Goal: Information Seeking & Learning: Find contact information

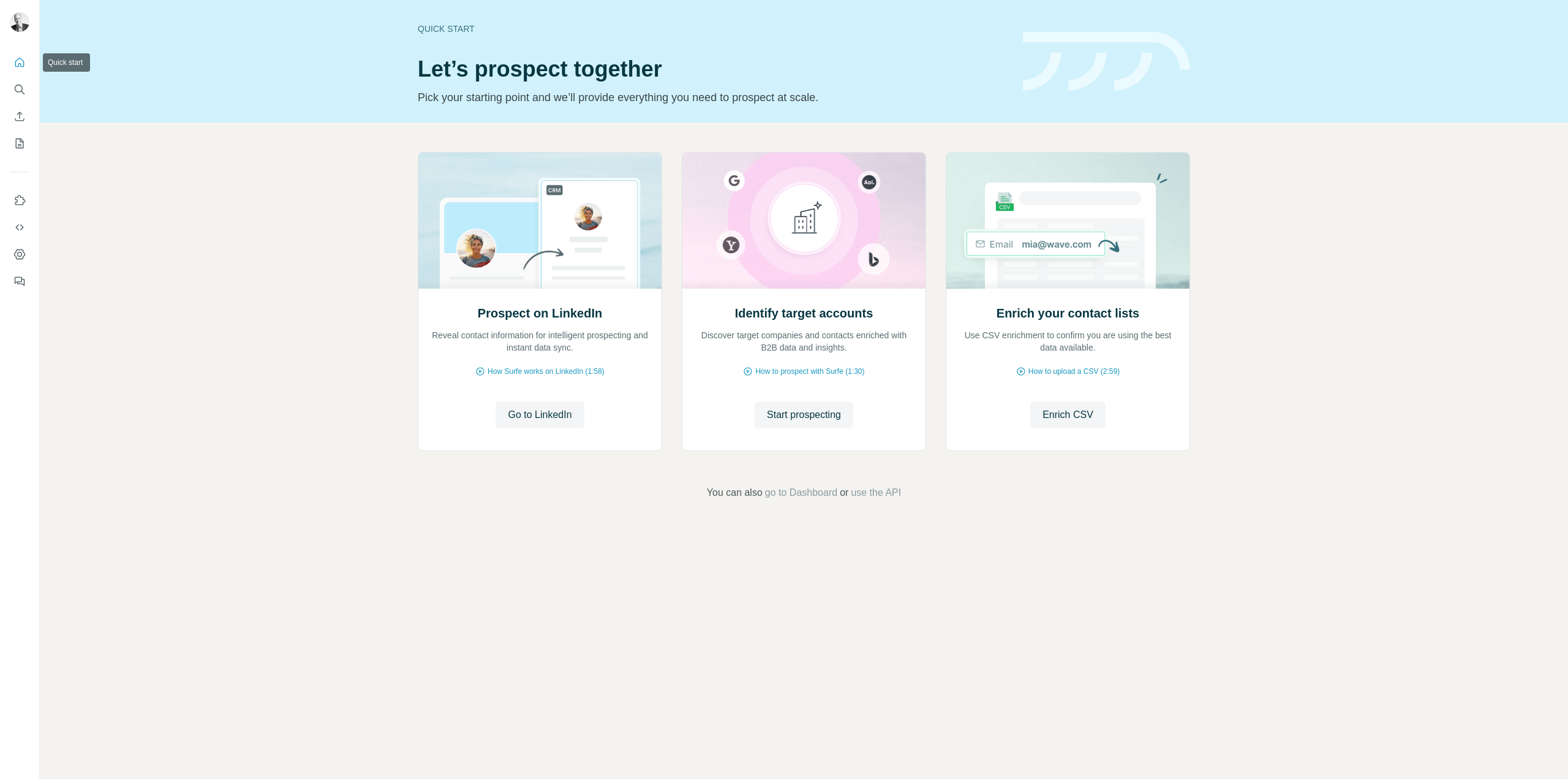
click at [11, 55] on button "Quick start" at bounding box center [20, 62] width 20 height 22
click at [22, 203] on icon "Use Surfe on LinkedIn" at bounding box center [20, 201] width 12 height 12
click at [19, 257] on icon "Dashboard" at bounding box center [20, 254] width 12 height 12
click at [16, 85] on icon "Search" at bounding box center [19, 88] width 8 height 8
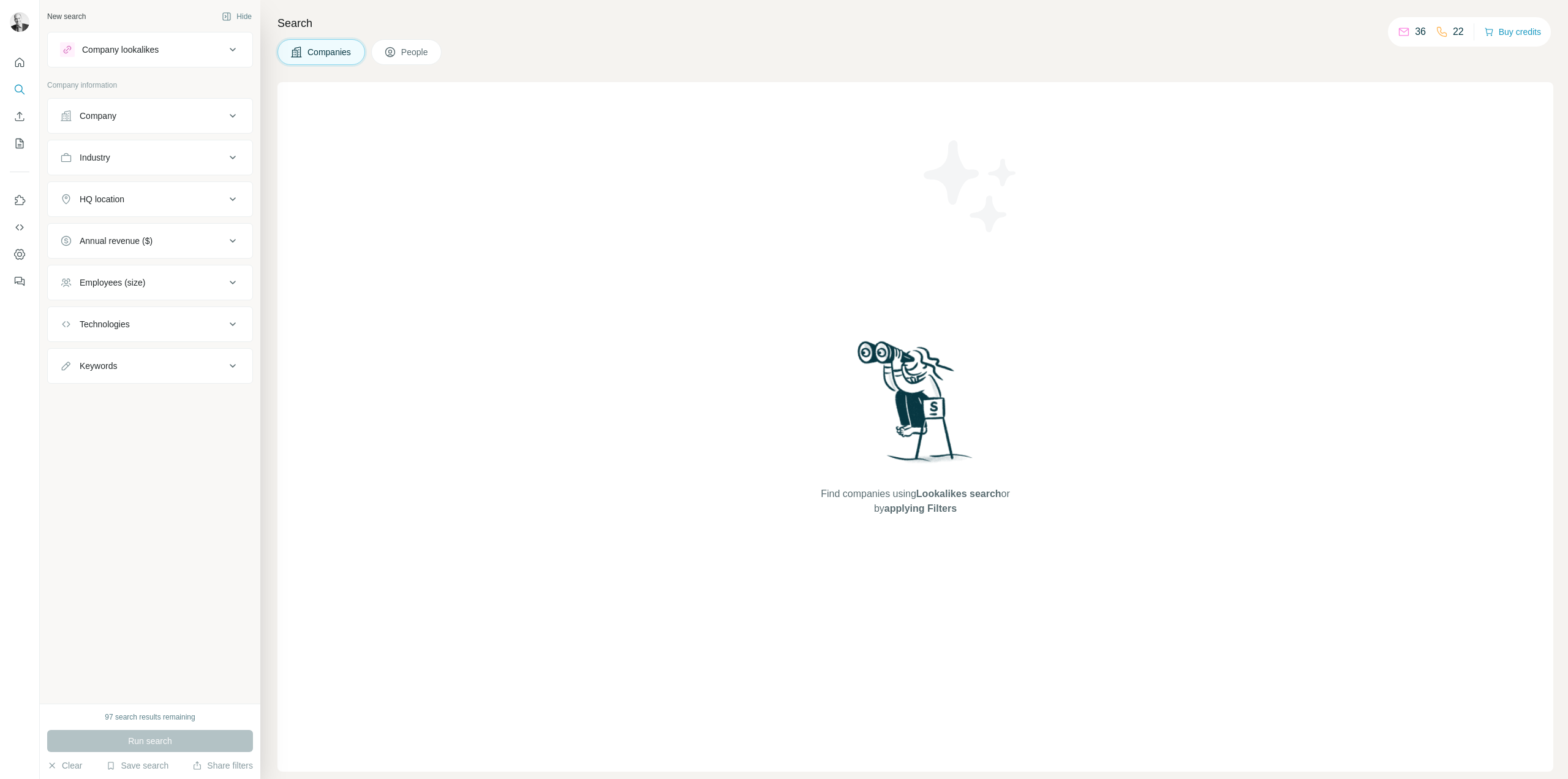
click at [178, 50] on div "Company lookalikes" at bounding box center [143, 49] width 165 height 15
click at [201, 50] on div "Company lookalikes" at bounding box center [143, 49] width 165 height 15
click at [245, 50] on button "Company lookalikes" at bounding box center [150, 50] width 204 height 30
click at [403, 53] on button "People" at bounding box center [407, 52] width 71 height 26
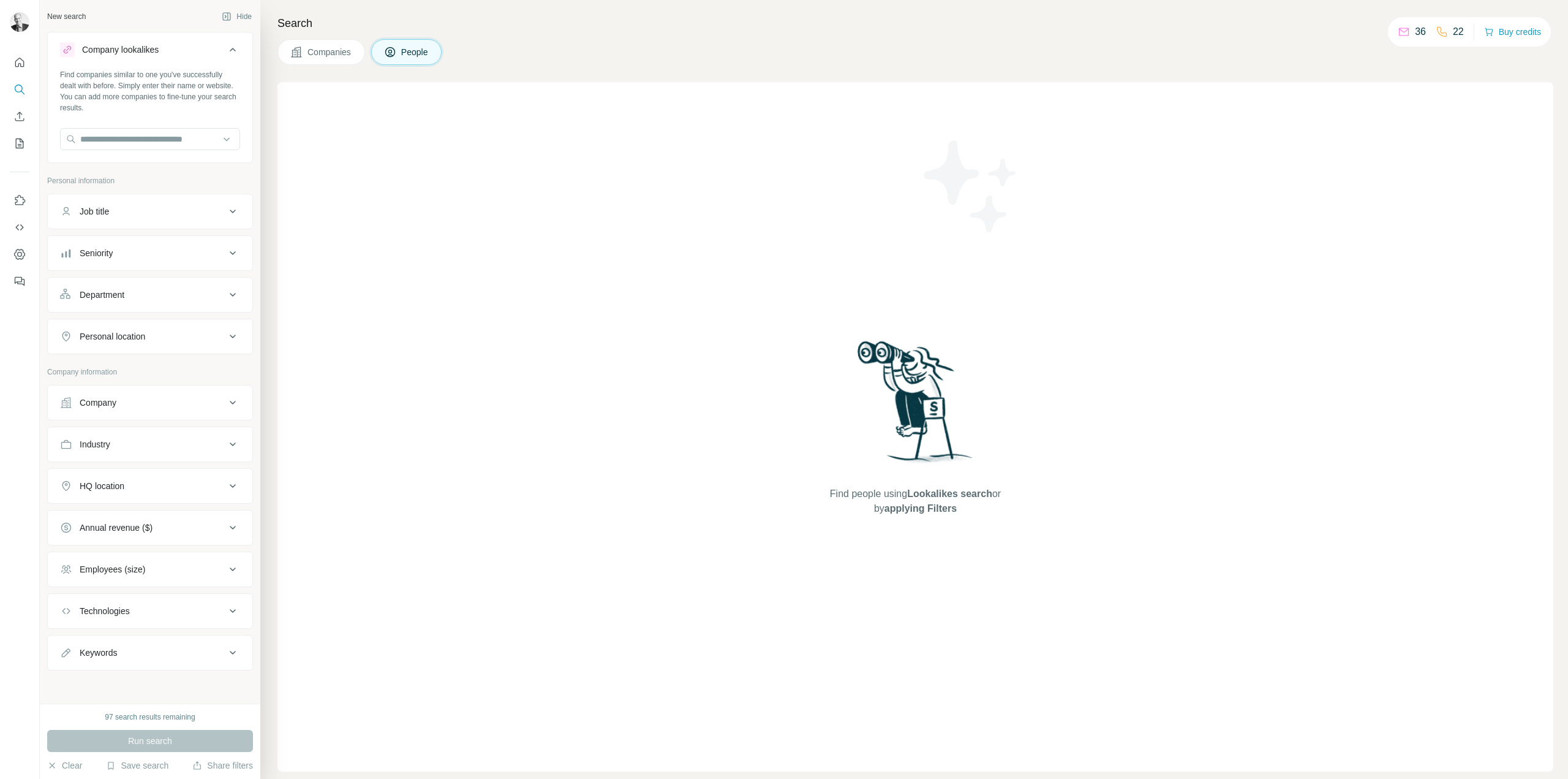
click at [229, 49] on icon at bounding box center [233, 49] width 6 height 4
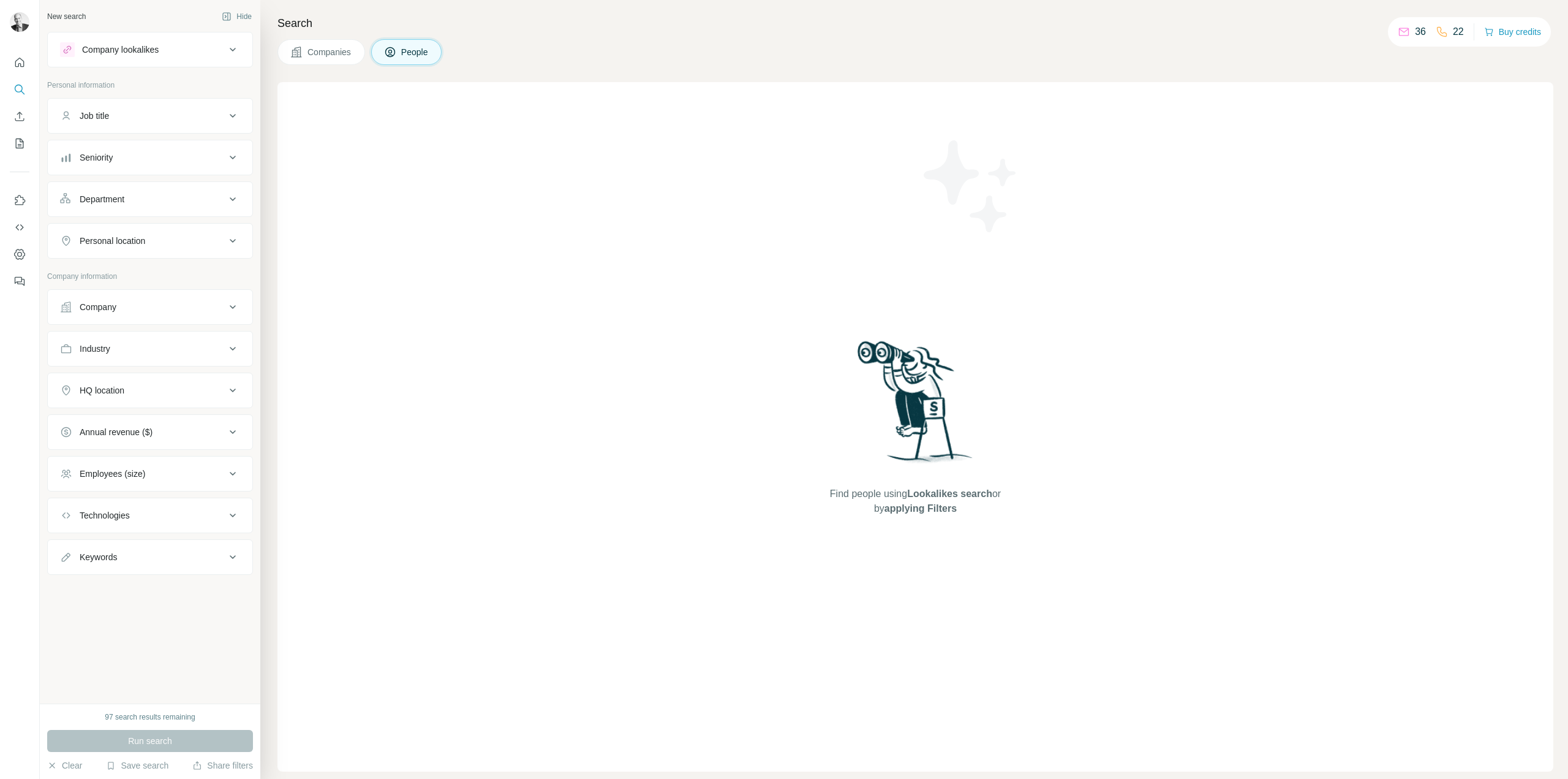
click at [223, 48] on div "Company lookalikes" at bounding box center [143, 49] width 165 height 15
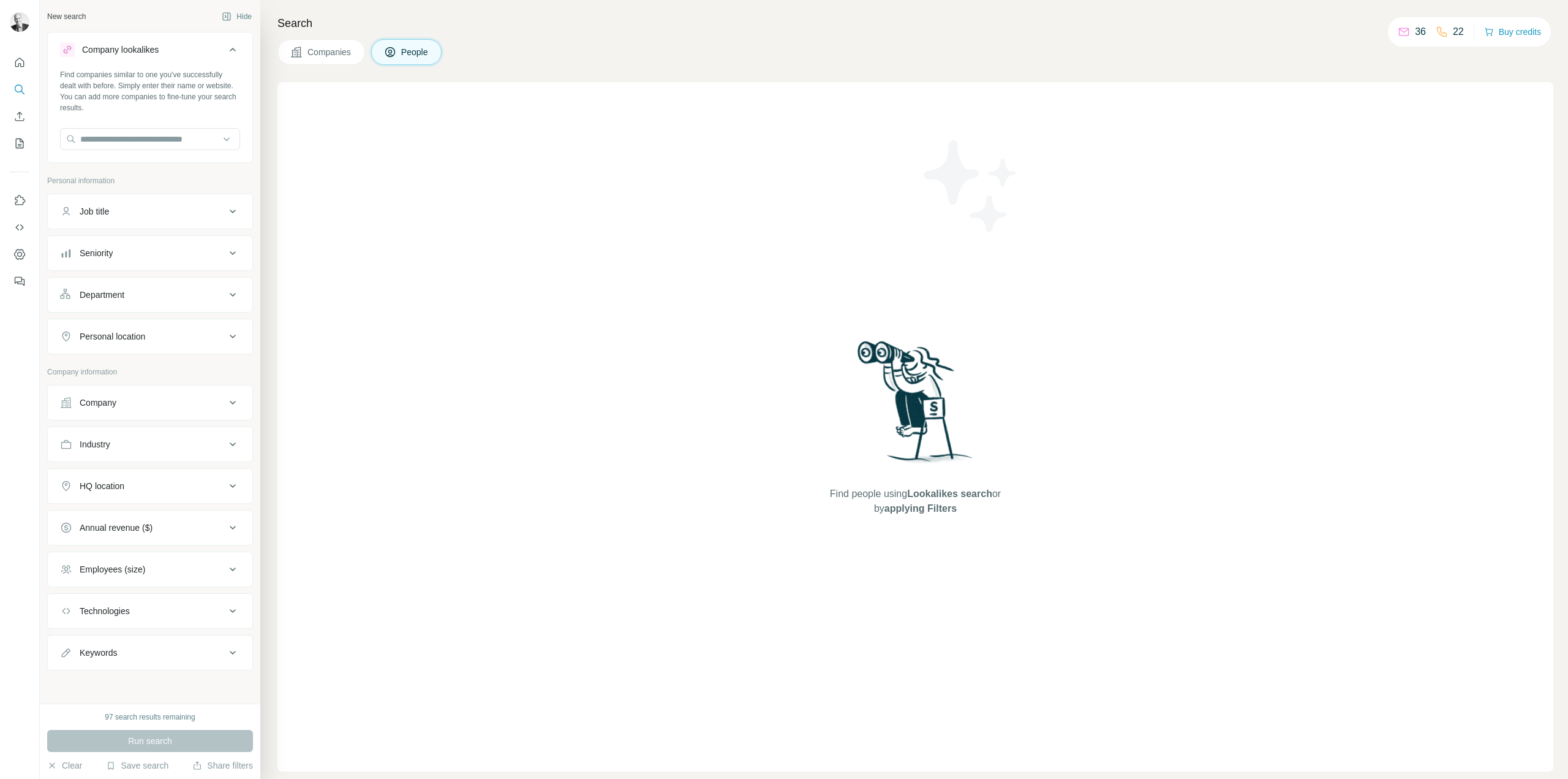
click at [229, 48] on icon at bounding box center [233, 49] width 6 height 4
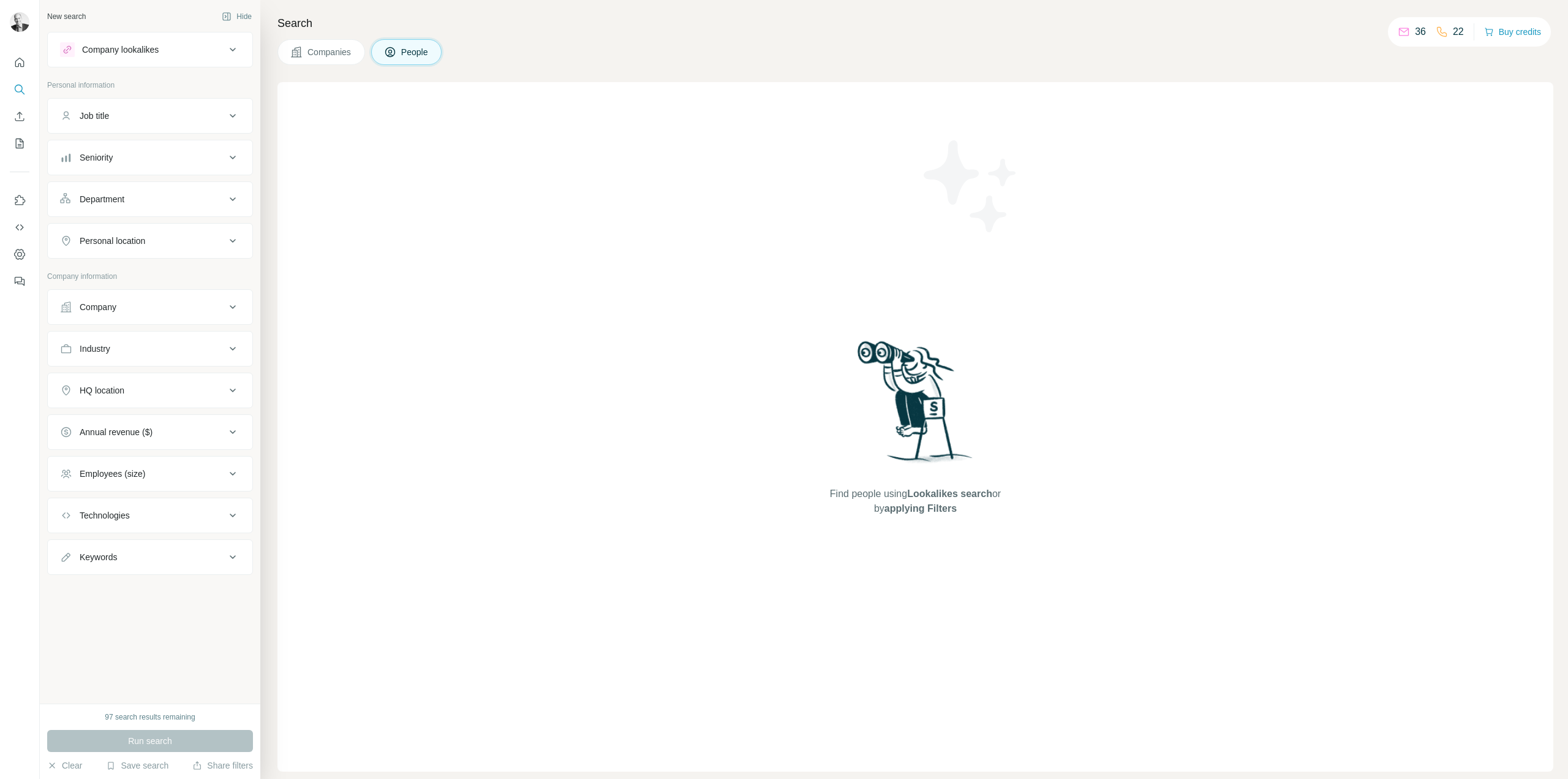
click at [176, 159] on div "Seniority" at bounding box center [143, 158] width 165 height 12
click at [175, 317] on button "Company" at bounding box center [150, 307] width 204 height 30
click at [175, 308] on div "Company" at bounding box center [143, 307] width 165 height 12
click at [208, 44] on div "Company lookalikes" at bounding box center [143, 49] width 165 height 15
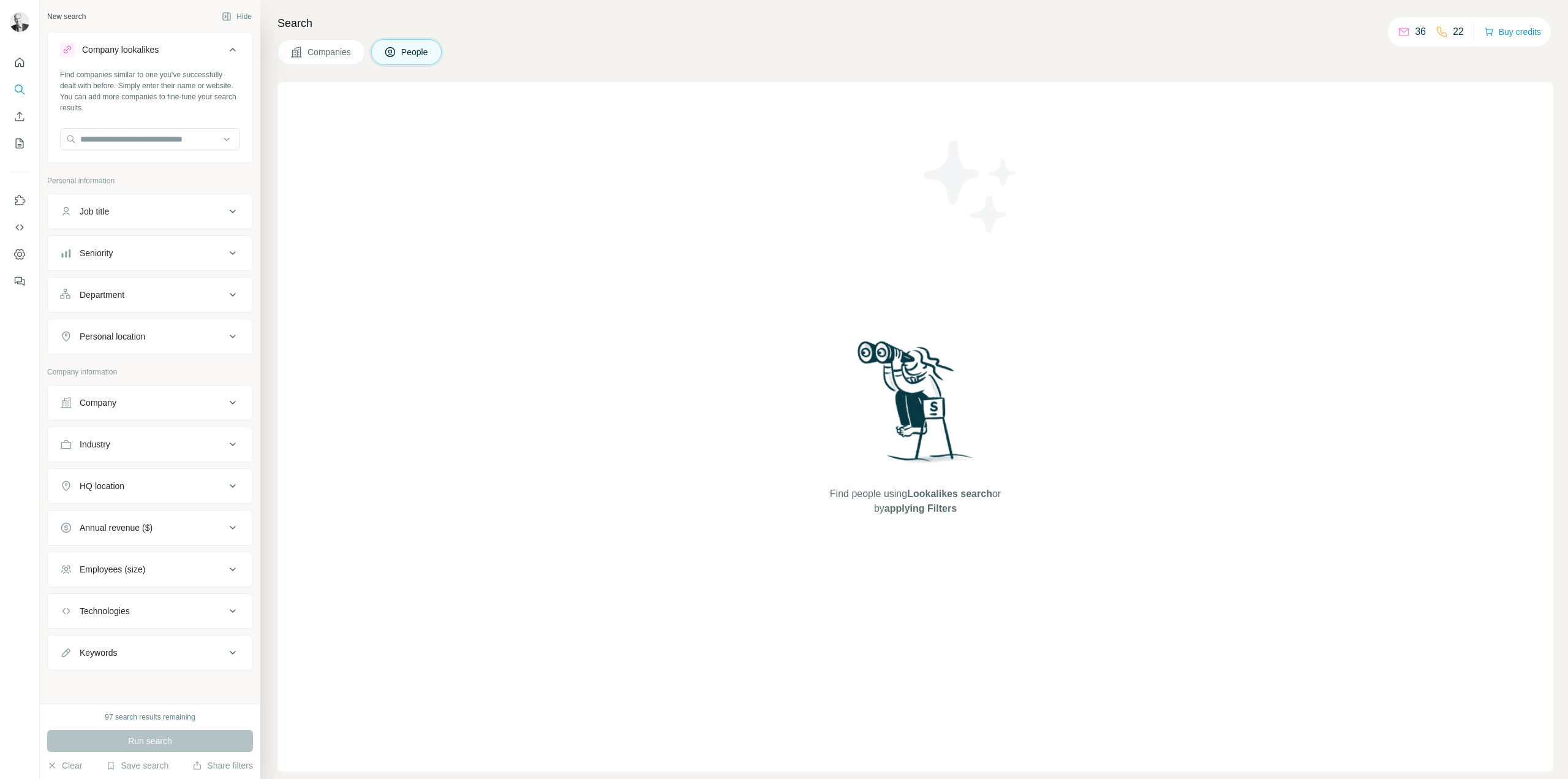
click at [209, 44] on div "Company lookalikes" at bounding box center [143, 49] width 165 height 15
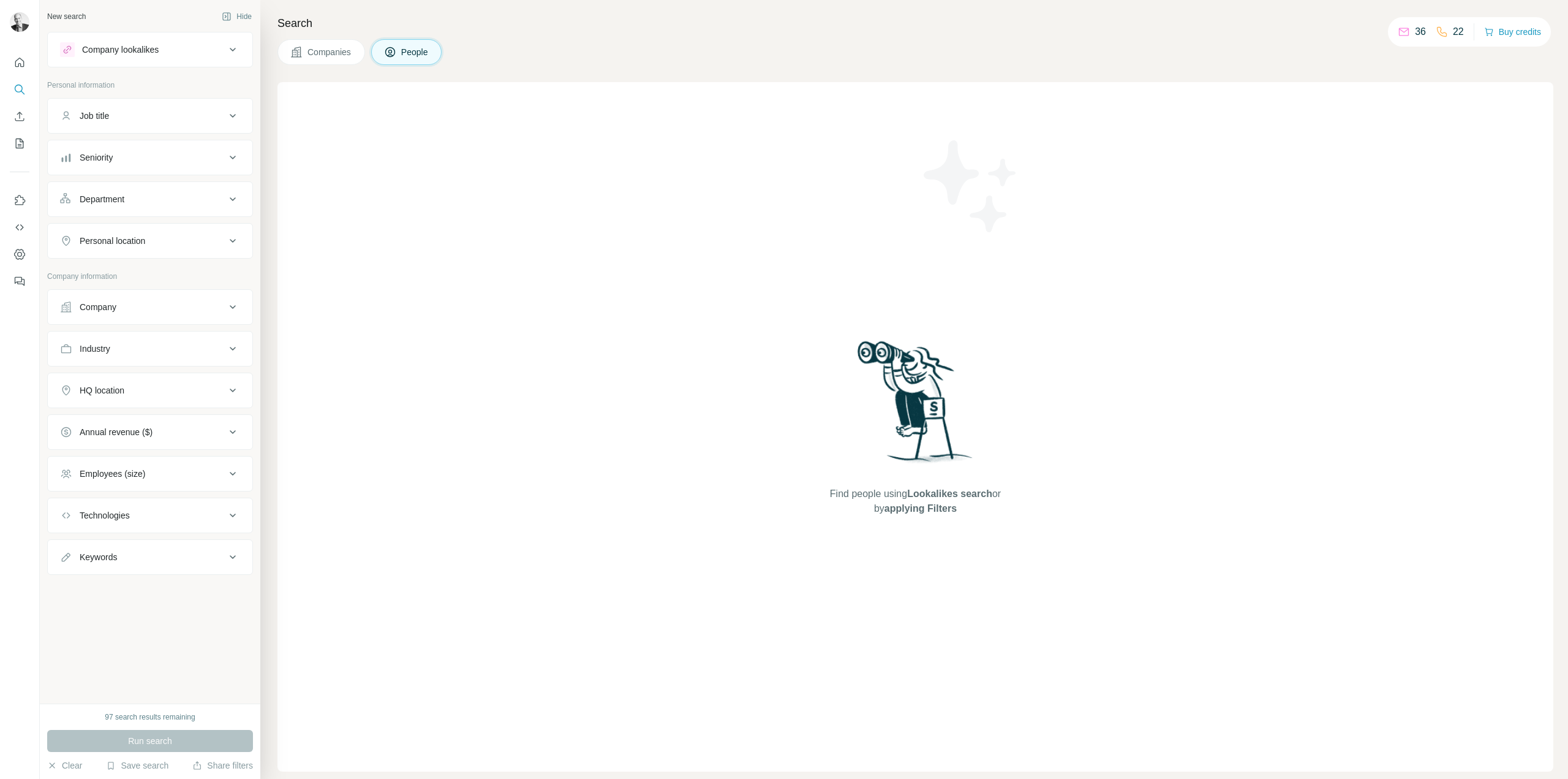
click at [323, 52] on span "Companies" at bounding box center [329, 52] width 44 height 12
click at [391, 46] on icon at bounding box center [390, 52] width 12 height 12
click at [172, 347] on div "Industry" at bounding box center [143, 349] width 165 height 12
click at [140, 389] on div at bounding box center [144, 379] width 151 height 21
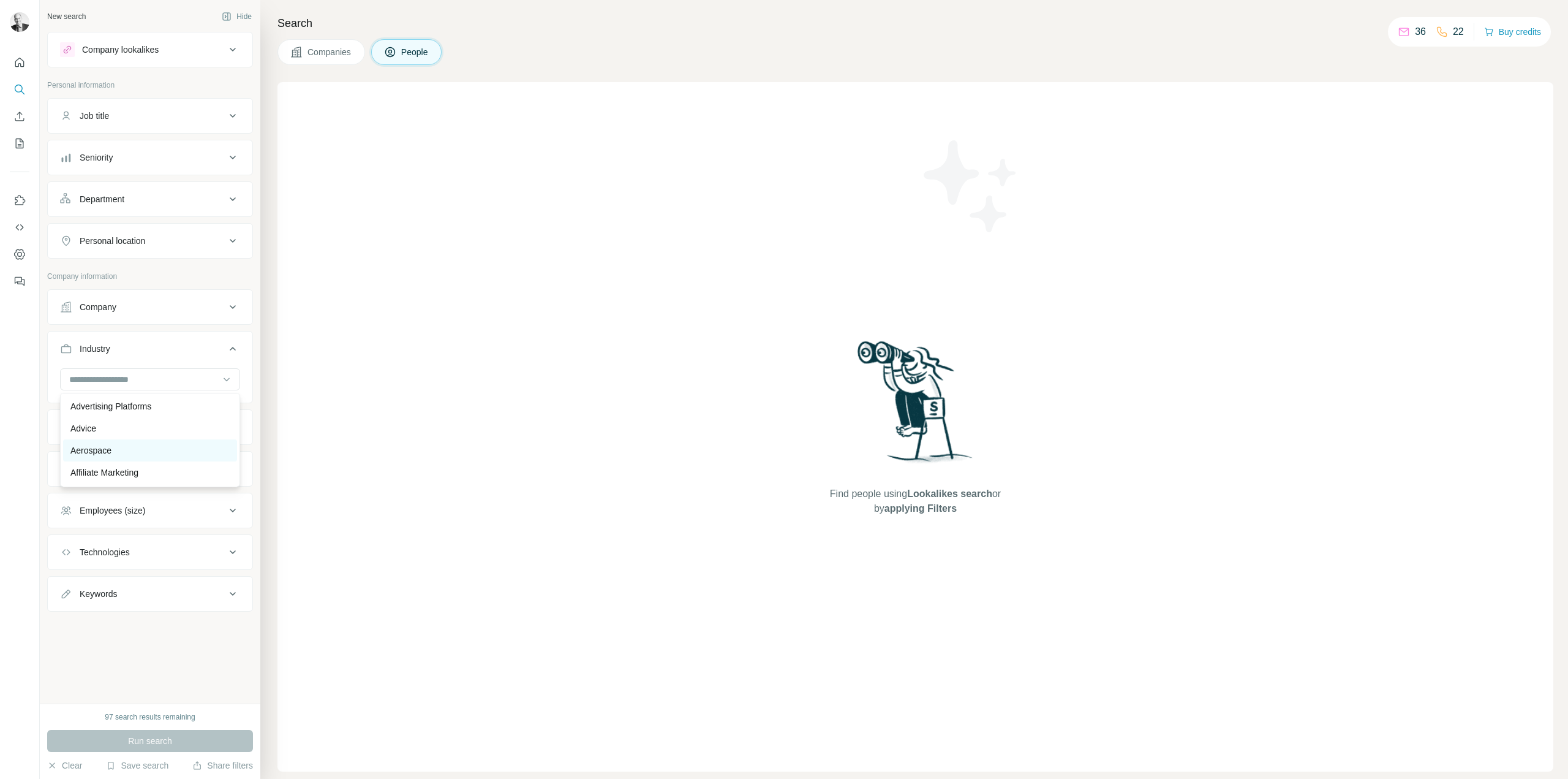
click at [124, 450] on div "Aerospace" at bounding box center [150, 450] width 159 height 12
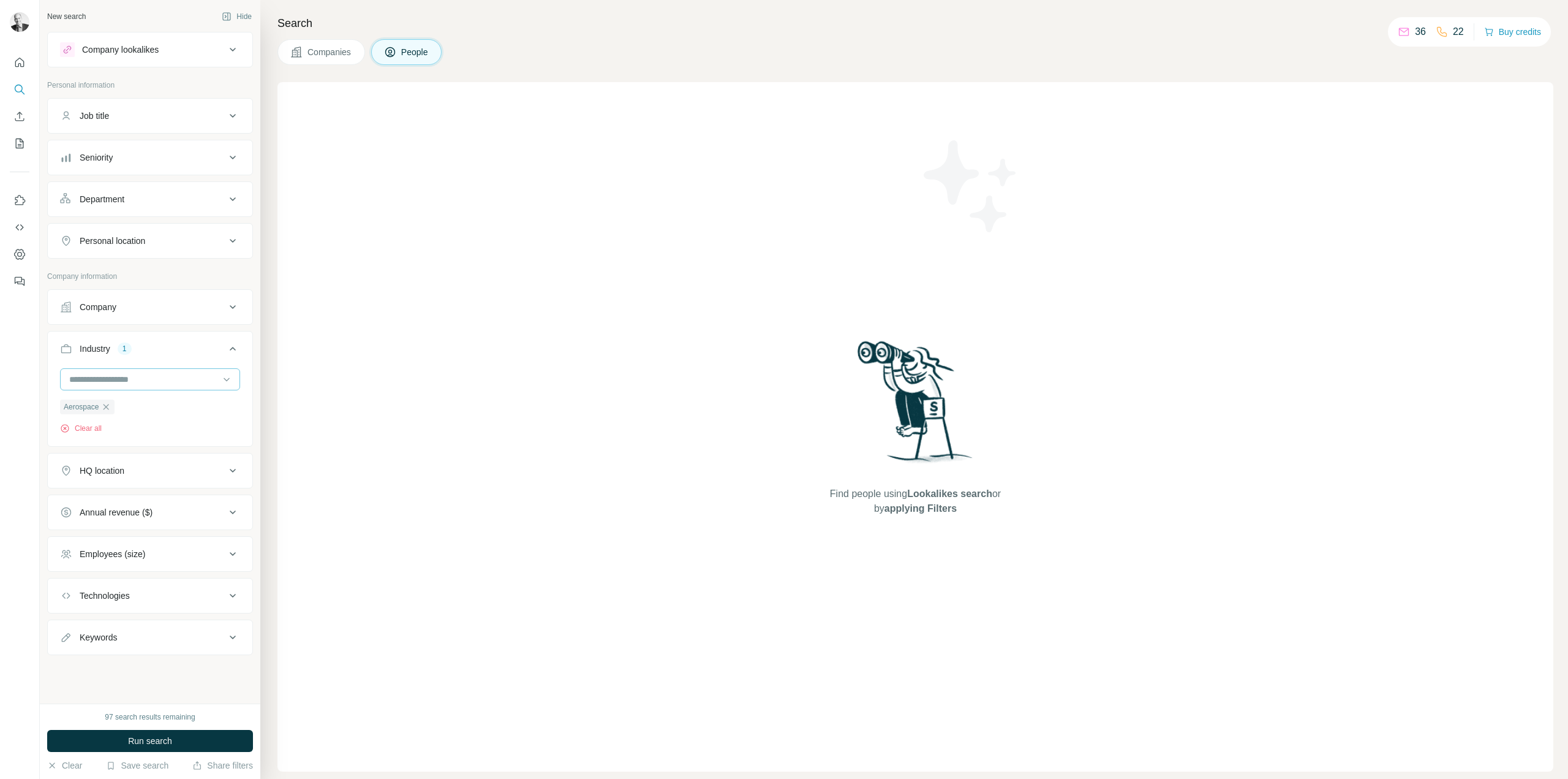
click at [145, 376] on input at bounding box center [144, 379] width 151 height 13
type input "*******"
drag, startPoint x: 145, startPoint y: 376, endPoint x: 30, endPoint y: 379, distance: 115.0
click at [30, 379] on div "New search Hide Company lookalikes Personal information Job title Seniority Dep…" at bounding box center [784, 390] width 1568 height 779
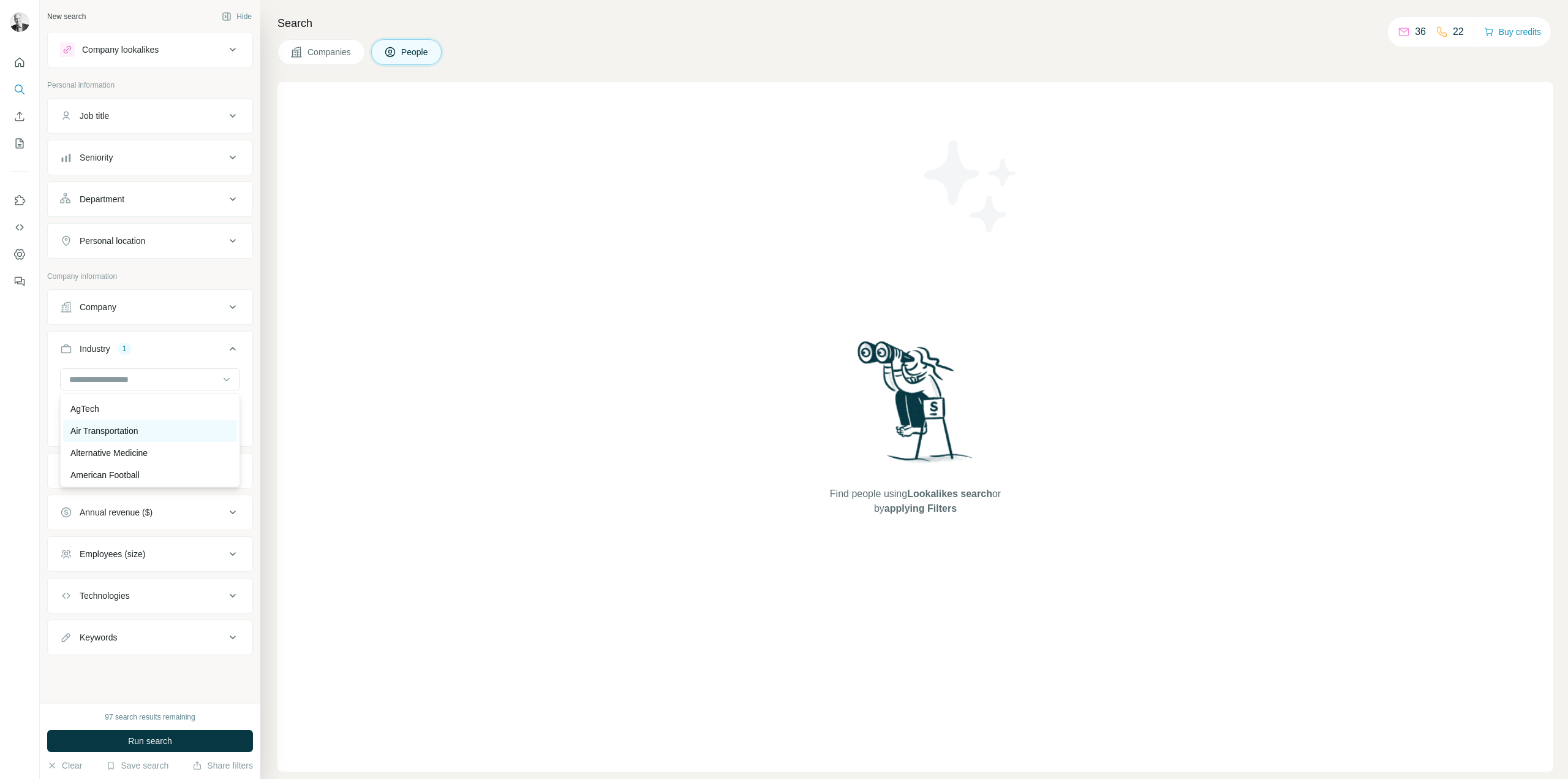
click at [179, 432] on div "Air Transportation" at bounding box center [150, 431] width 159 height 12
click at [172, 376] on input at bounding box center [144, 379] width 151 height 13
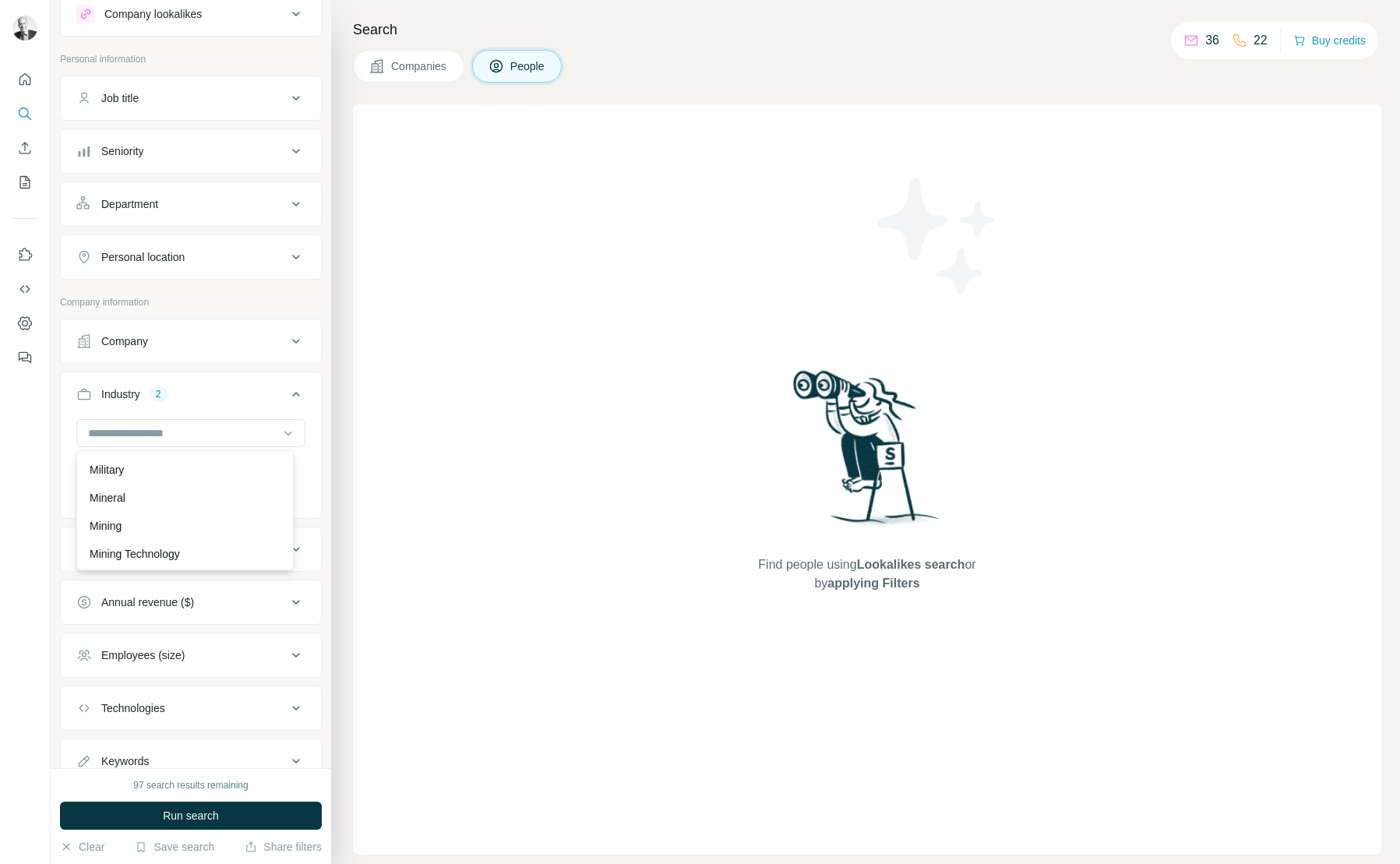
scroll to position [10387, 0]
click at [178, 431] on div "Military" at bounding box center [185, 423] width 191 height 16
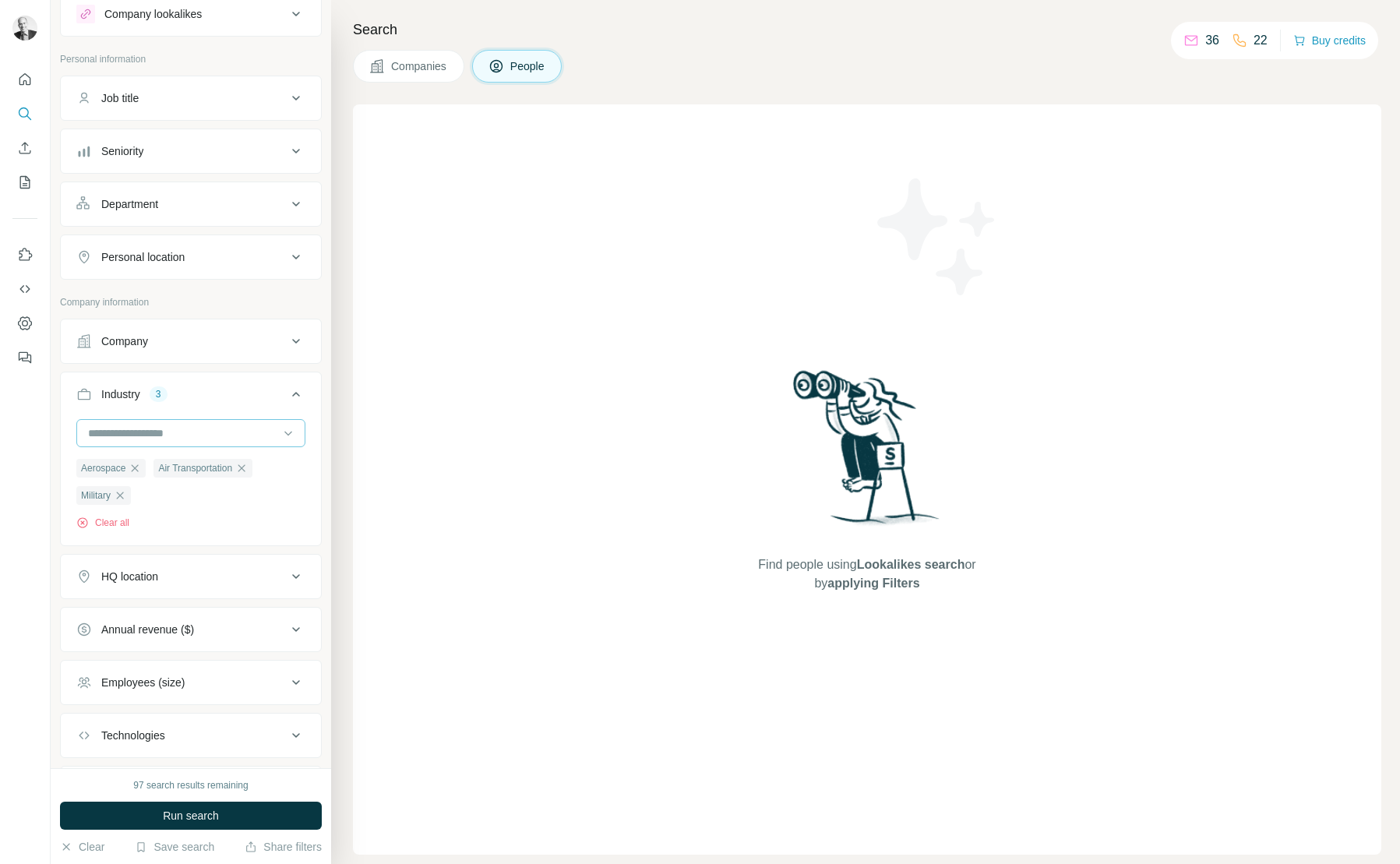
click at [239, 431] on input at bounding box center [183, 433] width 193 height 17
click at [55, 478] on div "New search Hide Company lookalikes Personal information Job title Seniority Dep…" at bounding box center [191, 384] width 281 height 769
click at [125, 583] on div "HQ location" at bounding box center [129, 577] width 57 height 16
click at [127, 620] on input "text" at bounding box center [191, 616] width 229 height 28
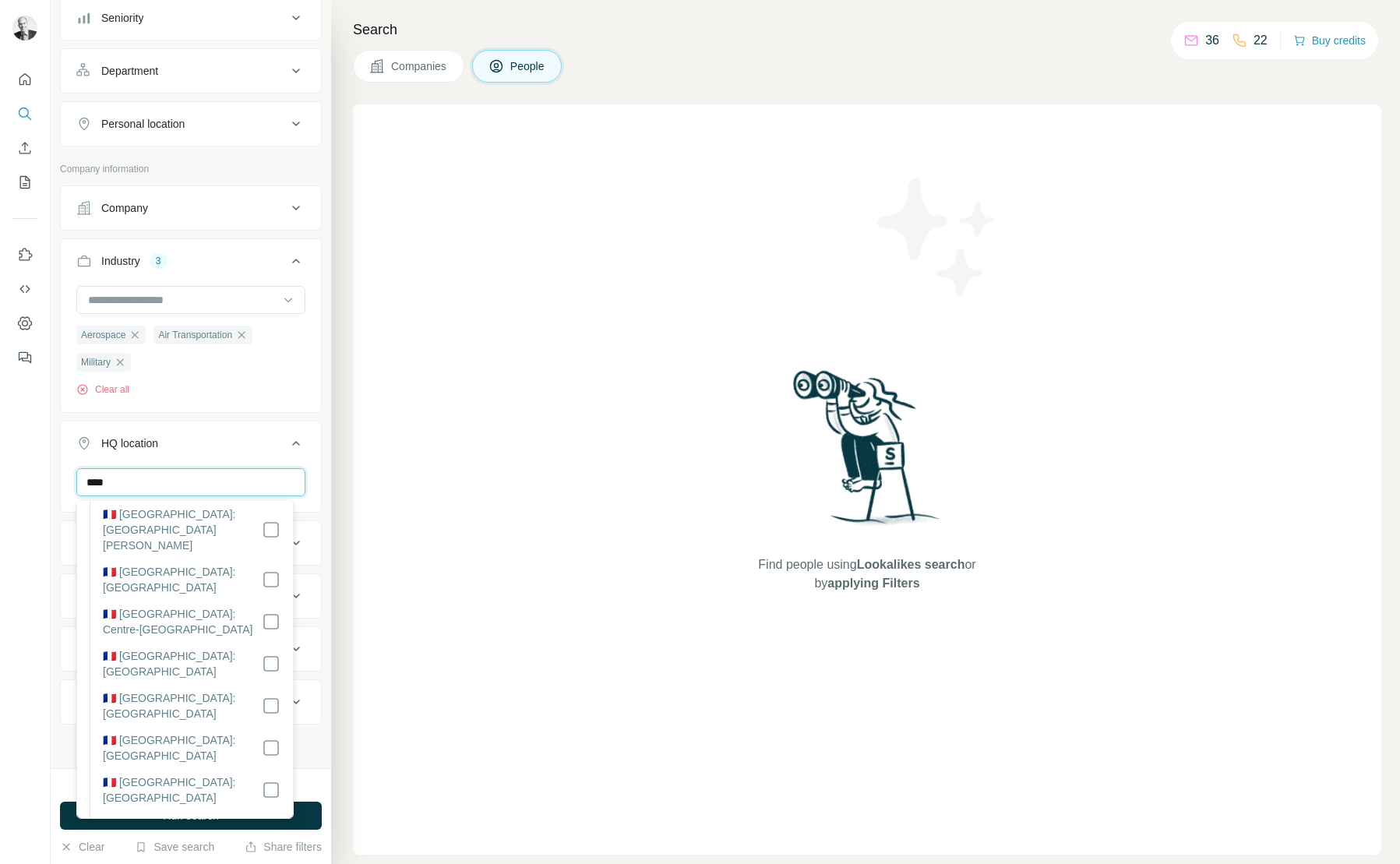
scroll to position [1931, 0]
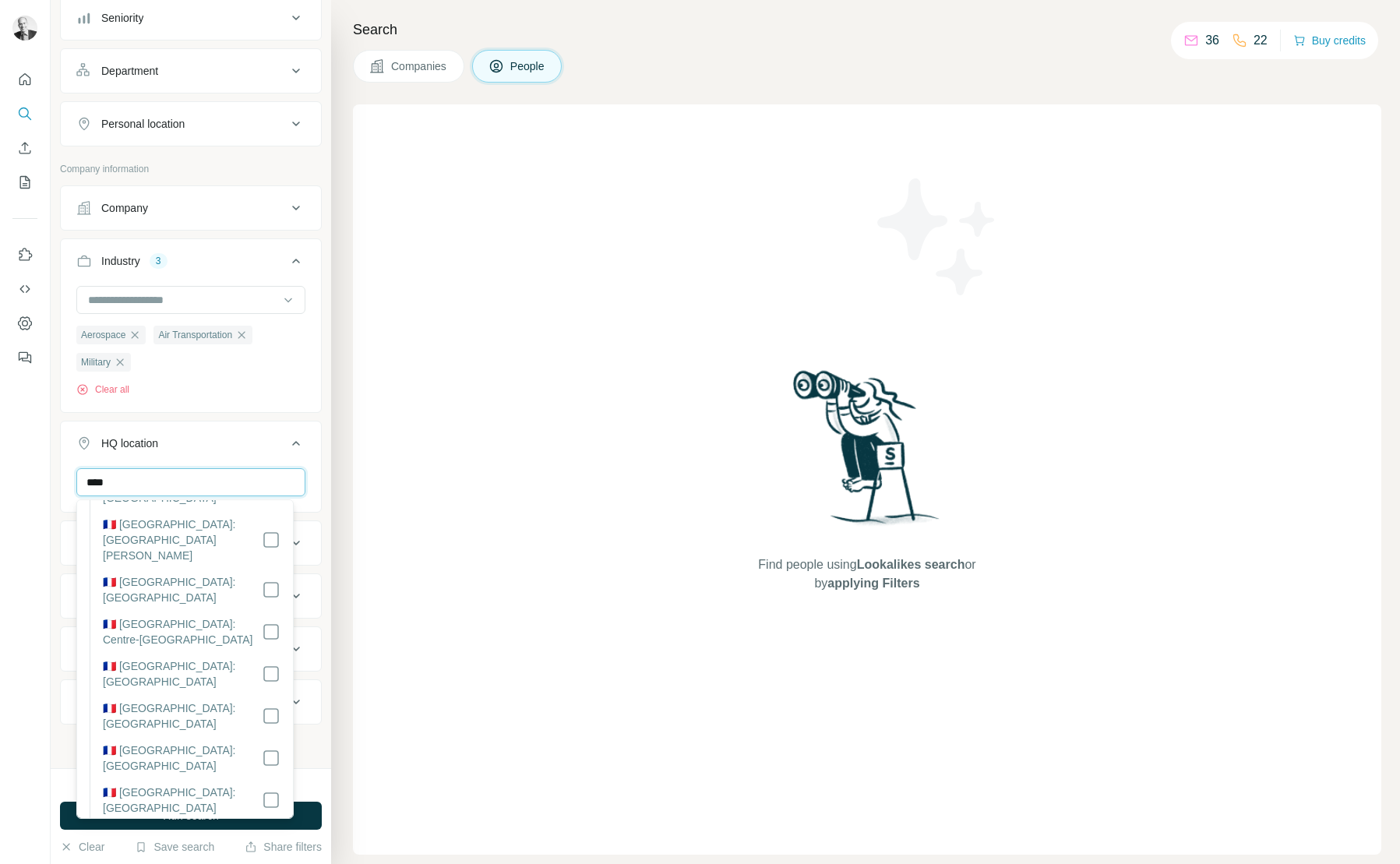
type input "****"
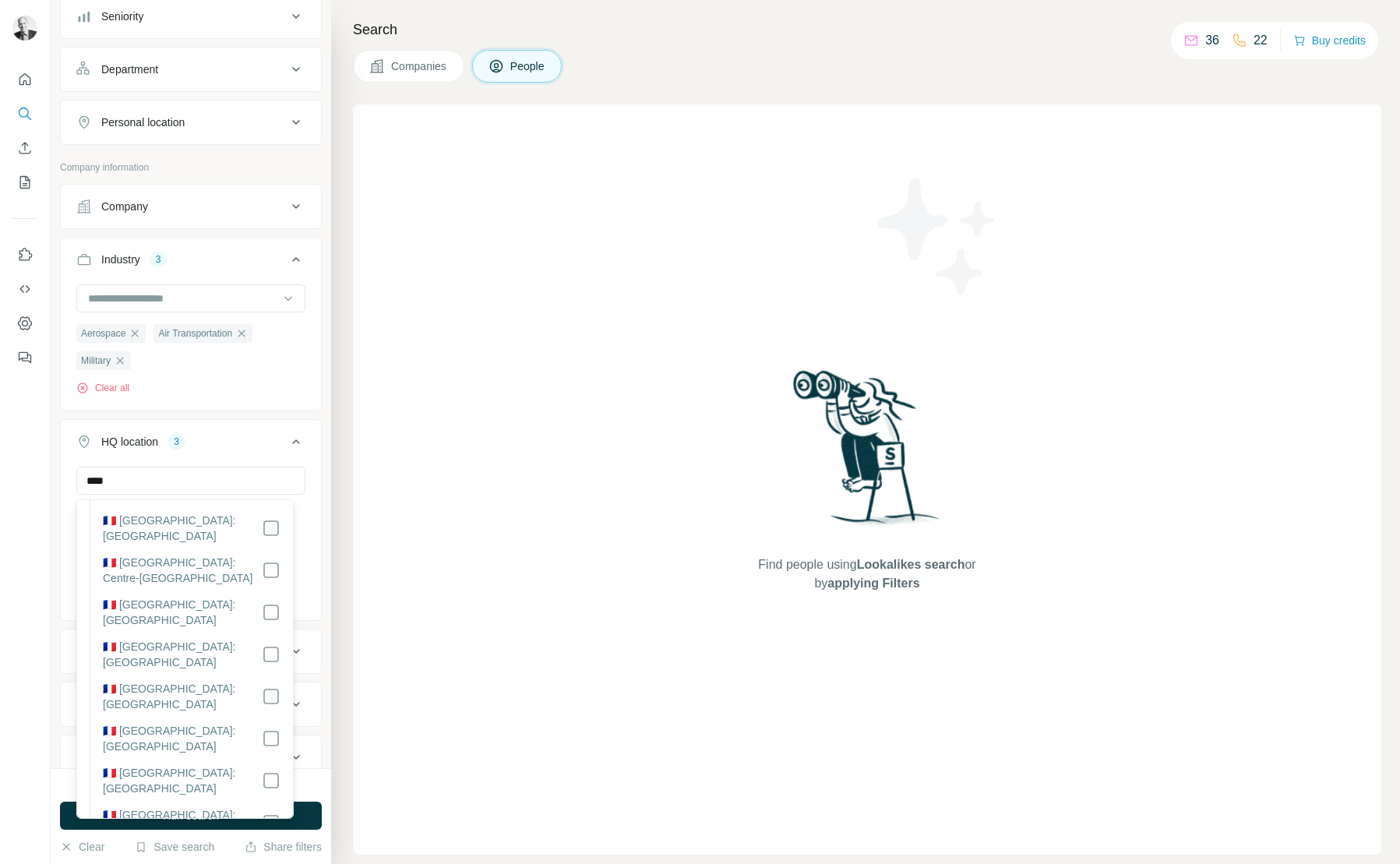
scroll to position [1998, 0]
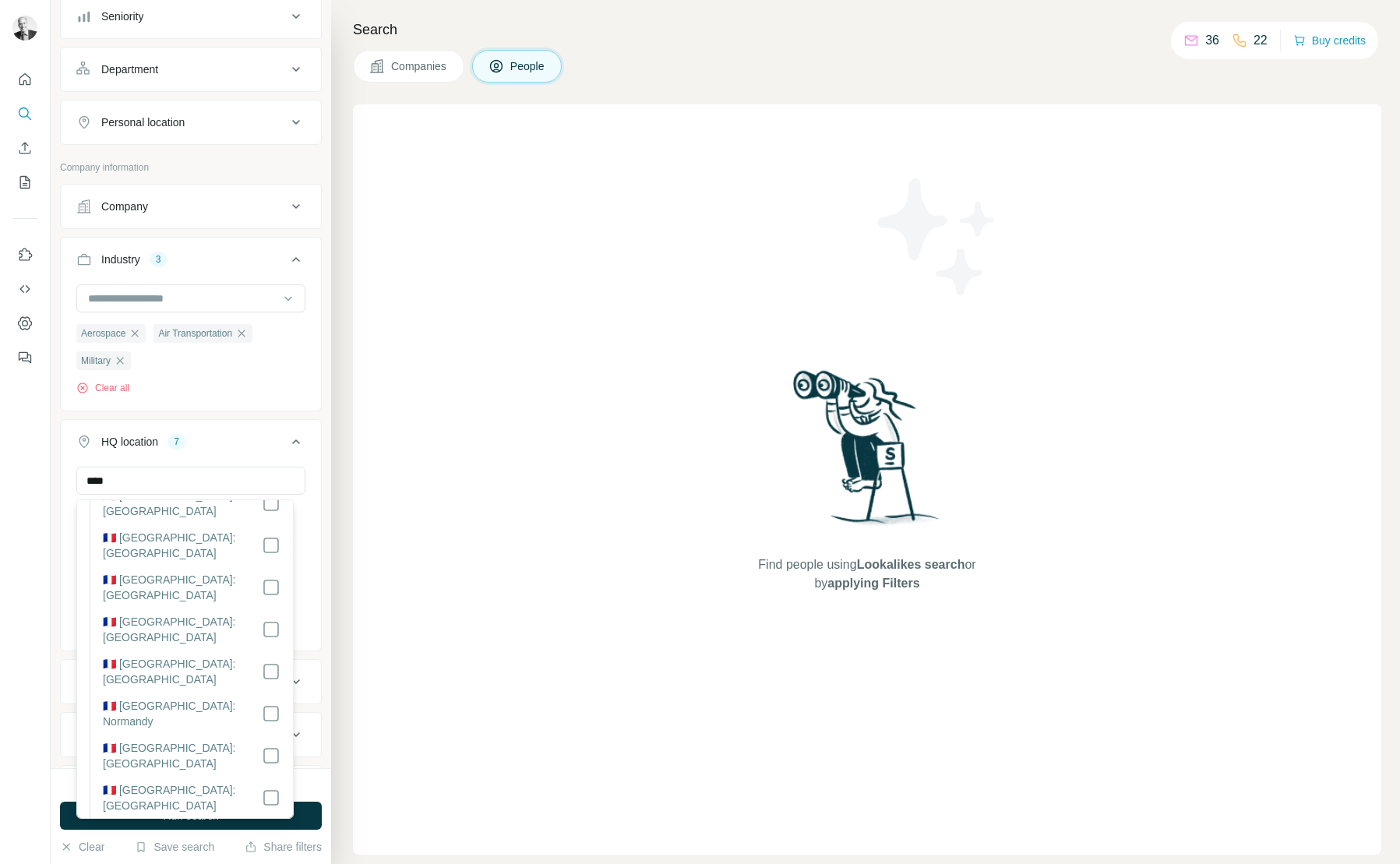
scroll to position [3967, 0]
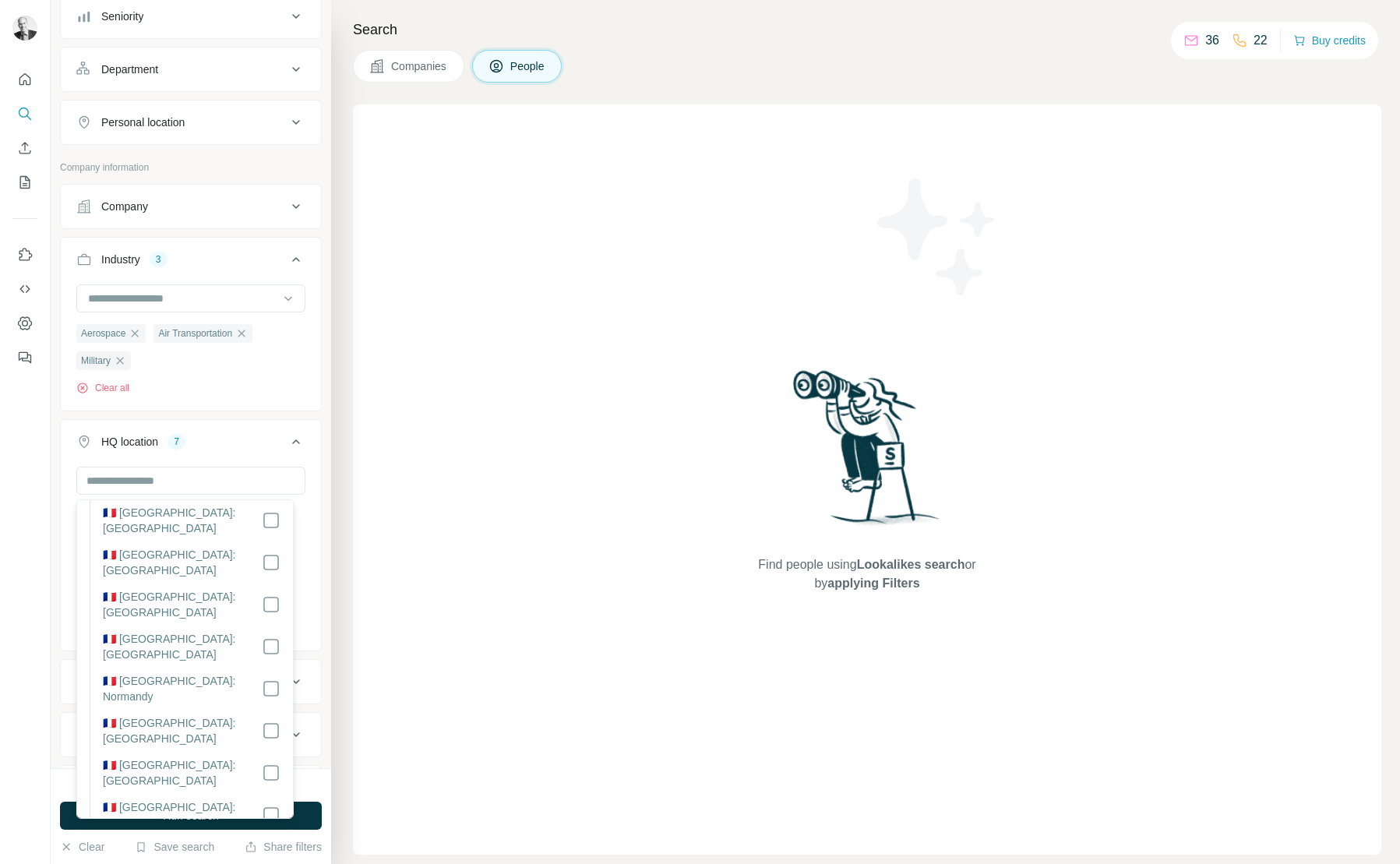
click at [287, 437] on icon at bounding box center [296, 442] width 19 height 19
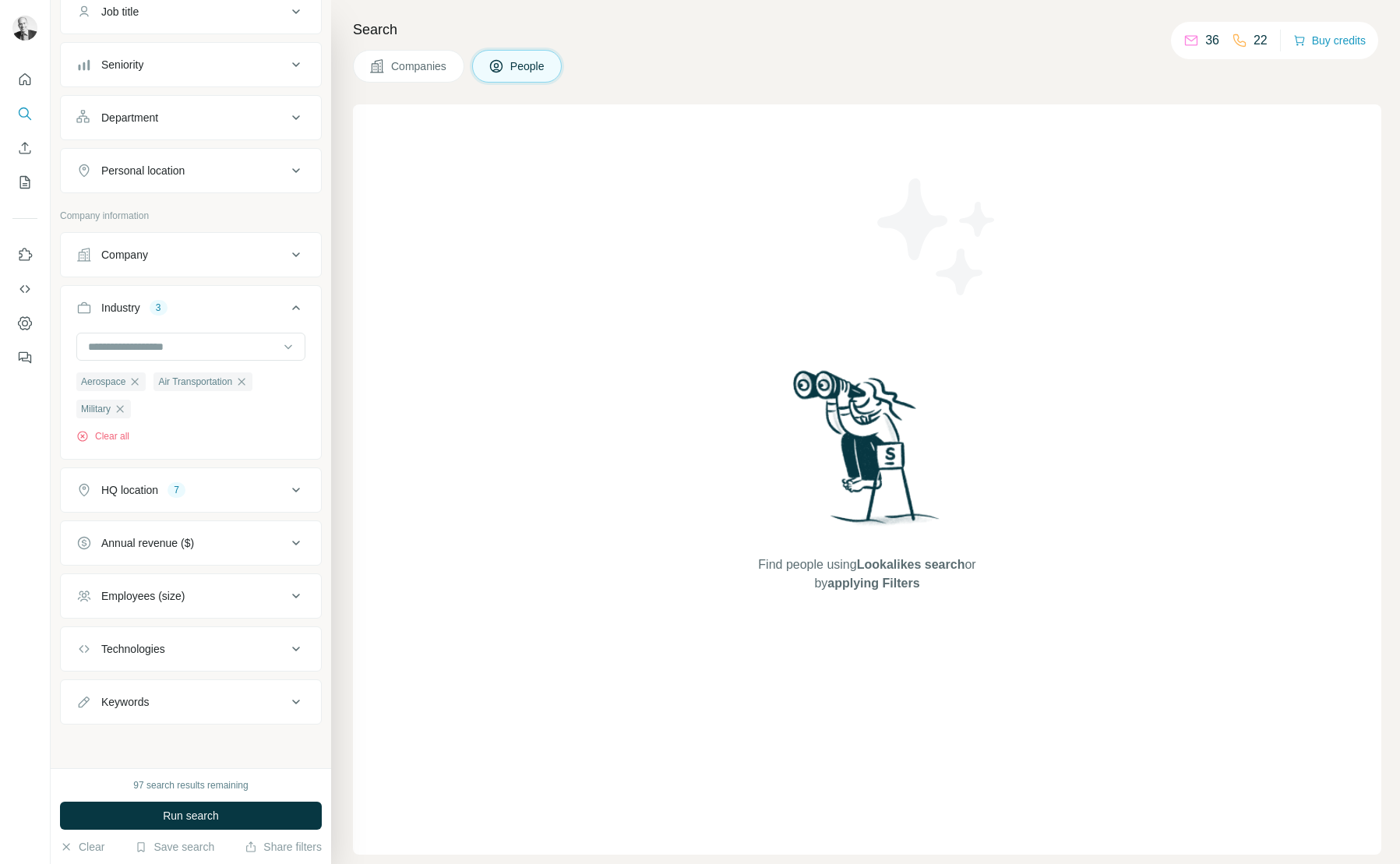
scroll to position [137, 0]
click at [288, 542] on icon at bounding box center [296, 543] width 19 height 19
click at [89, 748] on icon at bounding box center [85, 749] width 19 height 19
click at [90, 720] on icon at bounding box center [85, 720] width 19 height 19
click at [84, 687] on icon at bounding box center [85, 691] width 19 height 19
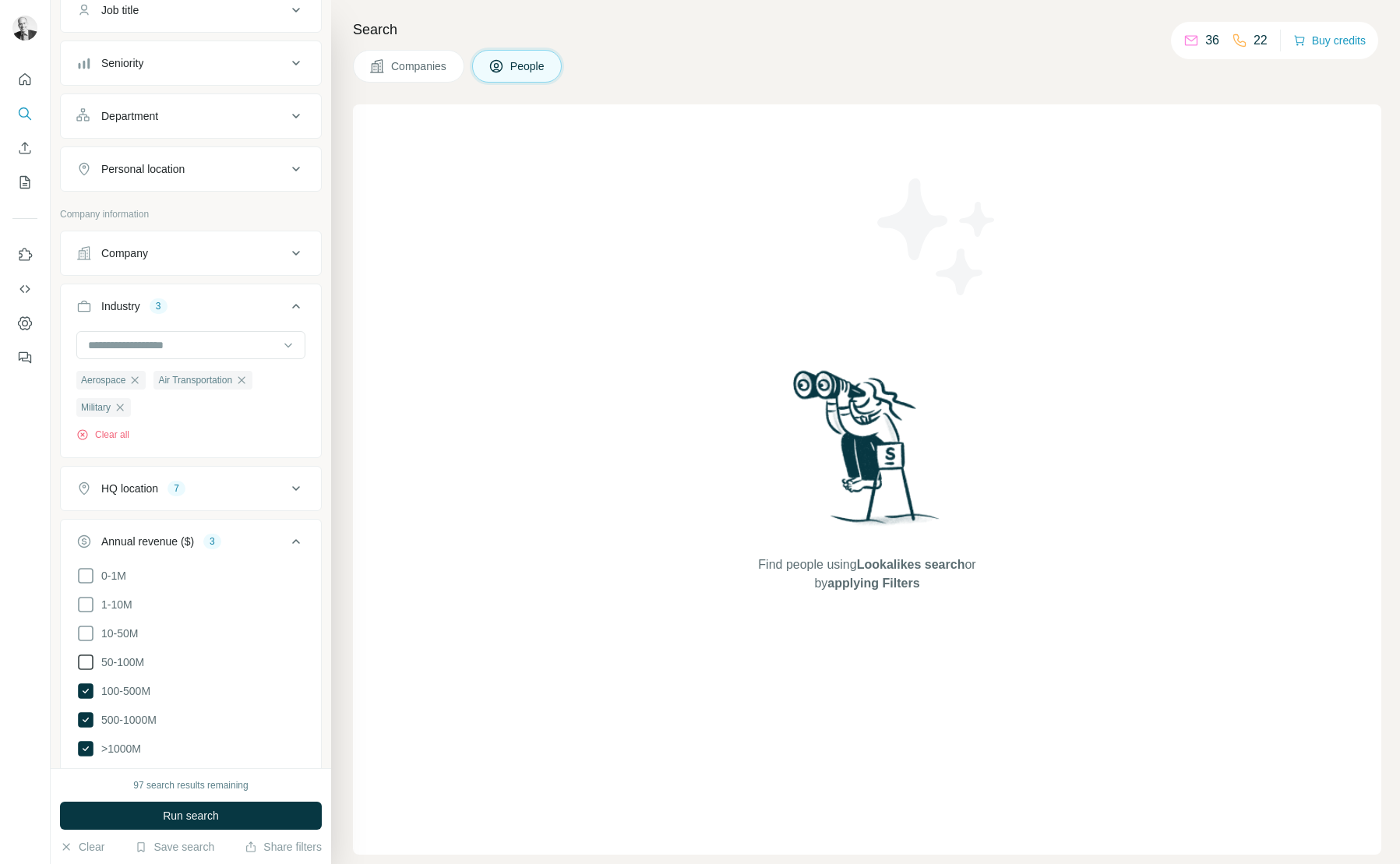
click at [84, 668] on icon at bounding box center [85, 662] width 16 height 16
click at [287, 534] on icon at bounding box center [296, 541] width 19 height 19
click at [284, 636] on button "Technologies" at bounding box center [191, 649] width 260 height 38
click at [266, 680] on input "text" at bounding box center [191, 686] width 229 height 28
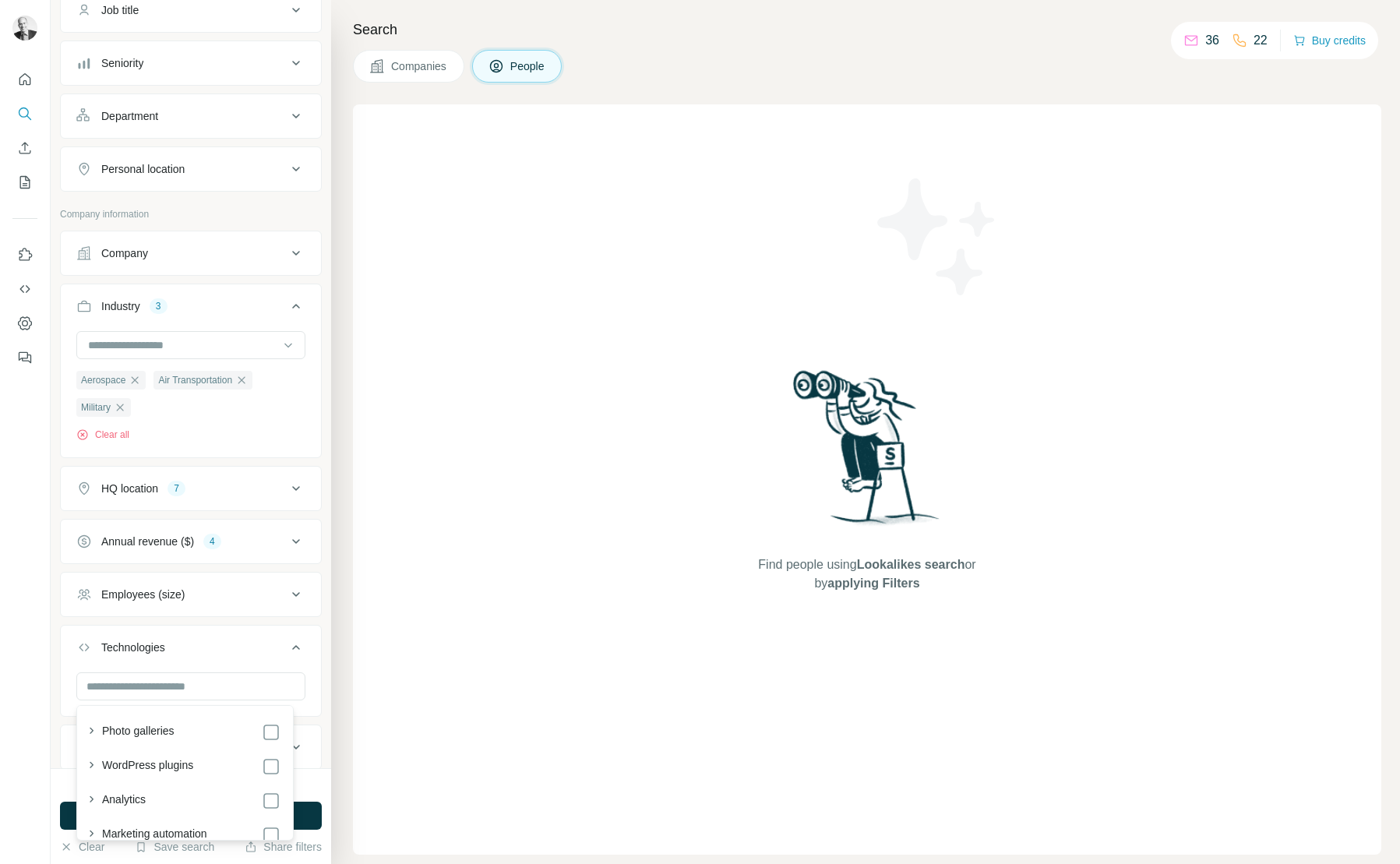
click at [287, 654] on icon at bounding box center [296, 648] width 19 height 19
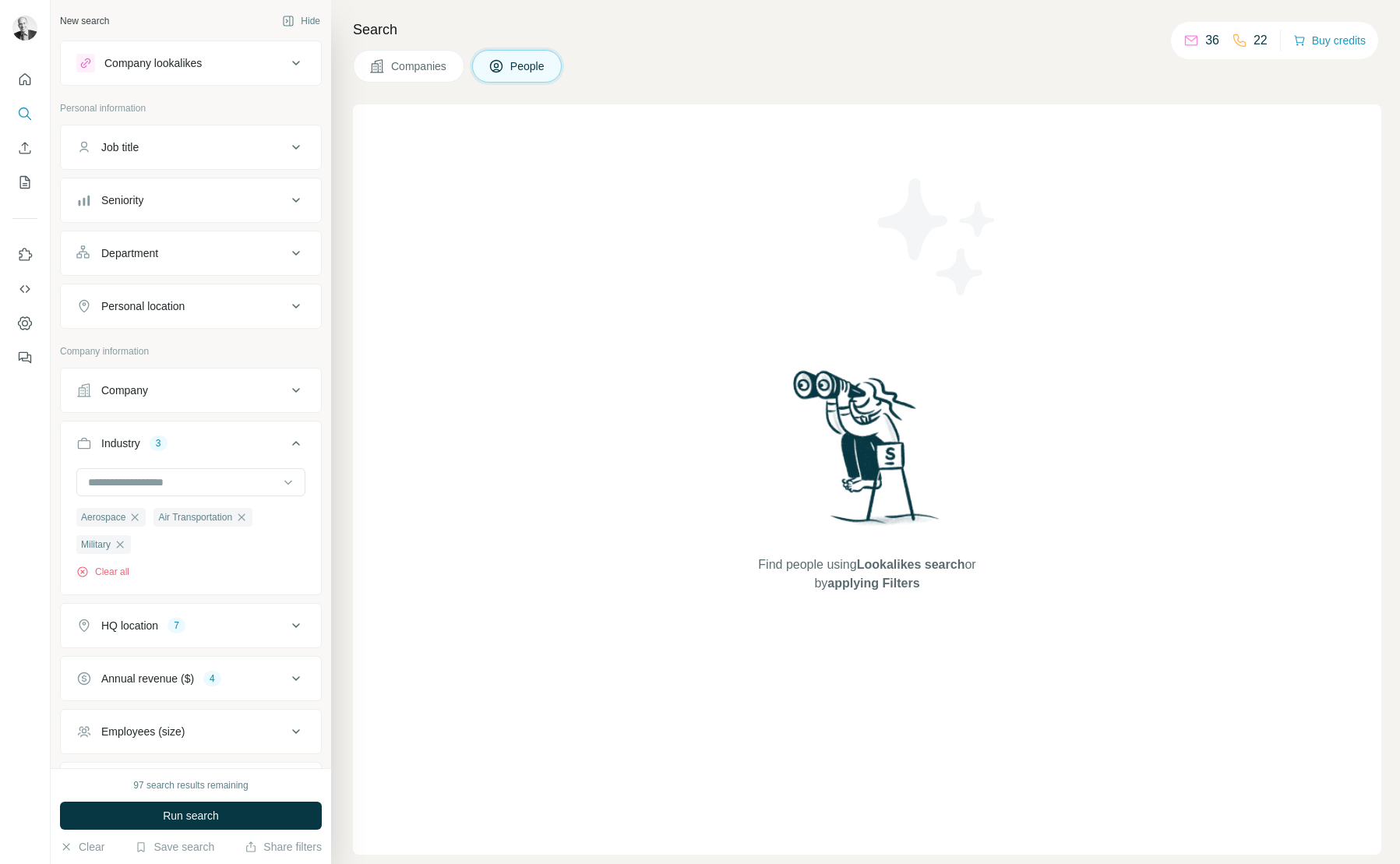
click at [287, 143] on icon at bounding box center [296, 147] width 19 height 19
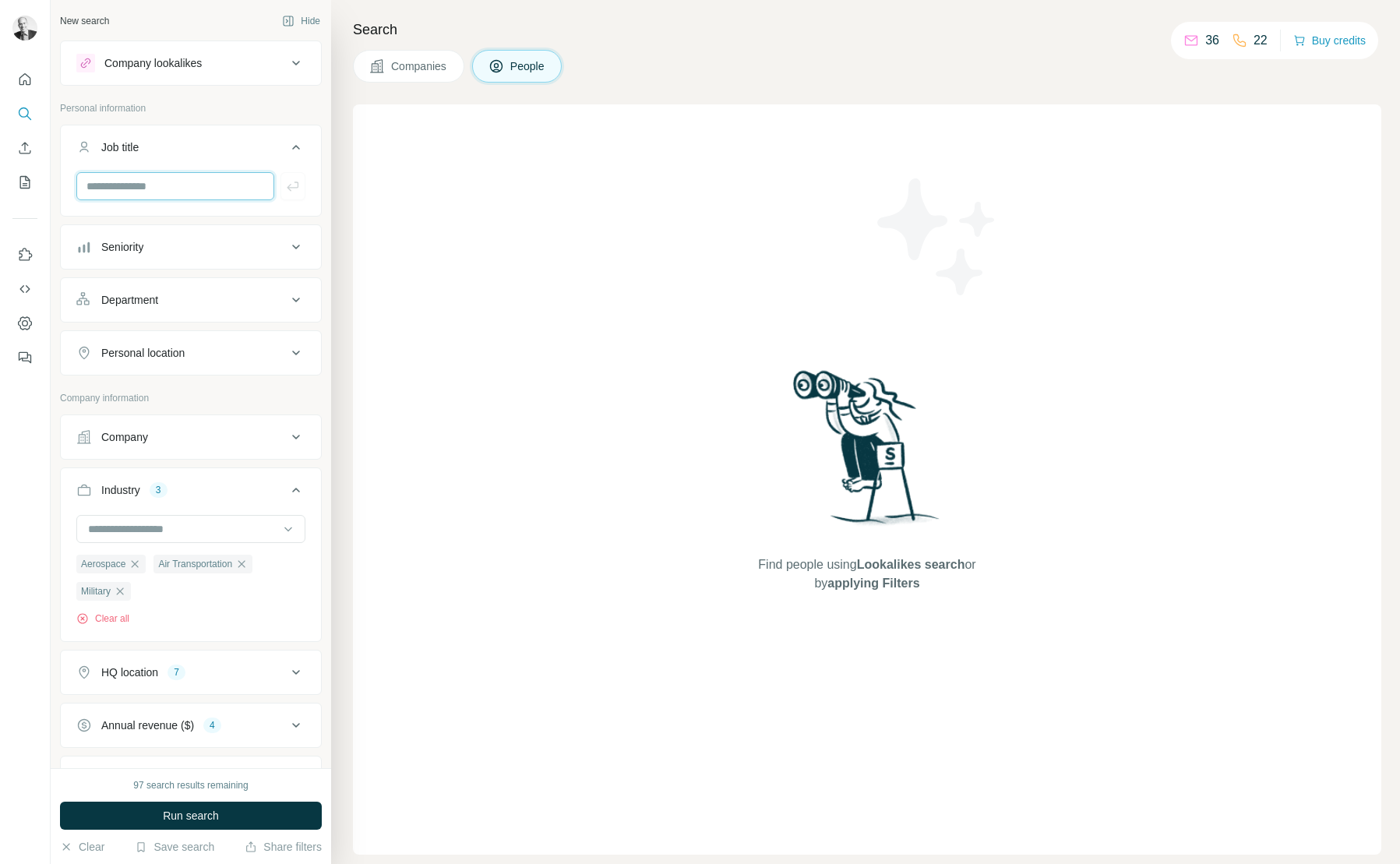
click at [215, 190] on input "text" at bounding box center [175, 186] width 198 height 28
type input "***"
click at [285, 187] on icon "button" at bounding box center [293, 187] width 16 height 16
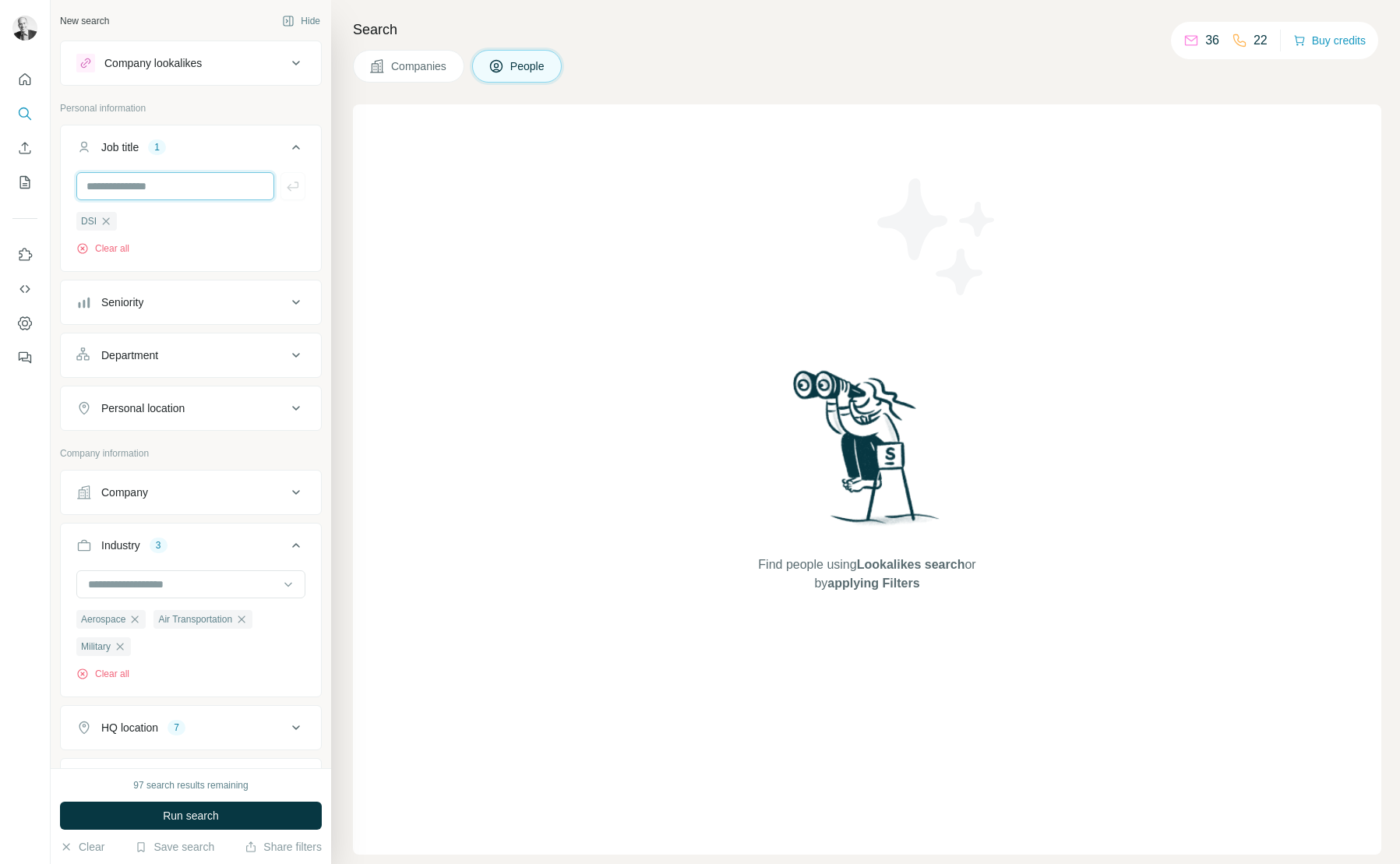
click at [193, 187] on input "text" at bounding box center [175, 186] width 198 height 28
type input "***"
click at [287, 188] on icon "button" at bounding box center [293, 186] width 12 height 9
click at [202, 299] on div "Seniority" at bounding box center [182, 303] width 210 height 16
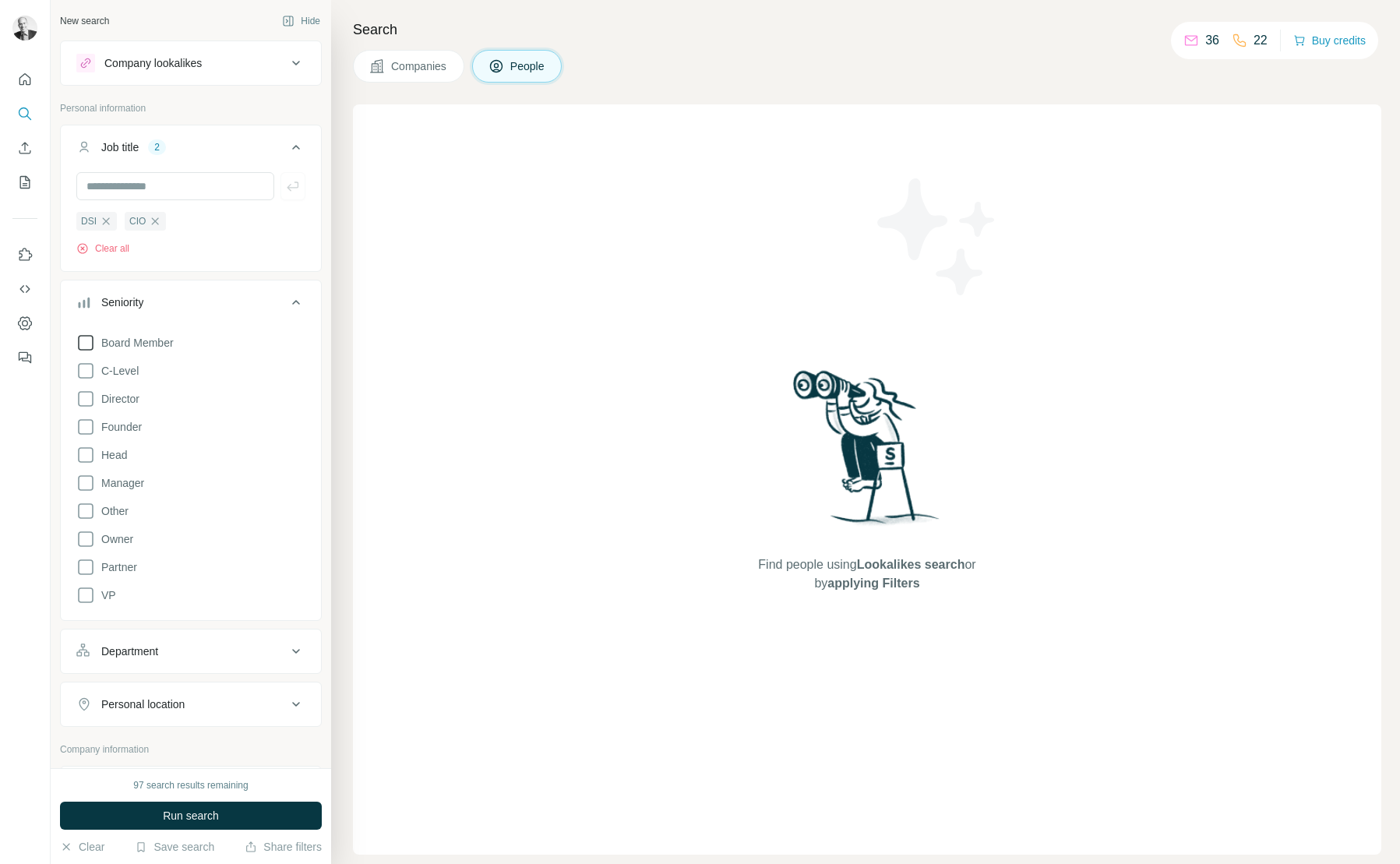
click at [94, 348] on icon at bounding box center [85, 343] width 19 height 19
click at [90, 371] on icon at bounding box center [85, 370] width 19 height 19
click at [89, 396] on icon at bounding box center [85, 398] width 19 height 19
click at [287, 306] on icon at bounding box center [296, 302] width 19 height 19
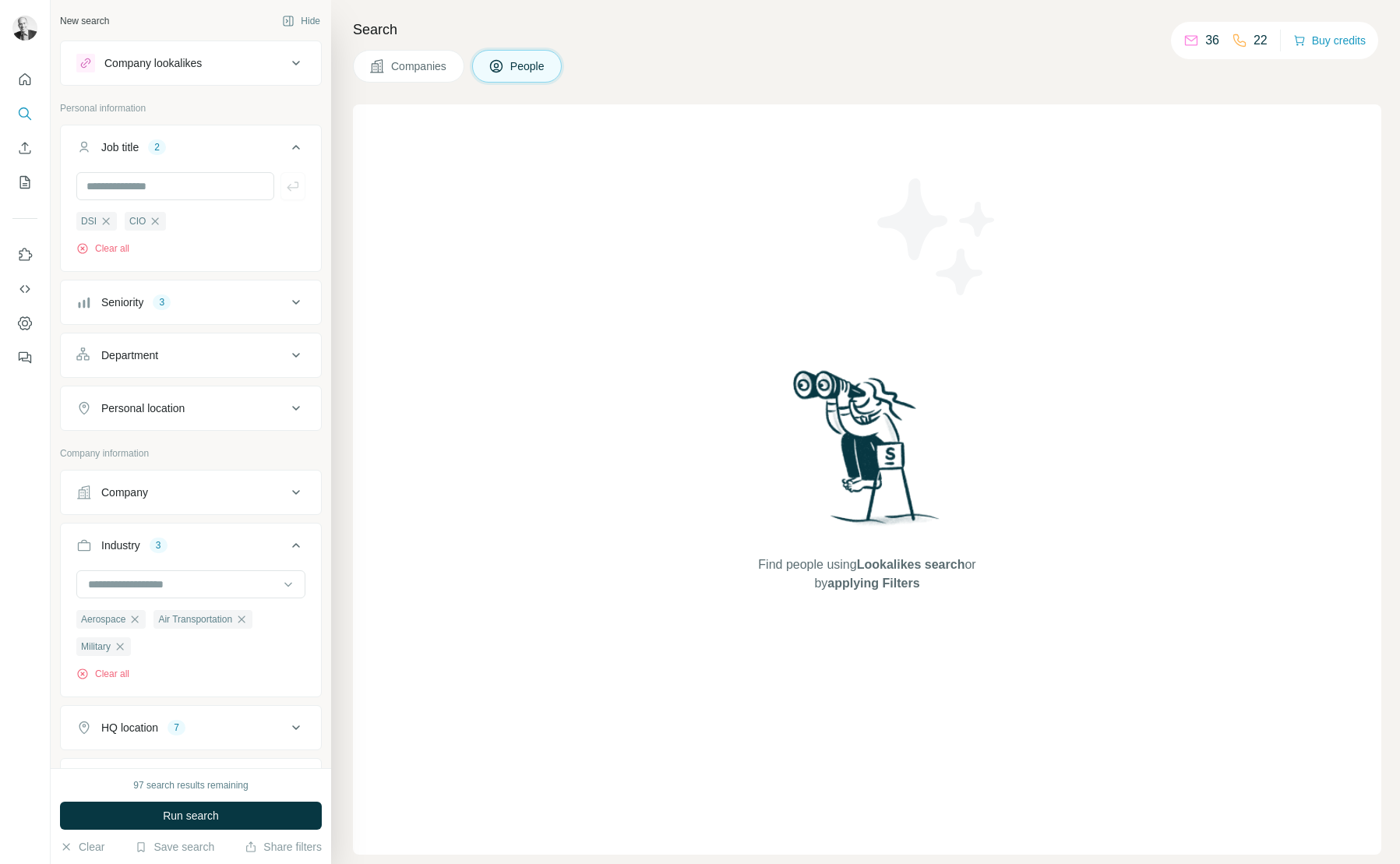
click at [287, 339] on button "Department" at bounding box center [191, 356] width 260 height 38
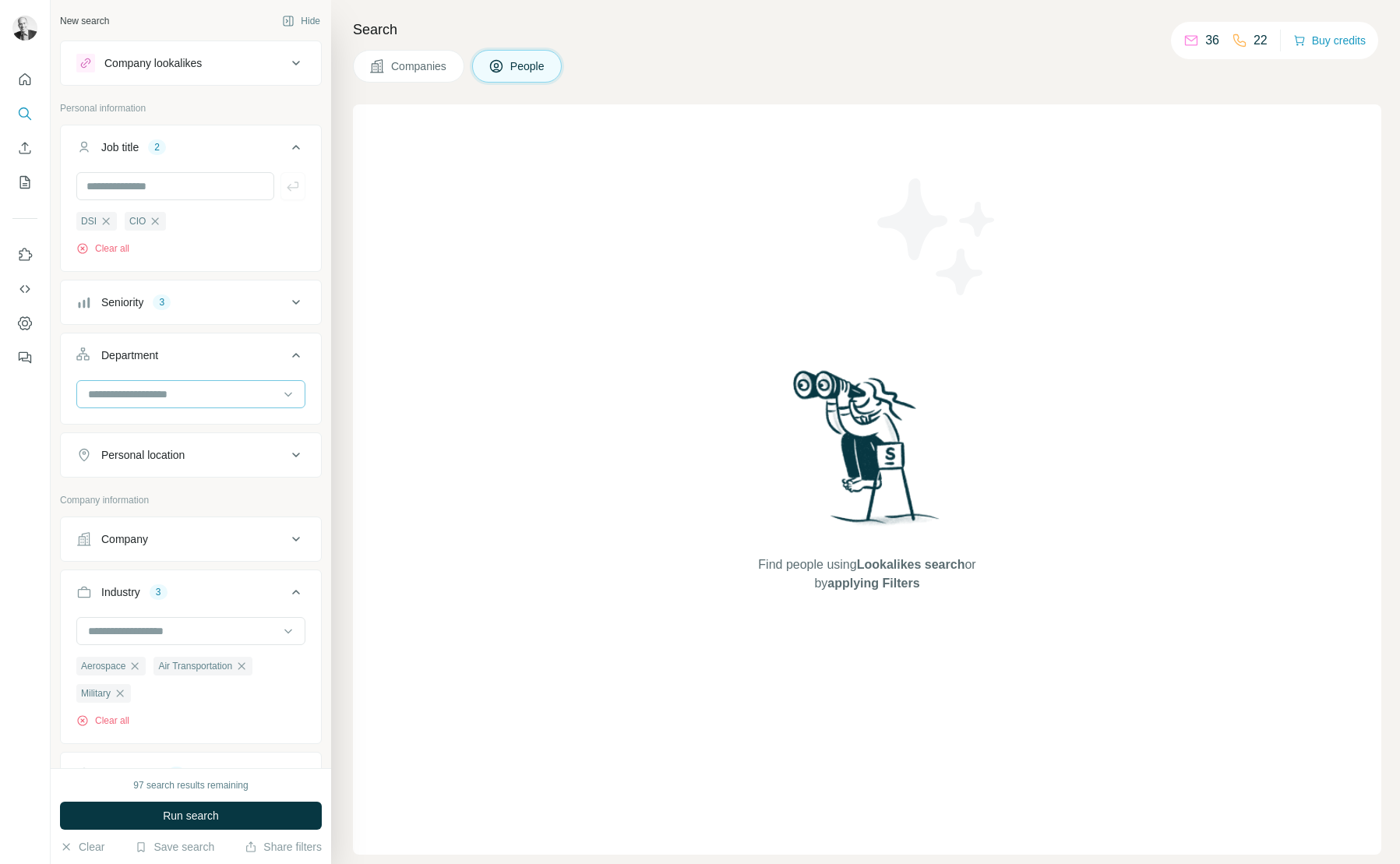
click at [230, 387] on input at bounding box center [183, 393] width 193 height 17
click at [313, 354] on div "New search Hide Company lookalikes Personal information Job title 2 DSI CIO Cle…" at bounding box center [191, 384] width 281 height 769
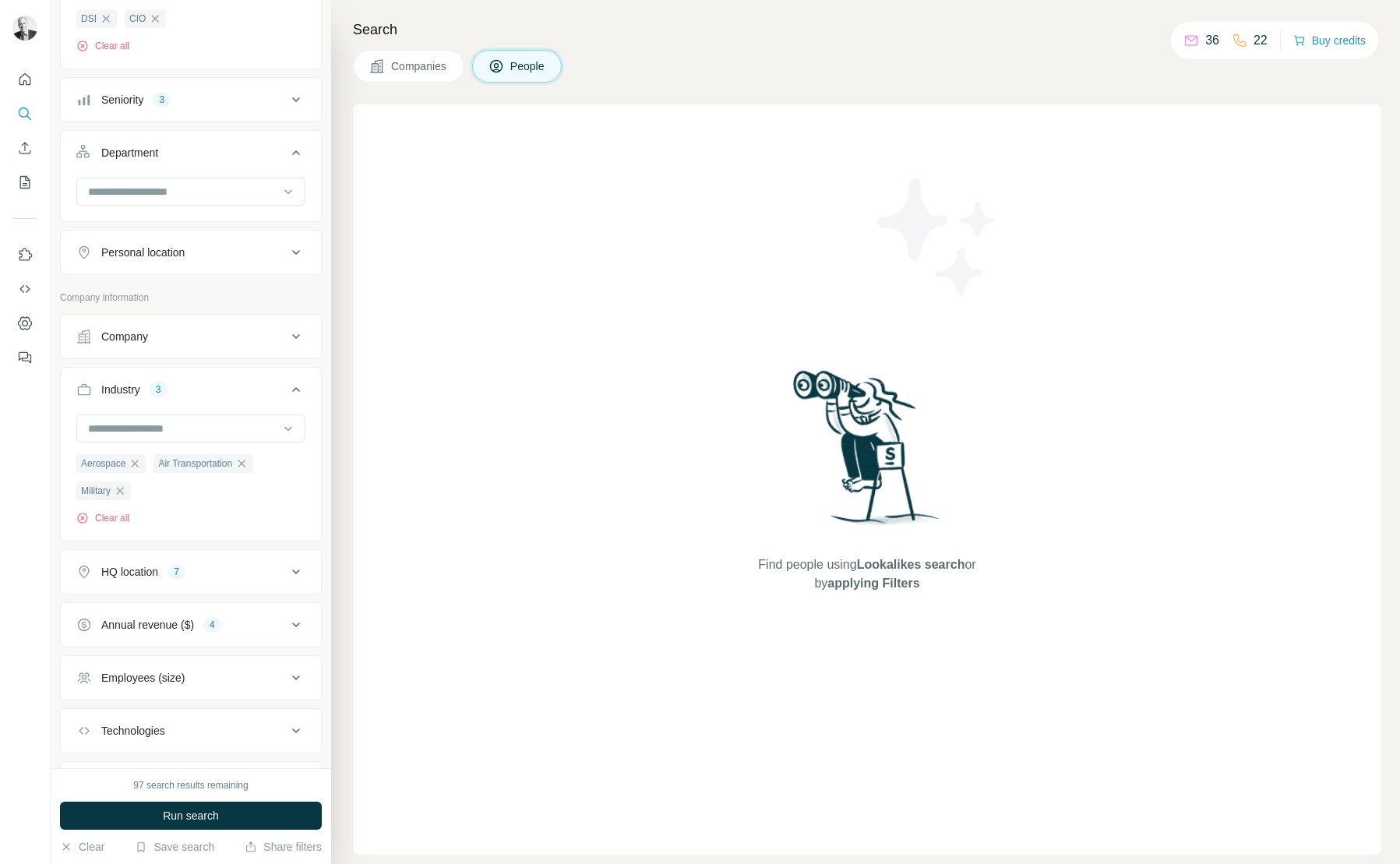
scroll to position [287, 0]
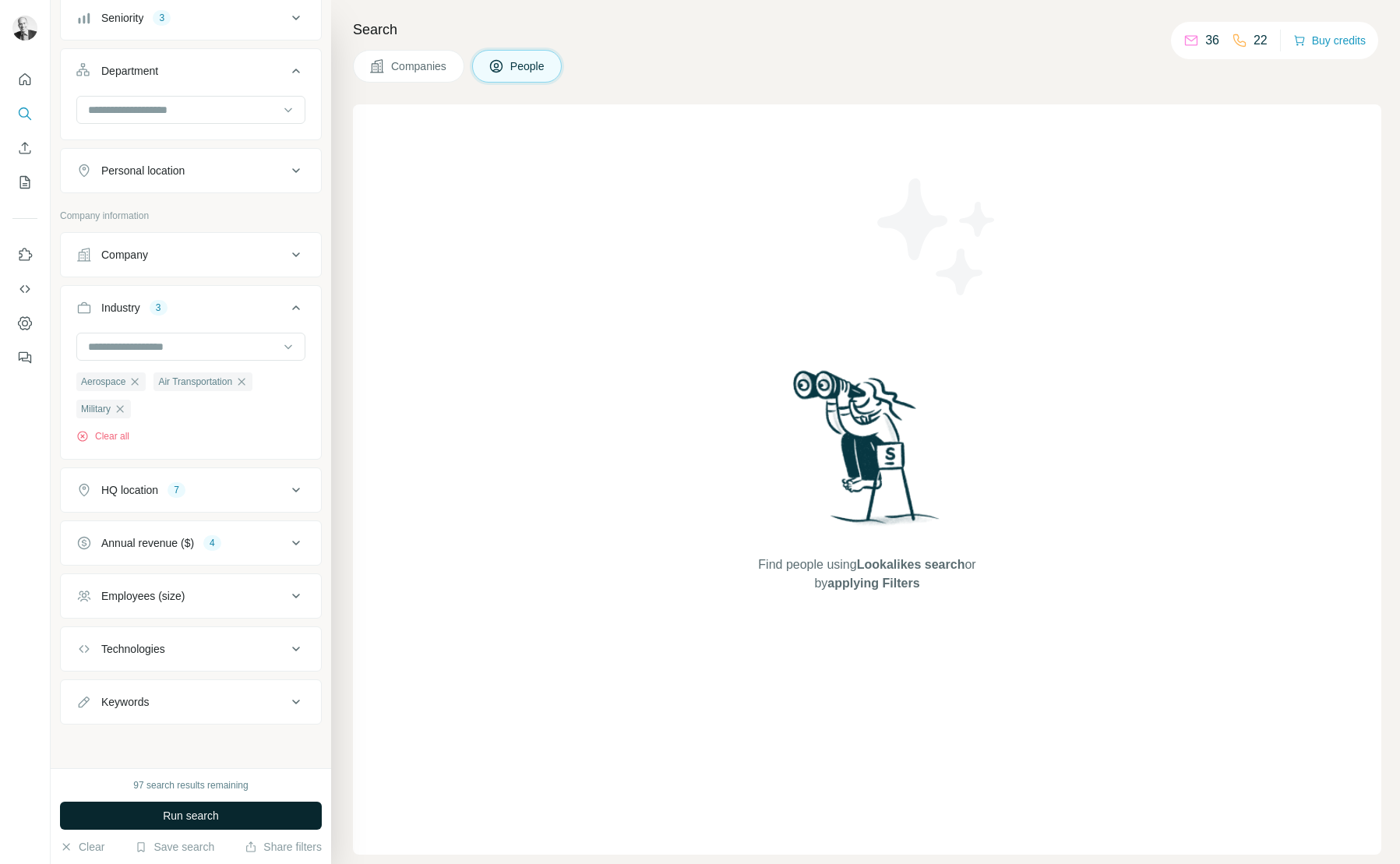
click at [193, 813] on span "Run search" at bounding box center [191, 816] width 57 height 16
click at [187, 811] on span "Run search" at bounding box center [191, 816] width 57 height 16
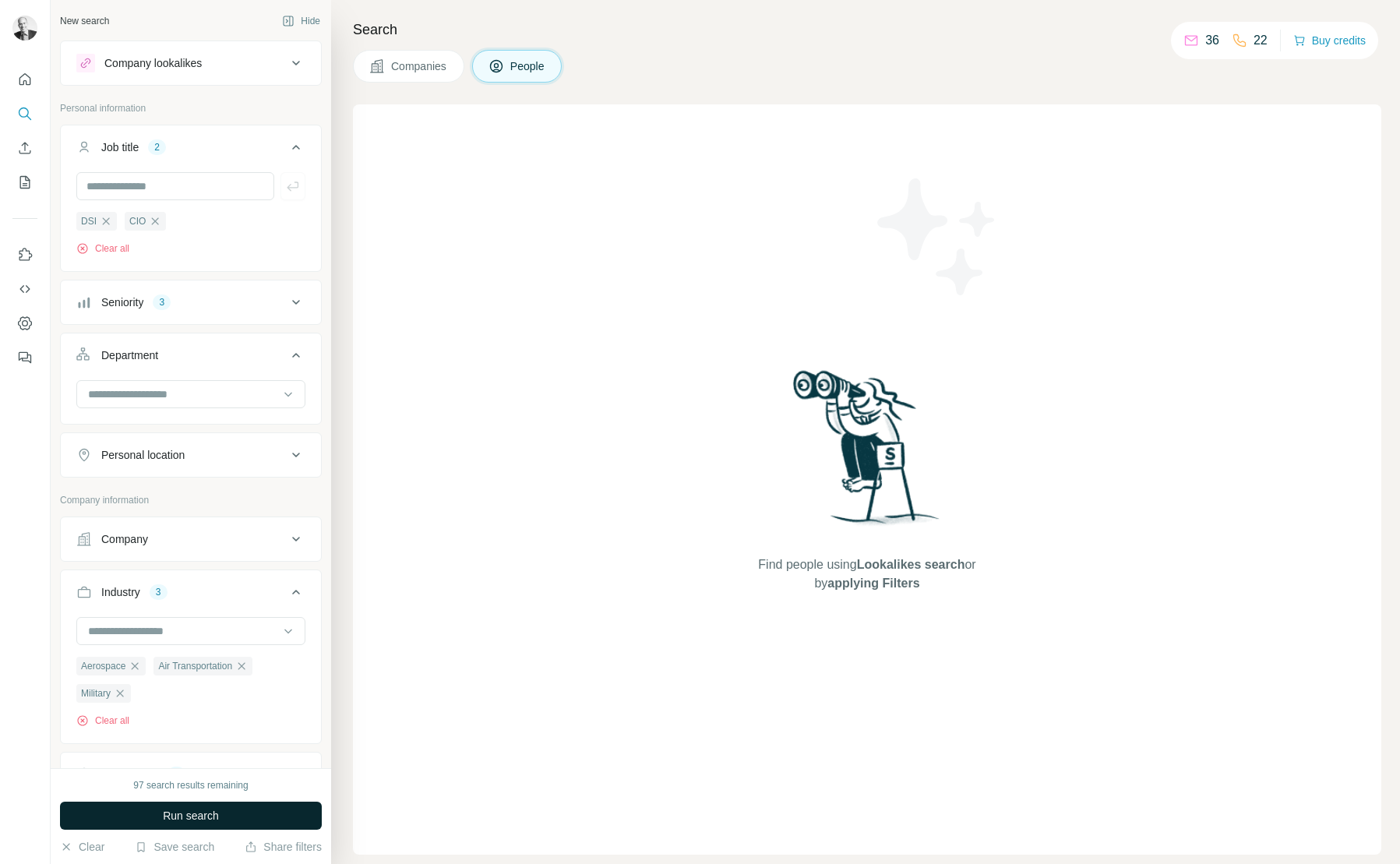
scroll to position [0, 0]
click at [156, 66] on div "Company lookalikes" at bounding box center [153, 64] width 97 height 16
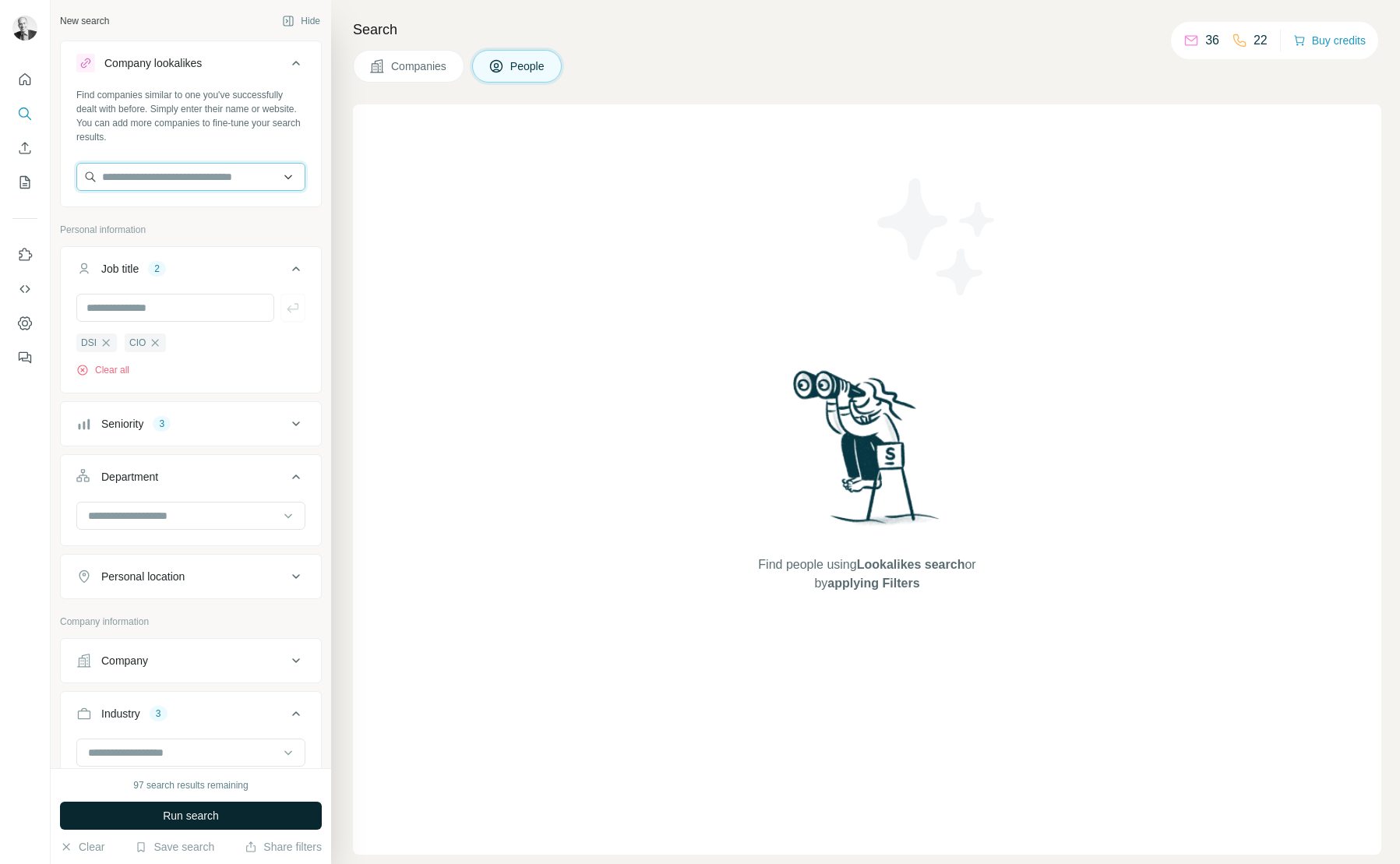
click at [170, 182] on input "text" at bounding box center [191, 177] width 229 height 28
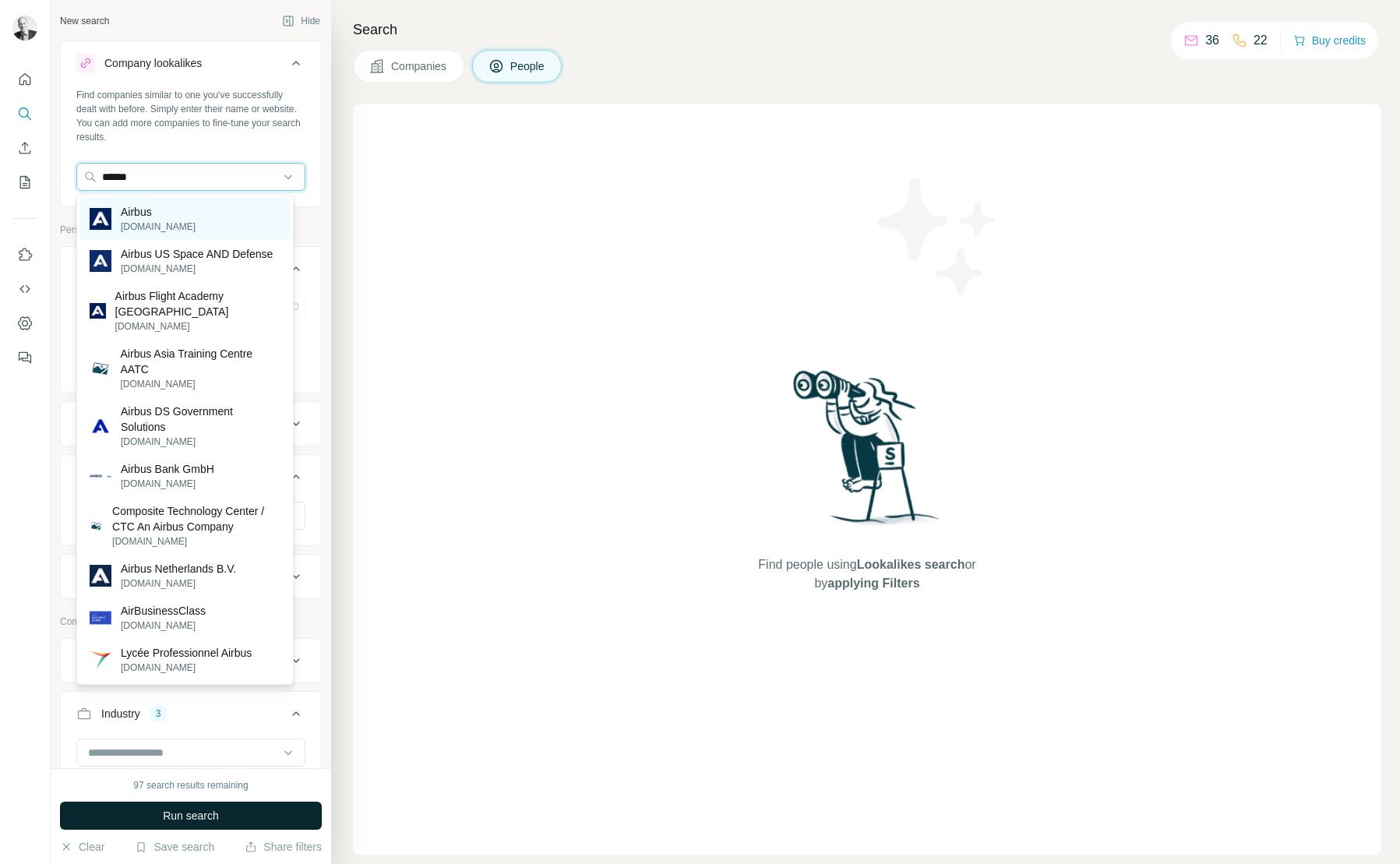
type input "******"
click at [161, 222] on p "[DOMAIN_NAME]" at bounding box center [158, 226] width 74 height 14
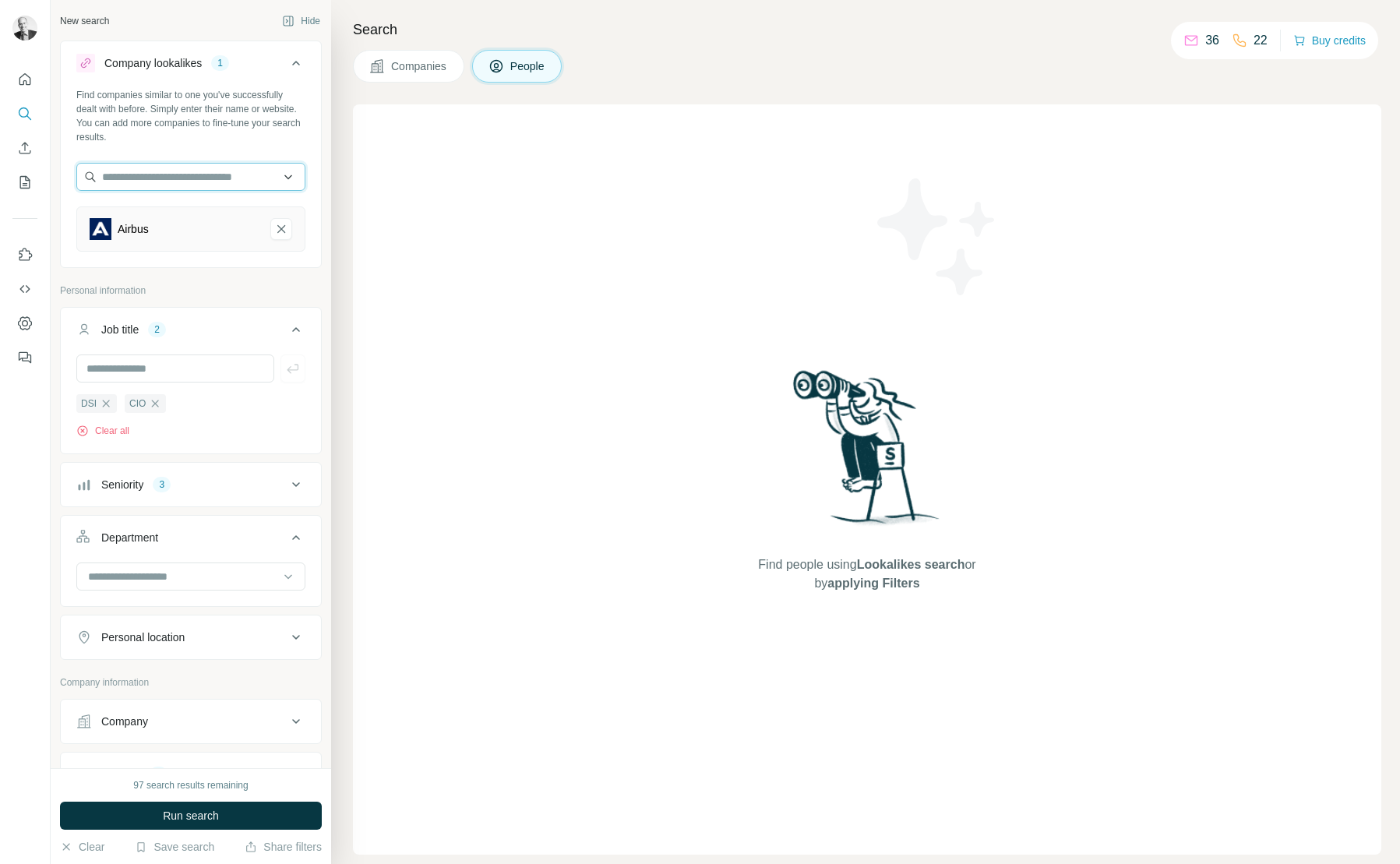
click at [166, 175] on input "text" at bounding box center [191, 177] width 229 height 28
click at [181, 175] on input "**********" at bounding box center [191, 177] width 229 height 28
drag, startPoint x: 191, startPoint y: 178, endPoint x: 79, endPoint y: 180, distance: 112.0
click at [79, 180] on input "**********" at bounding box center [191, 177] width 229 height 28
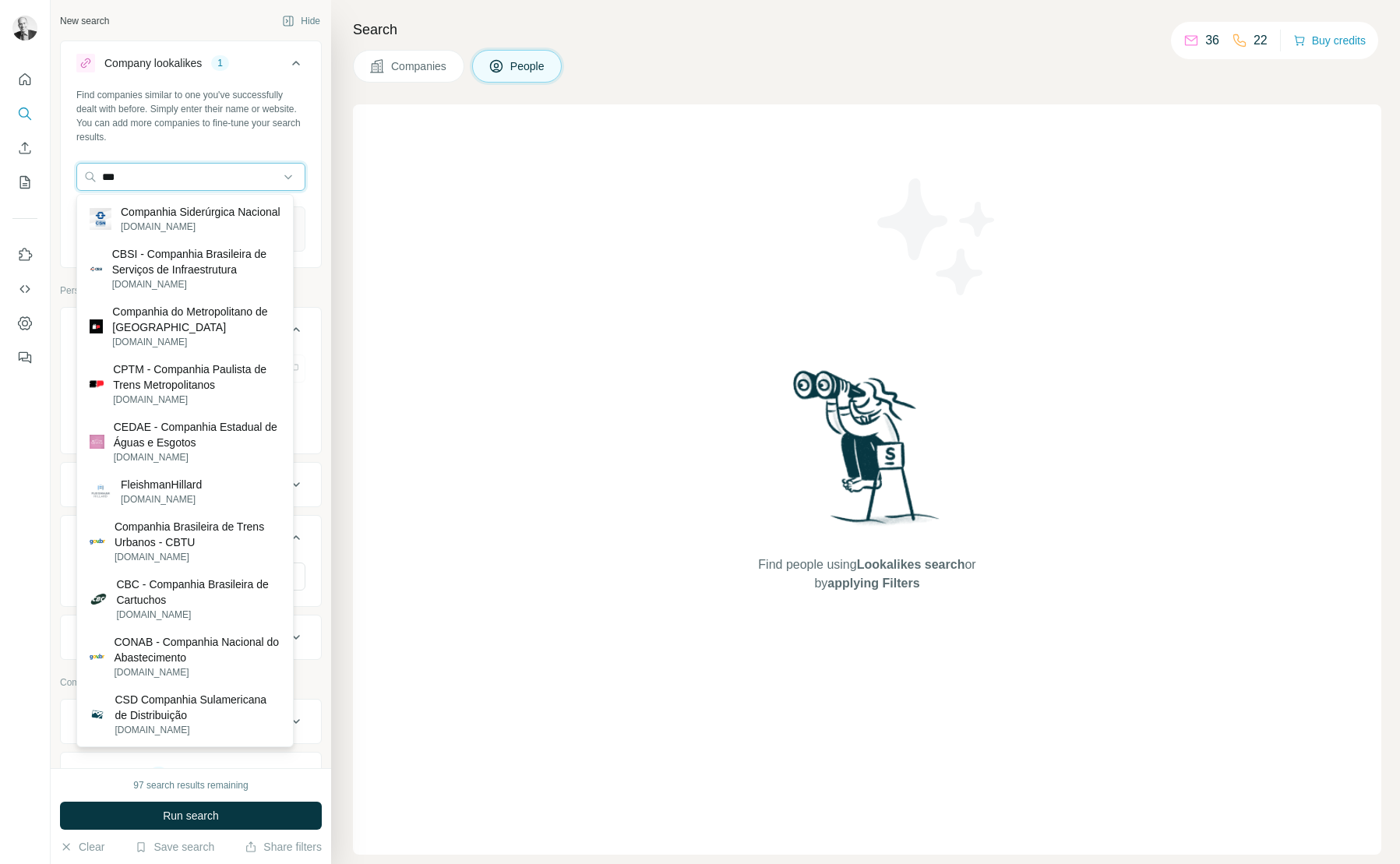
drag, startPoint x: 169, startPoint y: 174, endPoint x: 20, endPoint y: 176, distance: 149.0
click at [20, 176] on div "New search Hide Company lookalikes 1 Find companies similar to one you've succe…" at bounding box center [700, 432] width 1400 height 864
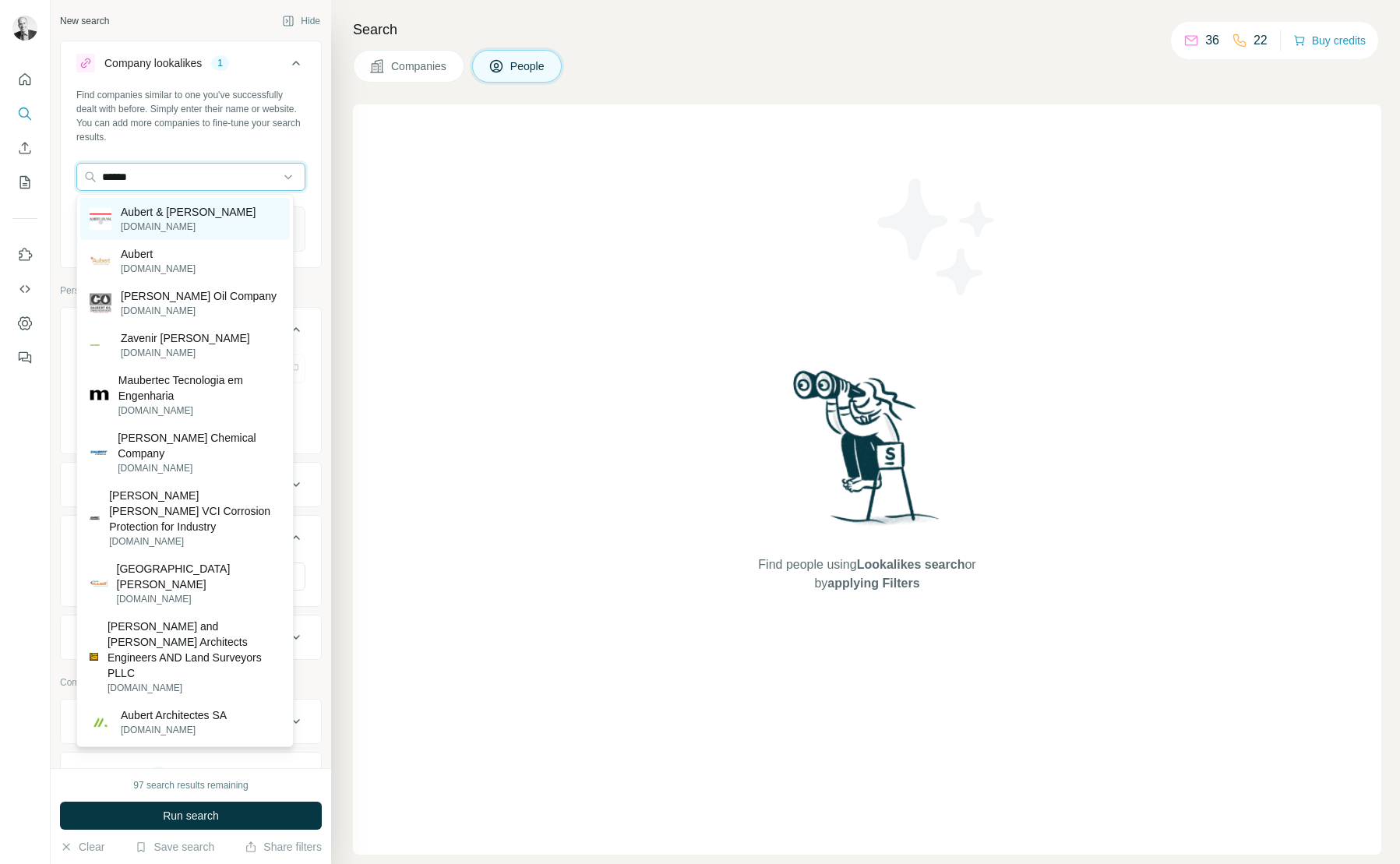
type input "******"
click at [165, 209] on p "Aubert & [PERSON_NAME]" at bounding box center [189, 213] width 136 height 16
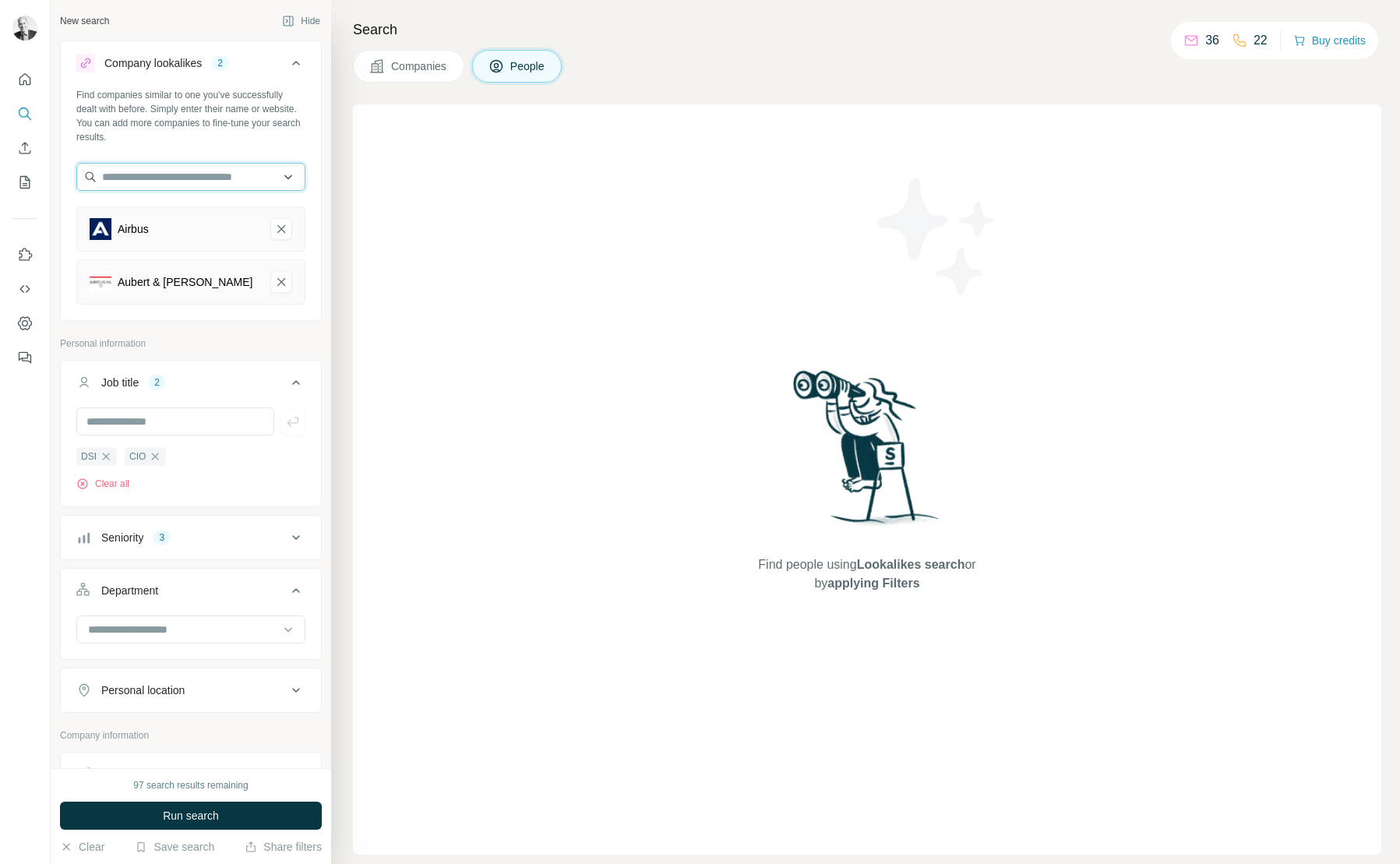
click at [174, 183] on input "text" at bounding box center [191, 177] width 229 height 28
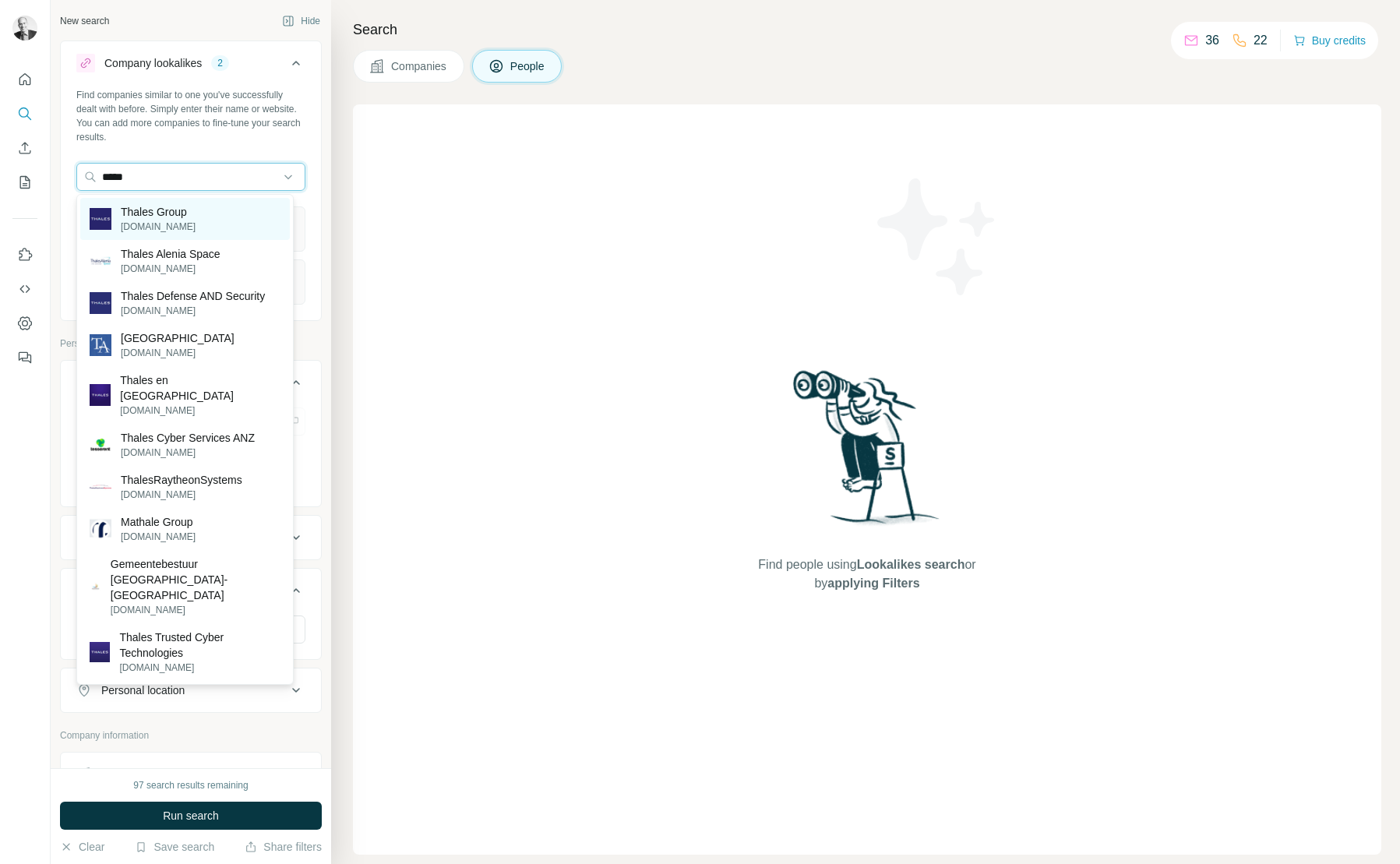
type input "*****"
click at [197, 210] on div "Thales Group [DOMAIN_NAME]" at bounding box center [185, 218] width 210 height 42
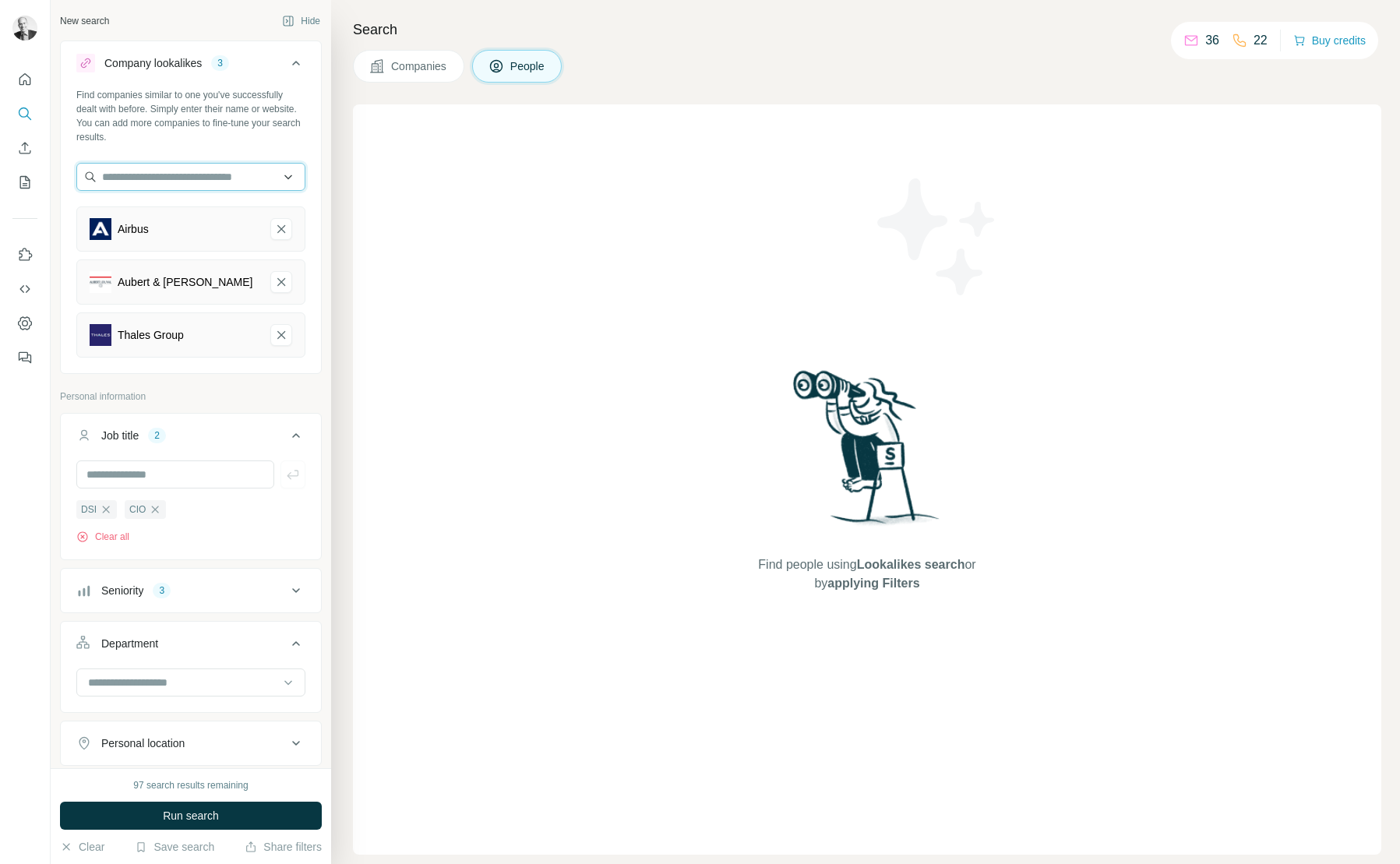
click at [158, 171] on input "text" at bounding box center [191, 177] width 229 height 28
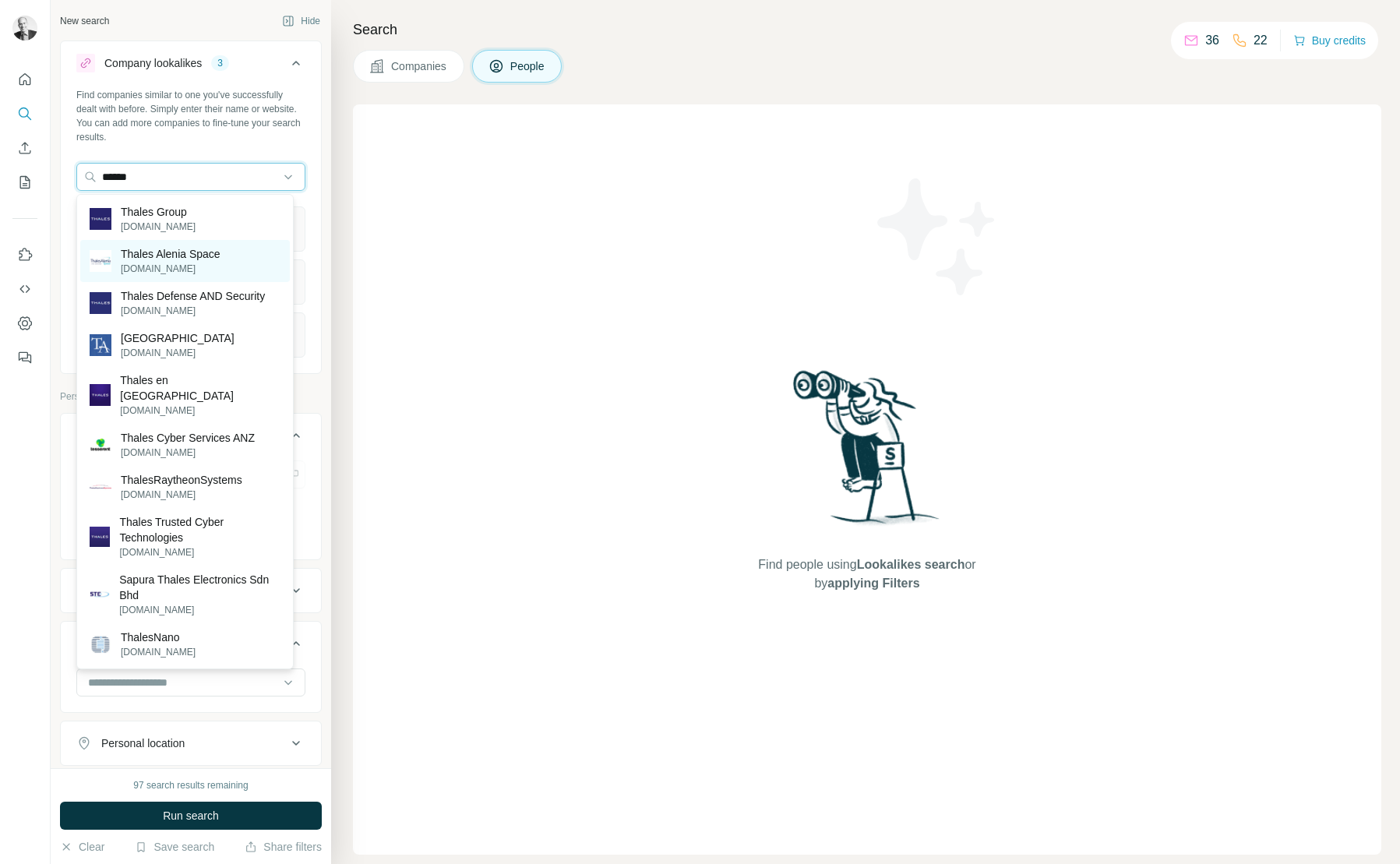
type input "******"
click at [204, 255] on p "Thales Alenia Space" at bounding box center [171, 254] width 99 height 16
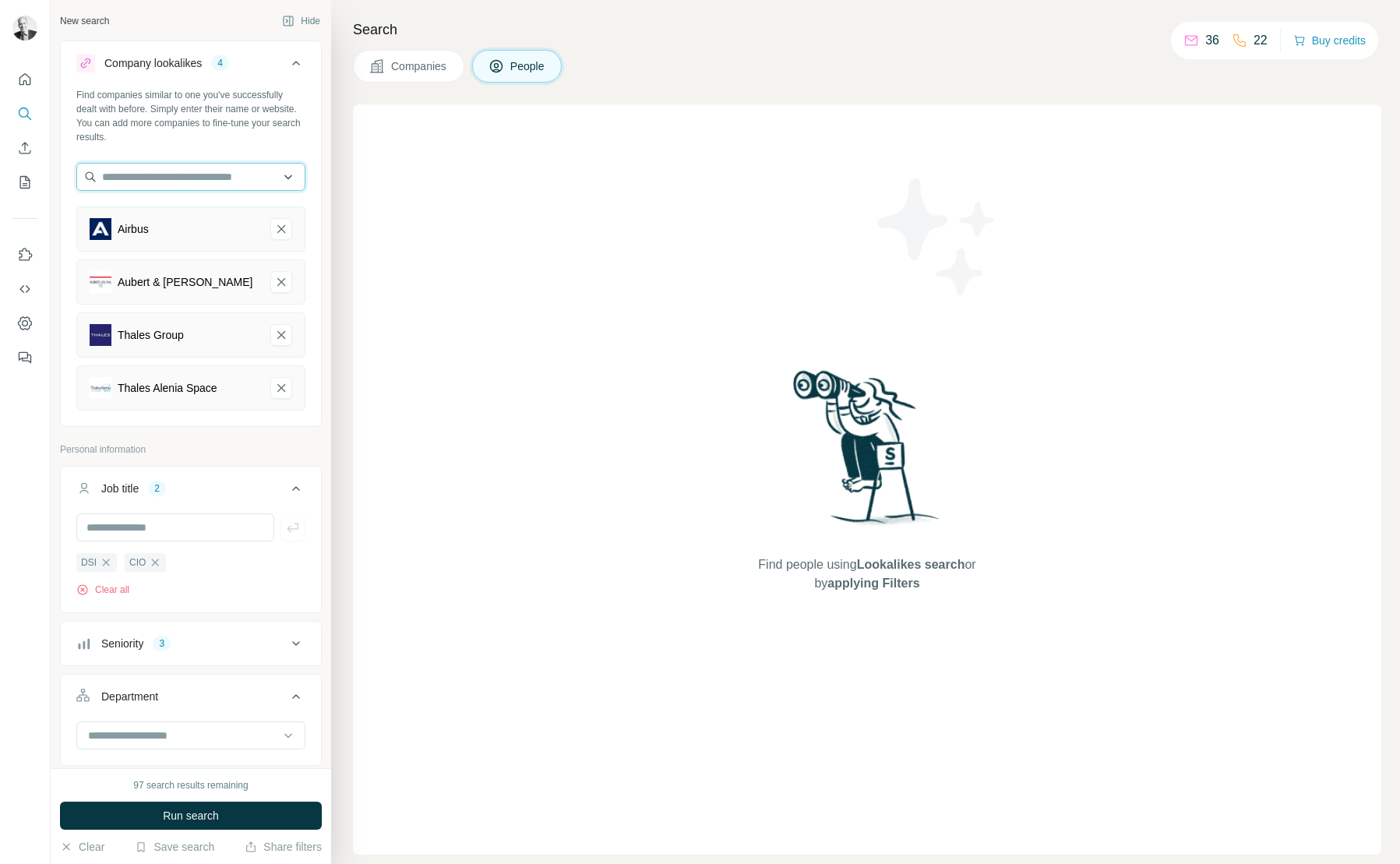
click at [146, 178] on input "text" at bounding box center [191, 177] width 229 height 28
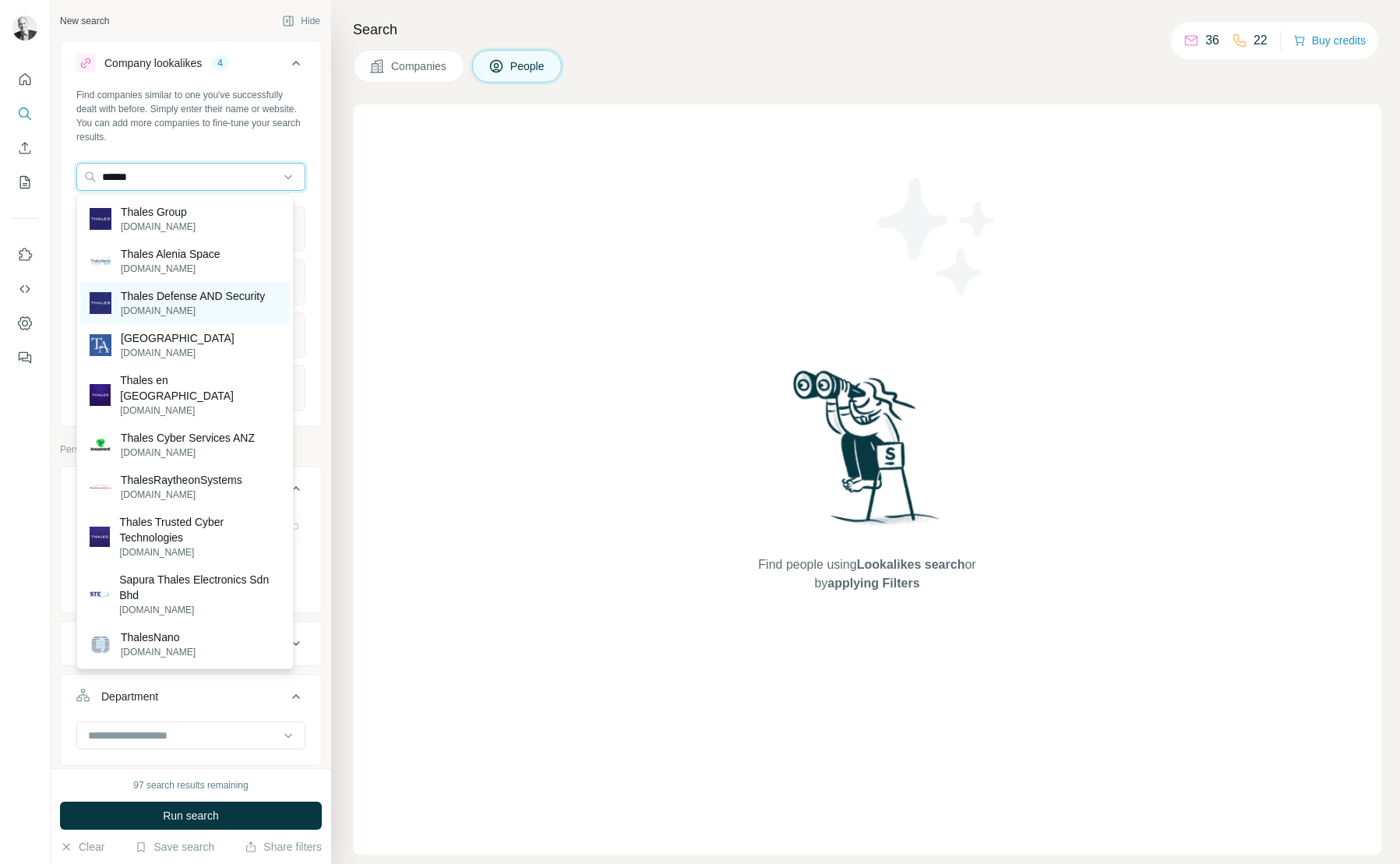
type input "******"
click at [216, 291] on p "Thales Defense AND Security" at bounding box center [193, 296] width 144 height 16
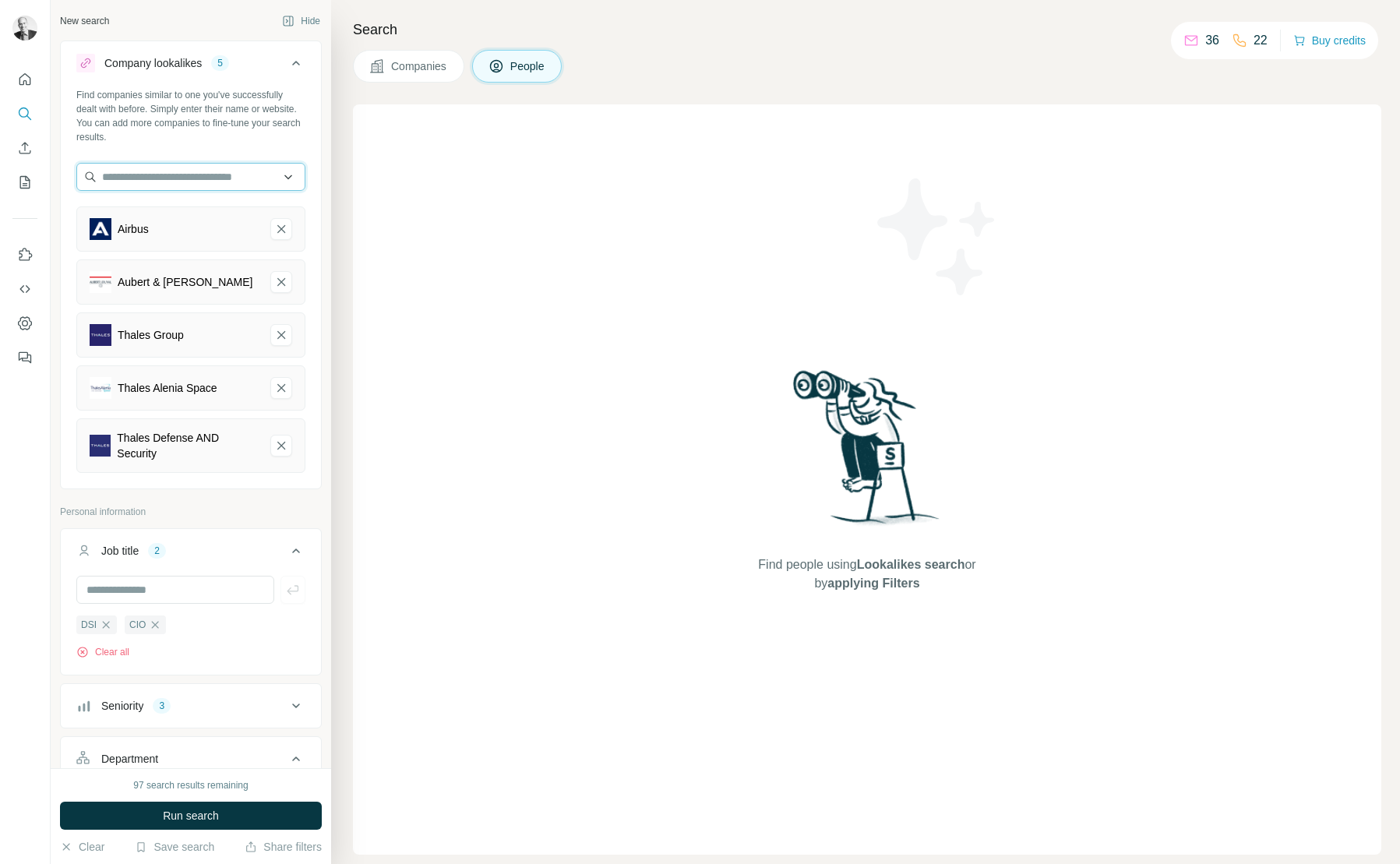
click at [165, 177] on input "text" at bounding box center [191, 177] width 229 height 28
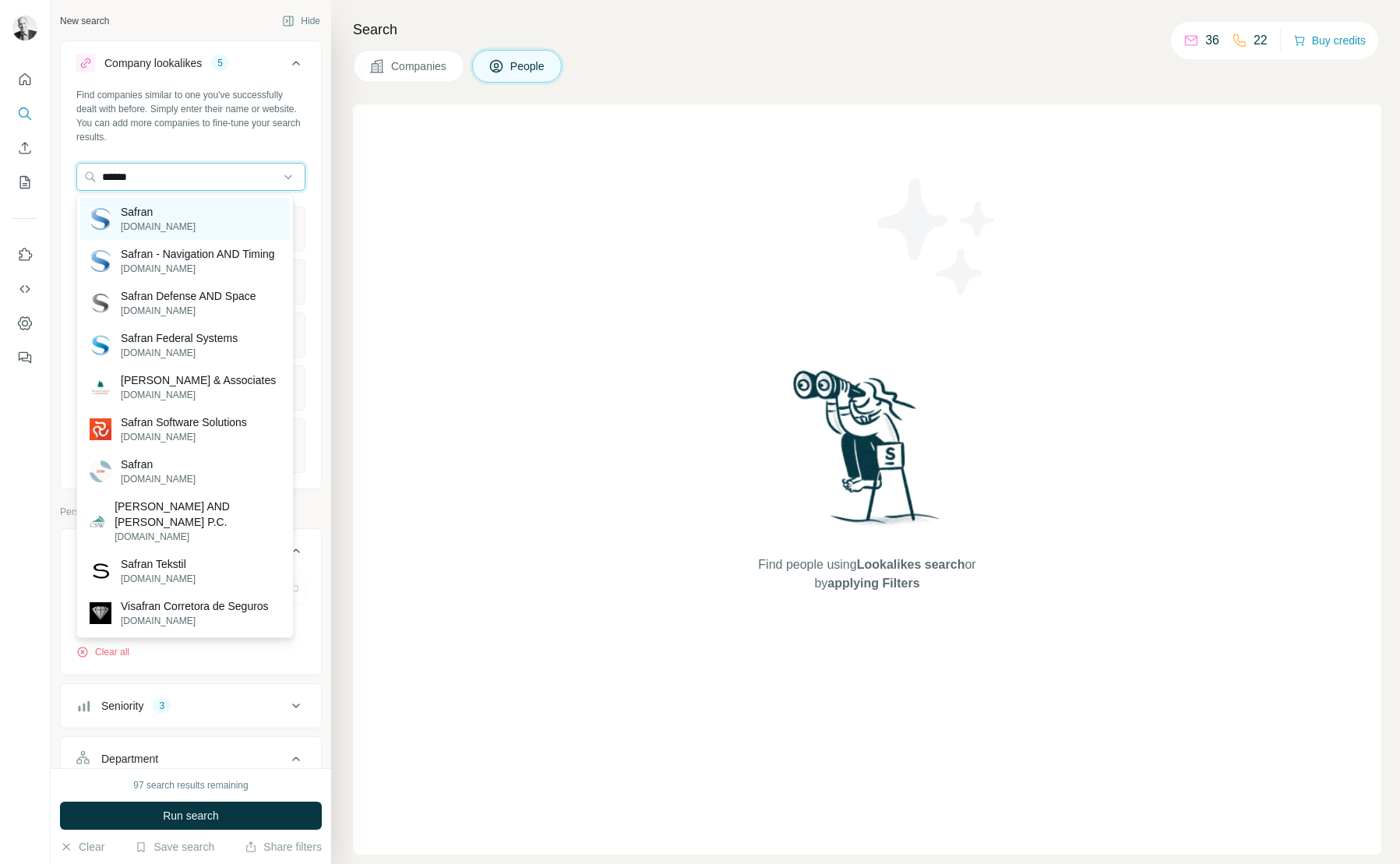
type input "******"
click at [163, 212] on p "Safran" at bounding box center [158, 213] width 74 height 16
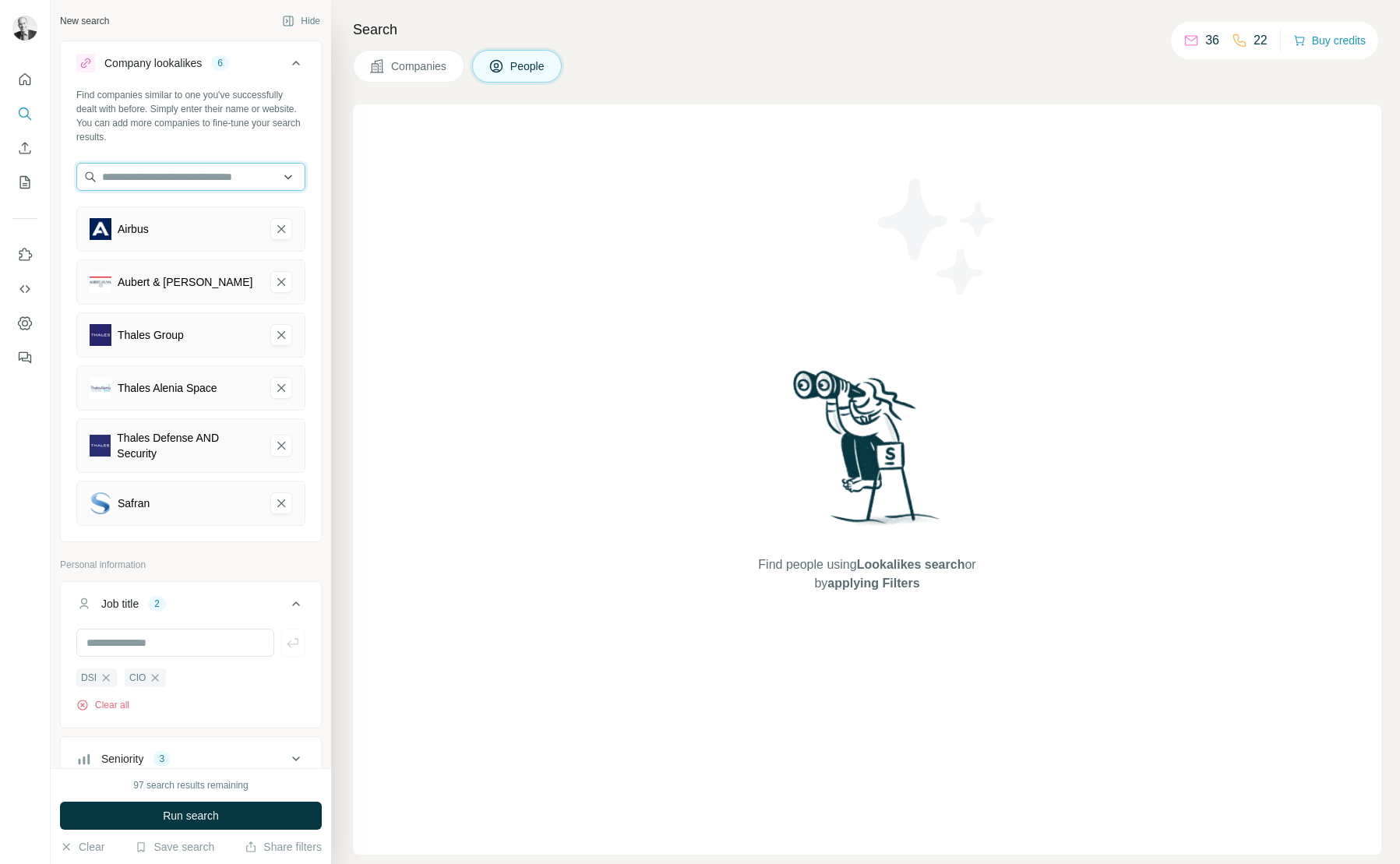
click at [155, 178] on input "text" at bounding box center [191, 177] width 229 height 28
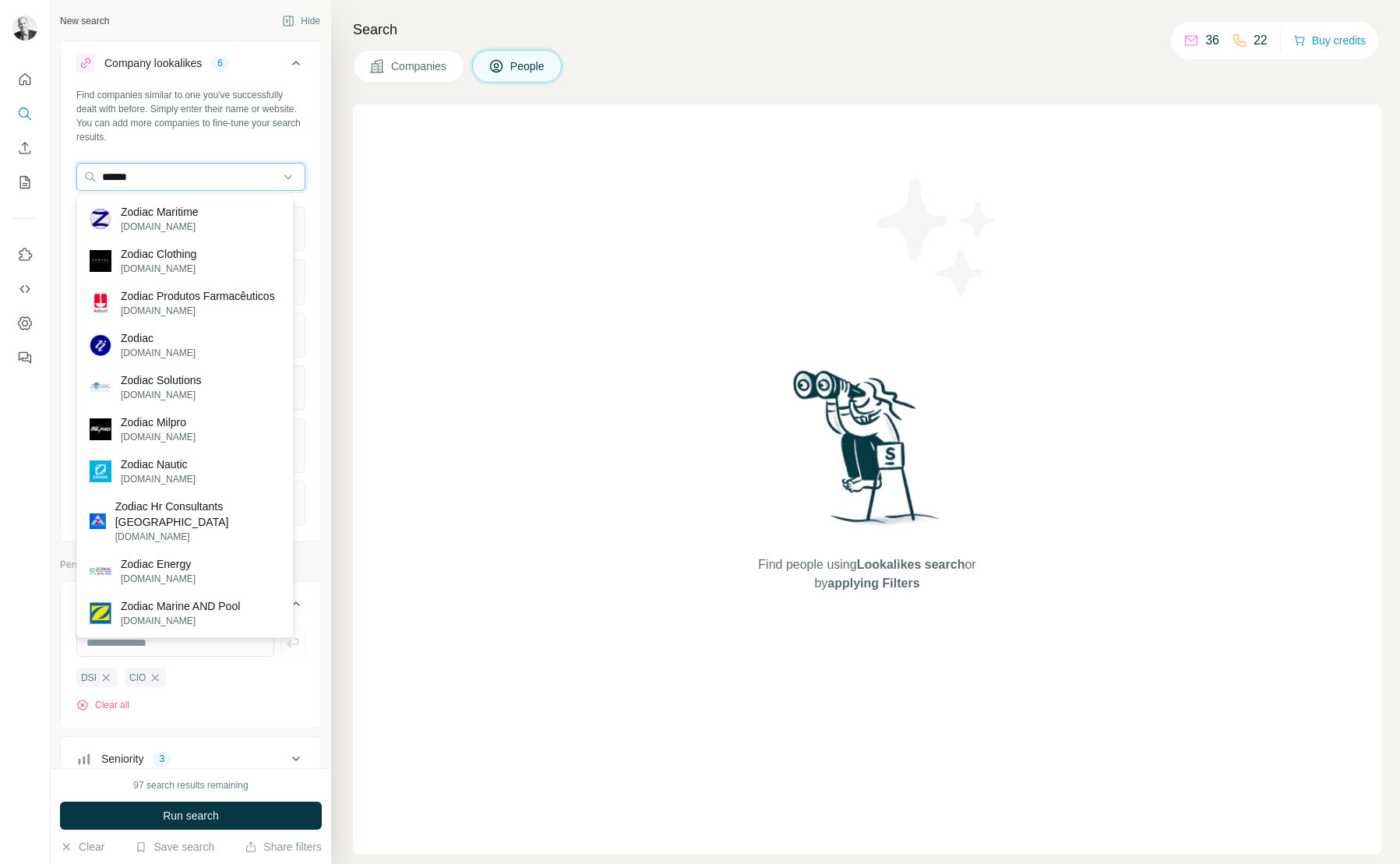
drag, startPoint x: 155, startPoint y: 178, endPoint x: 68, endPoint y: 178, distance: 87.0
click at [68, 178] on div "Find companies similar to one you've successfully dealt with before. Simply ent…" at bounding box center [191, 314] width 260 height 451
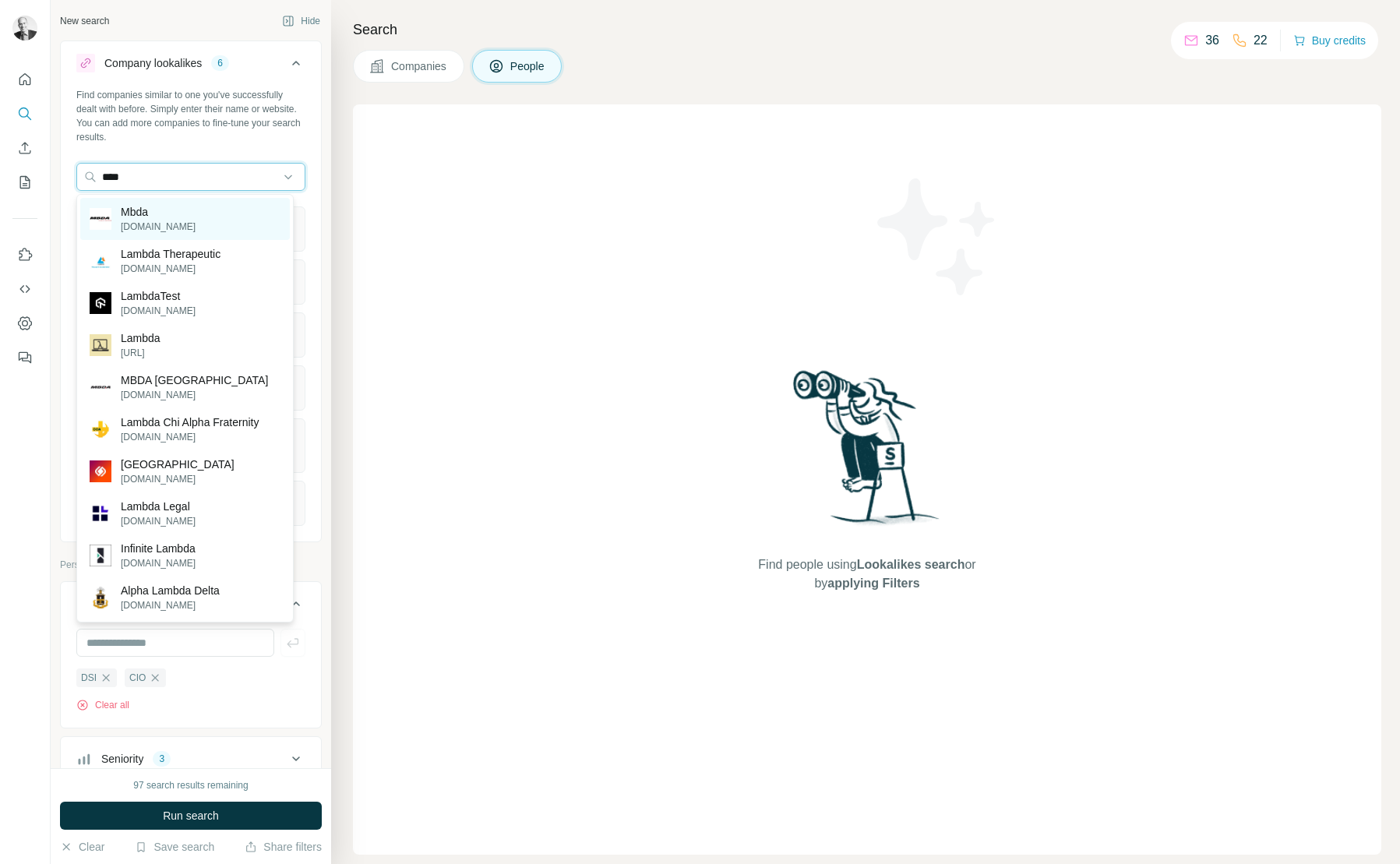
type input "****"
click at [101, 219] on img at bounding box center [100, 219] width 22 height 22
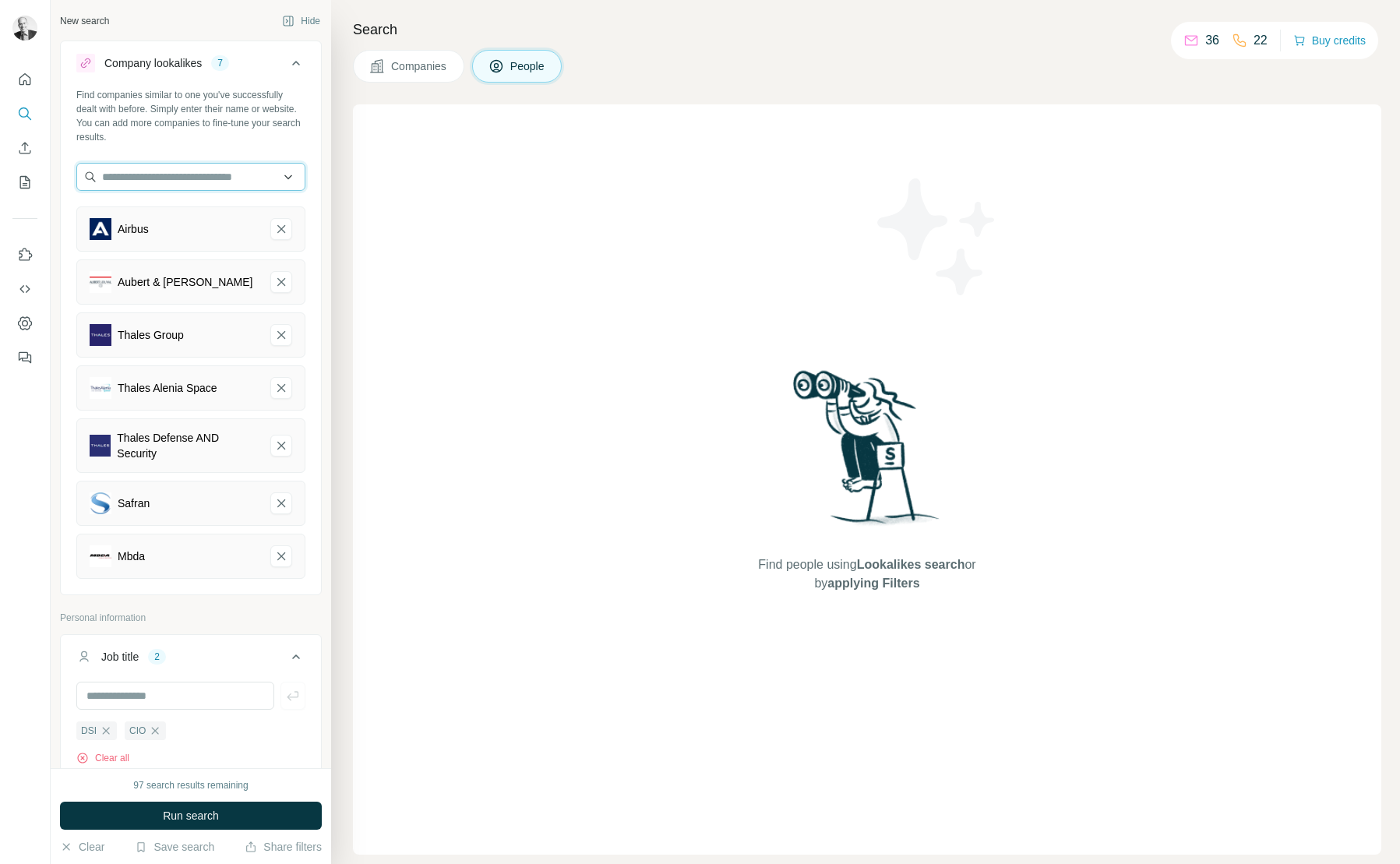
click at [157, 180] on input "text" at bounding box center [191, 177] width 229 height 28
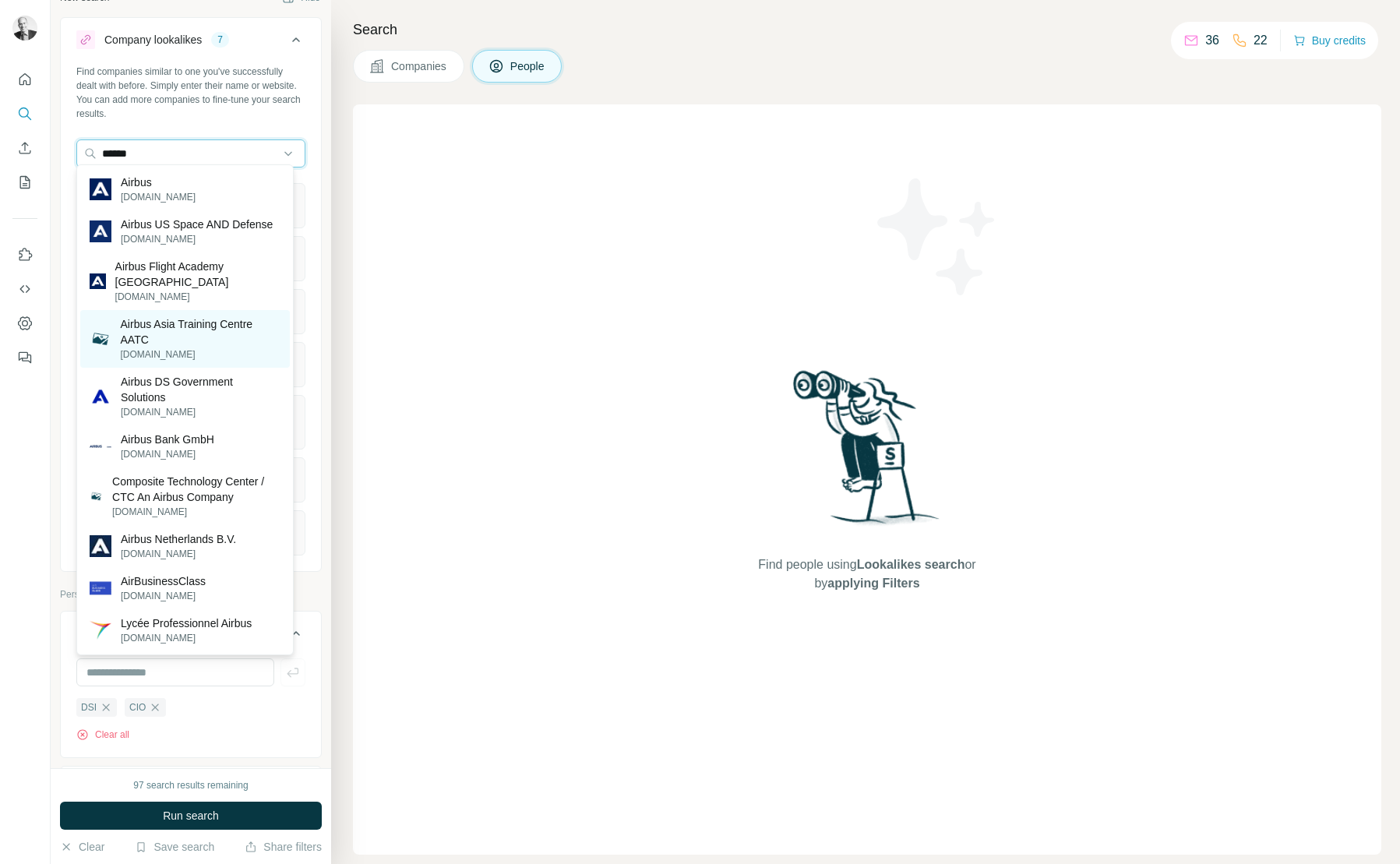
scroll to position [21, 0]
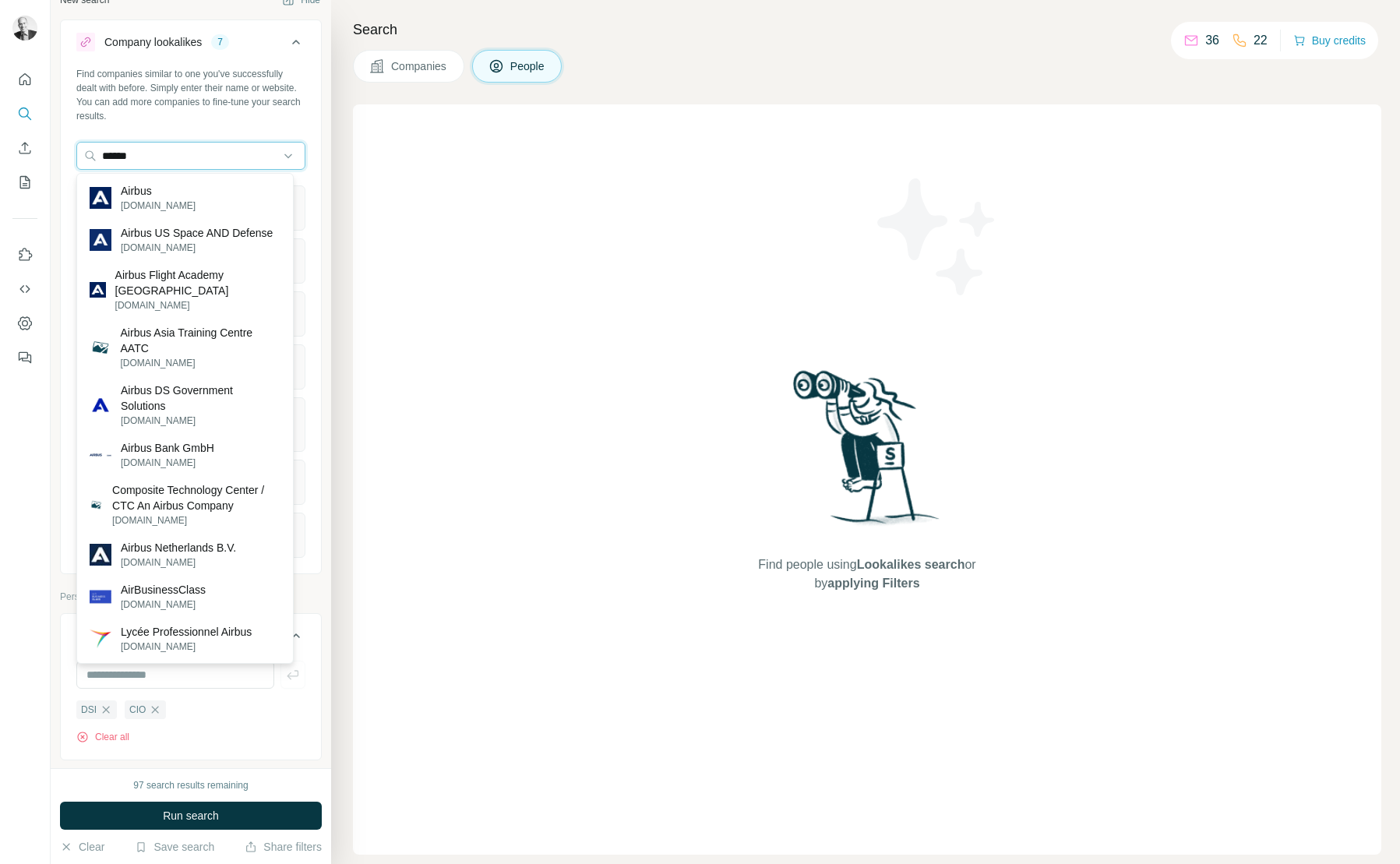
drag, startPoint x: 195, startPoint y: 159, endPoint x: 52, endPoint y: 161, distance: 143.0
click at [52, 161] on div "New search Hide Company lookalikes 7 Find companies similar to one you've succe…" at bounding box center [191, 384] width 281 height 769
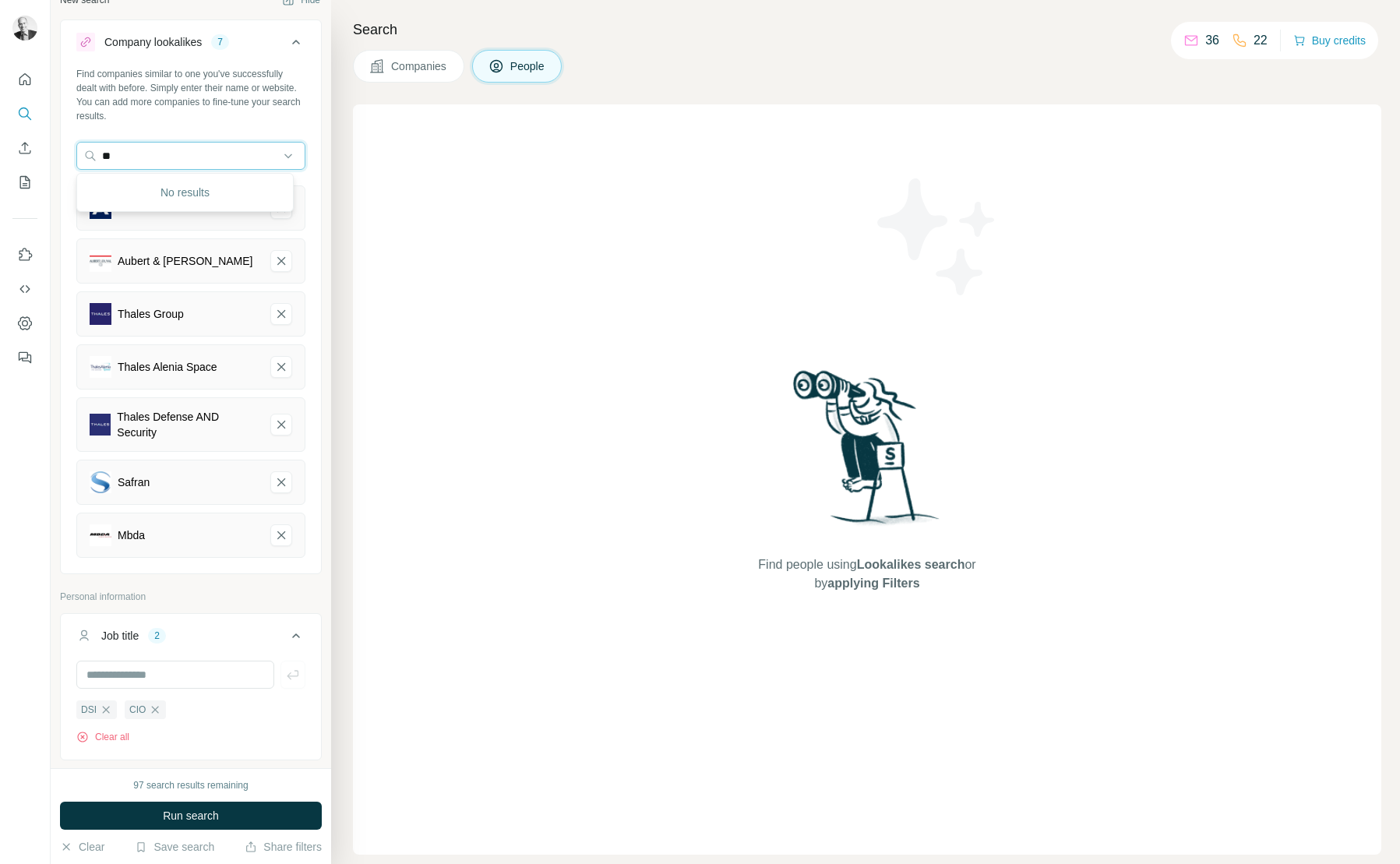
type input "*"
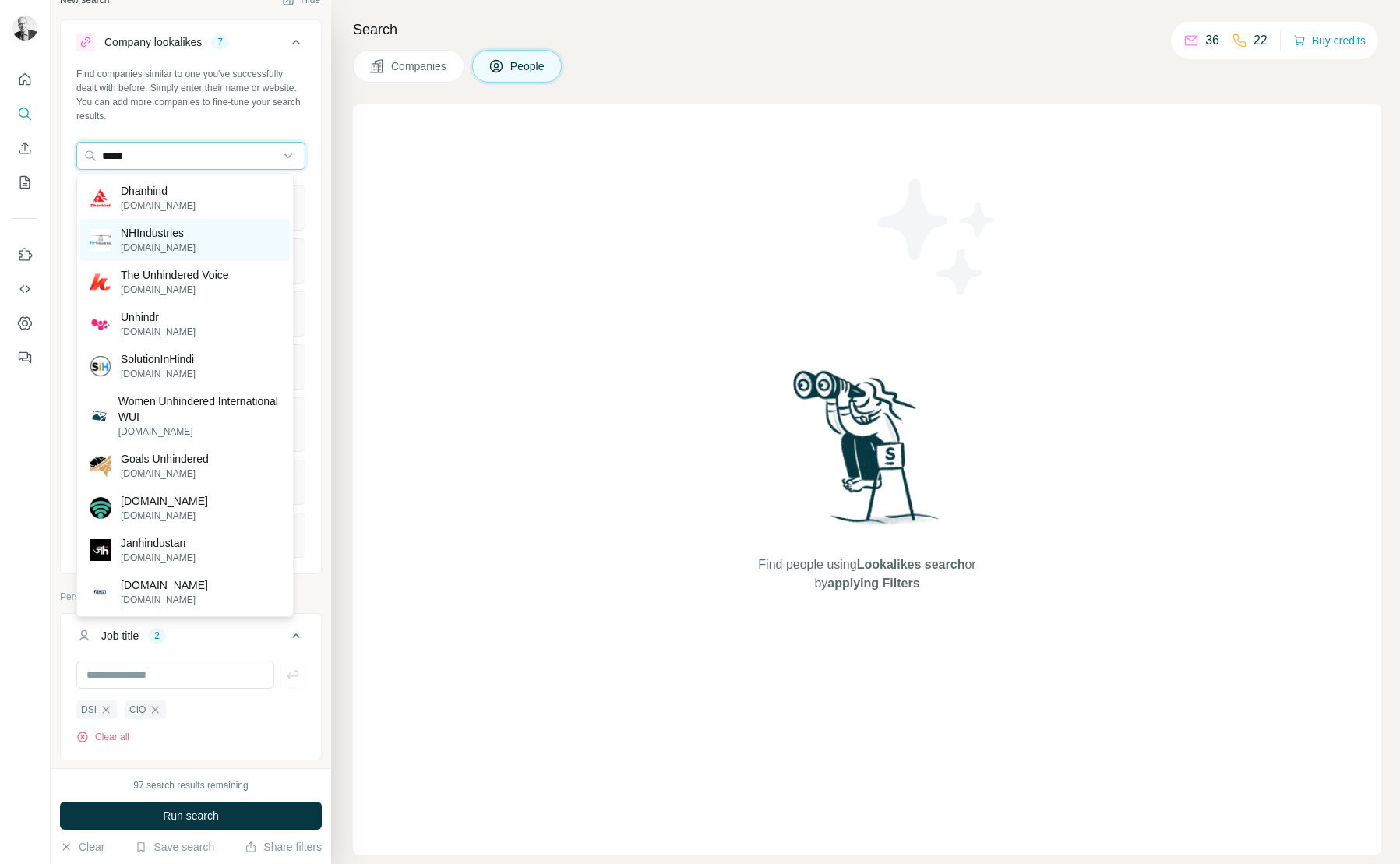
type input "*****"
click at [95, 244] on img at bounding box center [100, 240] width 22 height 22
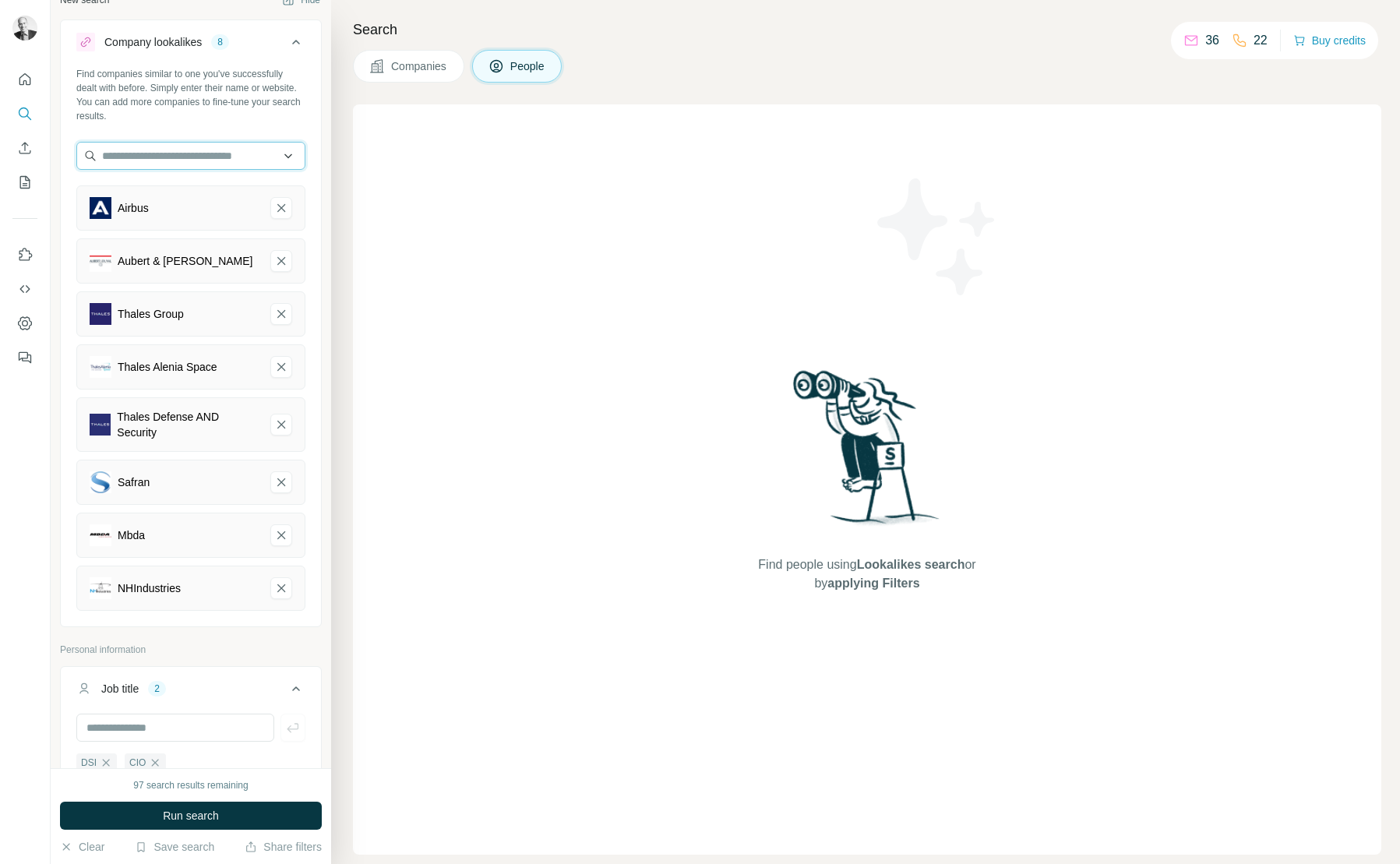
click at [132, 160] on input "text" at bounding box center [191, 156] width 229 height 28
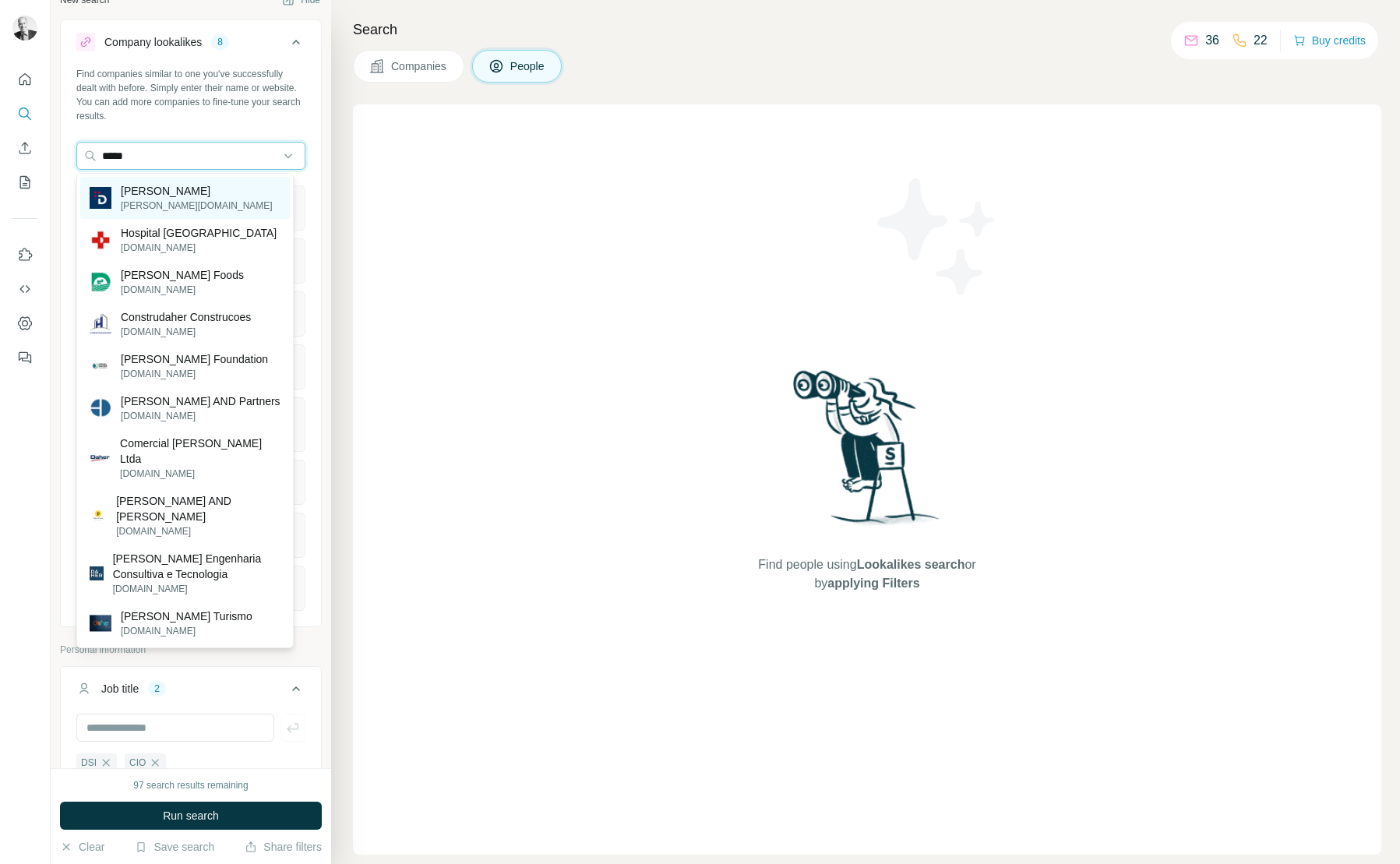
type input "*****"
click at [170, 191] on div "Daher [DOMAIN_NAME]" at bounding box center [185, 198] width 210 height 42
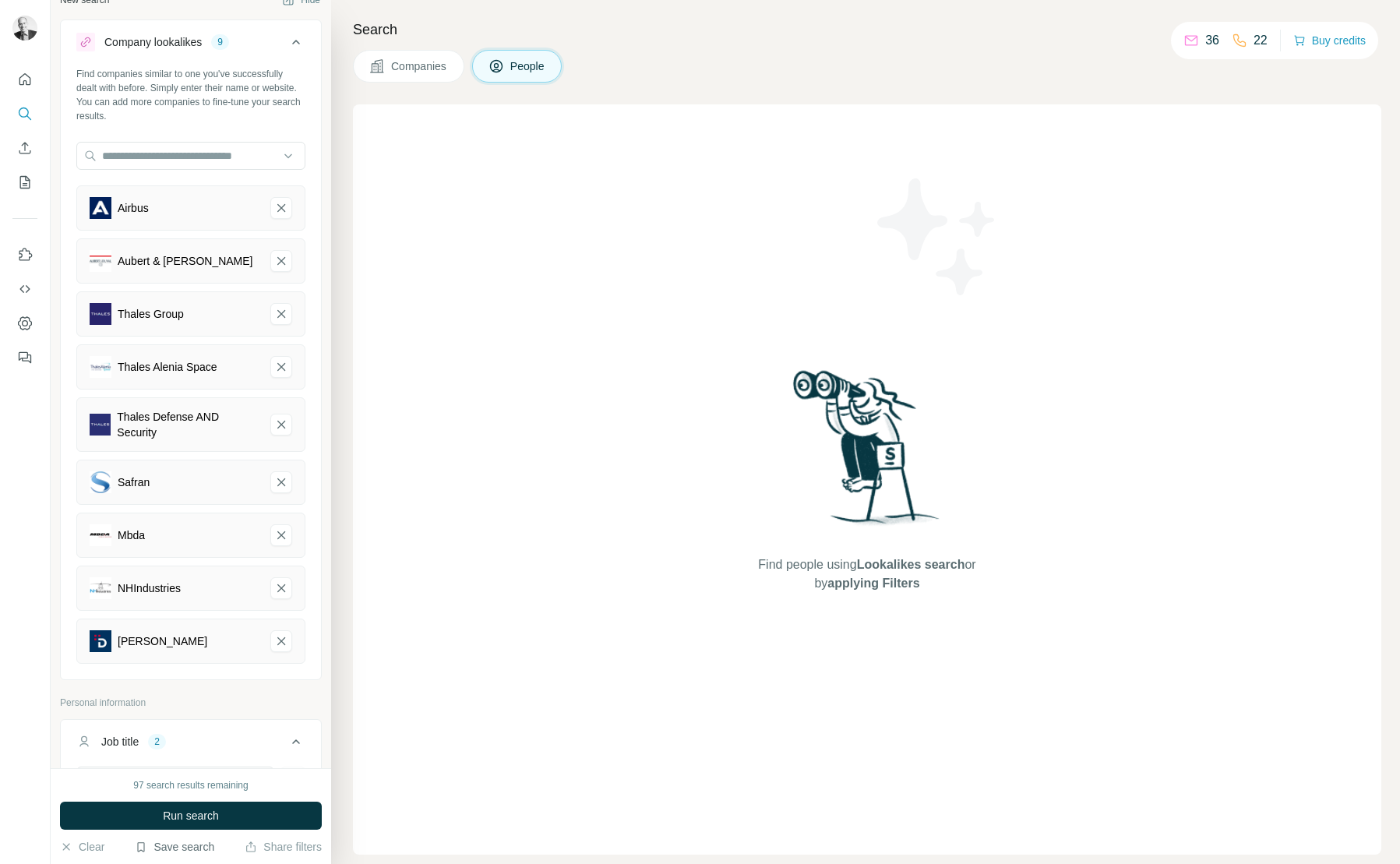
click at [176, 844] on button "Save search" at bounding box center [175, 847] width 79 height 16
click at [416, 744] on div "Find people using Lookalikes search or by applying Filters" at bounding box center [868, 480] width 1029 height 751
click at [168, 851] on button "Save search" at bounding box center [175, 847] width 79 height 16
click at [179, 787] on div "Save search" at bounding box center [218, 789] width 165 height 31
click at [220, 149] on input "text" at bounding box center [191, 156] width 229 height 28
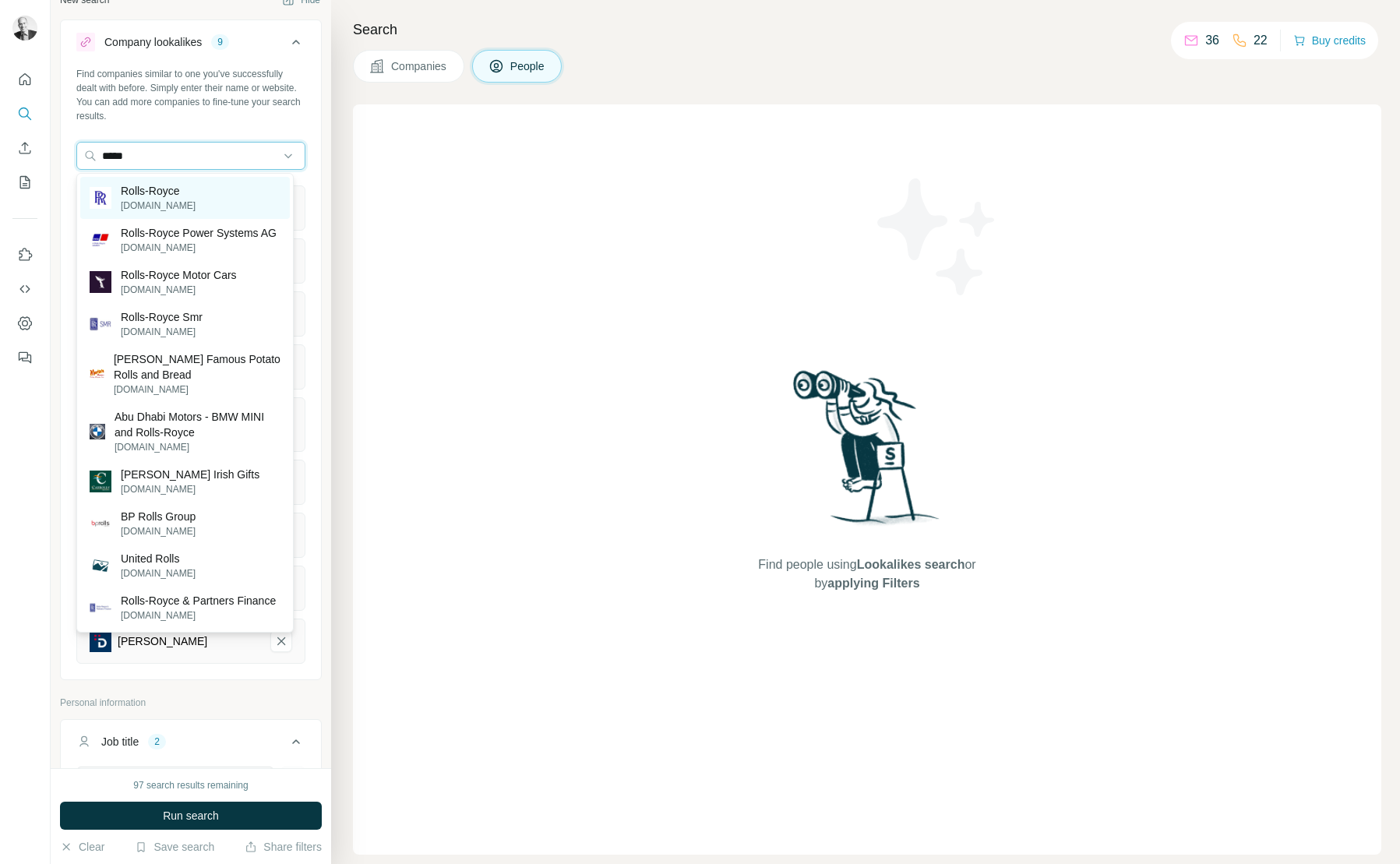
type input "*****"
click at [192, 185] on div "Rolls-Royce [DOMAIN_NAME]" at bounding box center [185, 198] width 210 height 42
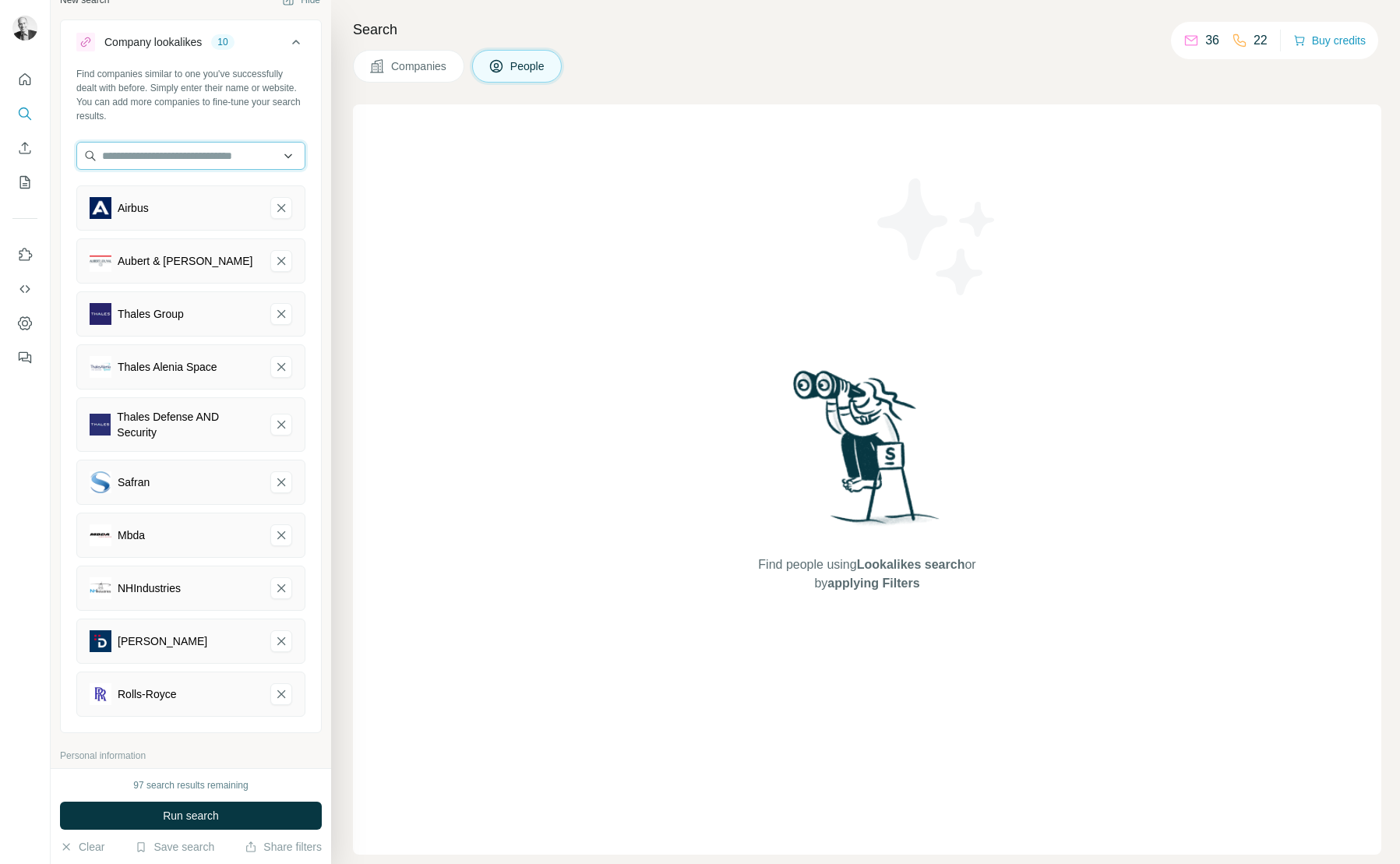
click at [161, 156] on input "text" at bounding box center [191, 156] width 229 height 28
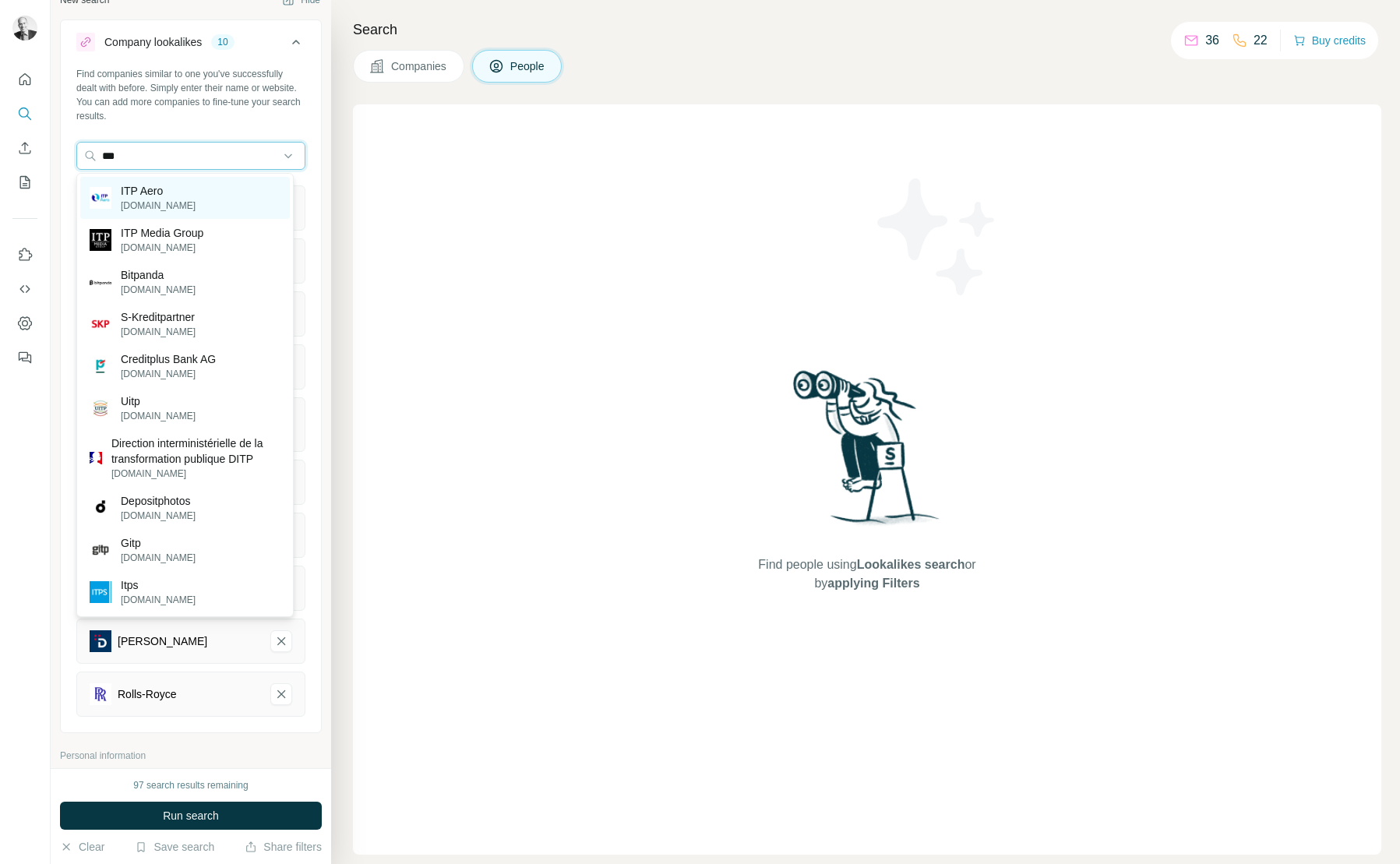
type input "***"
click at [136, 205] on p "[DOMAIN_NAME]" at bounding box center [158, 206] width 74 height 14
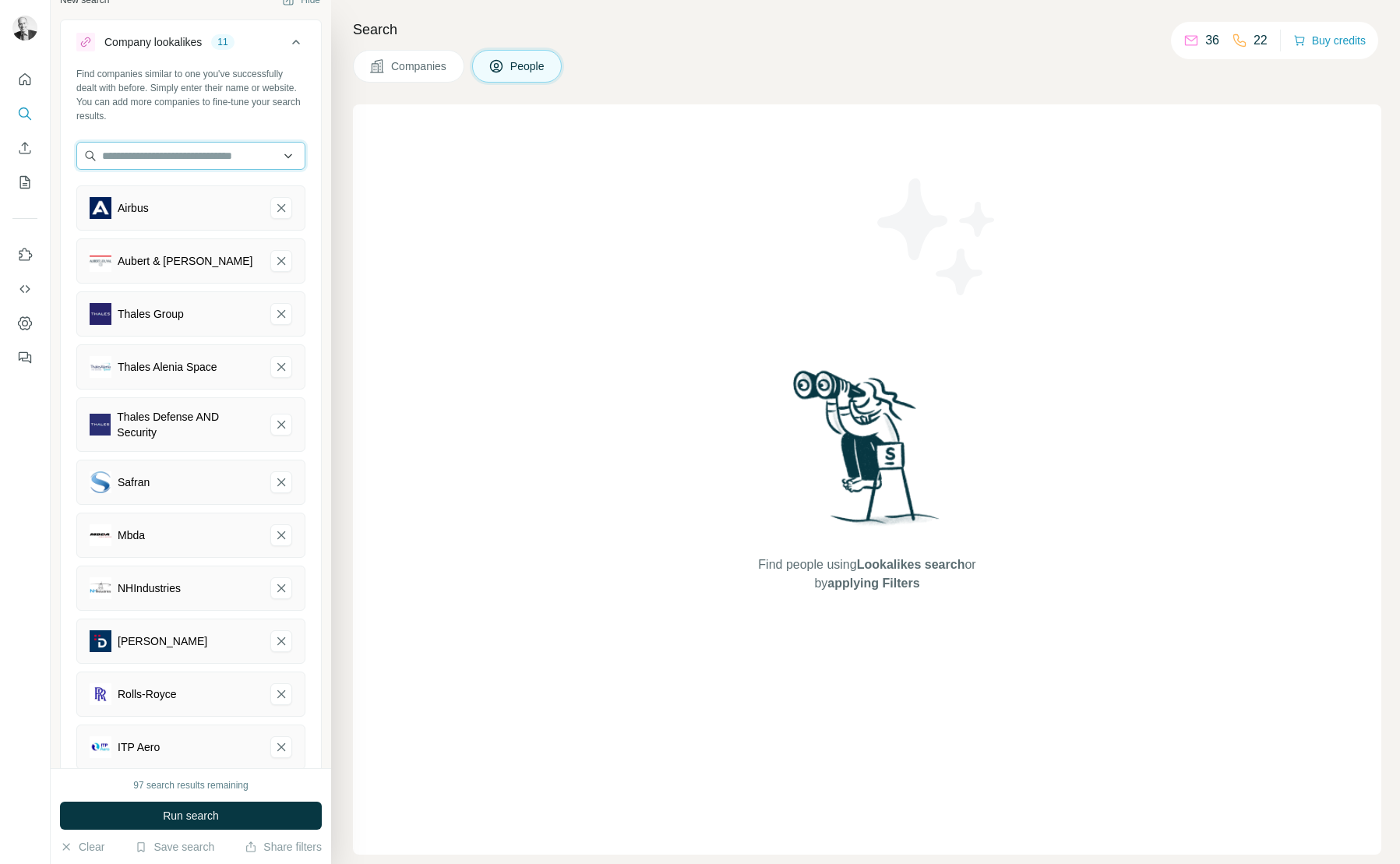
click at [183, 158] on input "text" at bounding box center [191, 156] width 229 height 28
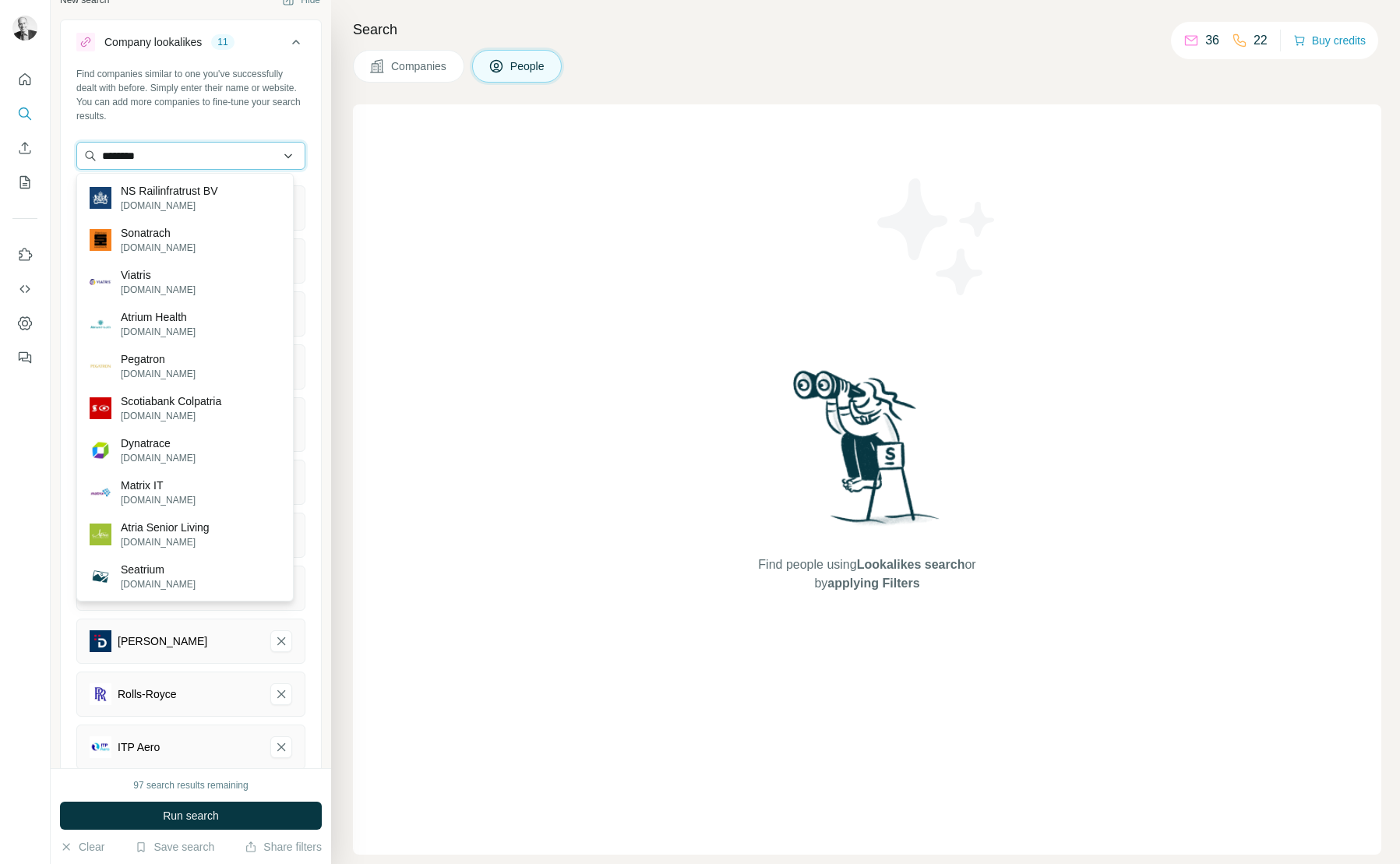
type input "*********"
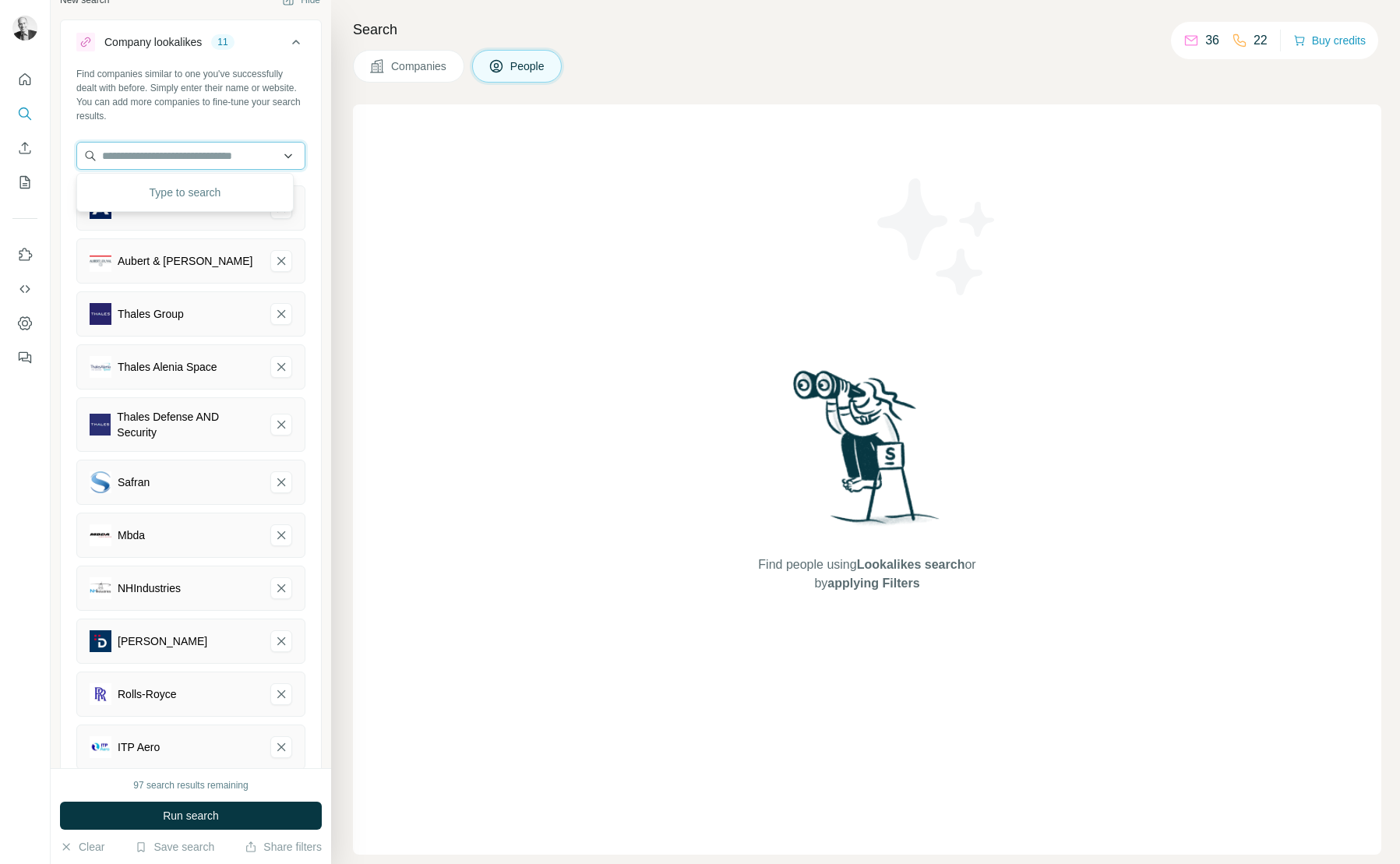
click at [150, 162] on input "text" at bounding box center [191, 156] width 229 height 28
type input "***"
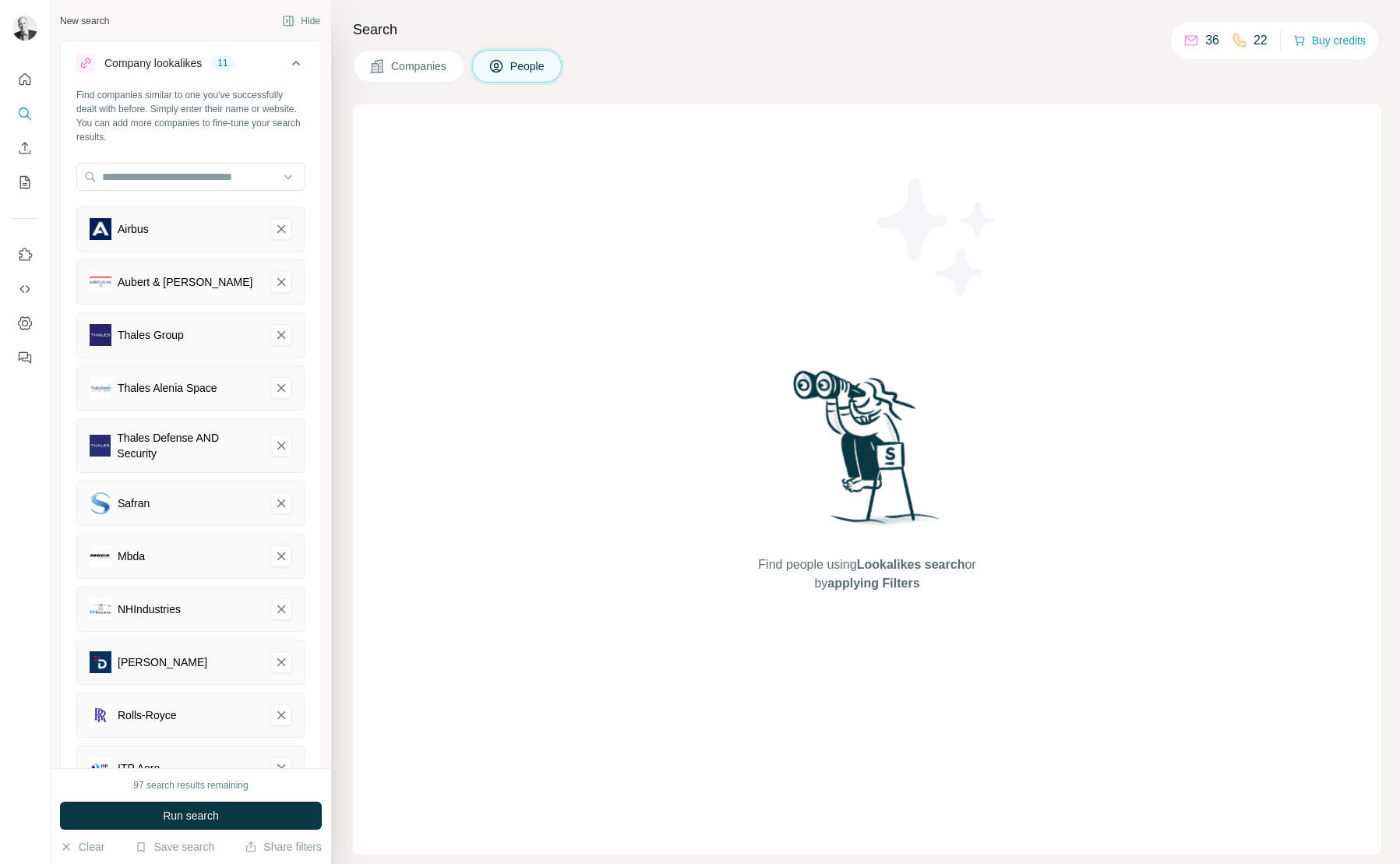
click at [306, 136] on div "Find companies similar to one you've successfully dealt with before. Simply ent…" at bounding box center [191, 446] width 260 height 715
click at [235, 175] on input "text" at bounding box center [191, 177] width 229 height 28
type input "*"
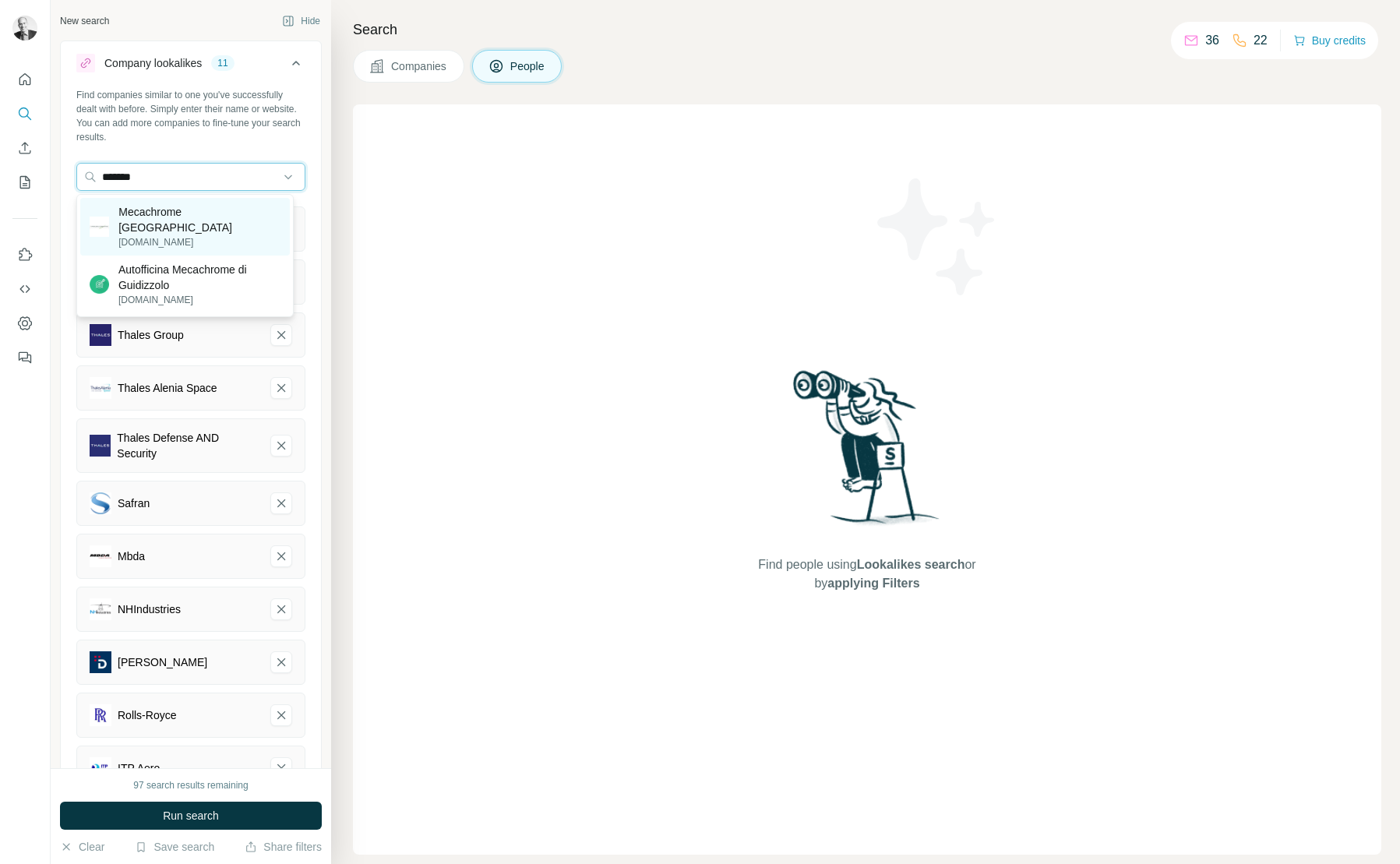
type input "*******"
click at [161, 209] on p "Mecachrome [GEOGRAPHIC_DATA]" at bounding box center [199, 219] width 162 height 31
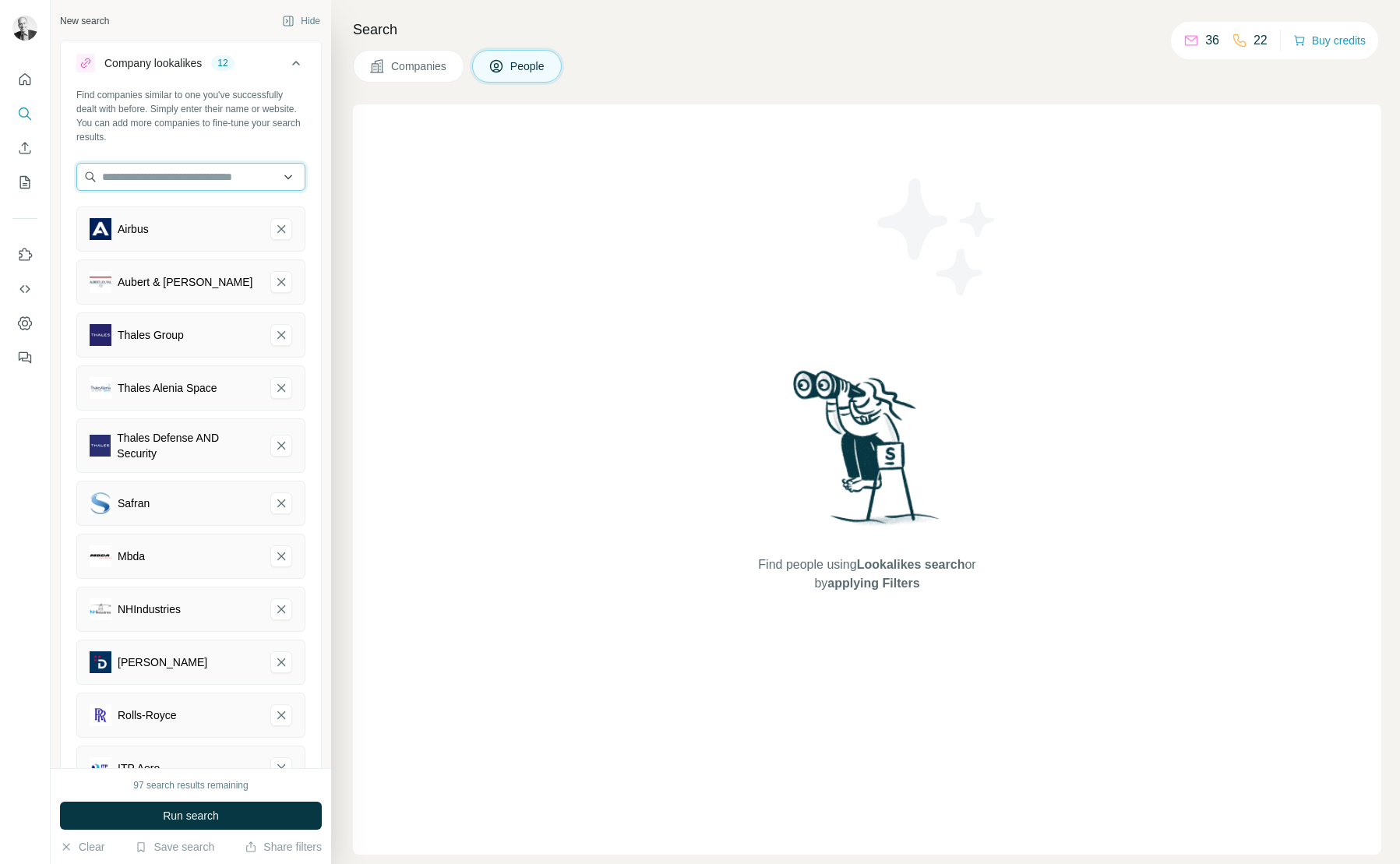
click at [178, 177] on input "text" at bounding box center [191, 177] width 229 height 28
type input "**********"
click at [305, 142] on div "Find companies similar to one you've successfully dealt with before. Simply ent…" at bounding box center [191, 477] width 260 height 778
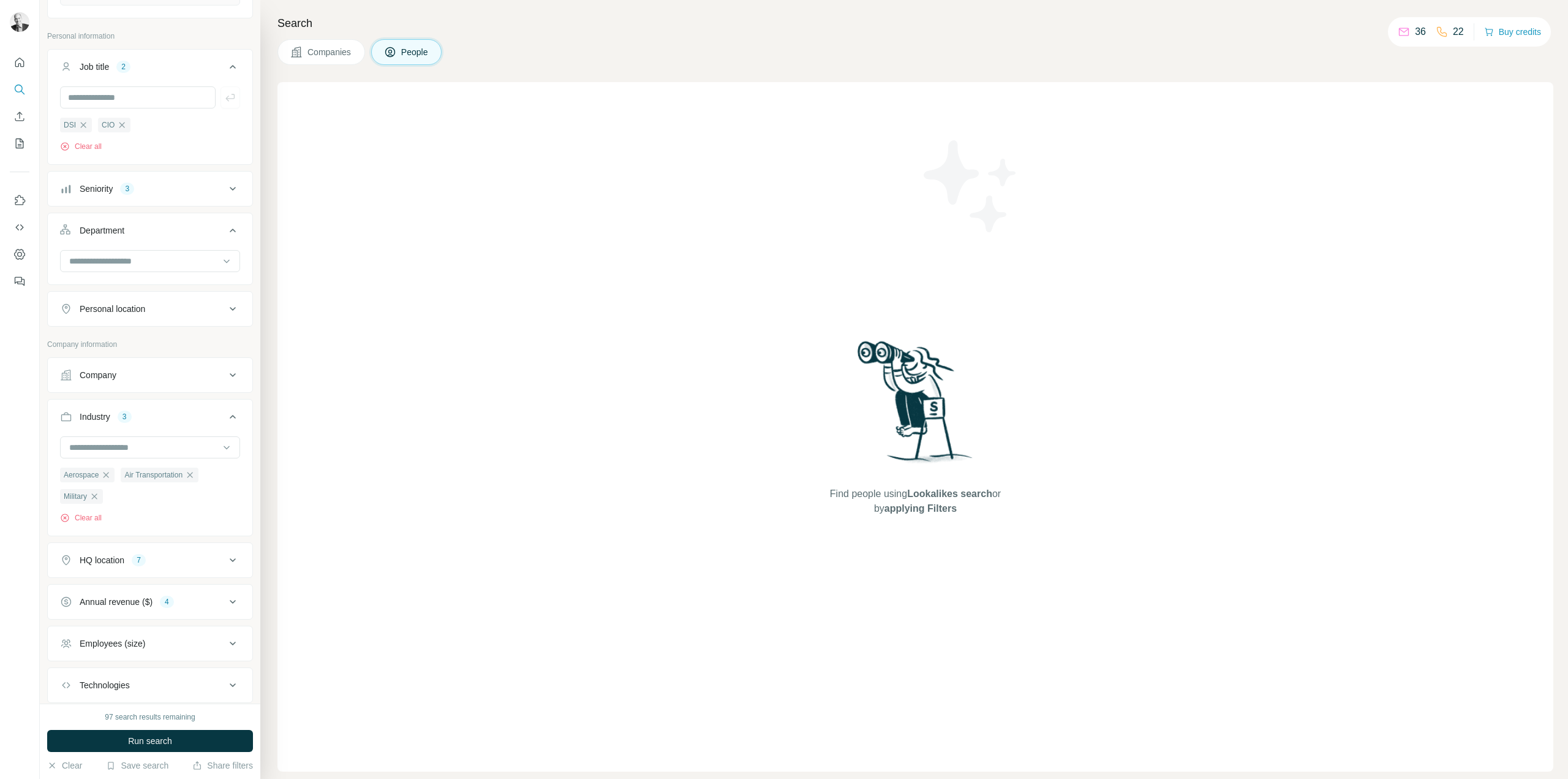
scroll to position [665, 0]
click at [172, 186] on div "Seniority 3" at bounding box center [143, 190] width 165 height 12
click at [172, 183] on div "Seniority 3" at bounding box center [143, 190] width 165 height 12
click at [226, 182] on icon at bounding box center [233, 189] width 15 height 15
click at [66, 368] on icon at bounding box center [67, 375] width 15 height 15
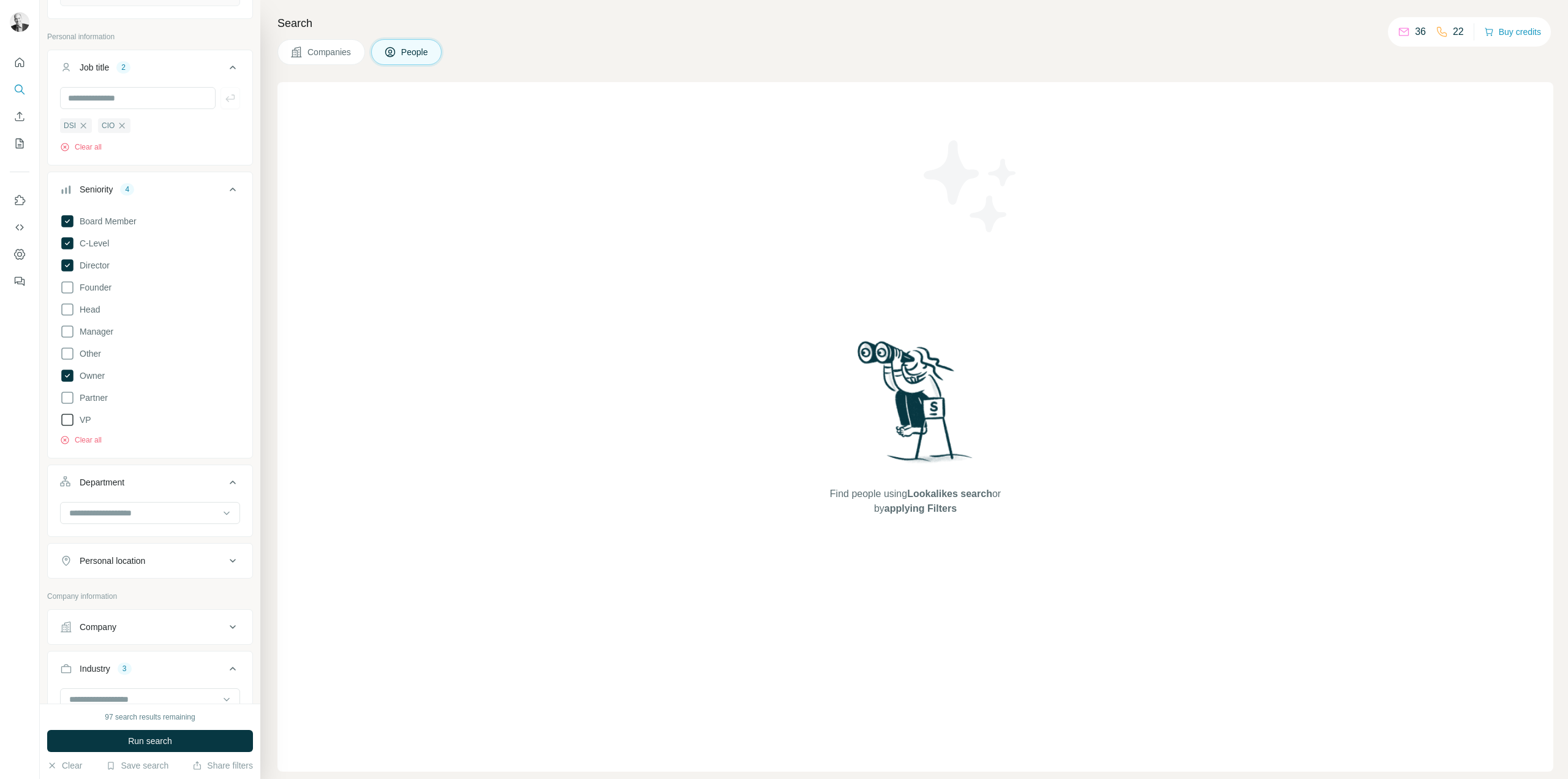
click at [66, 413] on icon at bounding box center [67, 419] width 15 height 15
click at [62, 280] on icon at bounding box center [67, 287] width 15 height 15
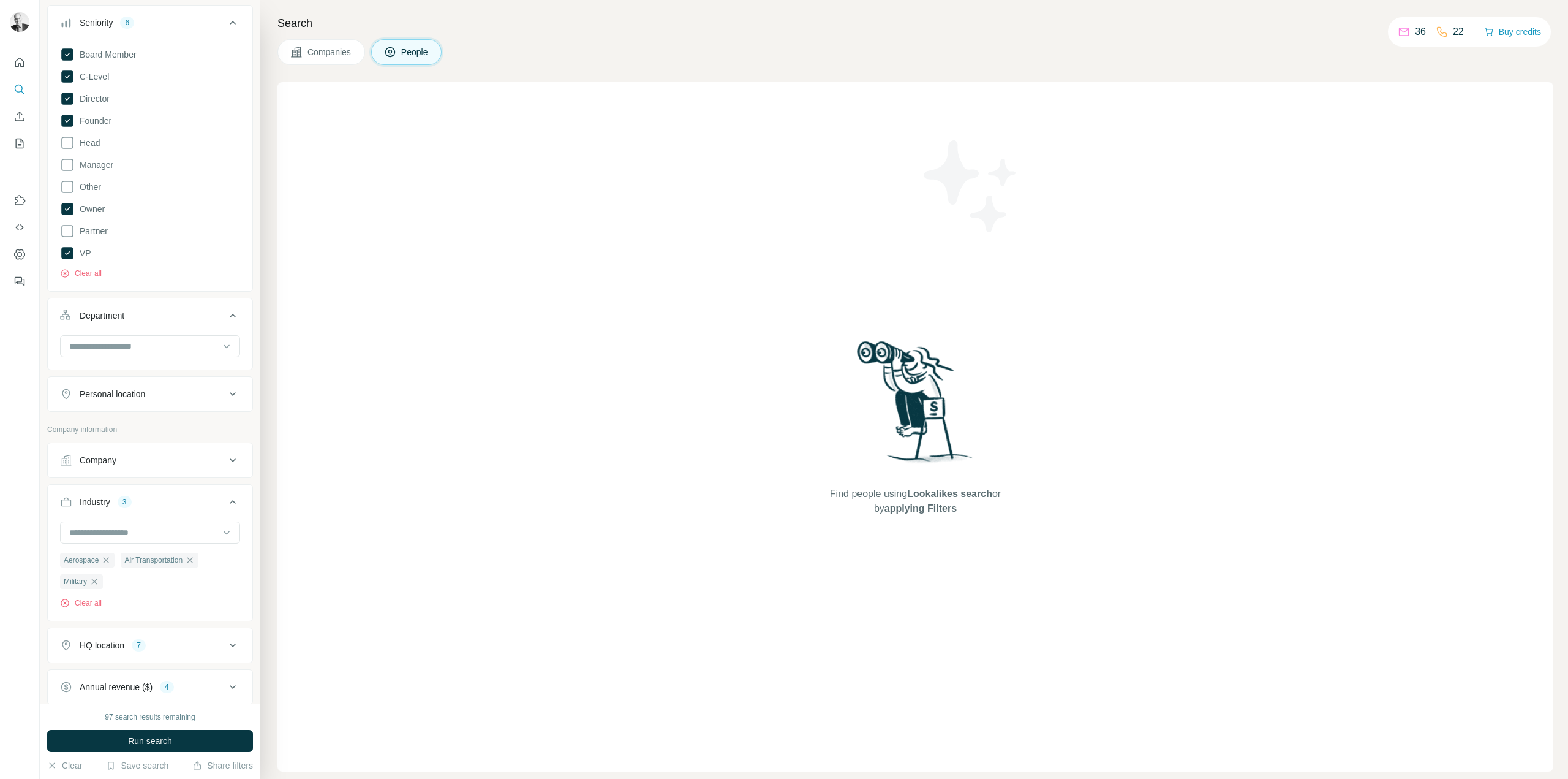
scroll to position [987, 0]
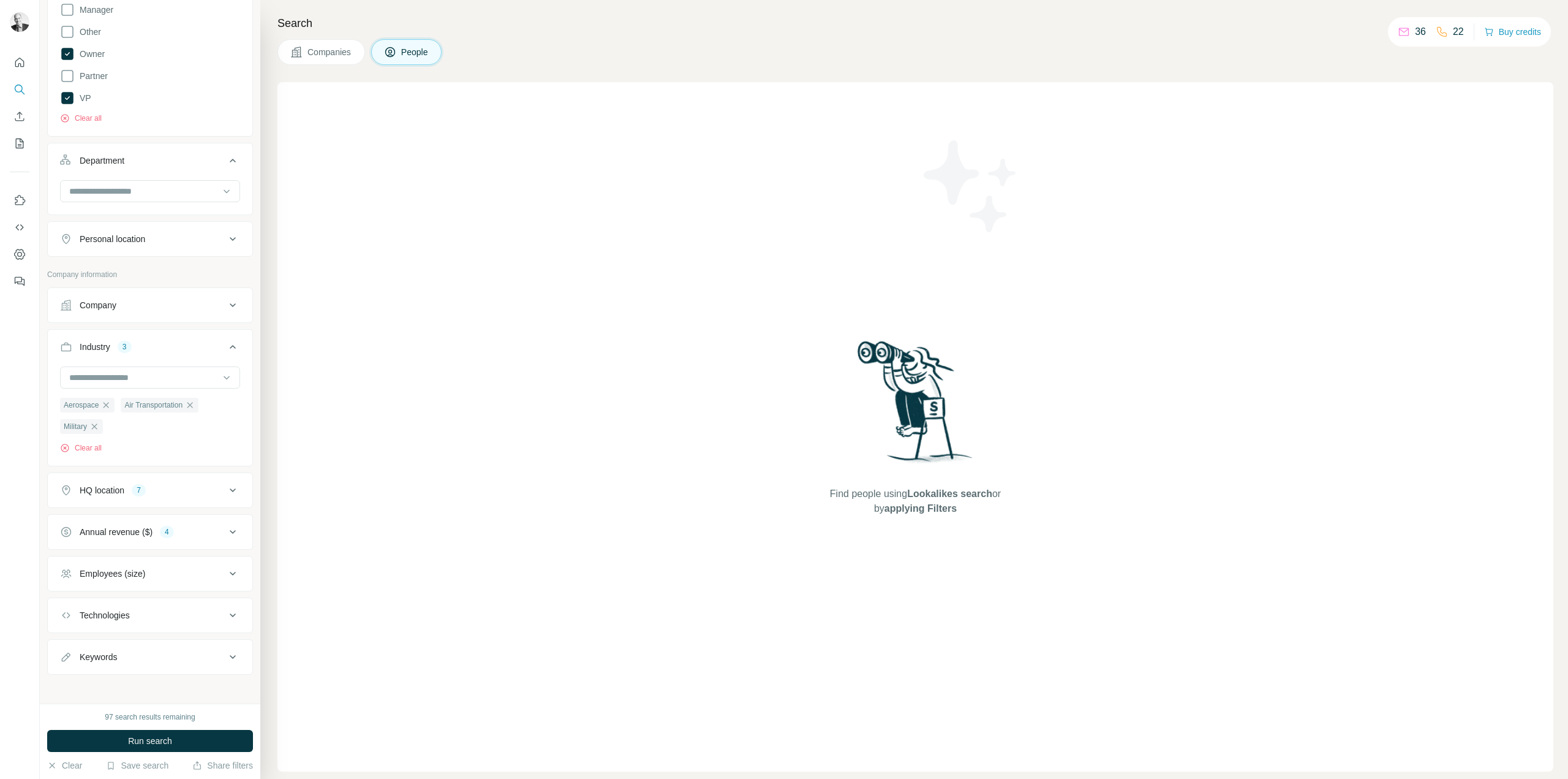
click at [138, 233] on div "Personal location" at bounding box center [112, 239] width 66 height 12
click at [192, 292] on button "Company" at bounding box center [150, 305] width 204 height 30
click at [192, 292] on button "Company" at bounding box center [150, 308] width 204 height 34
click at [192, 292] on button "Company" at bounding box center [150, 305] width 204 height 30
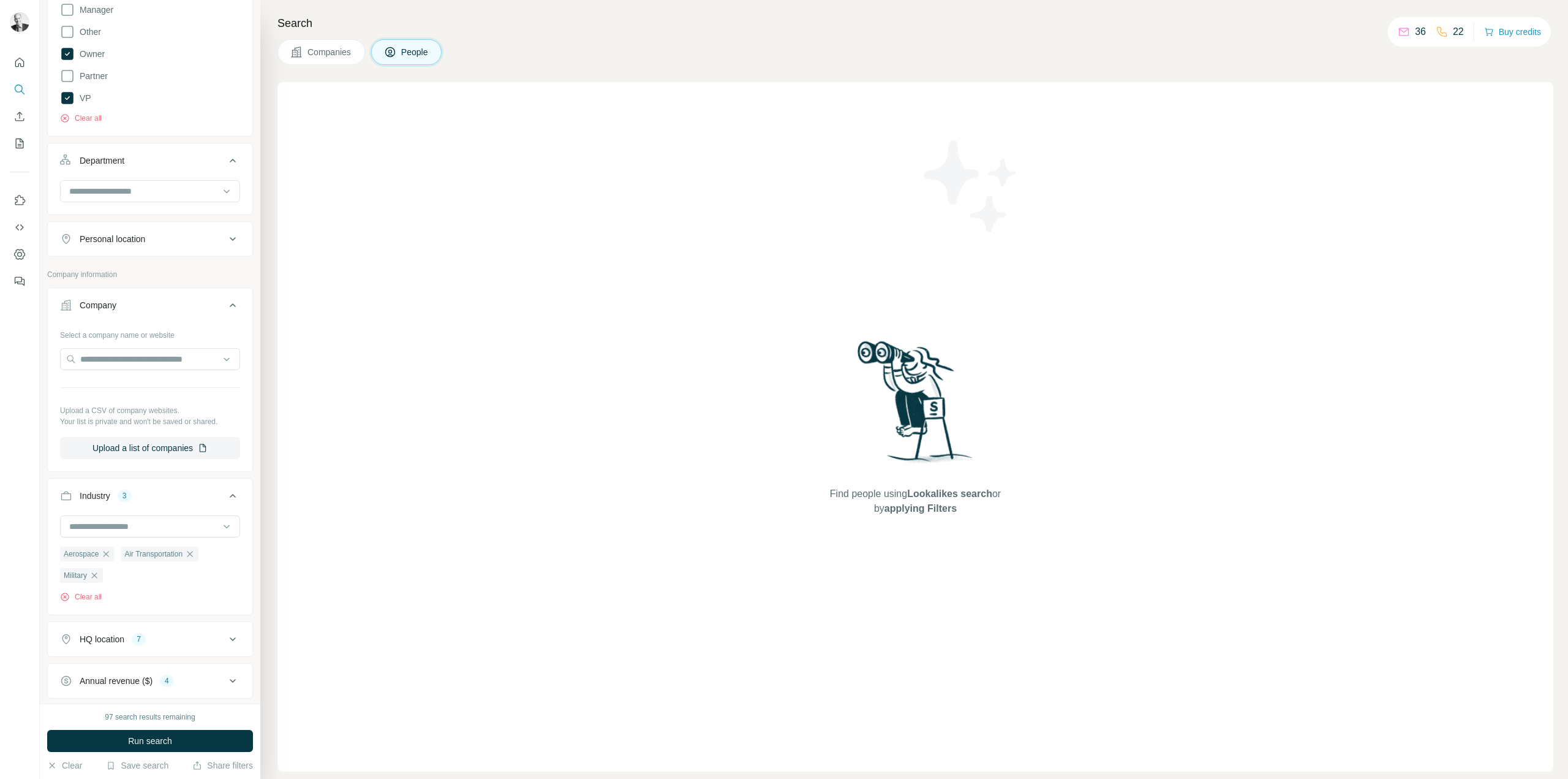
click at [192, 292] on button "Company" at bounding box center [150, 308] width 204 height 34
click at [95, 423] on icon "button" at bounding box center [94, 425] width 5 height 5
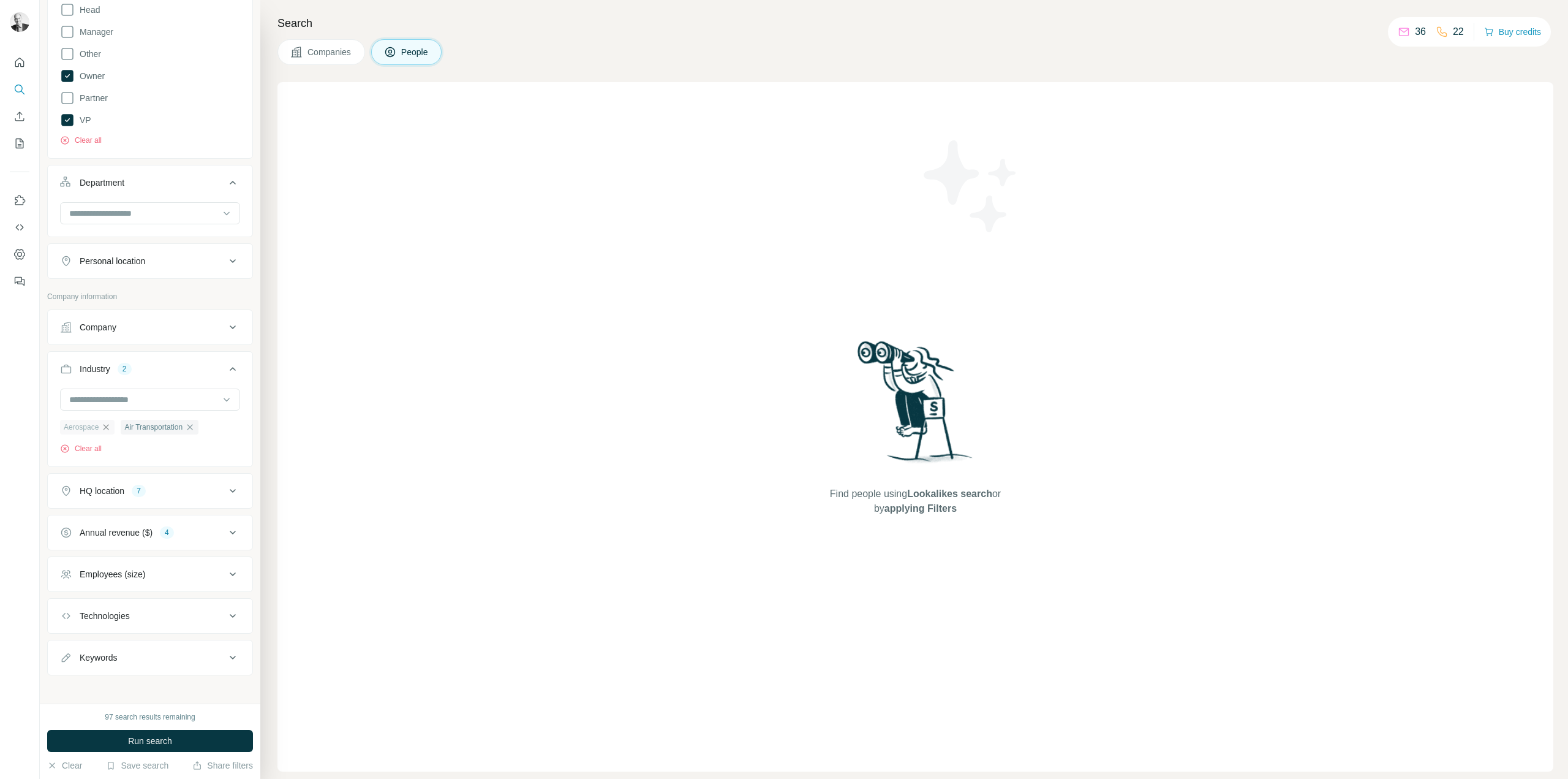
click at [107, 424] on icon "button" at bounding box center [106, 426] width 5 height 5
click at [134, 424] on icon "button" at bounding box center [129, 427] width 10 height 10
click at [198, 493] on button "HQ location 7" at bounding box center [150, 492] width 204 height 30
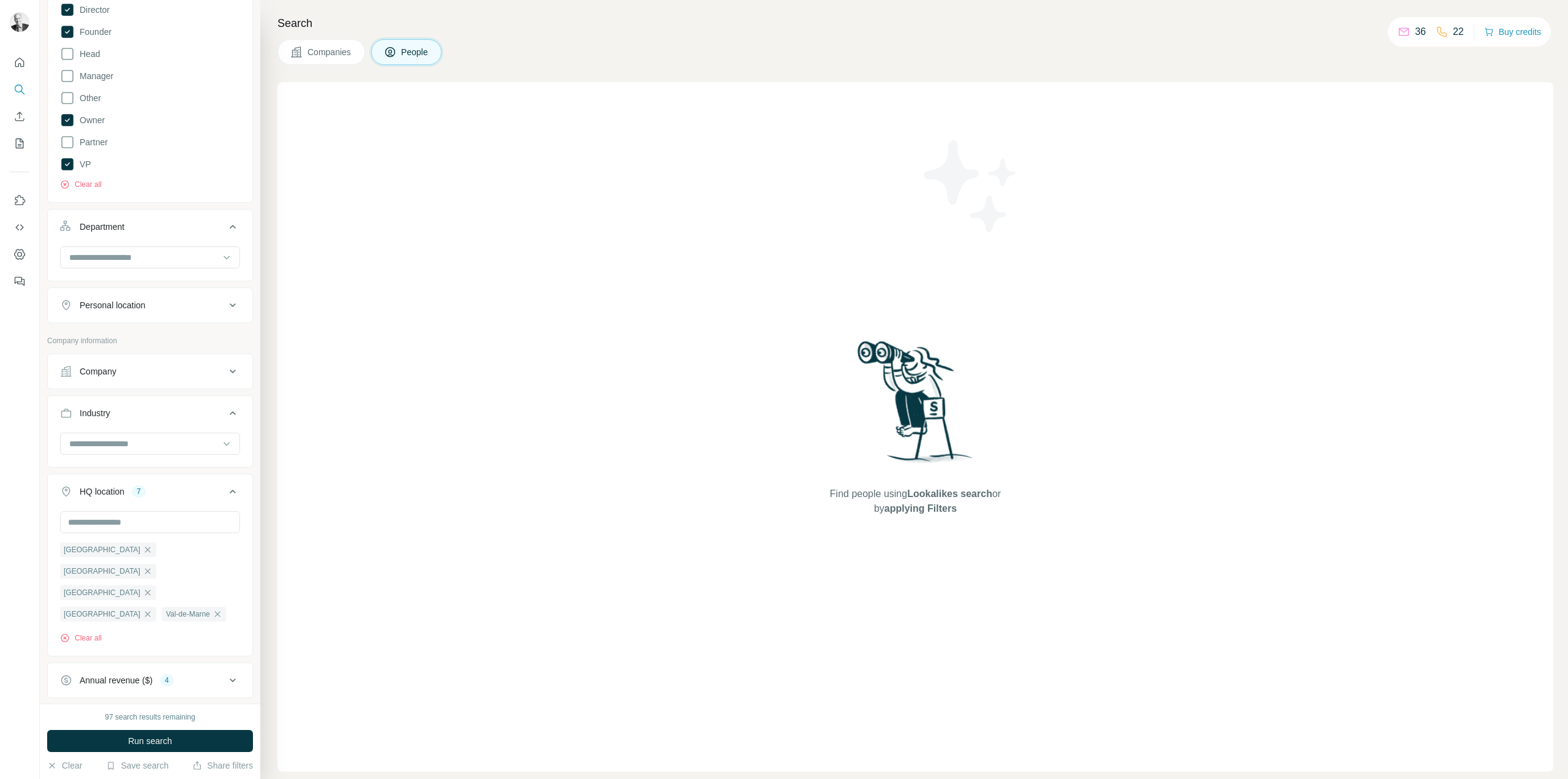
click at [198, 493] on button "HQ location 7" at bounding box center [150, 494] width 204 height 34
click at [198, 537] on button "Annual revenue ($) 4" at bounding box center [150, 533] width 204 height 30
click at [229, 531] on icon at bounding box center [233, 532] width 6 height 4
click at [152, 742] on span "Run search" at bounding box center [150, 741] width 44 height 12
click at [197, 739] on span "Close" at bounding box center [201, 742] width 22 height 12
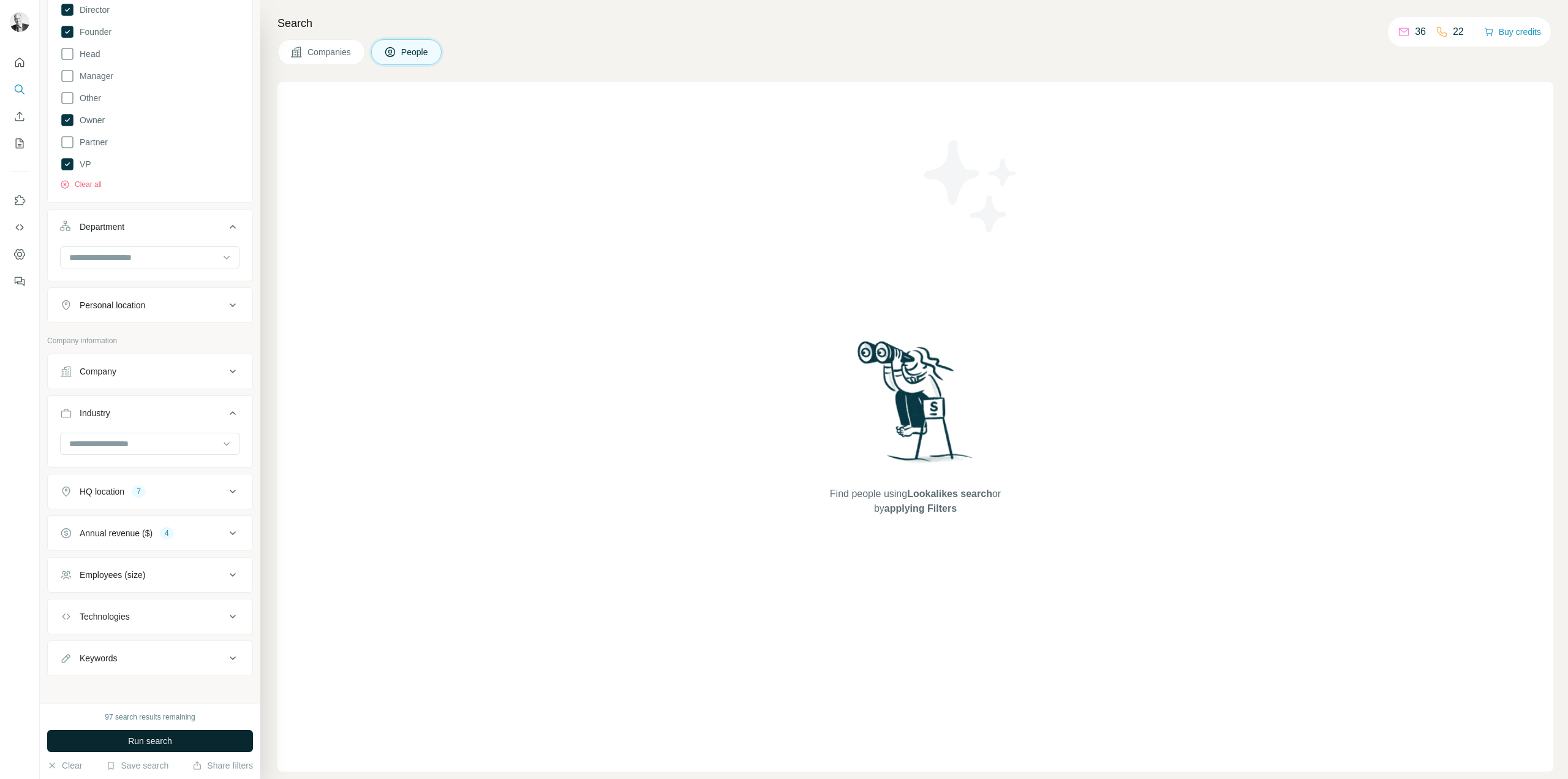
click at [148, 738] on span "Run search" at bounding box center [150, 741] width 44 height 12
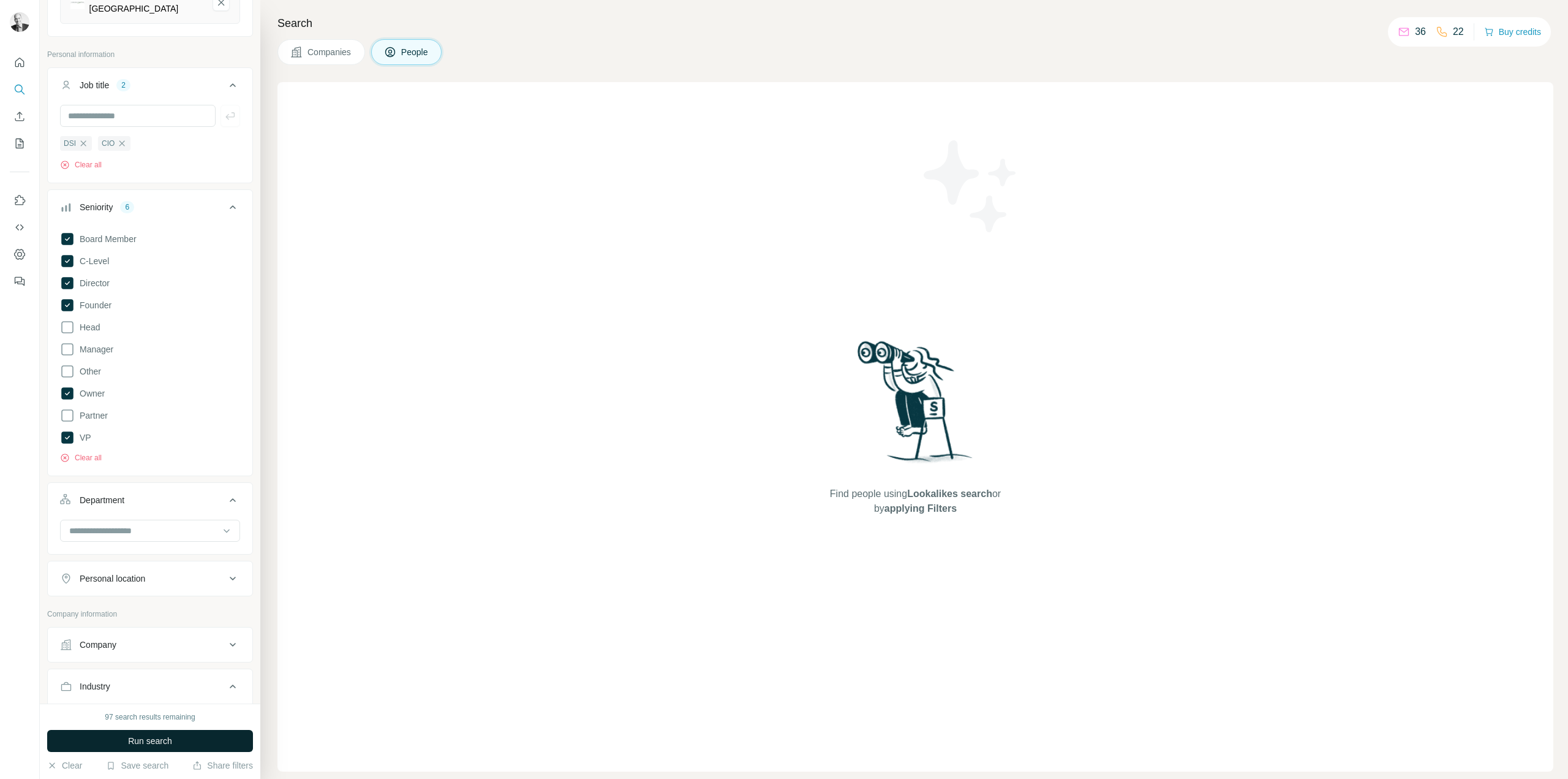
click at [321, 54] on span "Companies" at bounding box center [329, 52] width 44 height 12
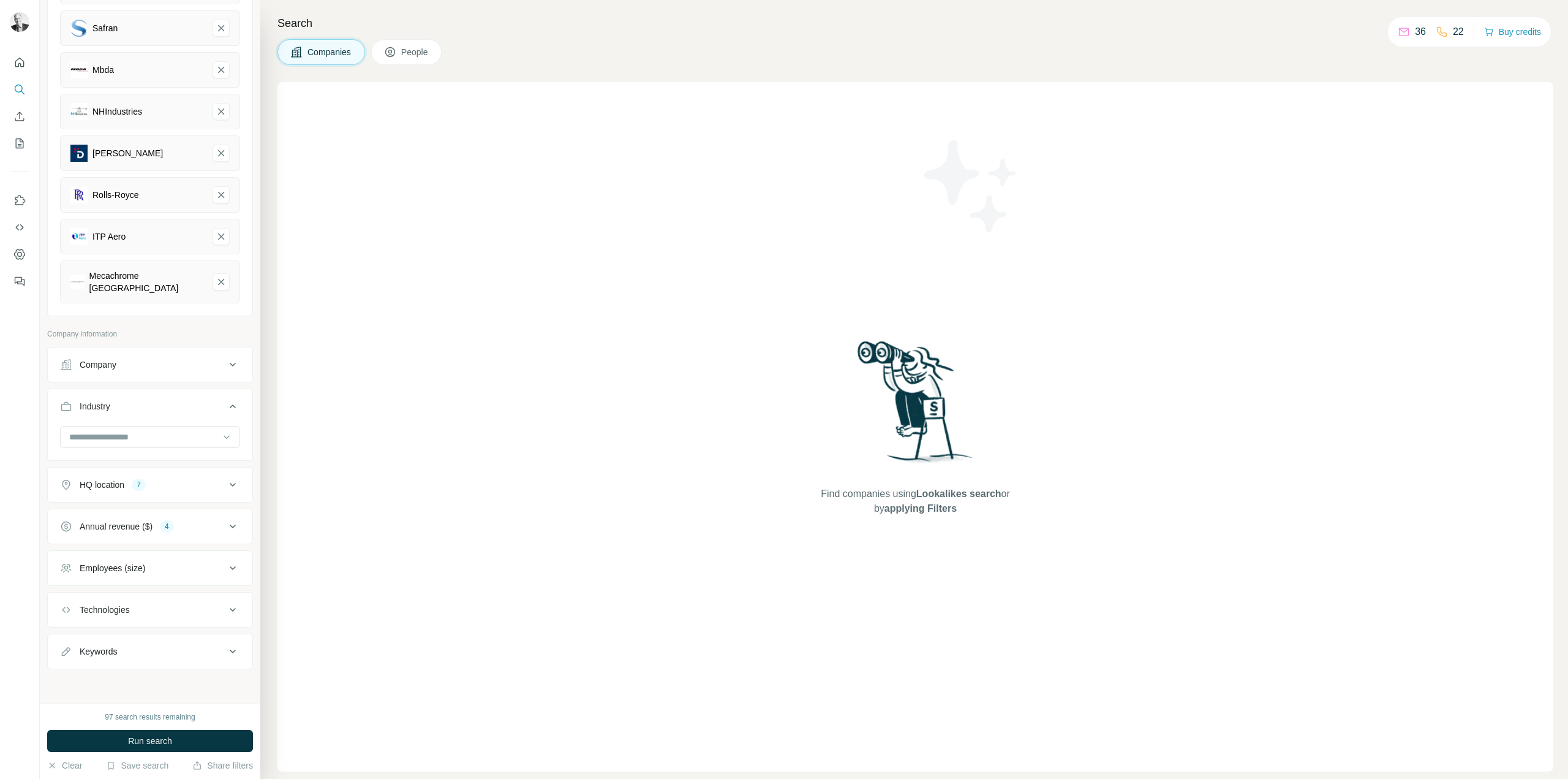
scroll to position [360, 0]
click at [404, 52] on span "People" at bounding box center [415, 52] width 28 height 12
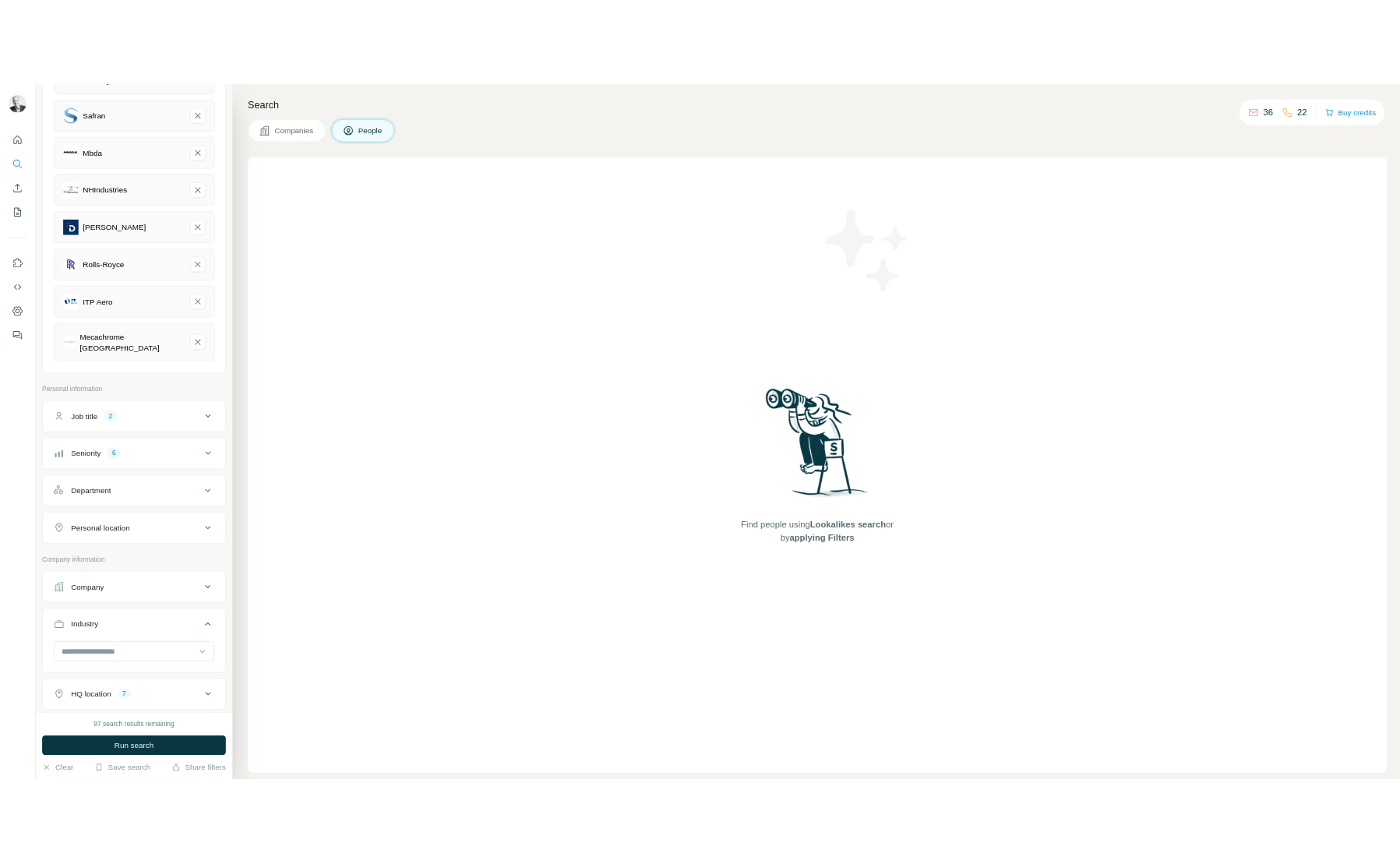
scroll to position [701, 0]
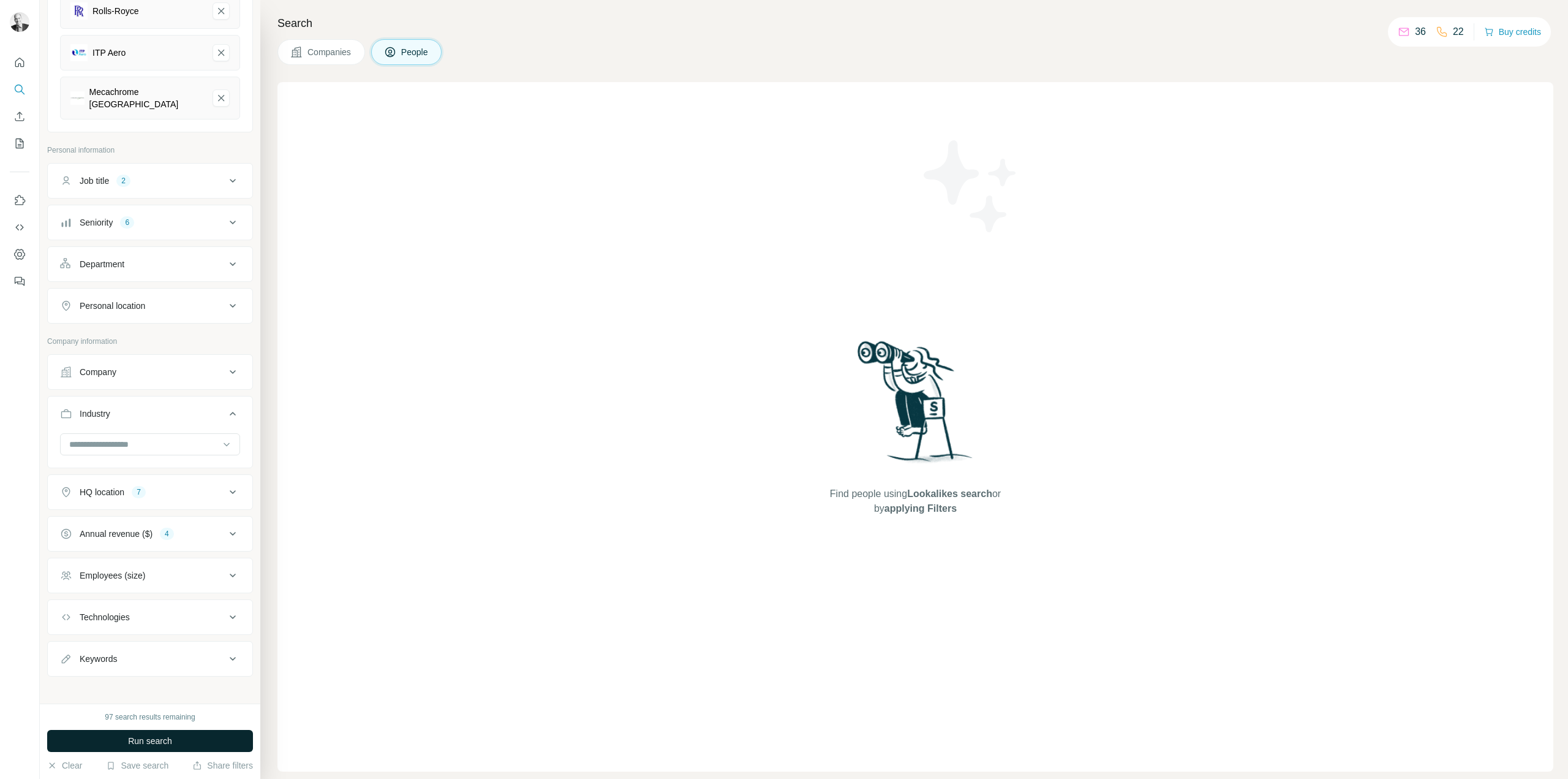
click at [155, 740] on span "Run search" at bounding box center [150, 741] width 44 height 12
click at [150, 768] on button "Save search" at bounding box center [137, 765] width 62 height 12
click at [149, 746] on div "View my saved searches" at bounding box center [172, 743] width 130 height 24
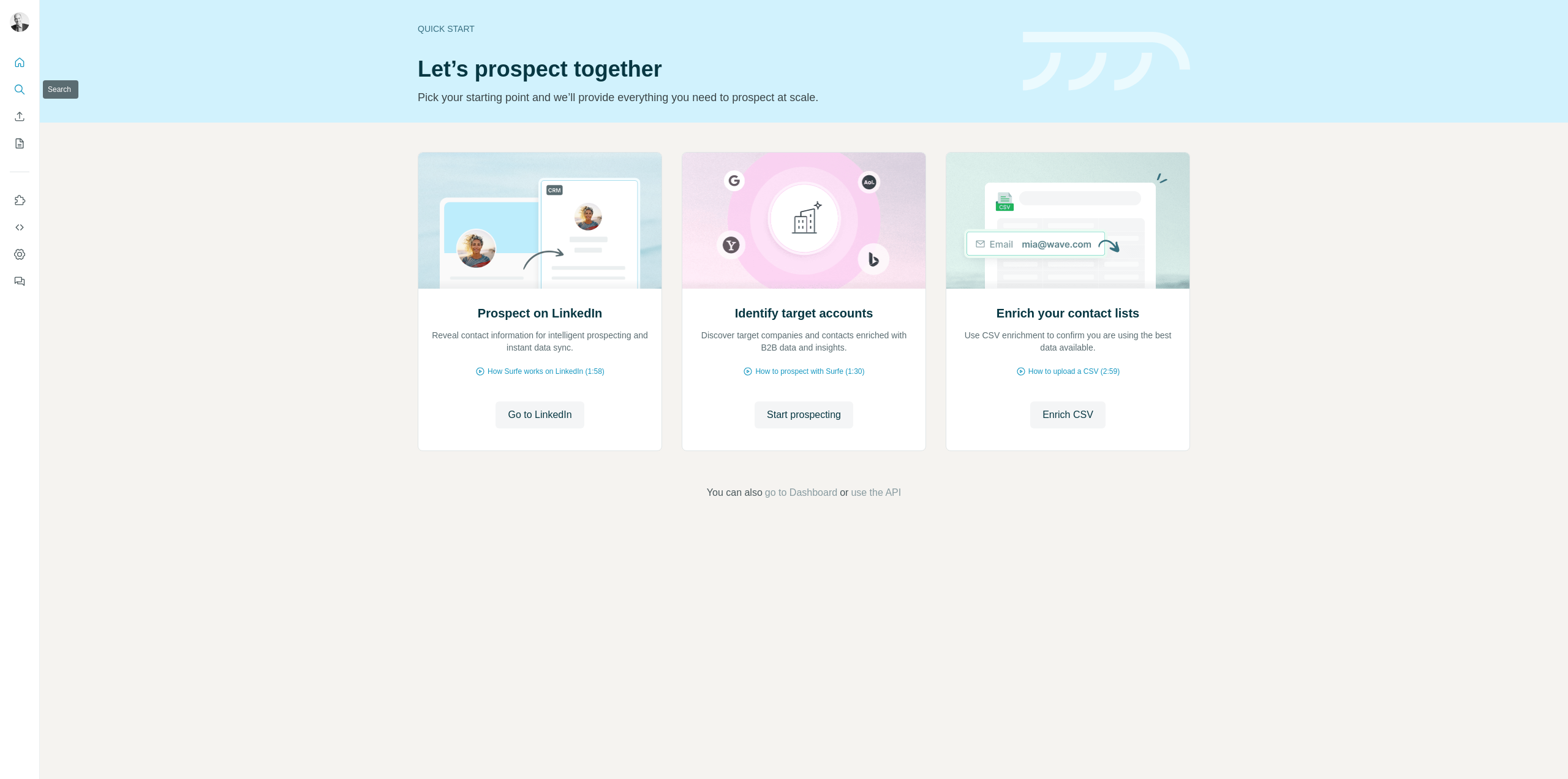
click at [19, 94] on icon "Search" at bounding box center [20, 90] width 12 height 12
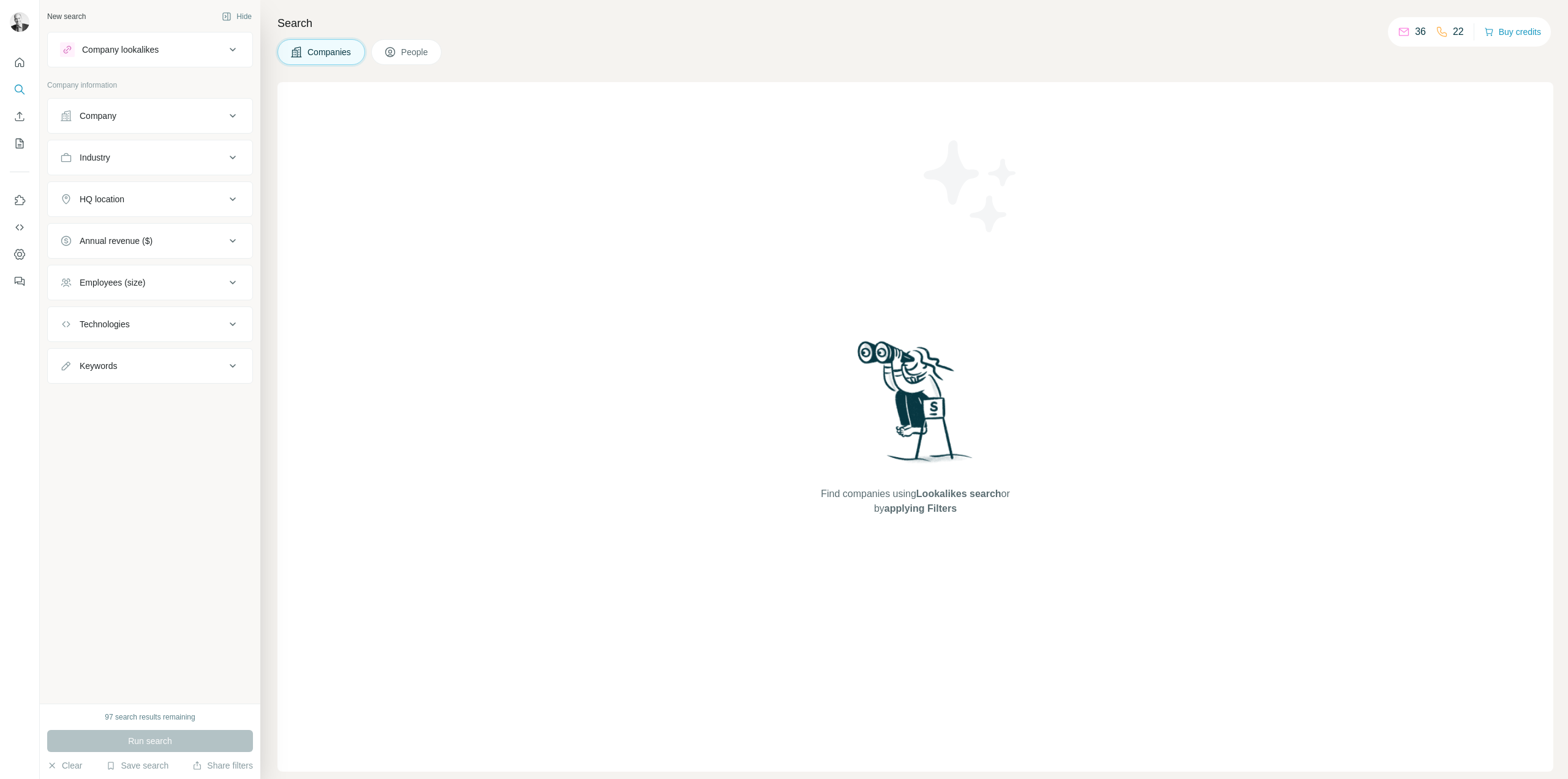
click at [419, 55] on span "People" at bounding box center [415, 52] width 28 height 12
click at [152, 109] on div "Job title" at bounding box center [143, 116] width 165 height 12
click at [142, 148] on input "text" at bounding box center [137, 146] width 155 height 22
type input "***"
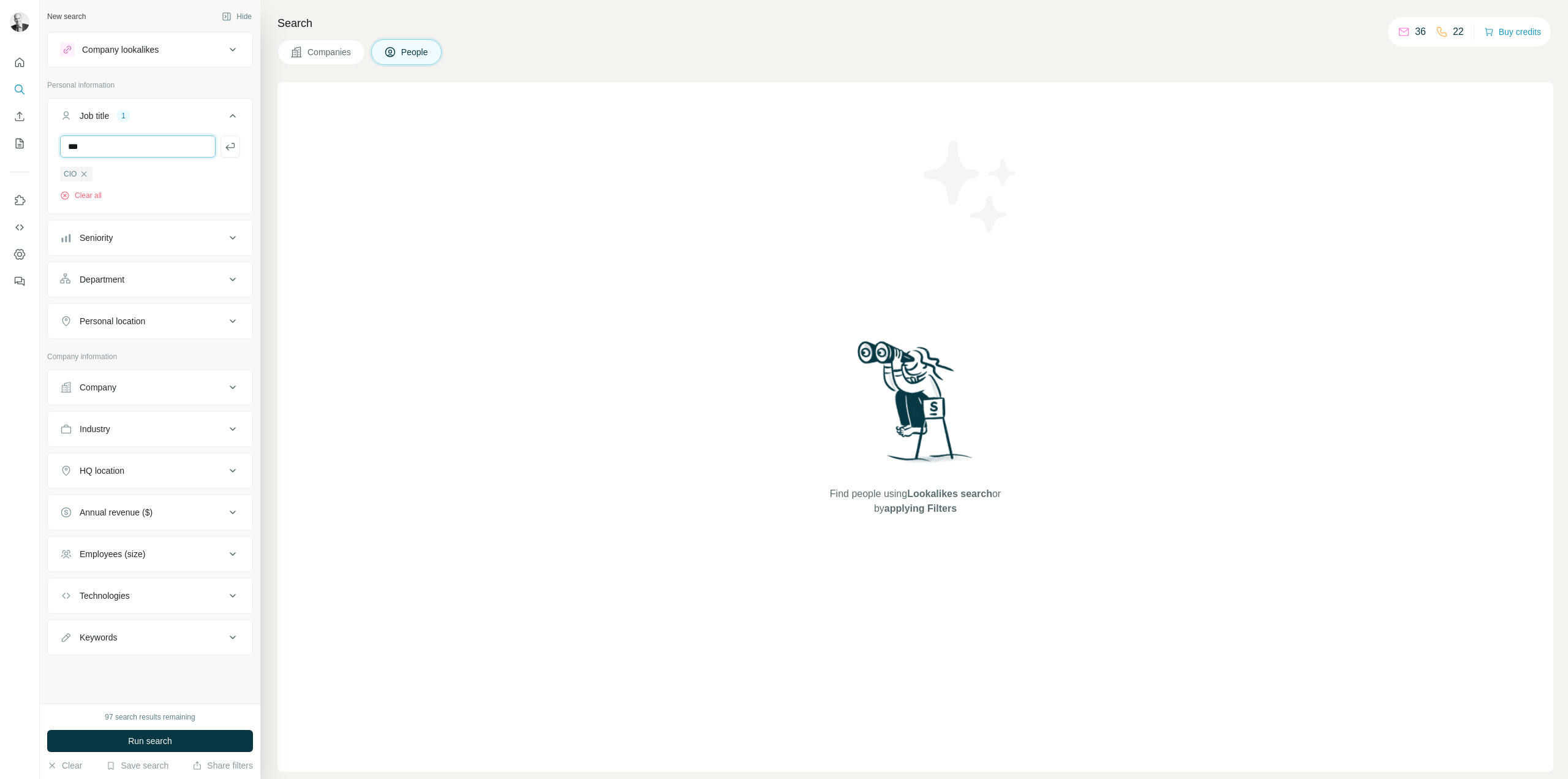
type input "***"
click at [116, 244] on button "Seniority" at bounding box center [150, 238] width 204 height 30
click at [92, 272] on span "Board Member" at bounding box center [105, 269] width 62 height 12
click at [226, 116] on icon at bounding box center [233, 116] width 15 height 15
click at [173, 48] on div "Company lookalikes" at bounding box center [143, 49] width 165 height 15
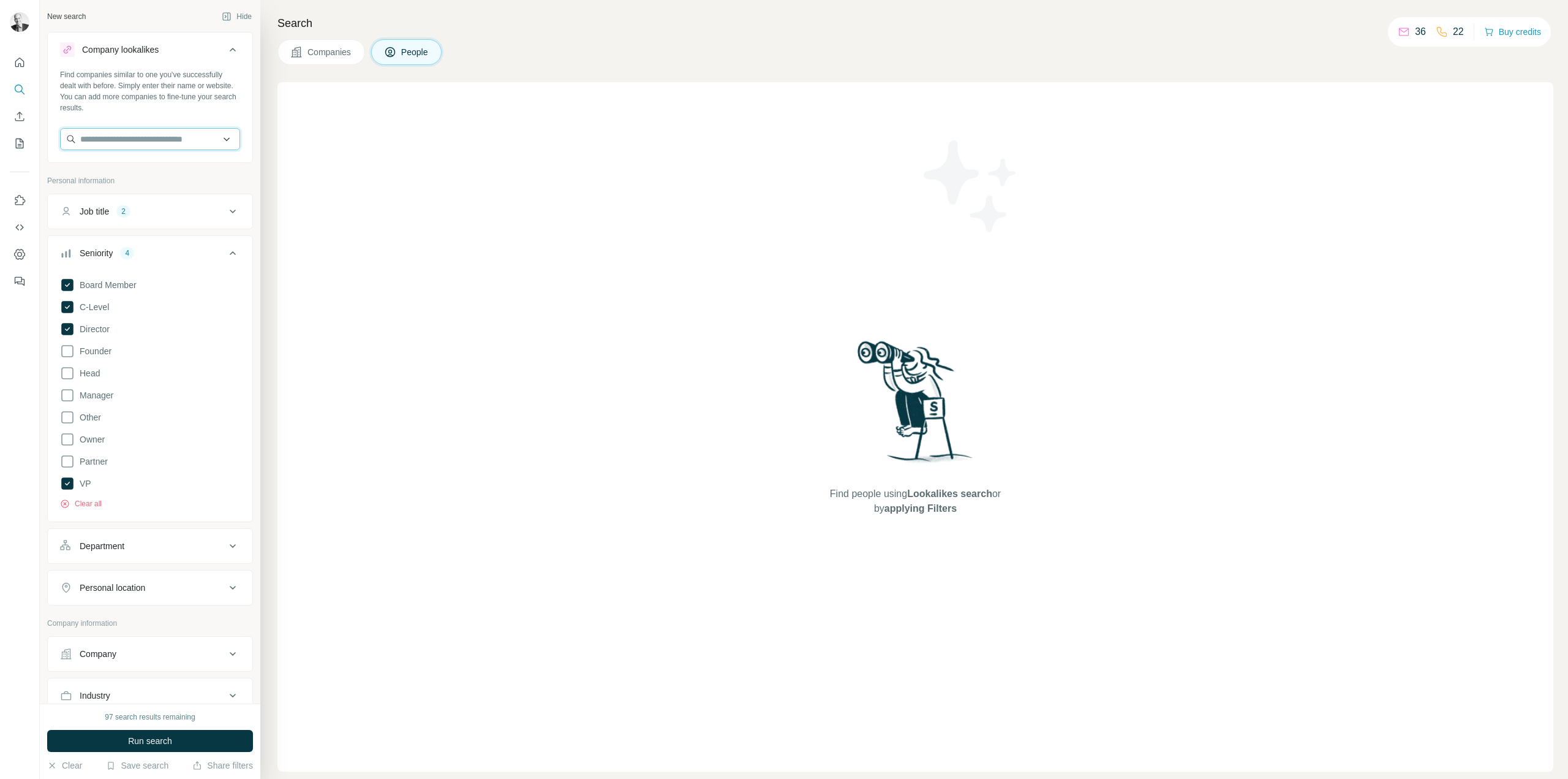
click at [133, 141] on input "text" at bounding box center [150, 139] width 180 height 22
type input "******"
drag, startPoint x: 153, startPoint y: 142, endPoint x: 57, endPoint y: 148, distance: 96.2
click at [57, 148] on div "Find companies similar to one you've successfully dealt with before. Simply ent…" at bounding box center [150, 115] width 204 height 91
type input "***"
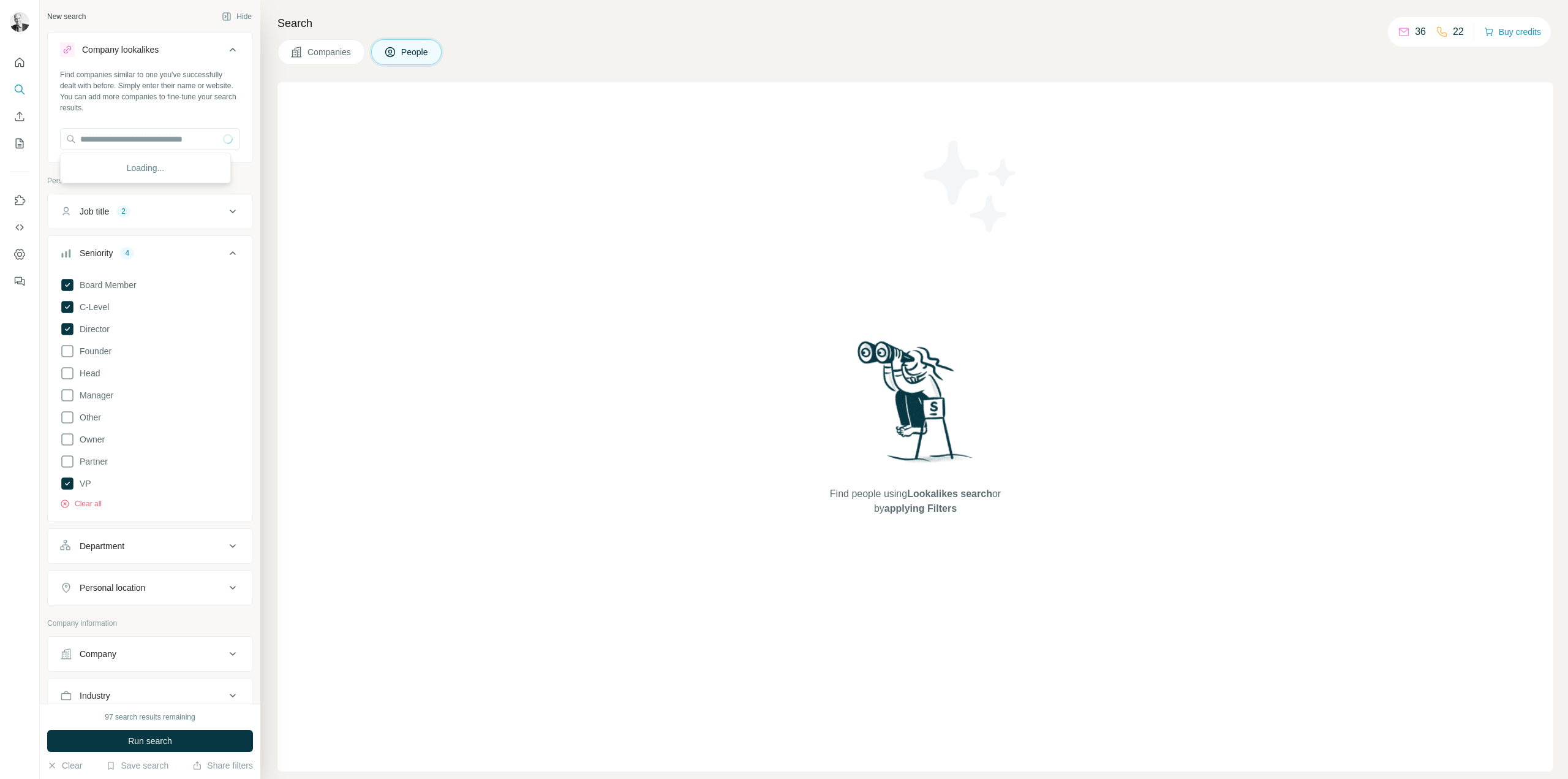
click at [239, 109] on div "Find companies similar to one you've successfully dealt with before. Simply ent…" at bounding box center [150, 115] width 204 height 91
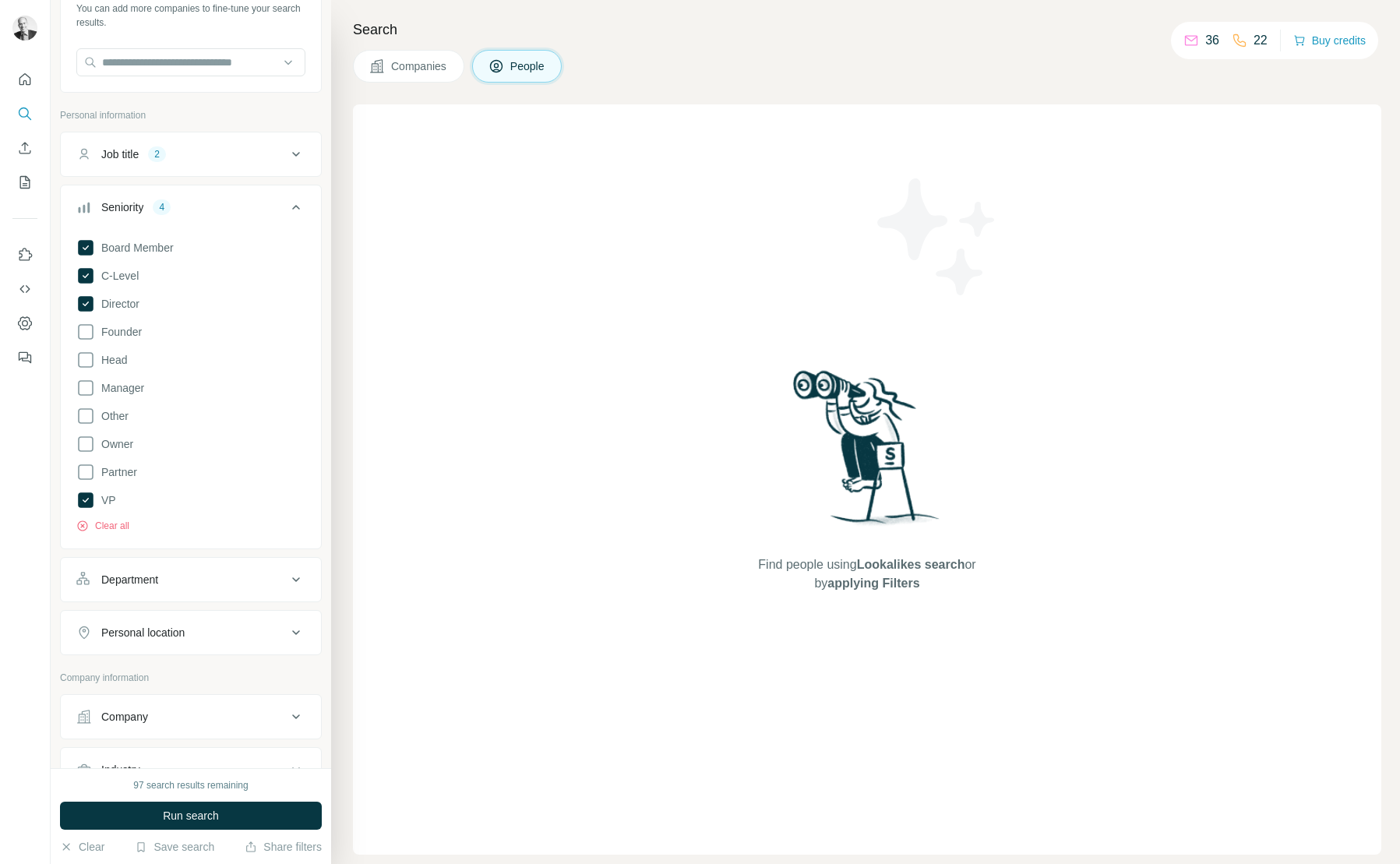
scroll to position [115, 0]
click at [281, 197] on button "Seniority 4" at bounding box center [191, 210] width 260 height 44
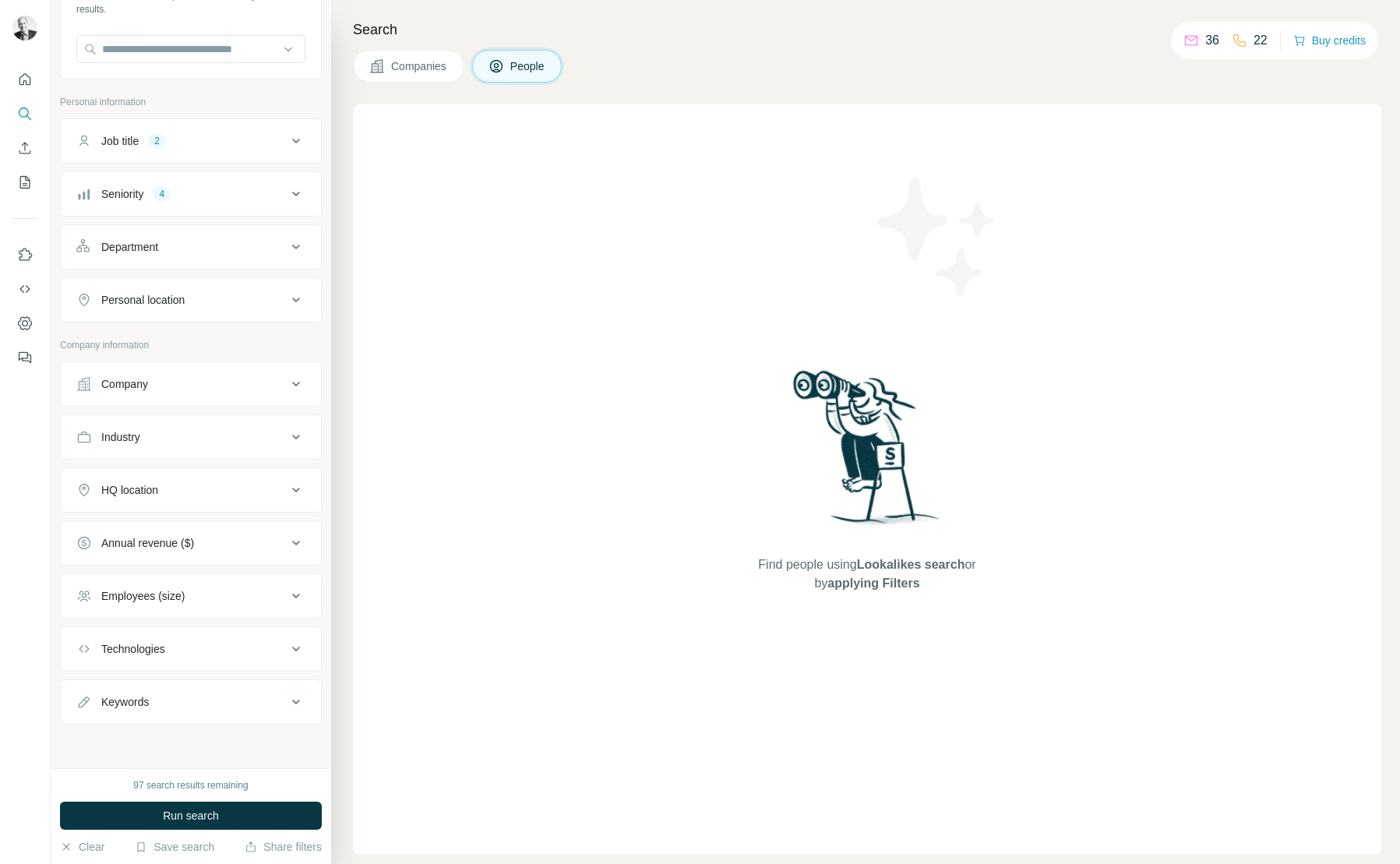
scroll to position [0, 0]
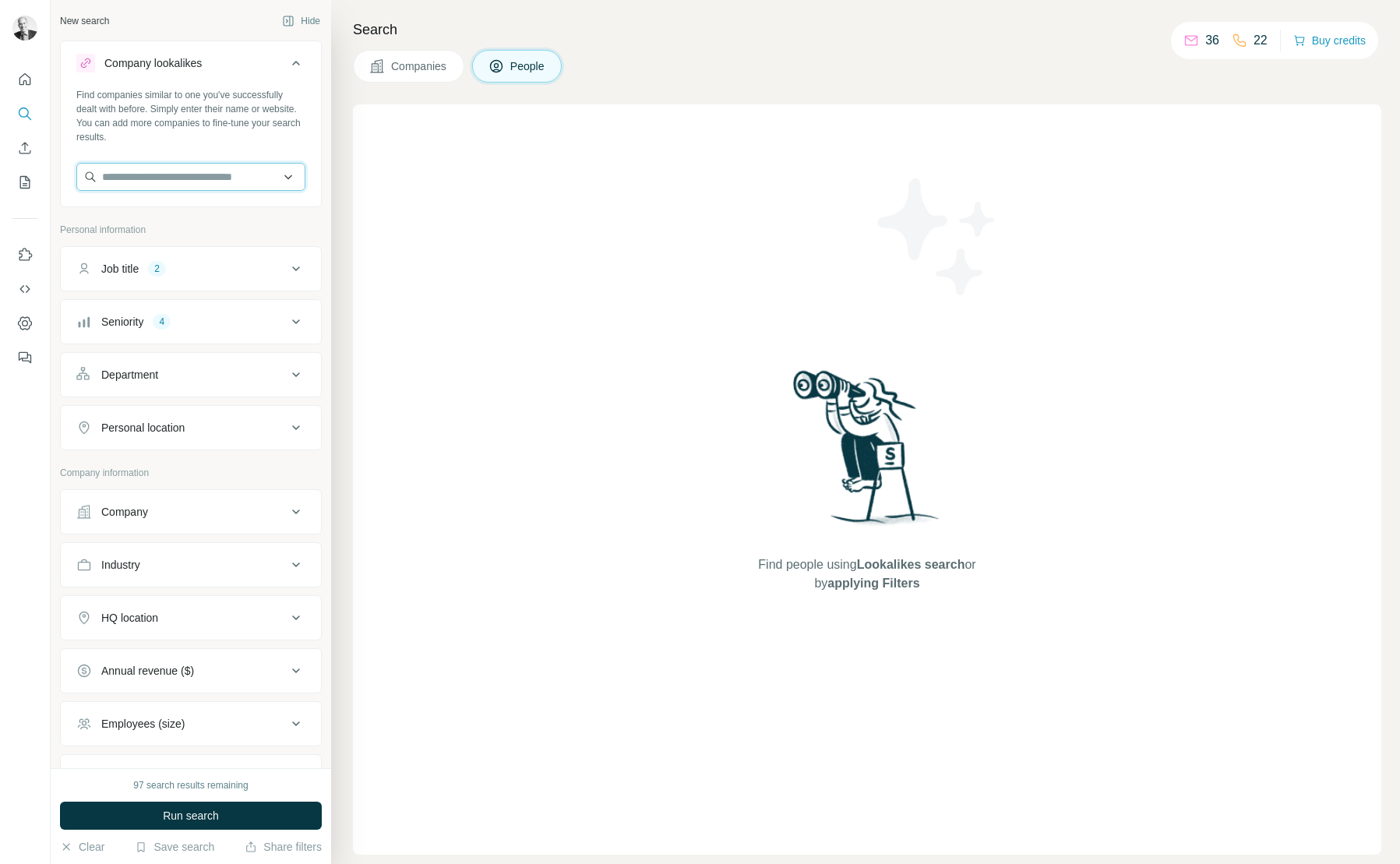
click at [169, 176] on input "text" at bounding box center [191, 177] width 229 height 28
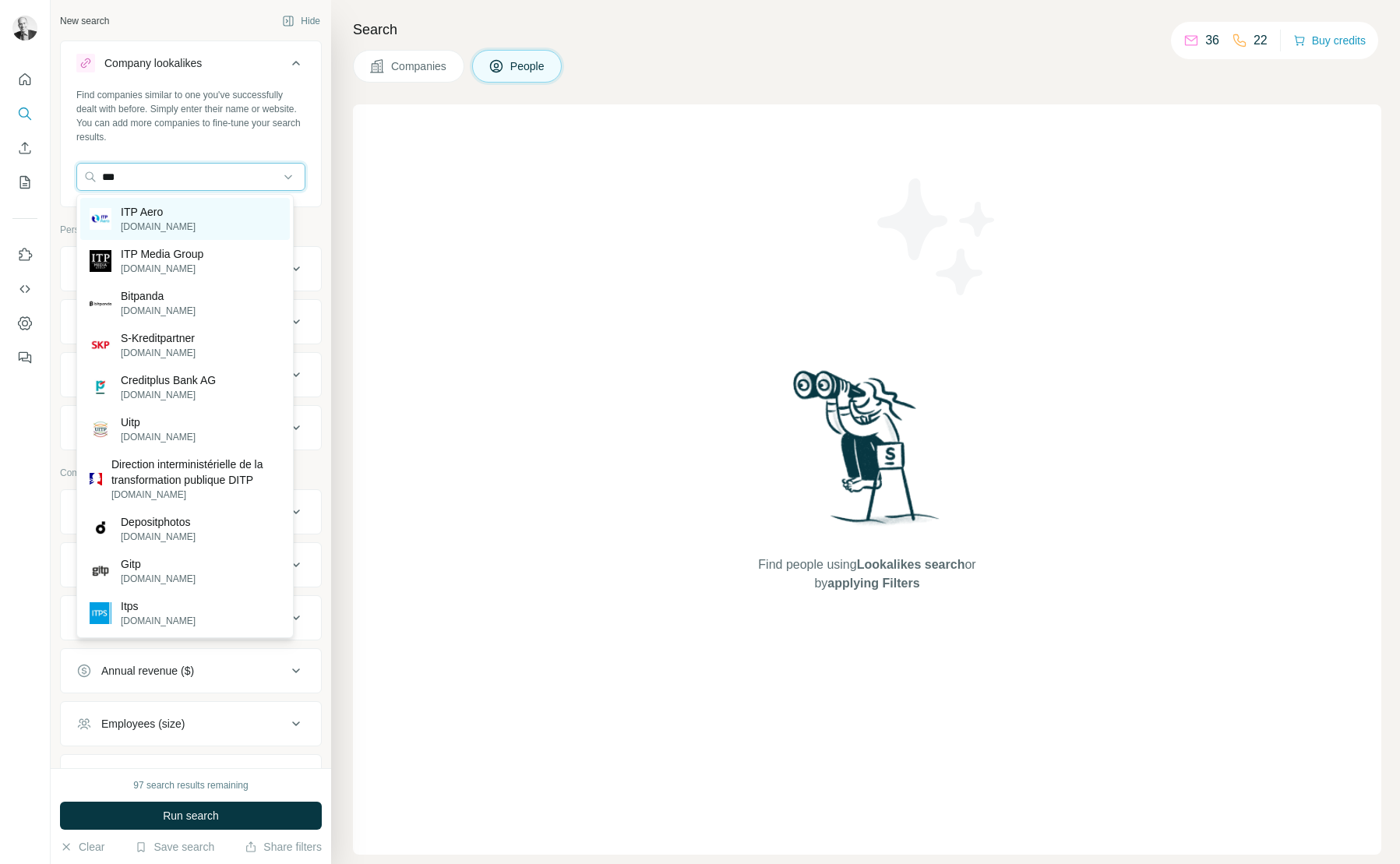
type input "***"
click at [154, 220] on p "[DOMAIN_NAME]" at bounding box center [158, 226] width 74 height 14
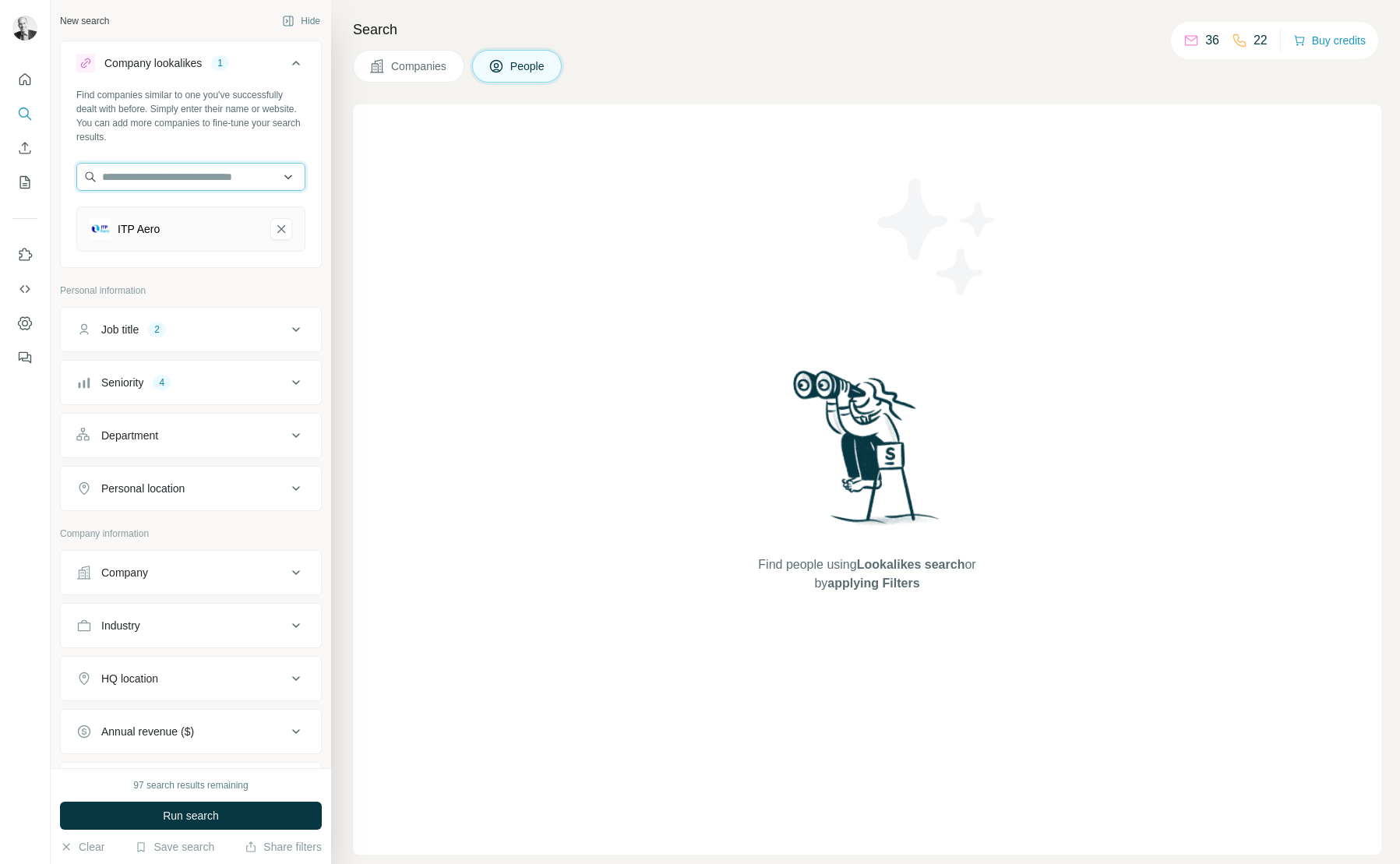
click at [146, 180] on input "text" at bounding box center [191, 177] width 229 height 28
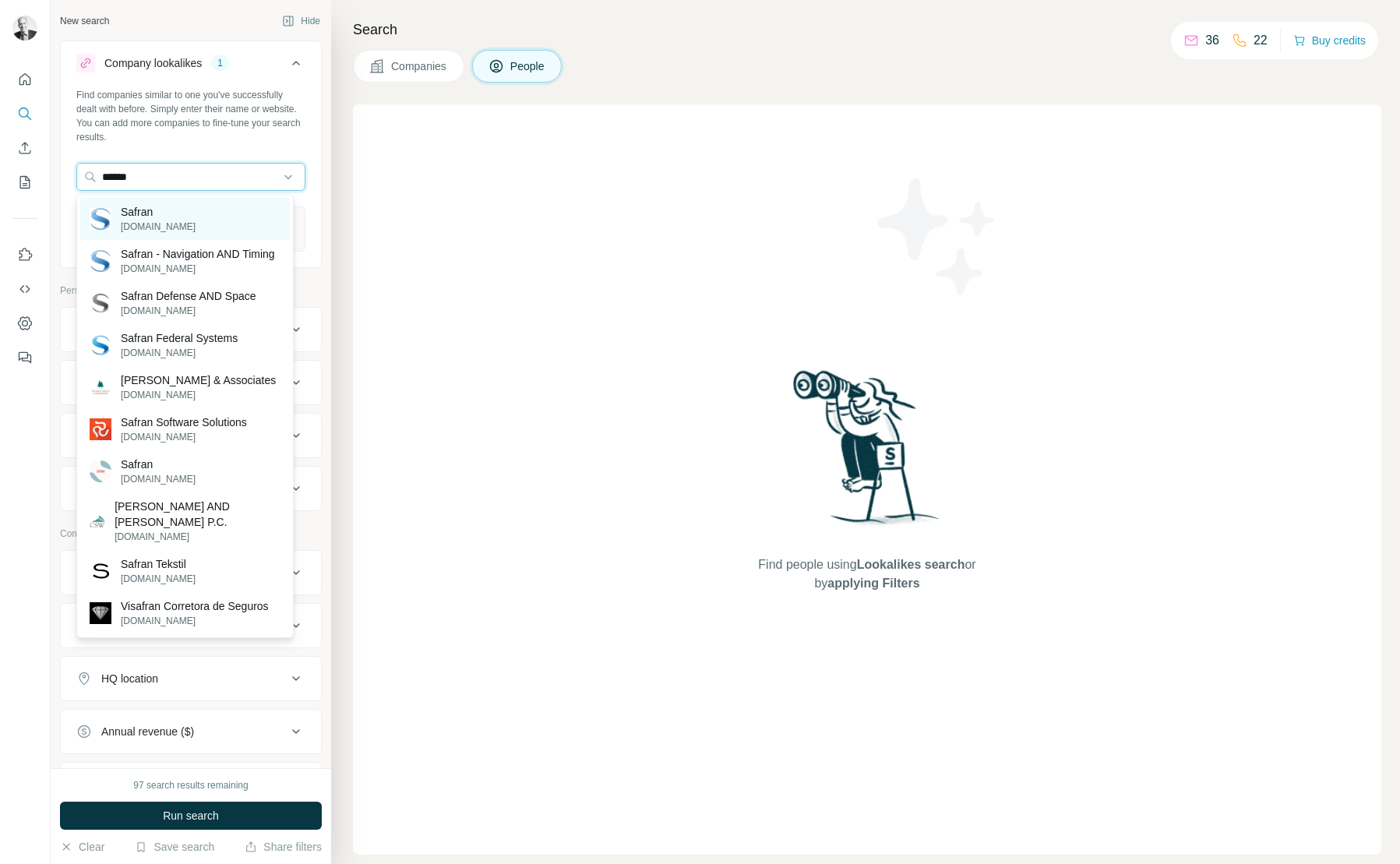
type input "******"
click at [158, 209] on p "Safran" at bounding box center [158, 213] width 74 height 16
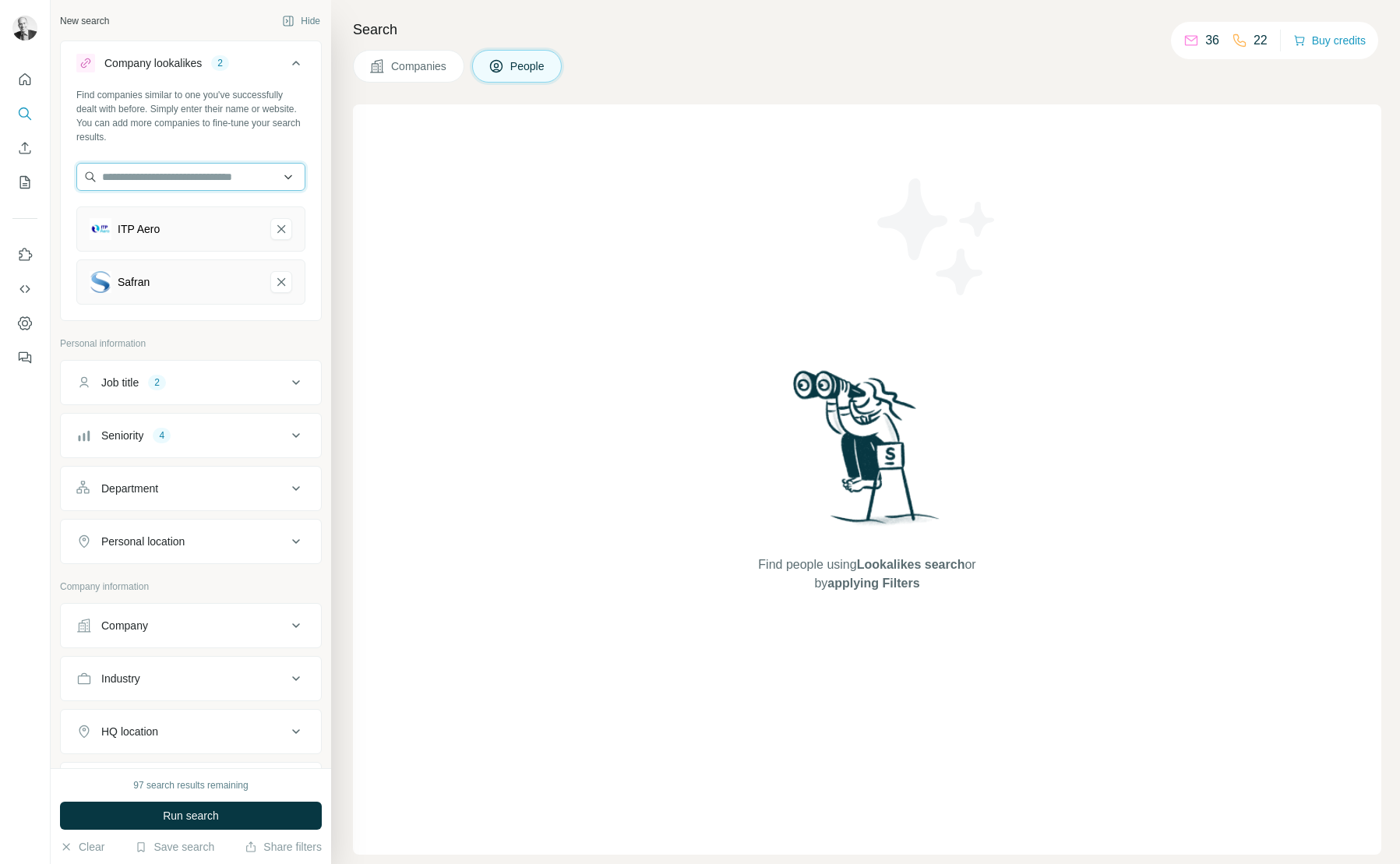
click at [143, 179] on input "text" at bounding box center [191, 177] width 229 height 28
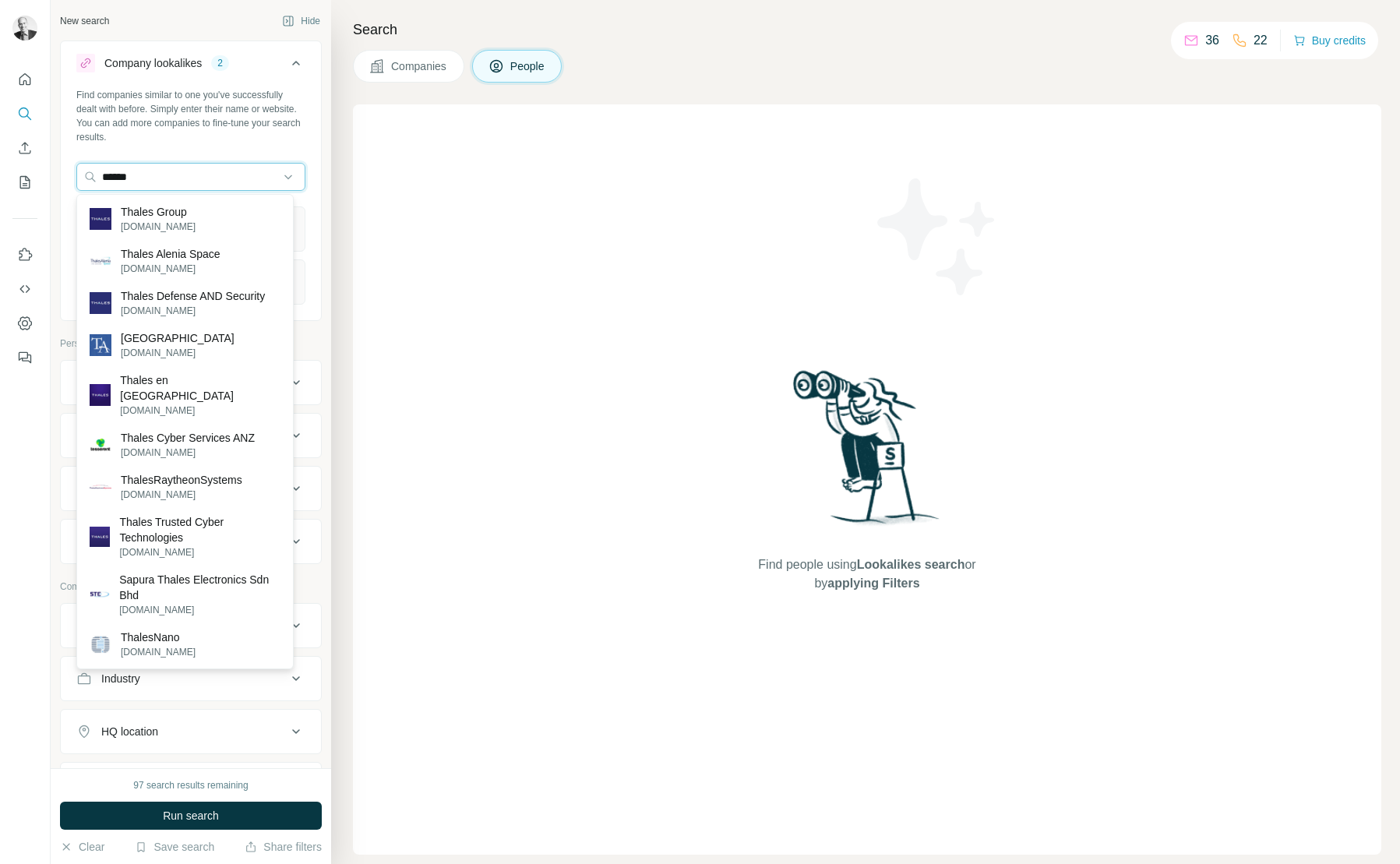
type input "******"
click at [172, 206] on p "Thales Group" at bounding box center [158, 213] width 74 height 16
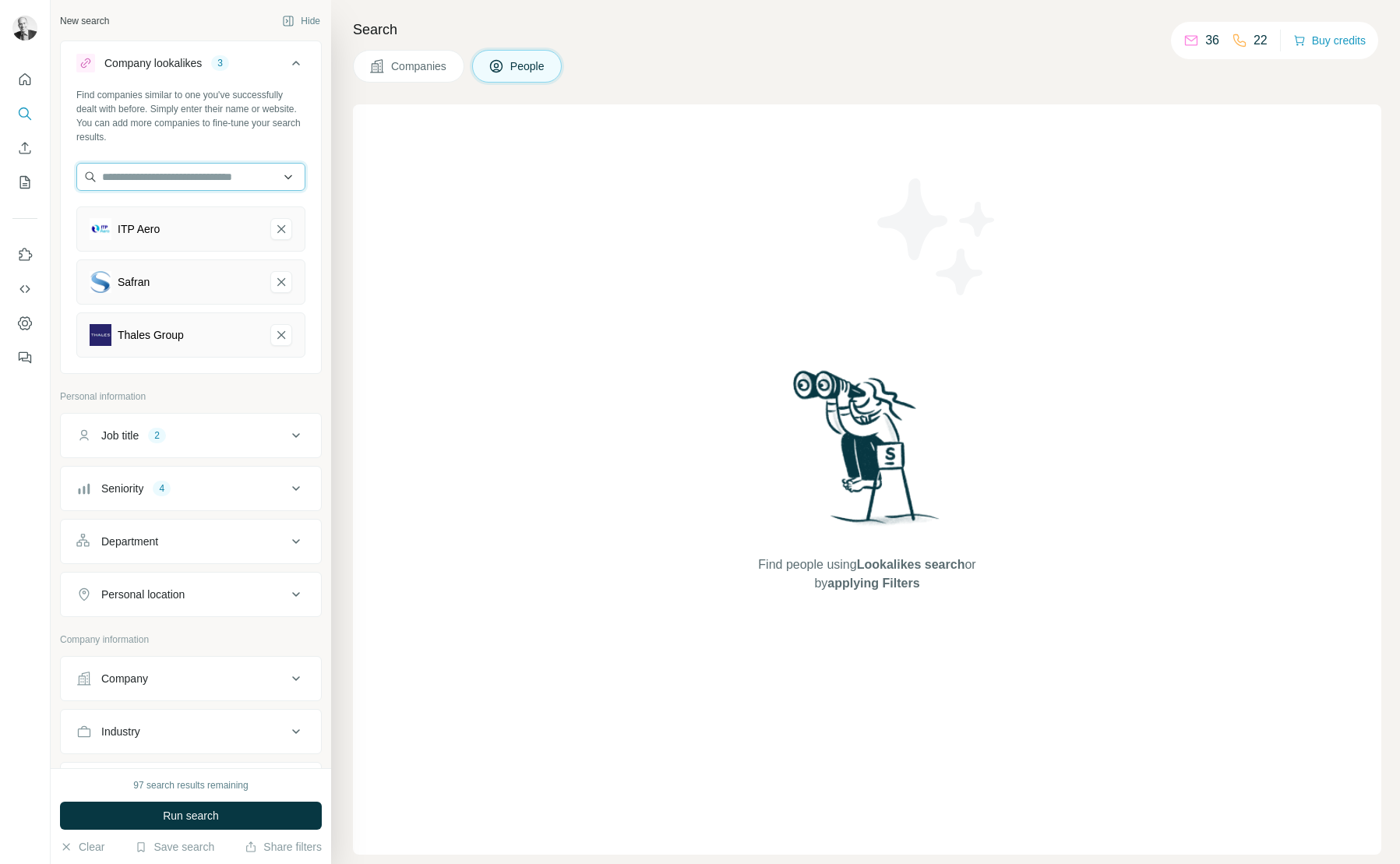
click at [147, 172] on input "text" at bounding box center [191, 177] width 229 height 28
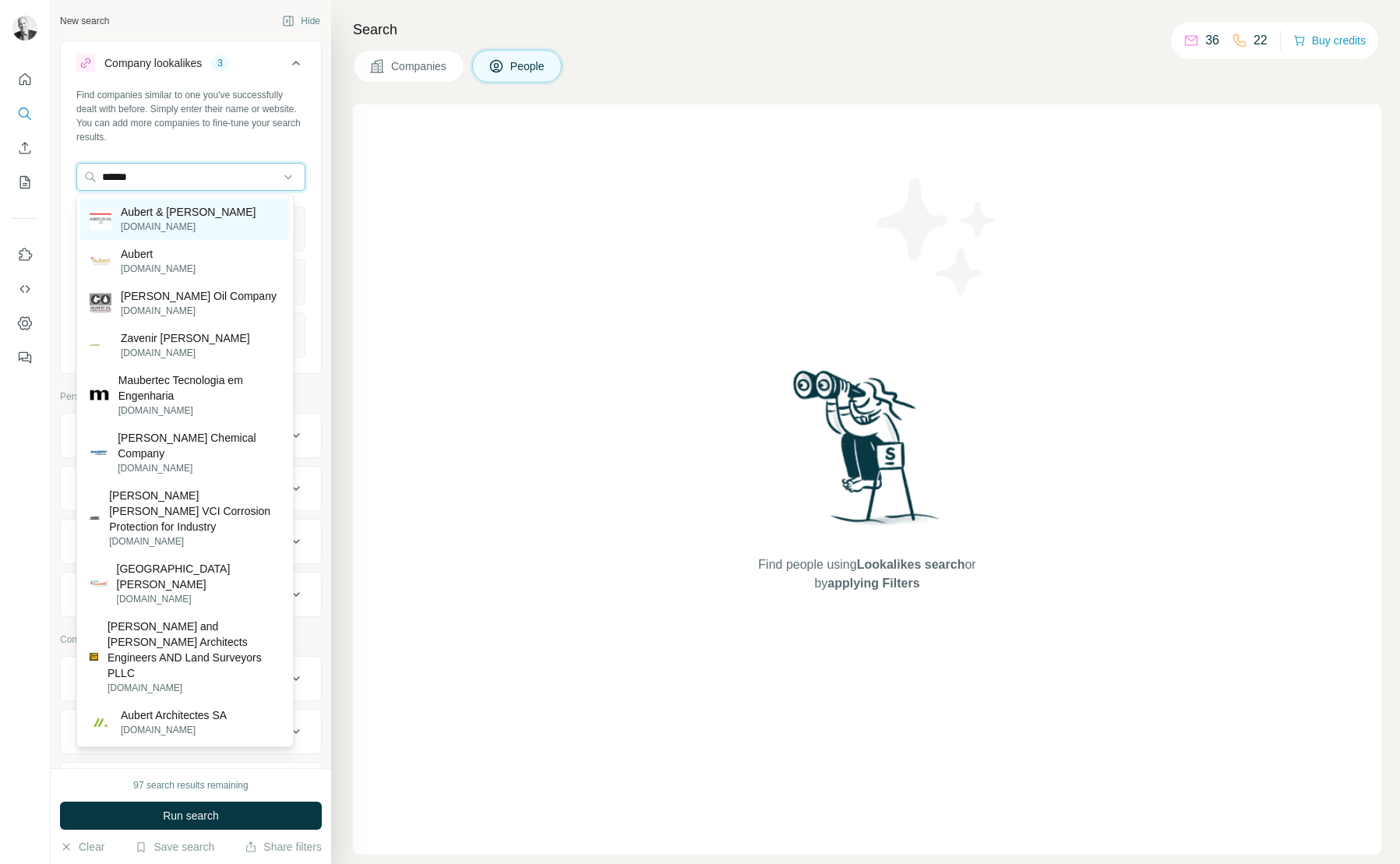
type input "******"
click at [168, 216] on p "Aubert & [PERSON_NAME]" at bounding box center [189, 213] width 136 height 16
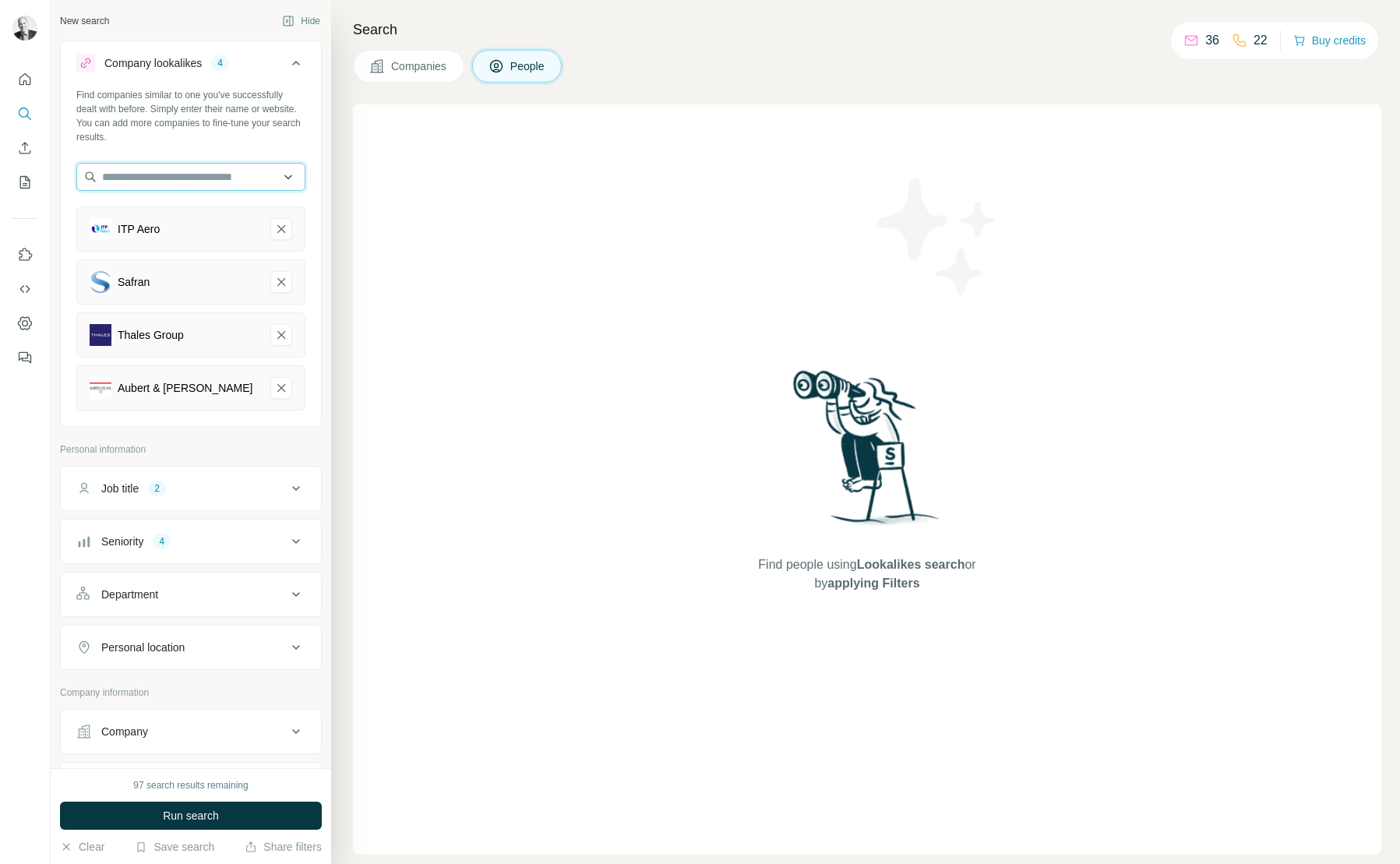
click at [137, 185] on input "text" at bounding box center [191, 177] width 229 height 28
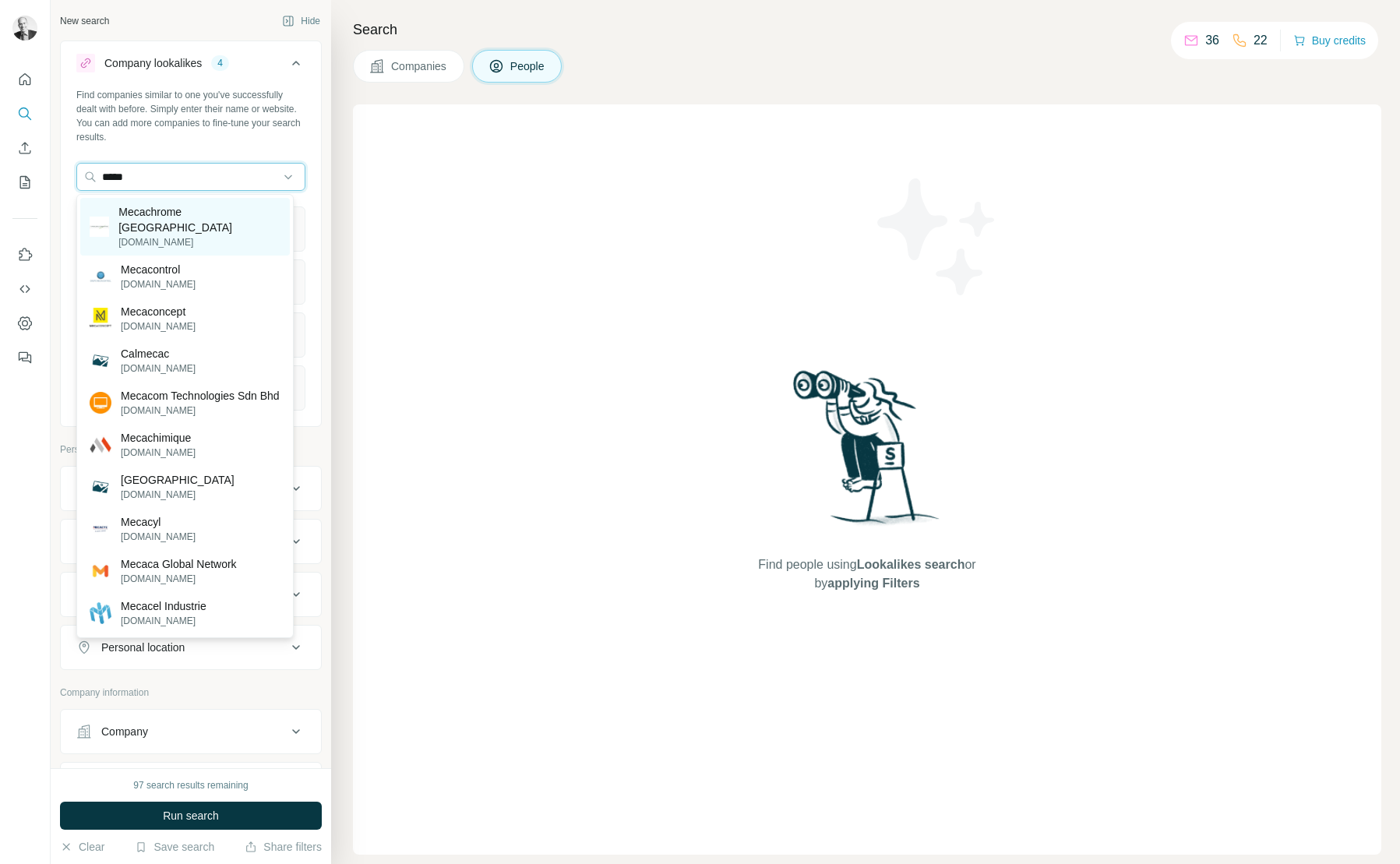
type input "*****"
click at [183, 212] on p "Mecachrome [GEOGRAPHIC_DATA]" at bounding box center [199, 219] width 162 height 31
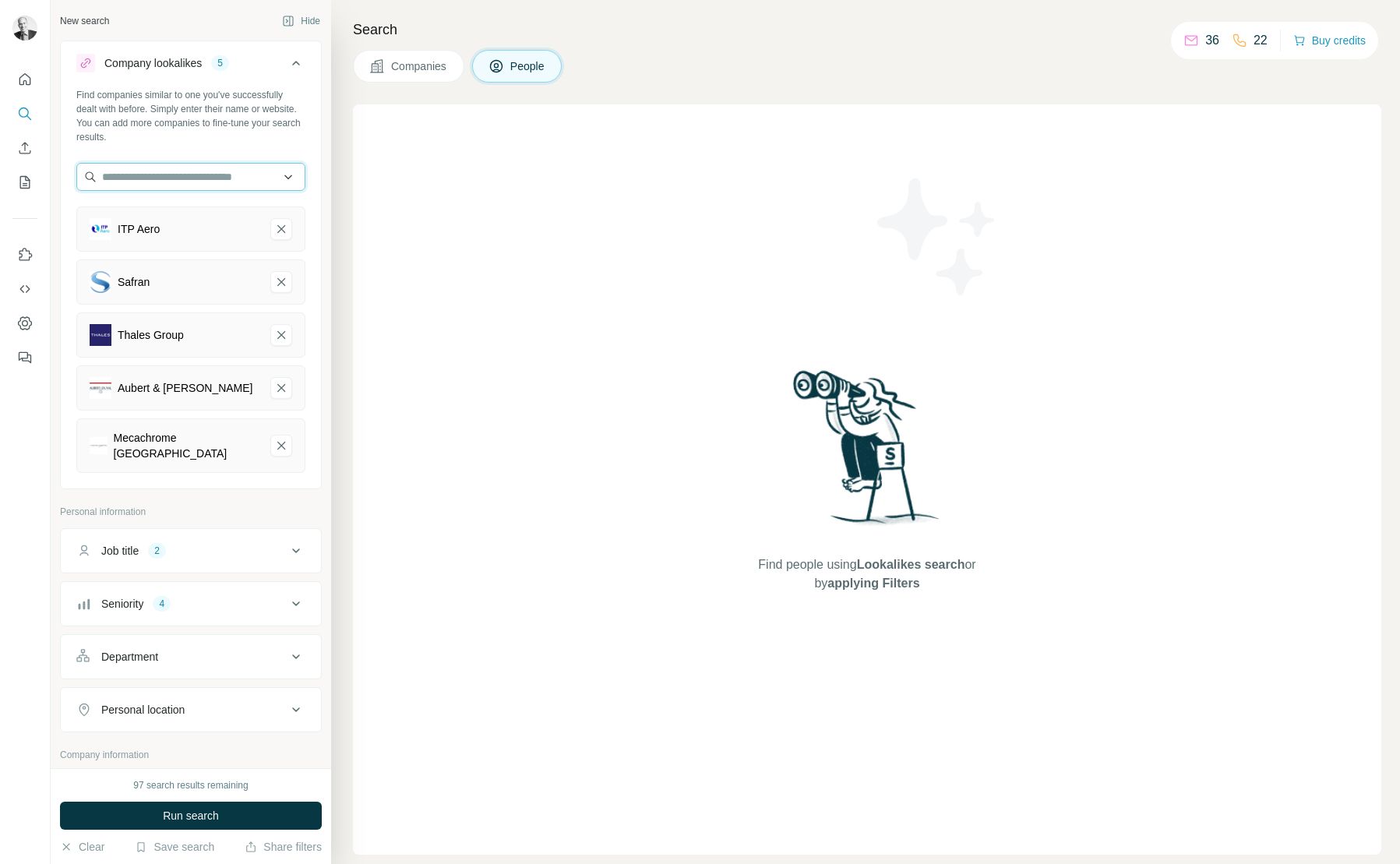
click at [153, 179] on input "text" at bounding box center [191, 177] width 229 height 28
type input "*****"
click at [301, 142] on div "Find companies similar to one you've successfully dealt with before. Simply ent…" at bounding box center [191, 287] width 260 height 397
click at [191, 177] on input "text" at bounding box center [191, 177] width 229 height 28
type input "*****"
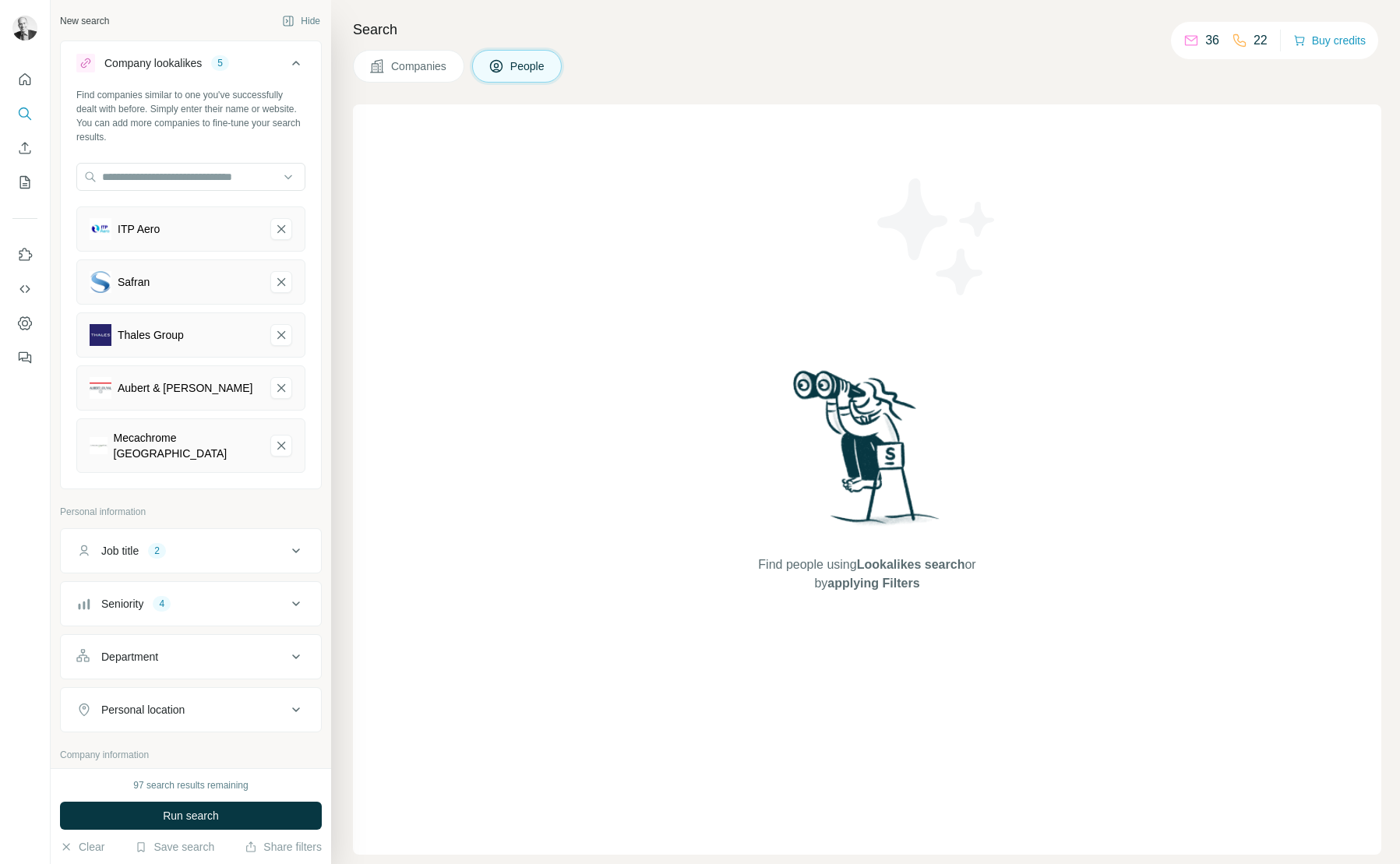
click at [266, 119] on div "Find companies similar to one you've successfully dealt with before. Simply ent…" at bounding box center [191, 116] width 229 height 57
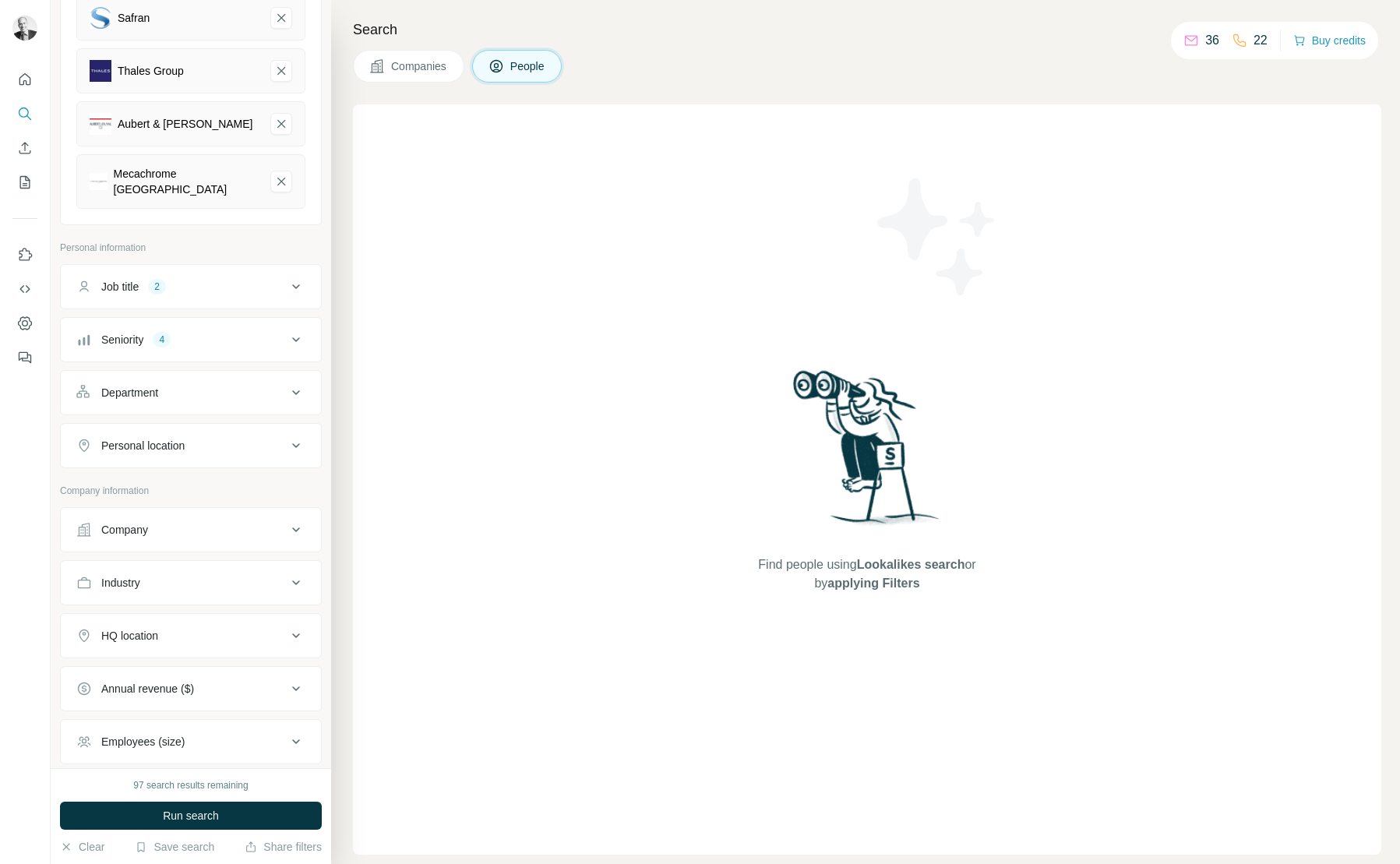
scroll to position [400, 0]
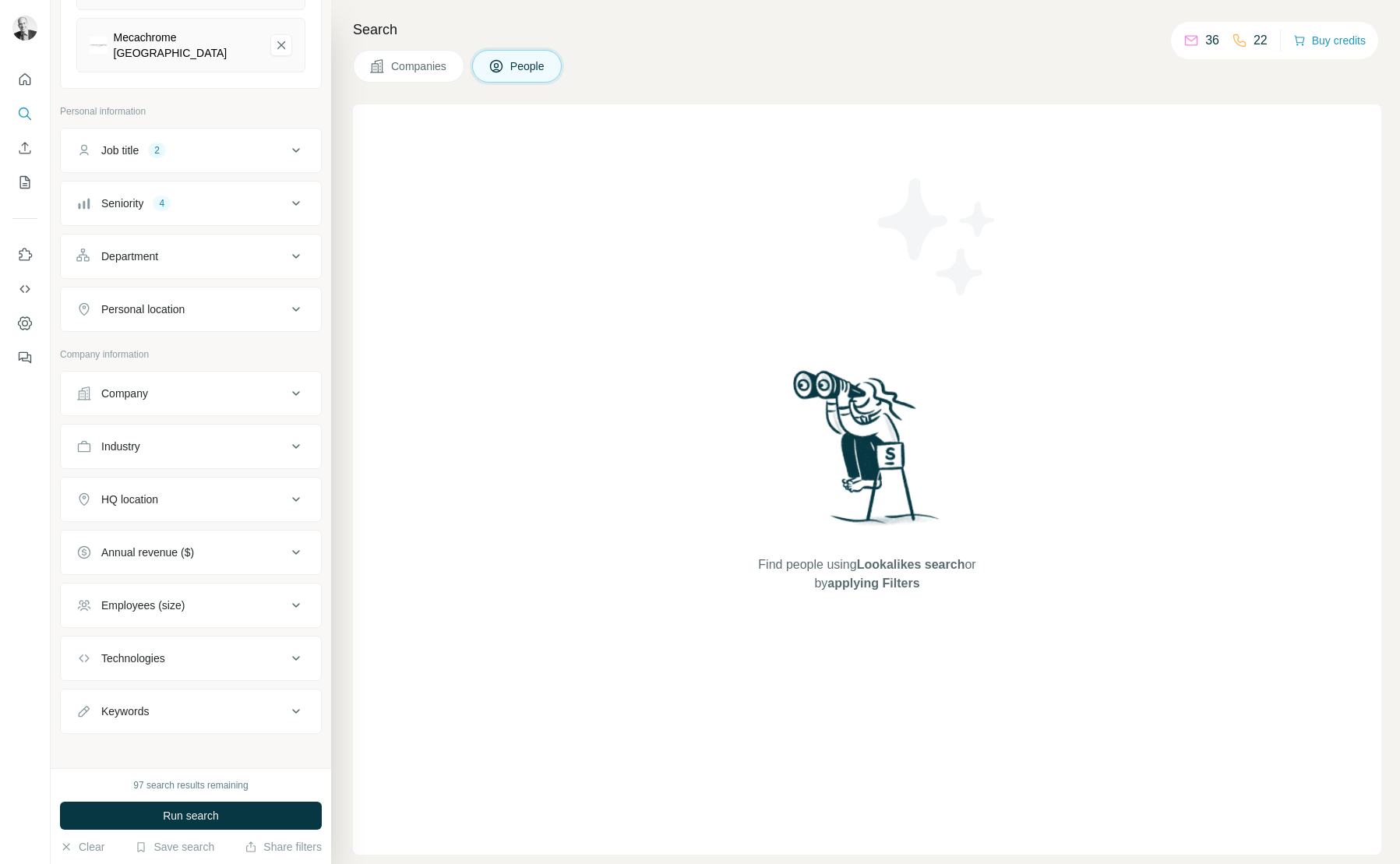
click at [169, 553] on button "Annual revenue ($)" at bounding box center [191, 553] width 260 height 38
click at [88, 751] on icon at bounding box center [85, 760] width 19 height 19
click at [88, 725] on icon at bounding box center [85, 731] width 16 height 16
click at [88, 693] on icon at bounding box center [85, 702] width 19 height 19
click at [89, 664] on icon at bounding box center [85, 673] width 19 height 19
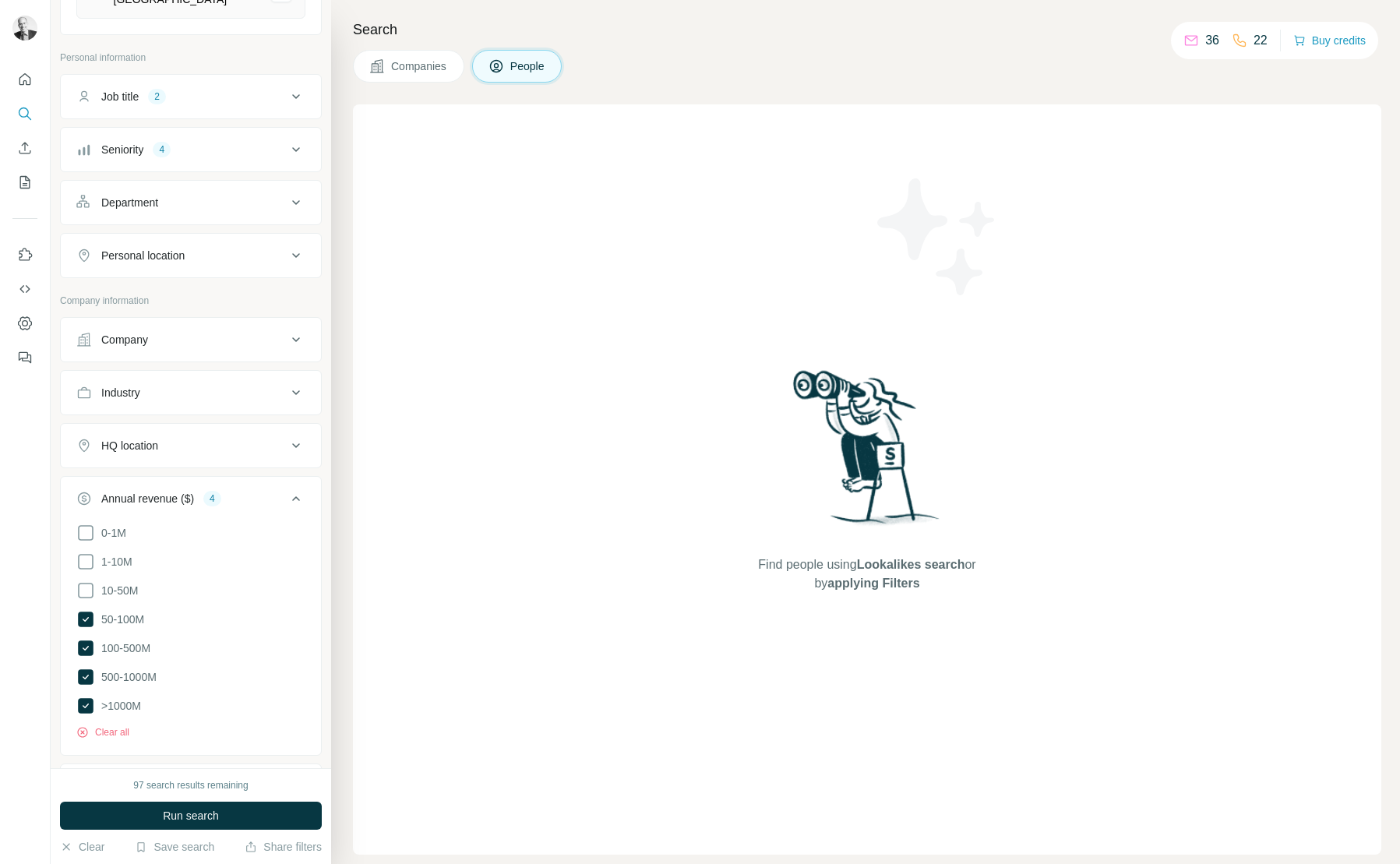
scroll to position [427, 0]
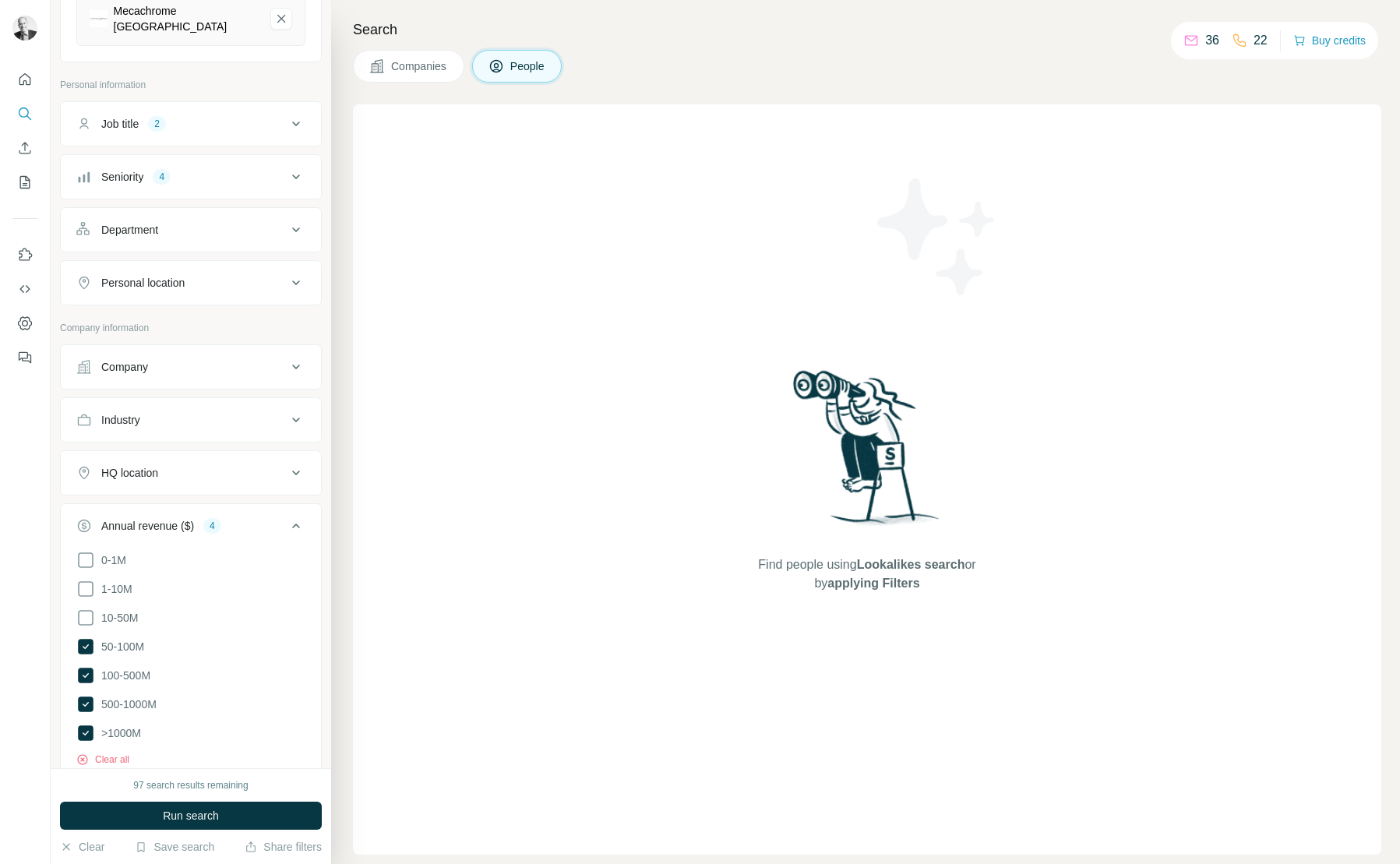
click at [287, 516] on icon at bounding box center [296, 525] width 19 height 19
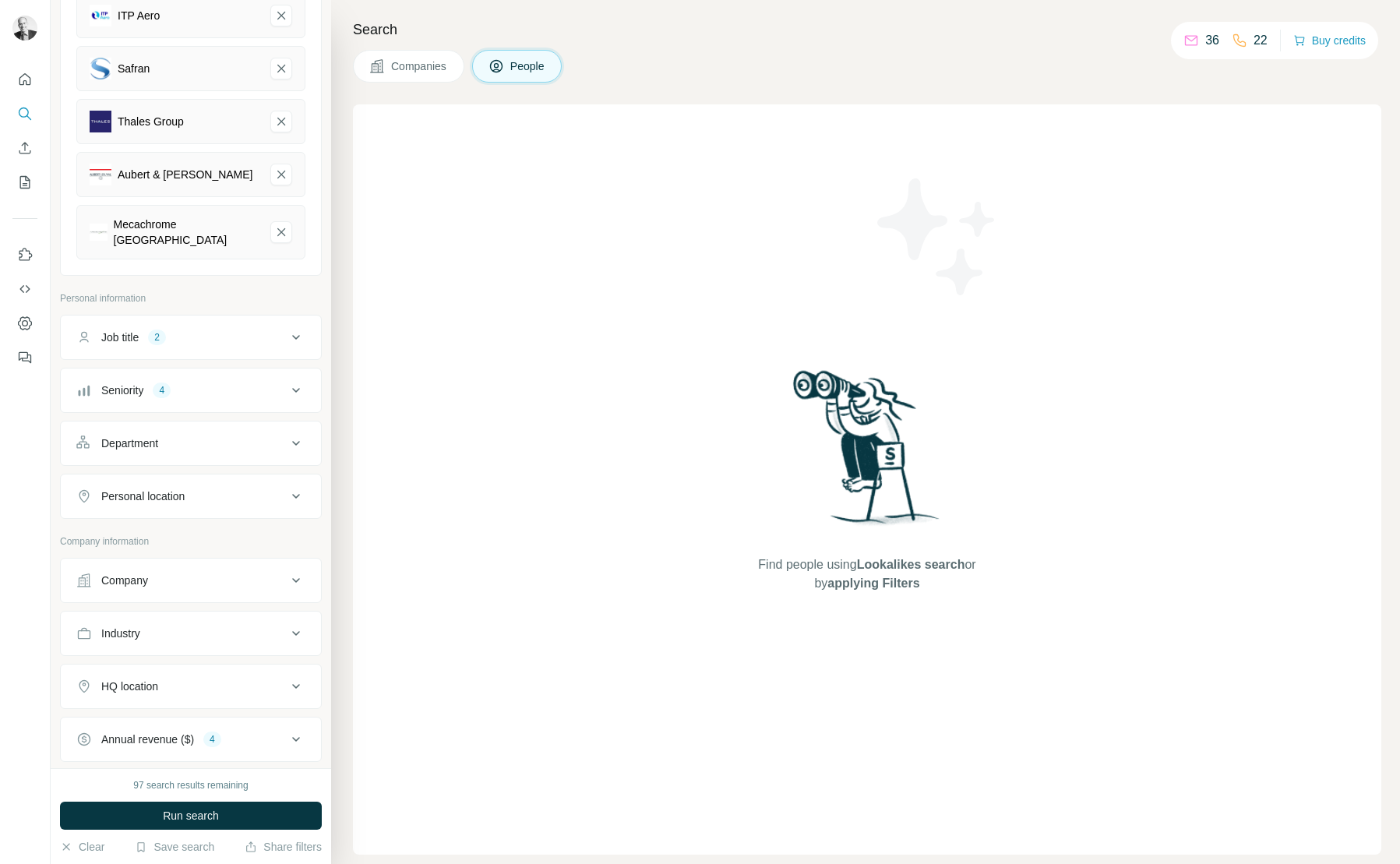
scroll to position [0, 0]
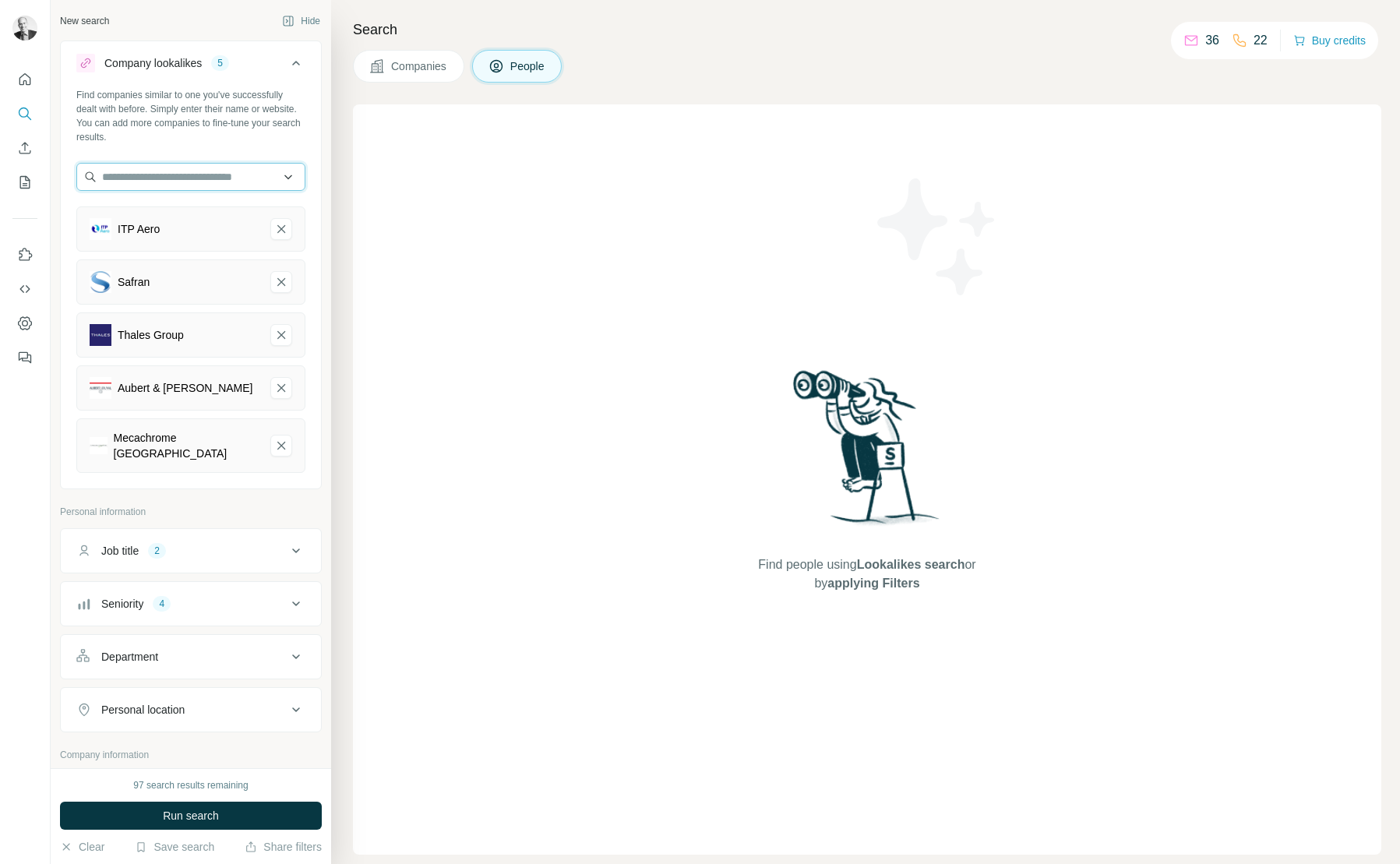
click at [147, 172] on input "text" at bounding box center [191, 177] width 229 height 28
type input "****"
click at [157, 121] on div "Find companies similar to one you've successfully dealt with before. Simply ent…" at bounding box center [191, 116] width 229 height 57
click at [156, 175] on input "text" at bounding box center [191, 177] width 229 height 28
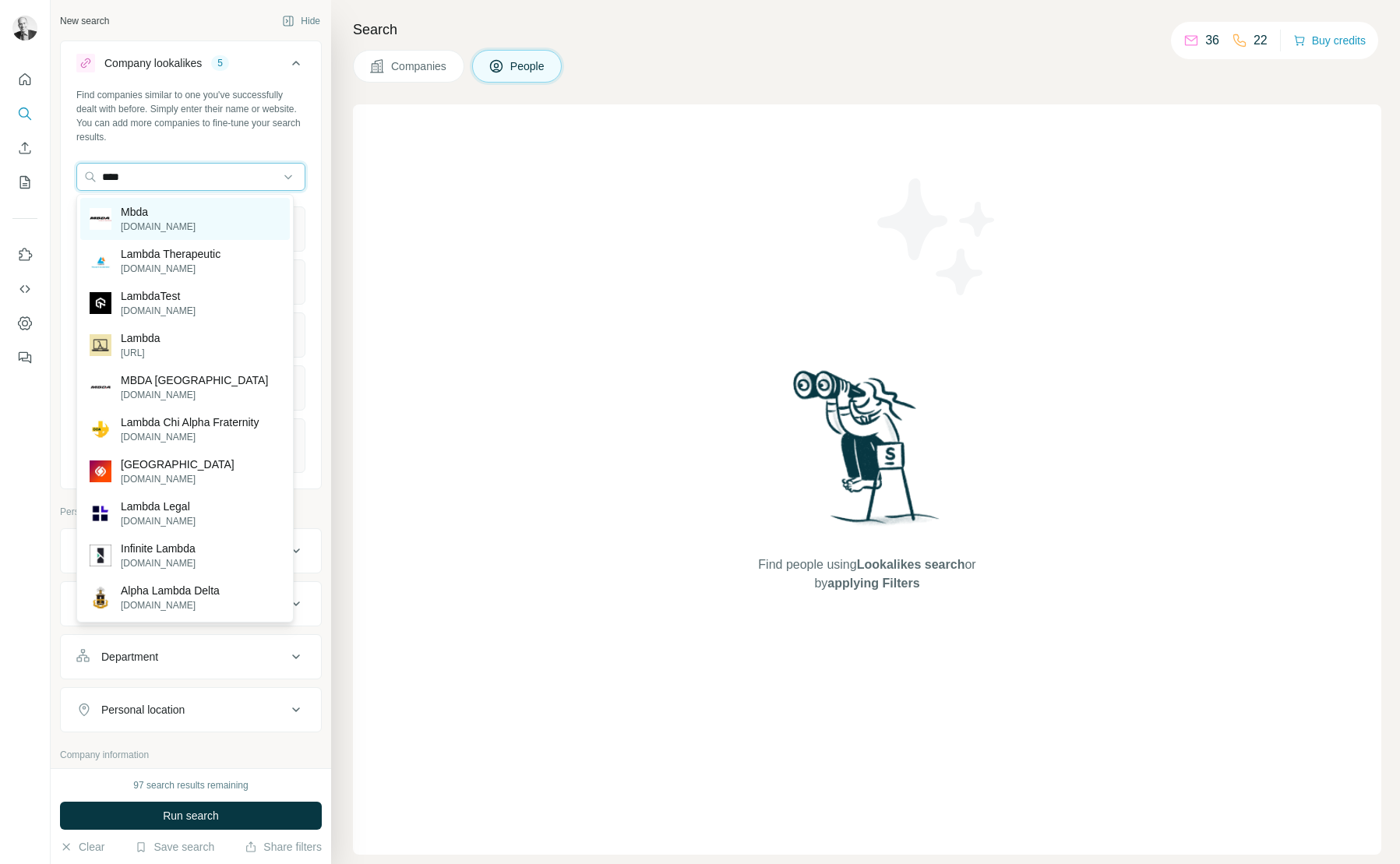
type input "****"
click at [139, 222] on p "[DOMAIN_NAME]" at bounding box center [158, 226] width 74 height 14
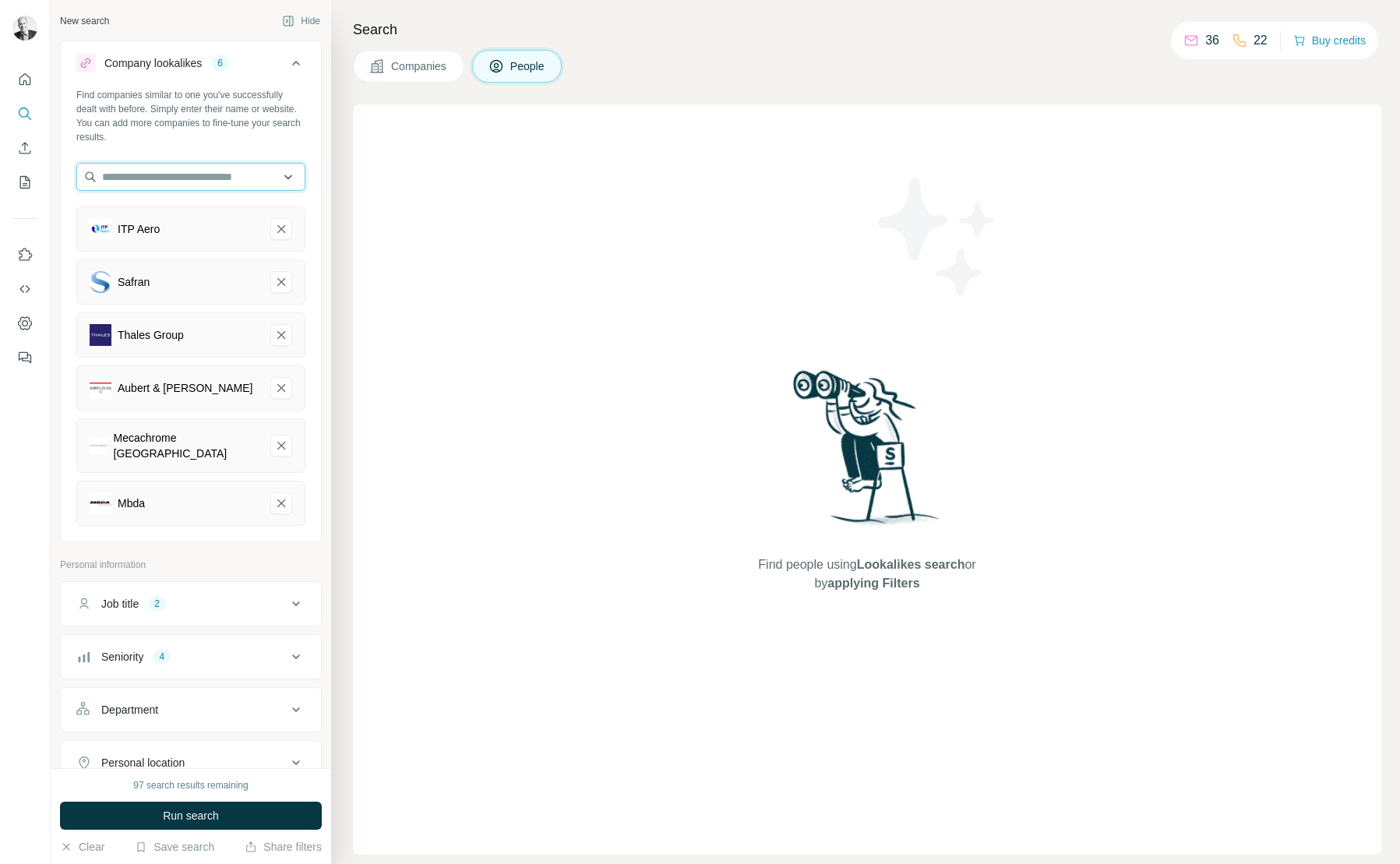
click at [139, 170] on input "text" at bounding box center [191, 177] width 229 height 28
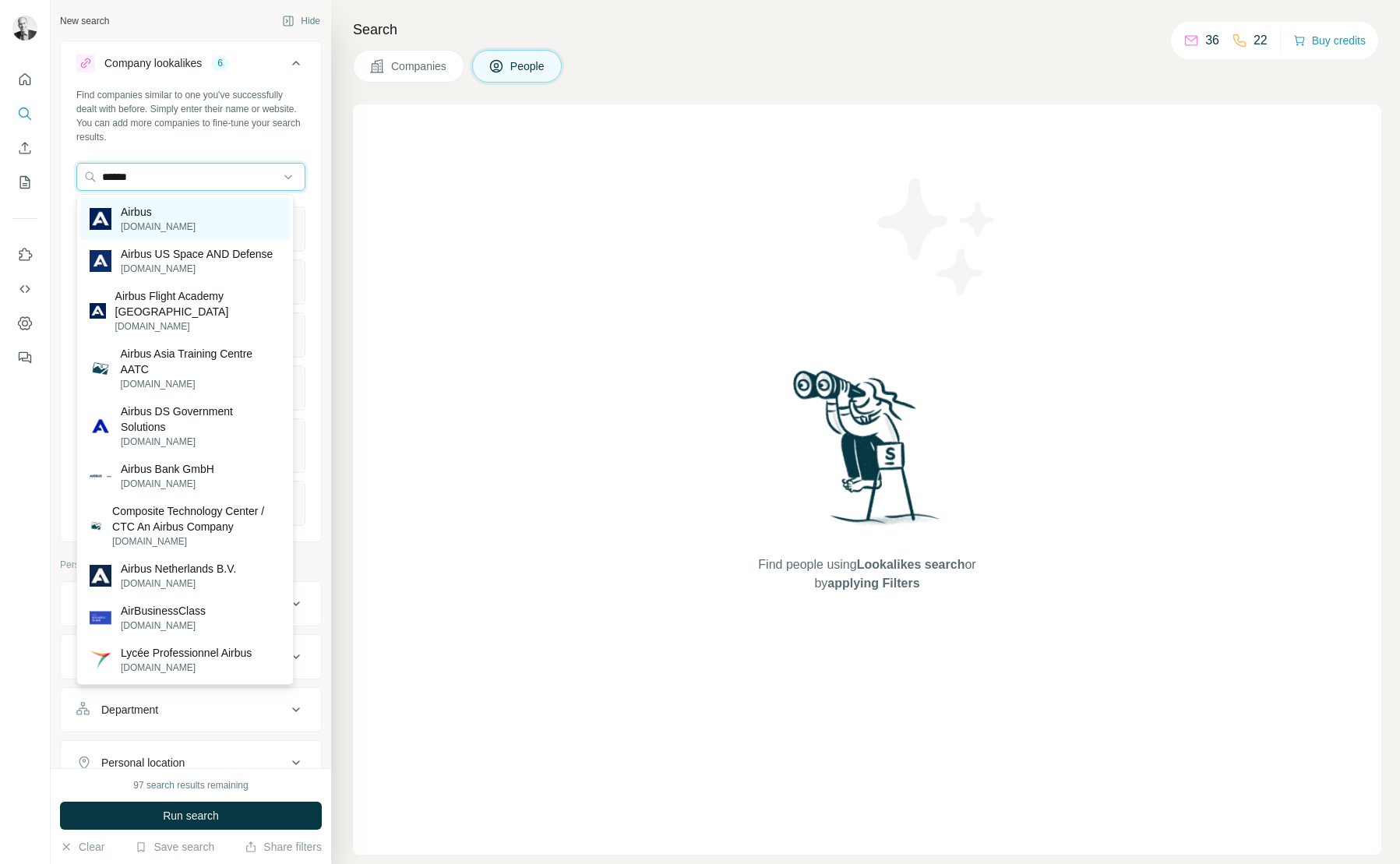
type input "******"
click at [182, 216] on div "Airbus [DOMAIN_NAME]" at bounding box center [185, 218] width 210 height 42
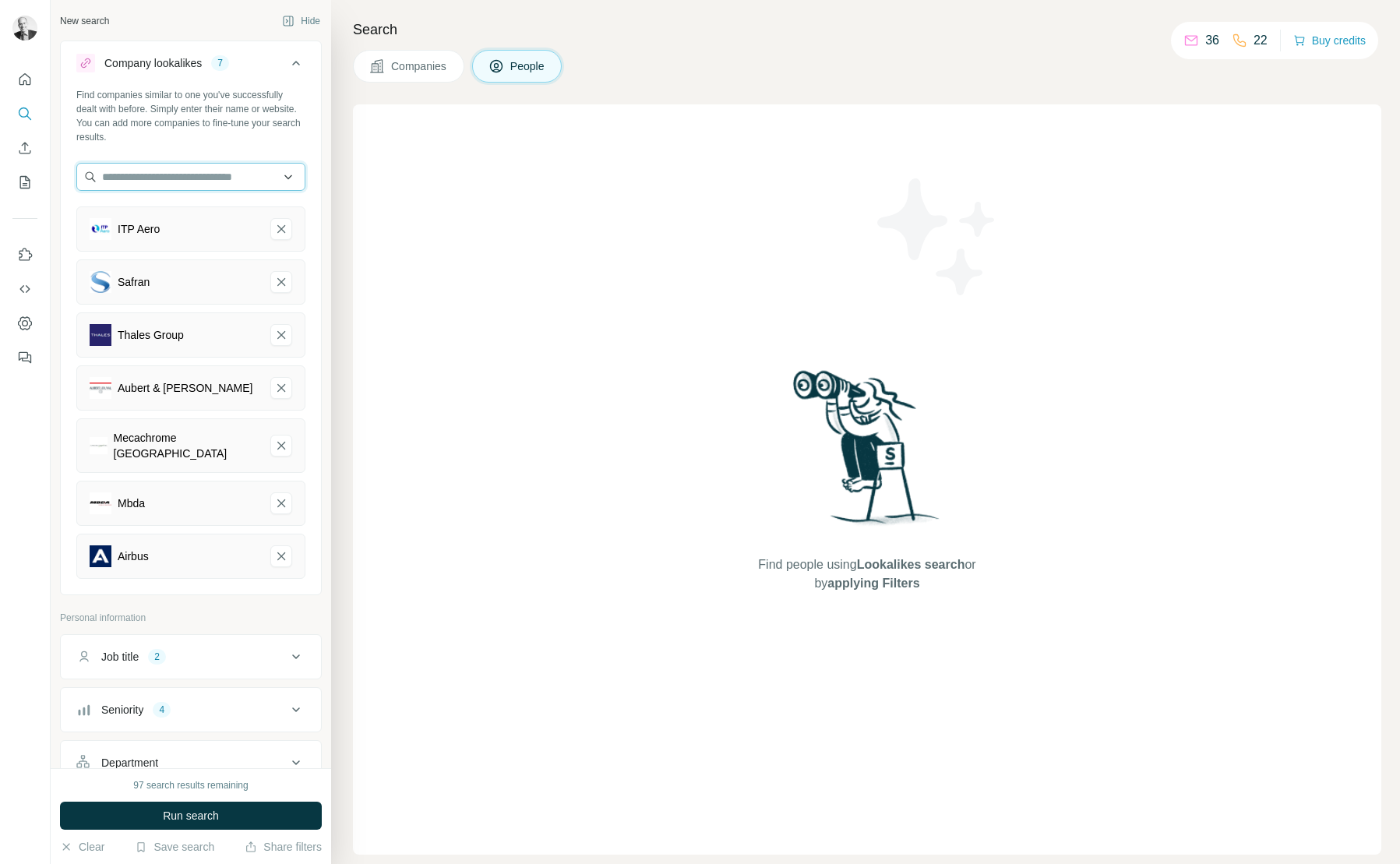
click at [147, 179] on input "text" at bounding box center [191, 177] width 229 height 28
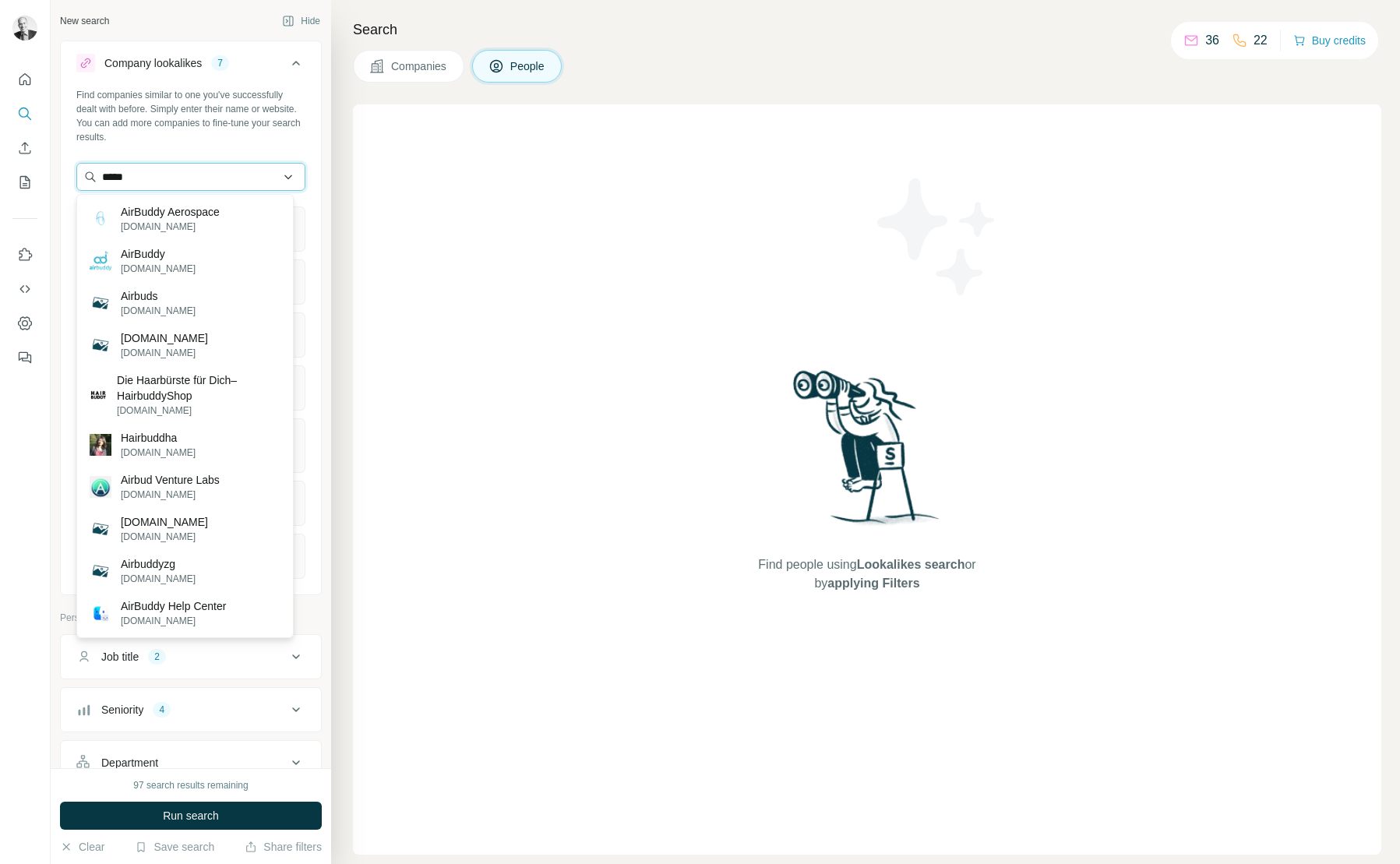
type input "******"
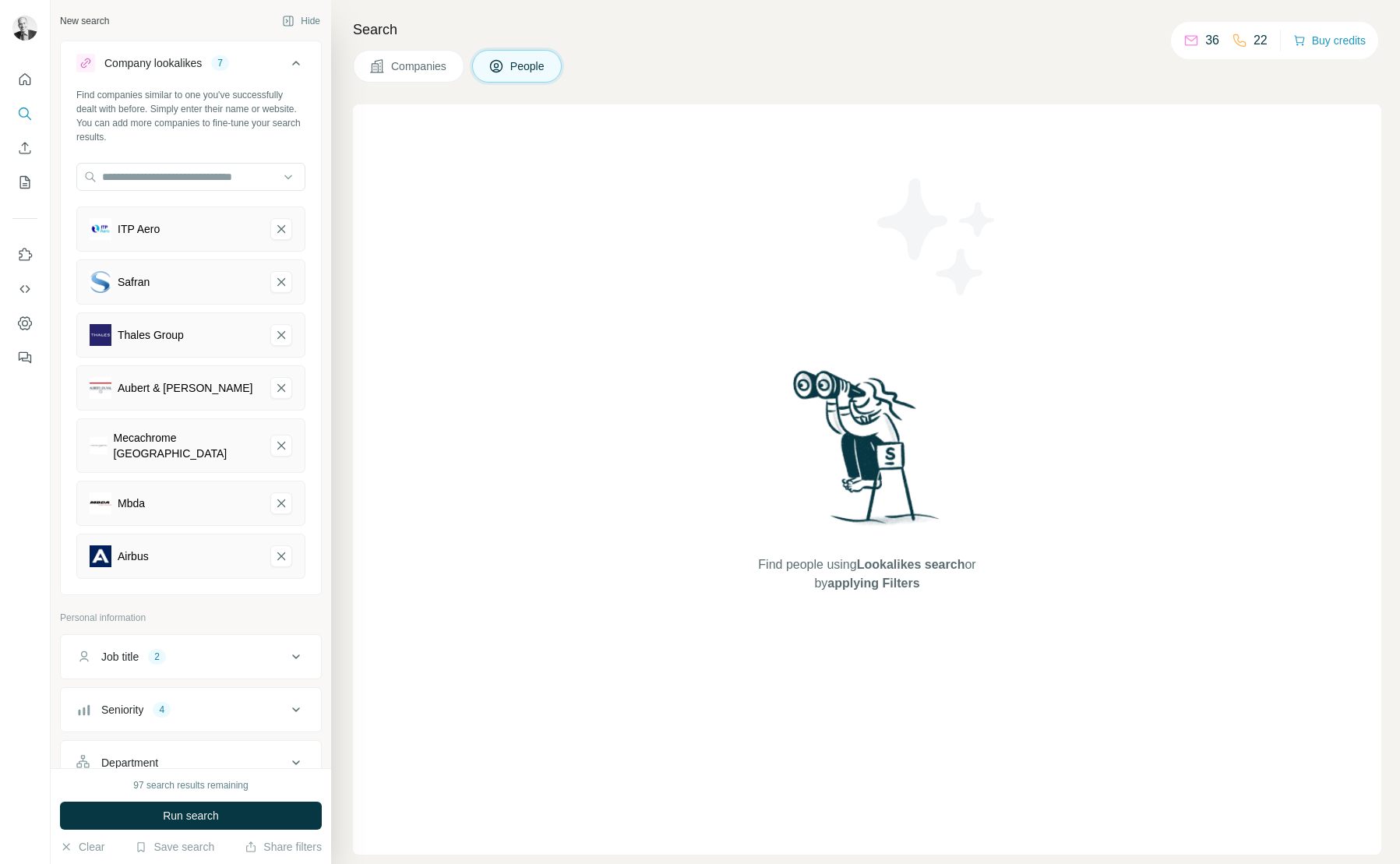
click at [301, 140] on div "Find companies similar to one you've successfully dealt with before. Simply ent…" at bounding box center [191, 340] width 260 height 504
click at [132, 176] on input "text" at bounding box center [191, 177] width 229 height 28
type input "***"
drag, startPoint x: 132, startPoint y: 176, endPoint x: 70, endPoint y: 174, distance: 62.0
click at [70, 174] on div "Find companies similar to one you've successfully dealt with before. Simply ent…" at bounding box center [191, 340] width 260 height 504
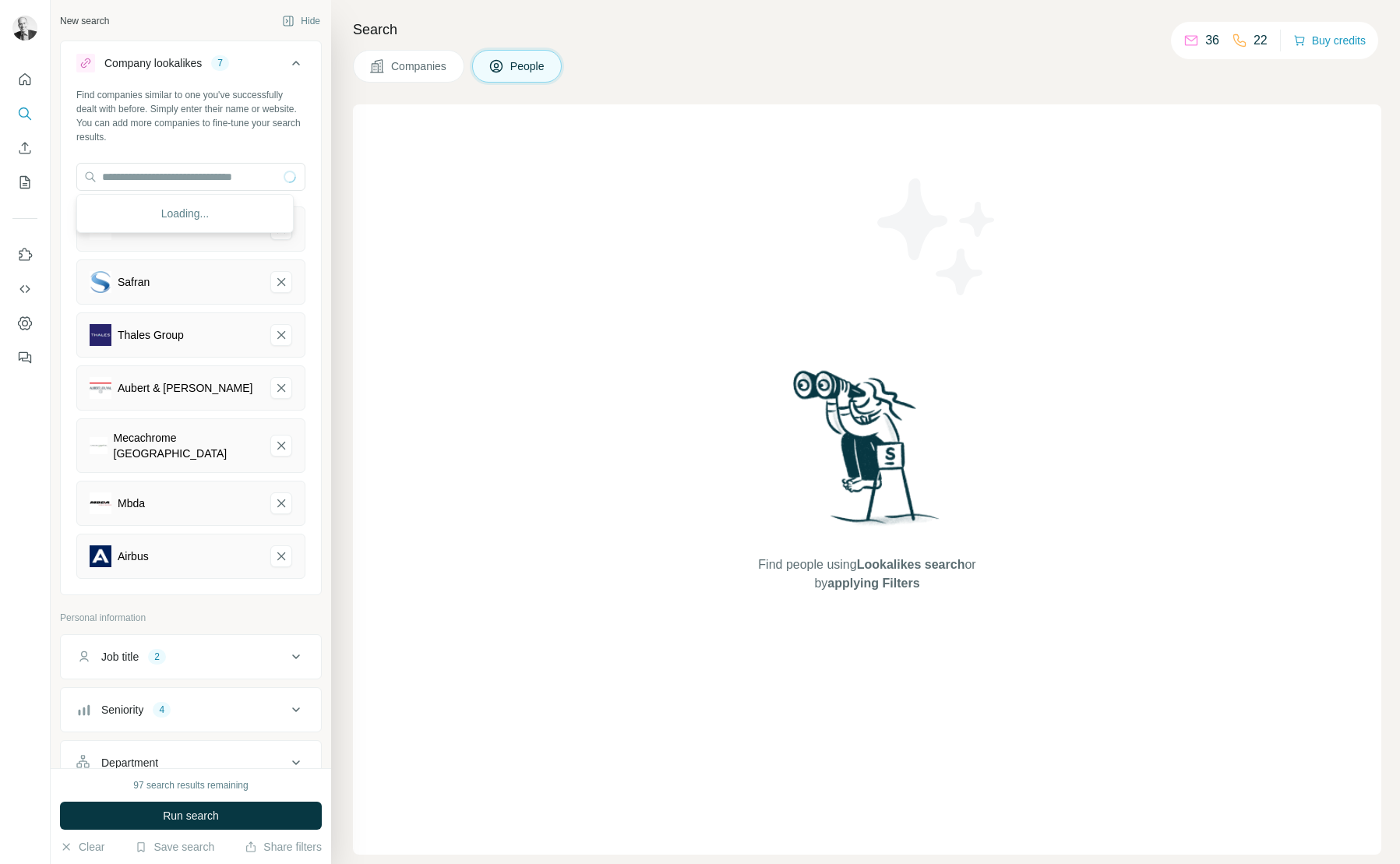
click at [177, 135] on div "Find companies similar to one you've successfully dealt with before. Simply ent…" at bounding box center [191, 116] width 229 height 57
click at [153, 176] on input "text" at bounding box center [191, 177] width 229 height 28
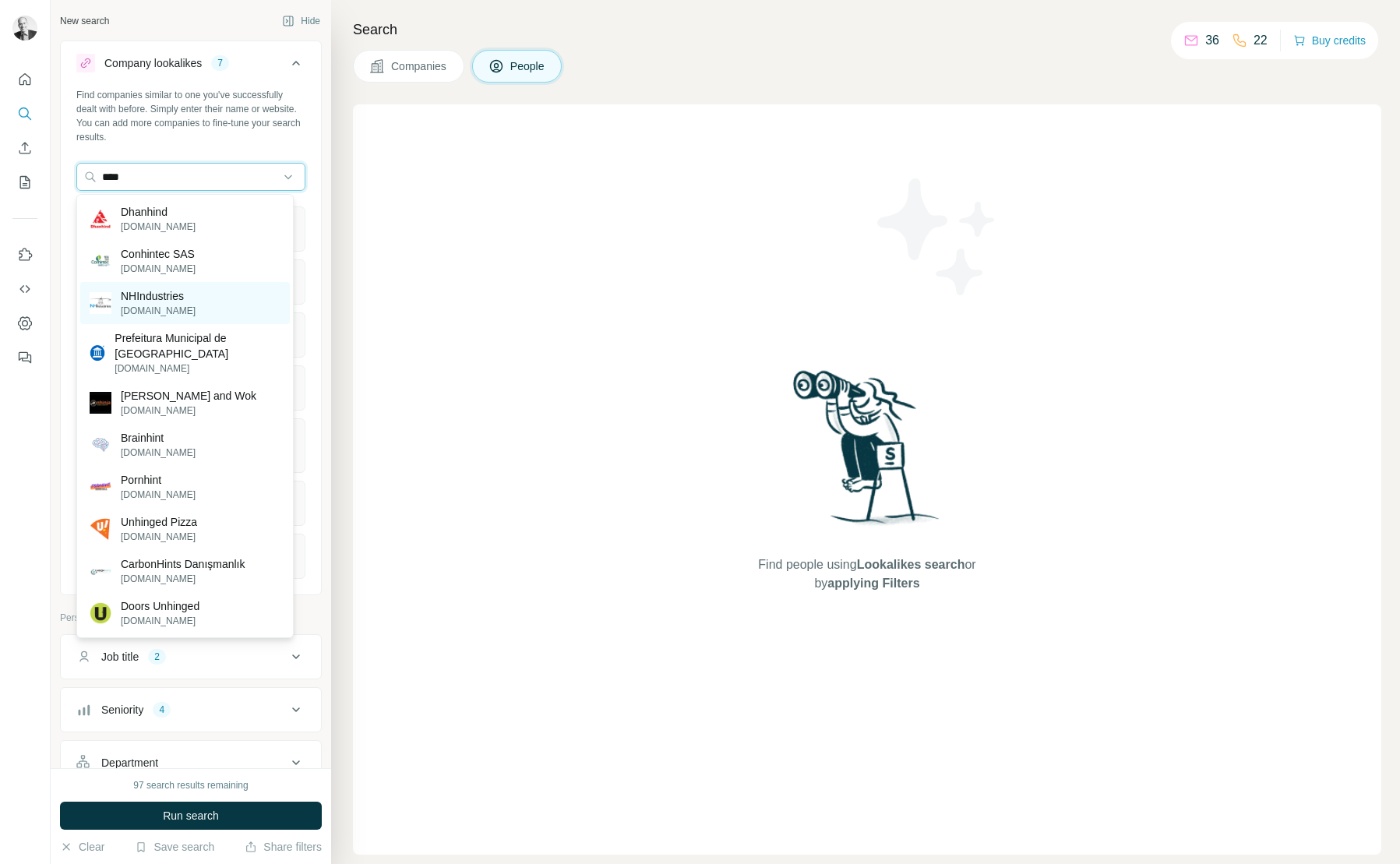
type input "****"
click at [154, 308] on p "[DOMAIN_NAME]" at bounding box center [158, 311] width 74 height 14
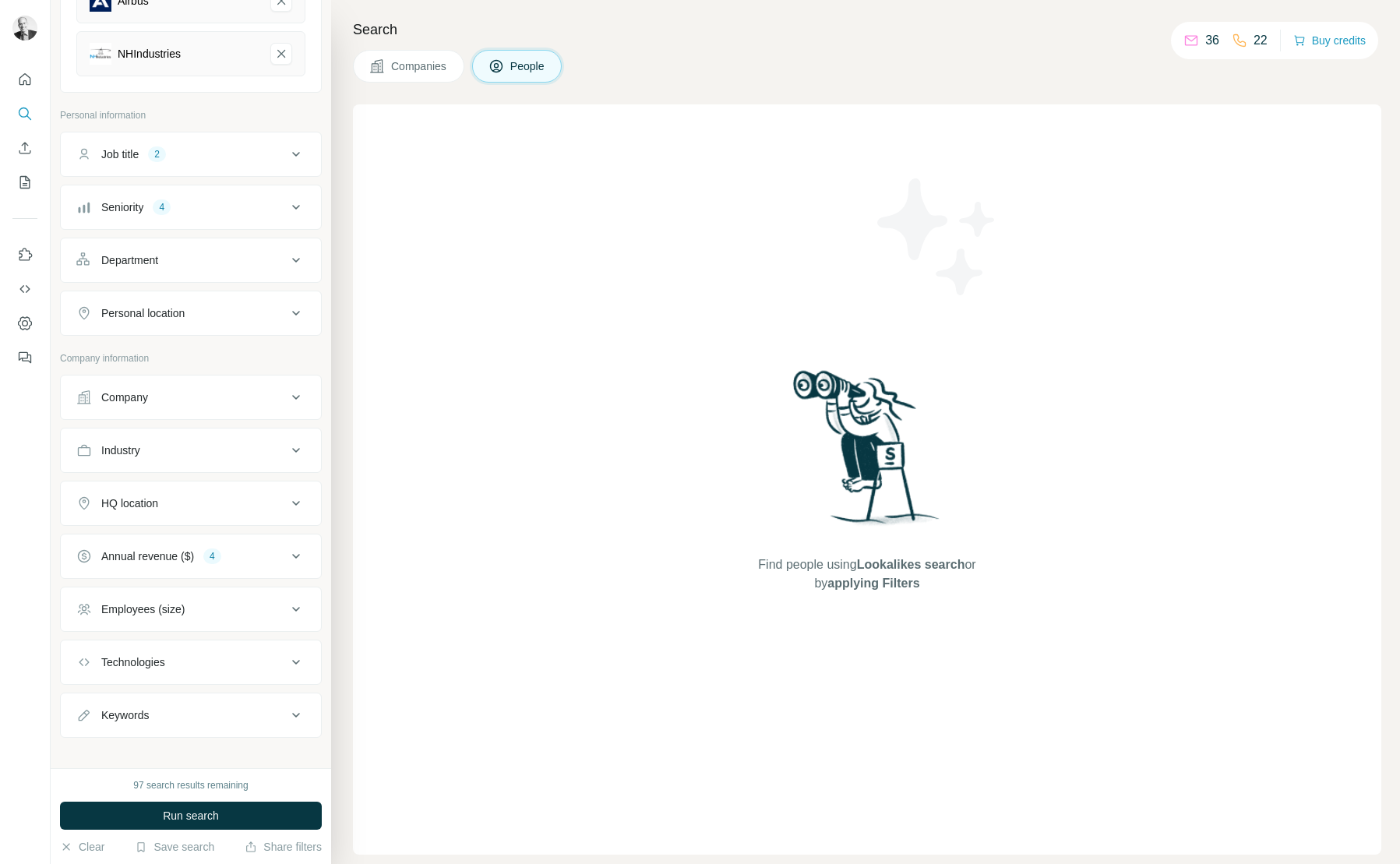
scroll to position [560, 0]
click at [176, 849] on button "Save search" at bounding box center [175, 847] width 79 height 16
click at [190, 789] on div "Save search" at bounding box center [218, 789] width 165 height 31
click at [155, 806] on button "Run search" at bounding box center [191, 816] width 262 height 28
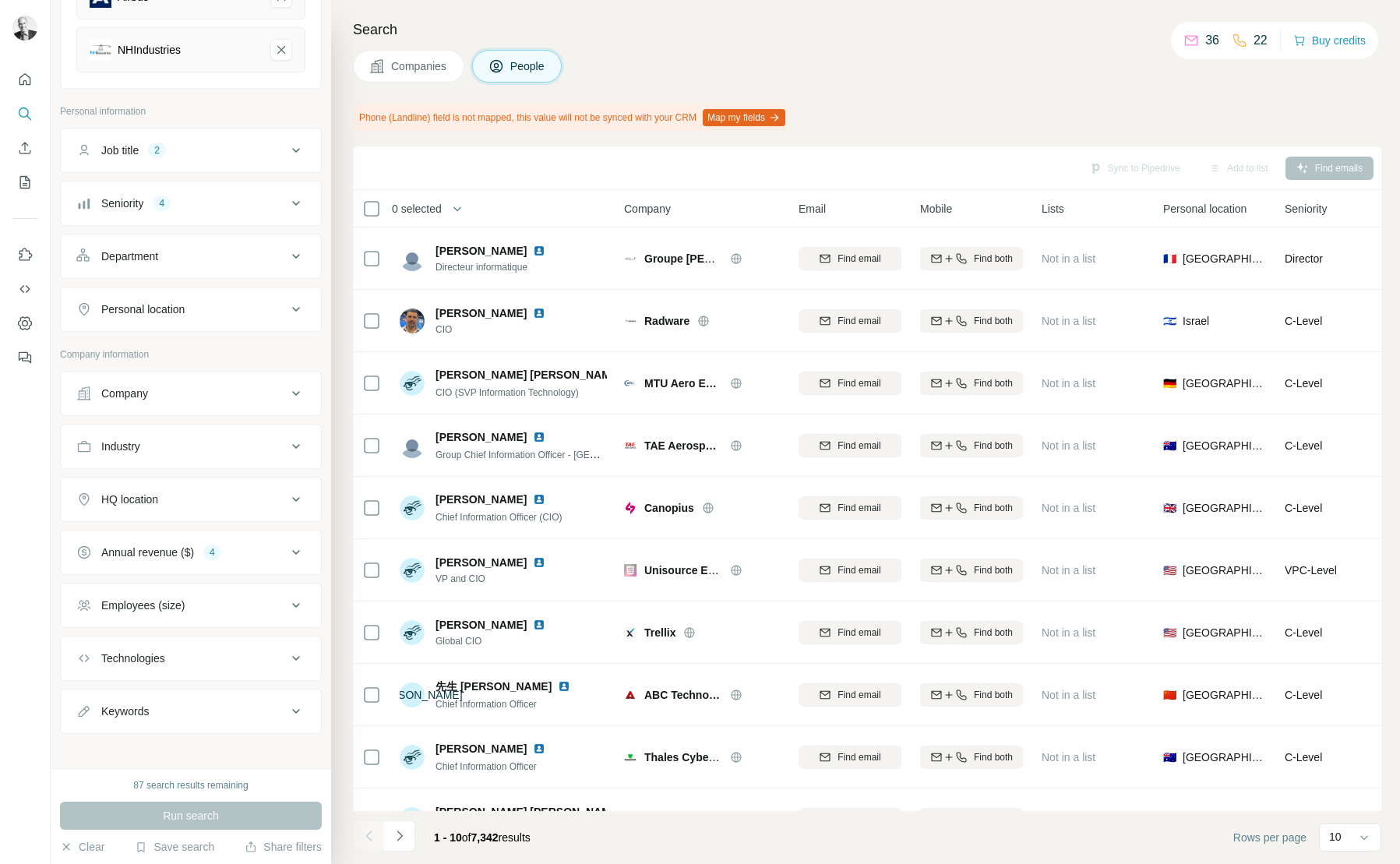
drag, startPoint x: 523, startPoint y: 250, endPoint x: 548, endPoint y: 168, distance: 85.7
click at [548, 168] on div "Sync to Pipedrive Add to list Find emails" at bounding box center [867, 167] width 1013 height 27
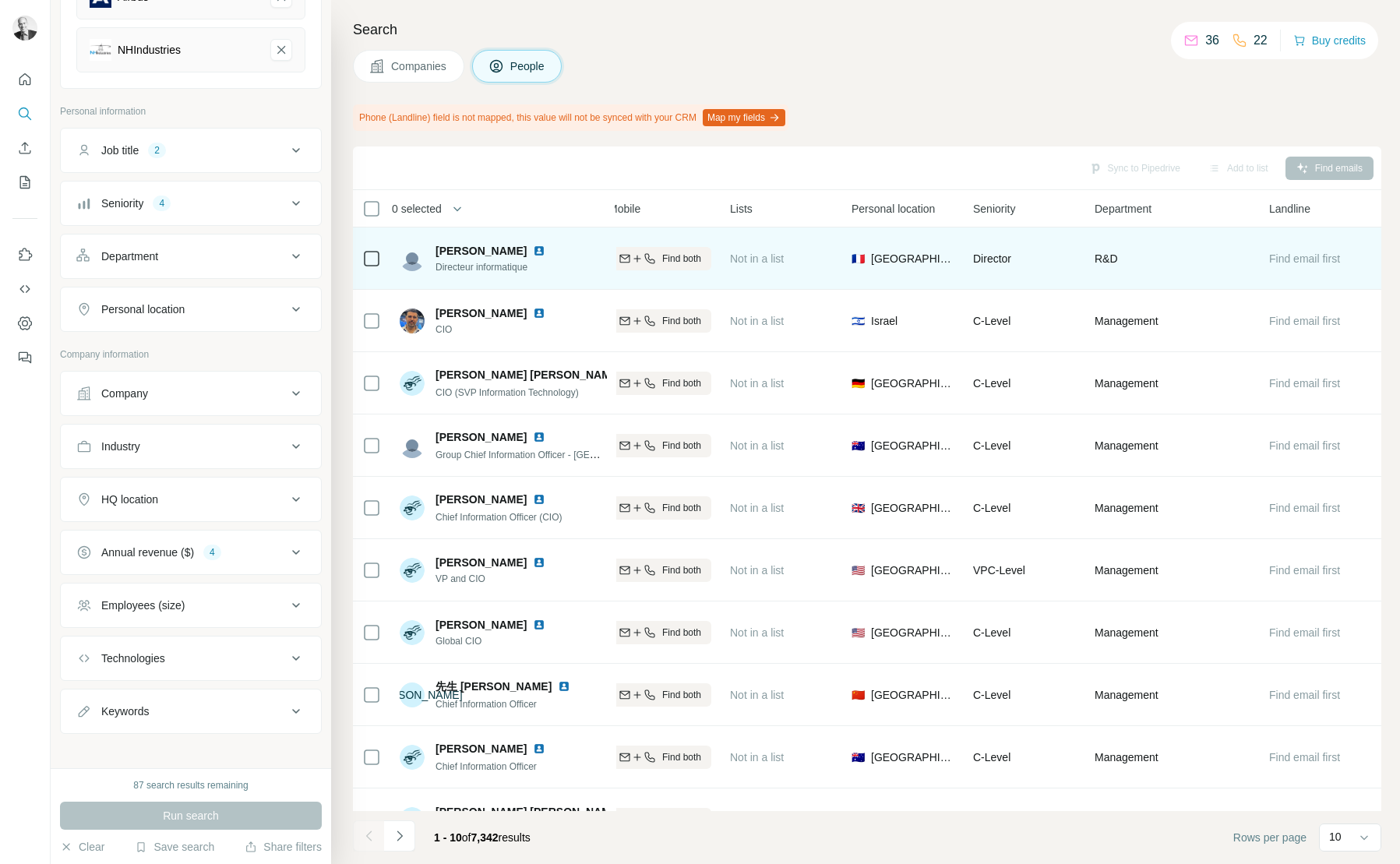
scroll to position [0, 0]
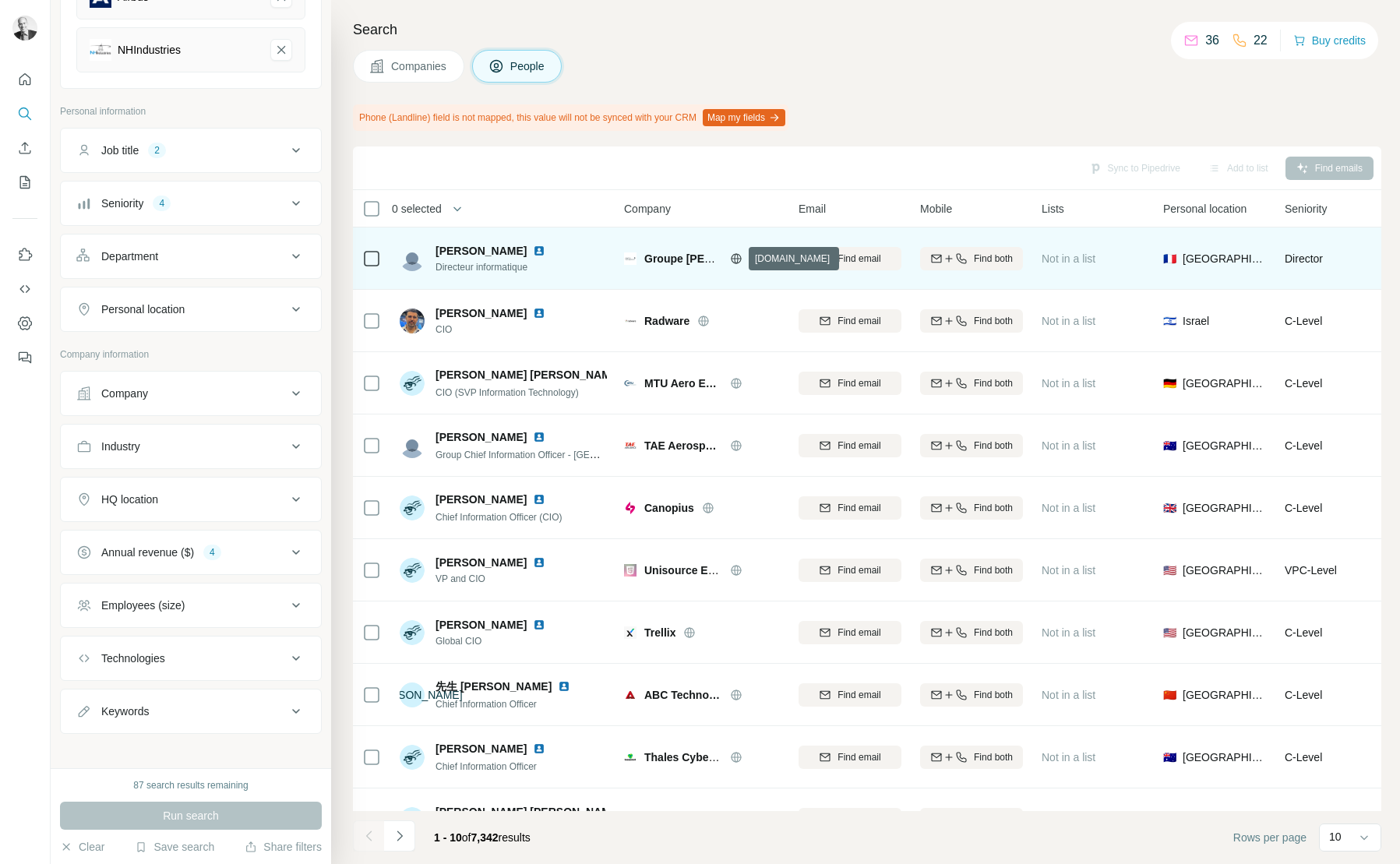
click at [735, 260] on icon at bounding box center [736, 258] width 4 height 10
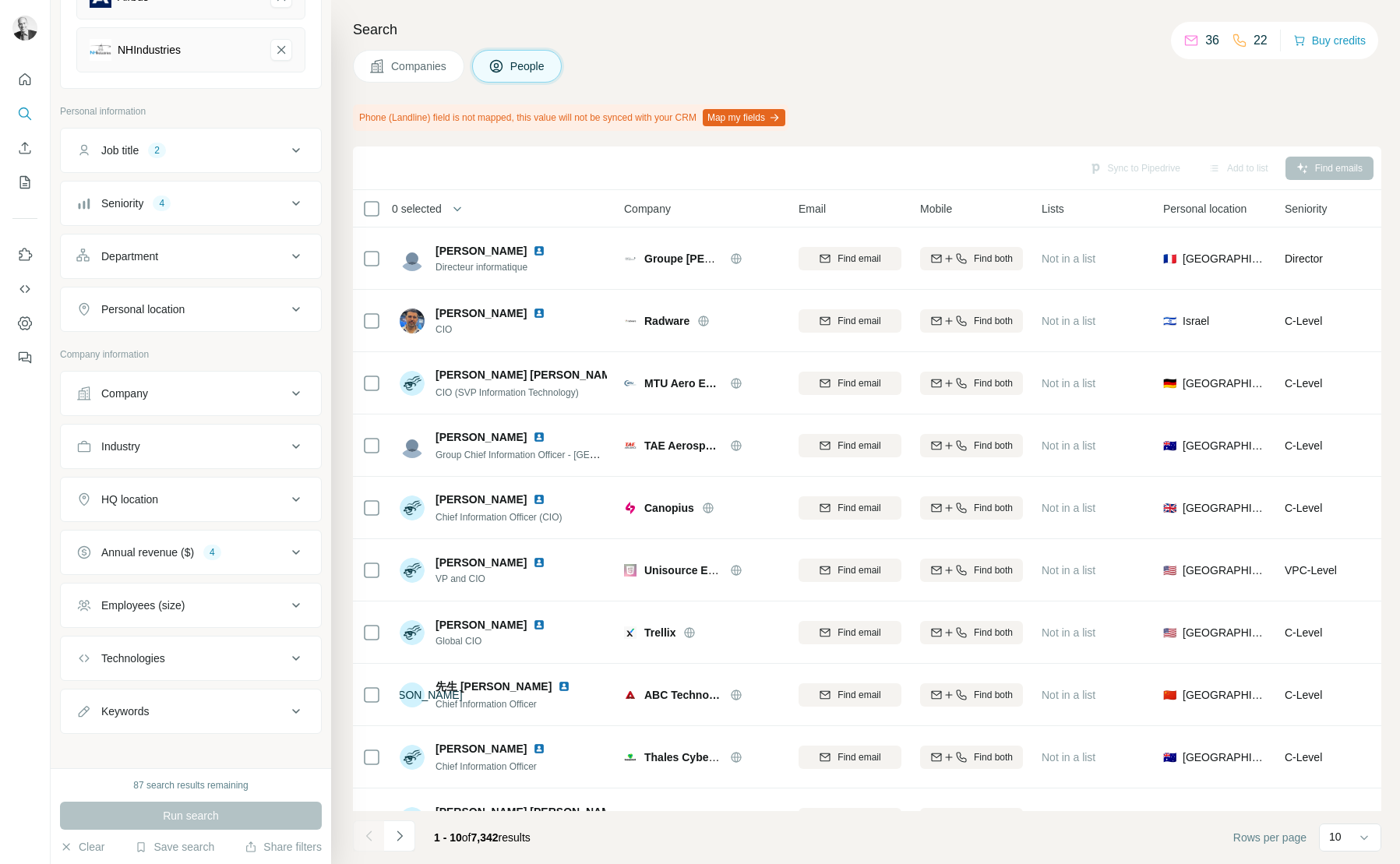
click at [197, 494] on div "HQ location" at bounding box center [182, 500] width 210 height 16
click at [160, 529] on input "text" at bounding box center [191, 538] width 229 height 28
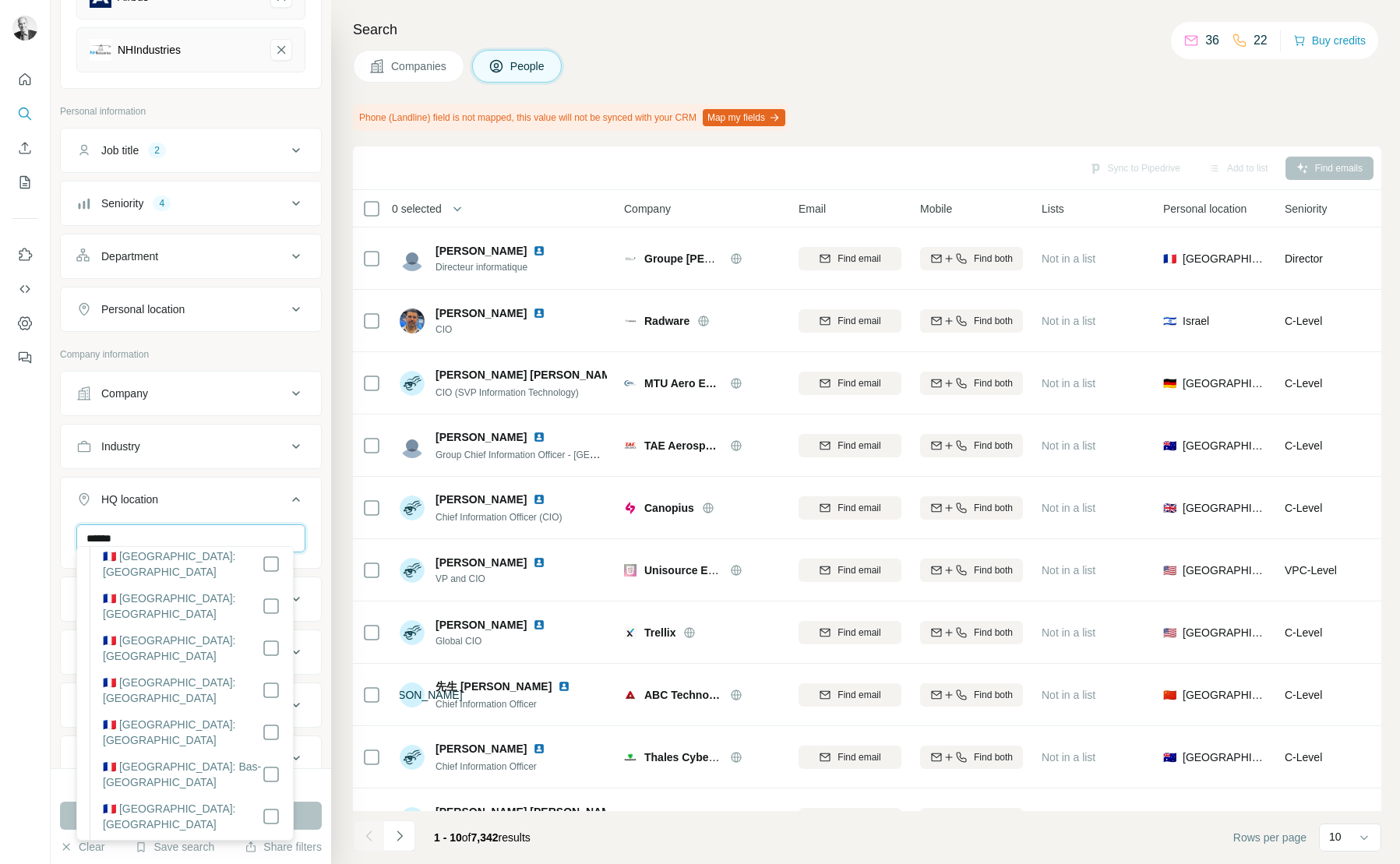
scroll to position [2088, 0]
type input "******"
click at [287, 491] on icon at bounding box center [296, 500] width 19 height 19
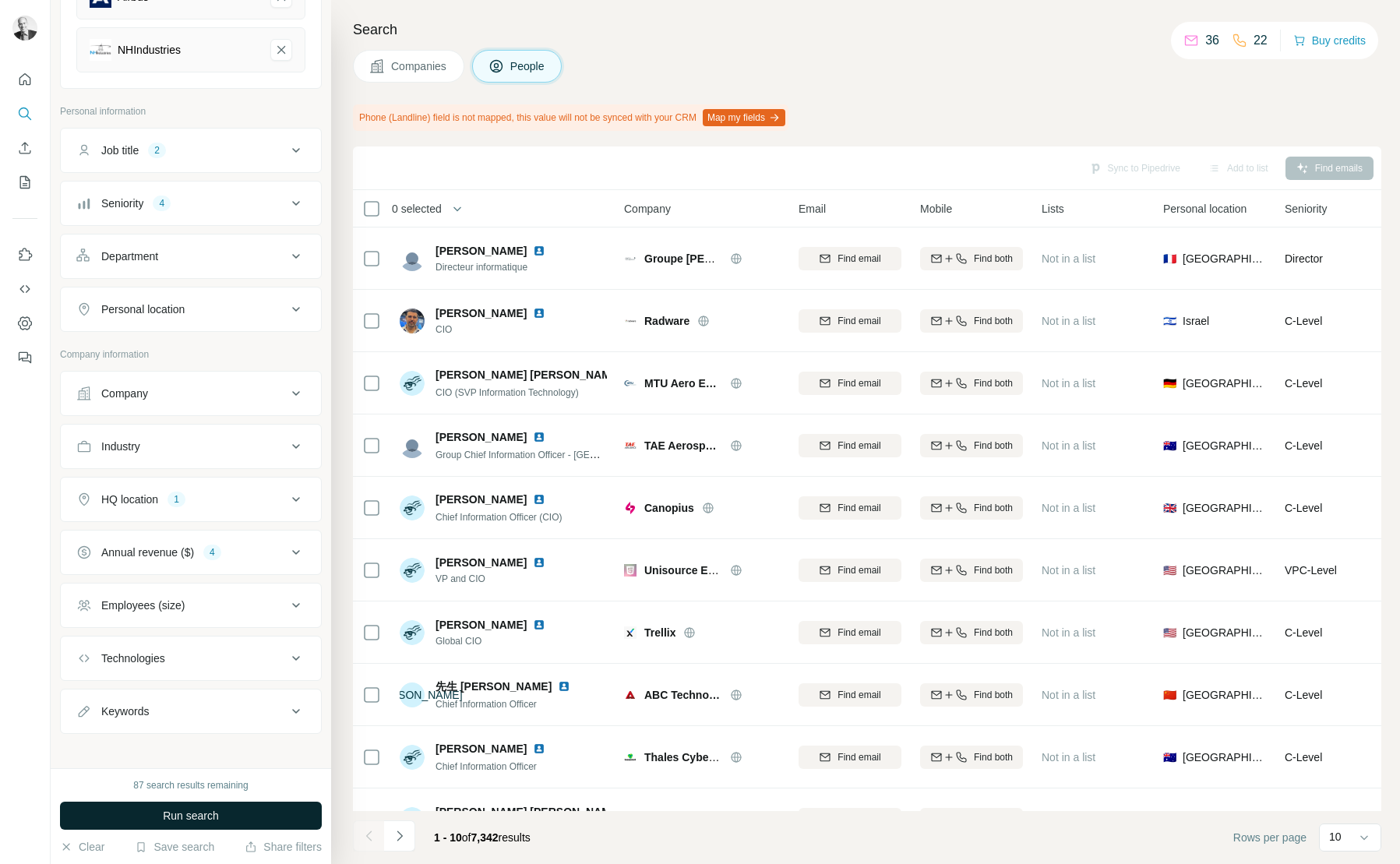
click at [183, 815] on span "Run search" at bounding box center [191, 816] width 57 height 16
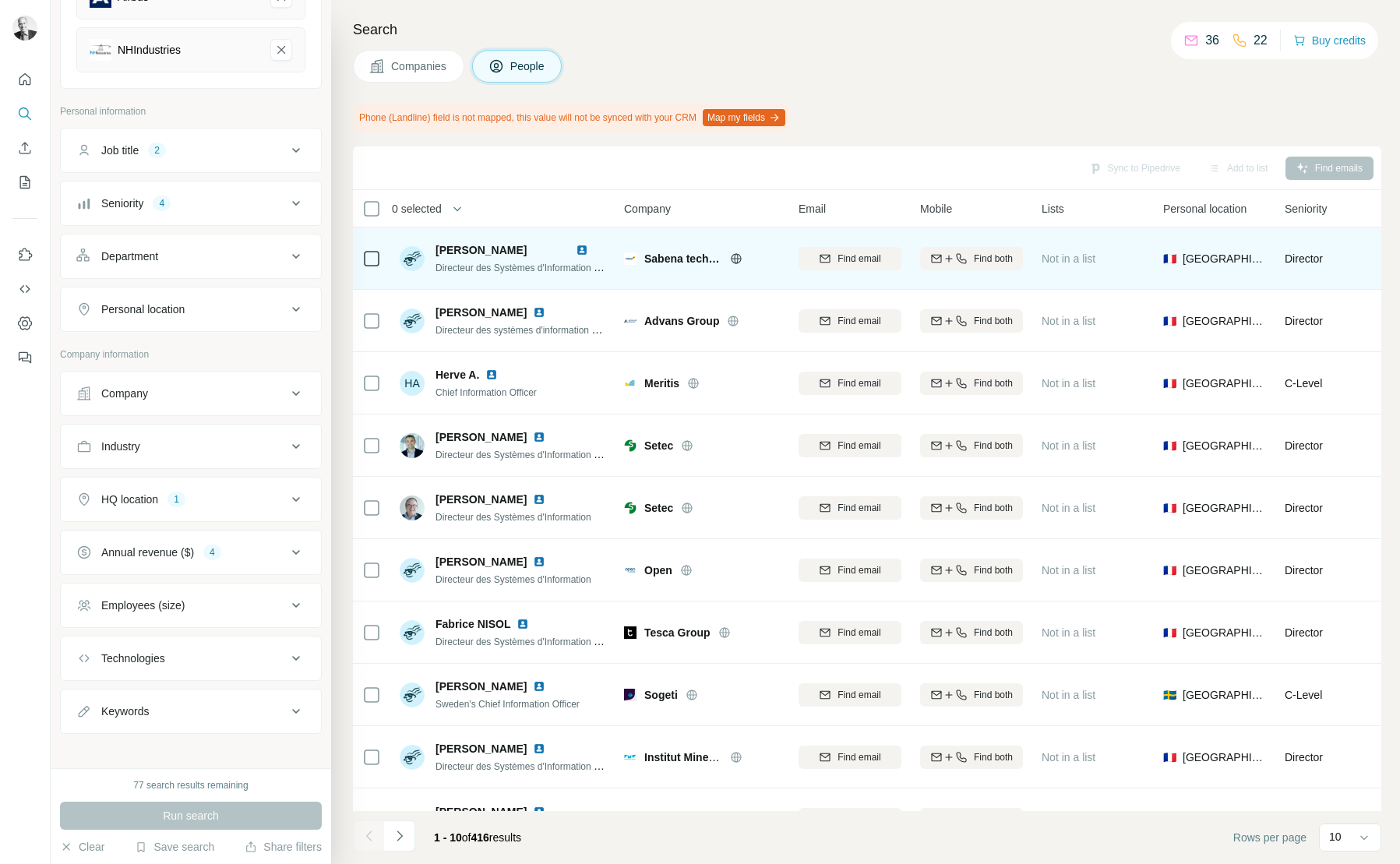
click at [578, 251] on img at bounding box center [582, 250] width 13 height 13
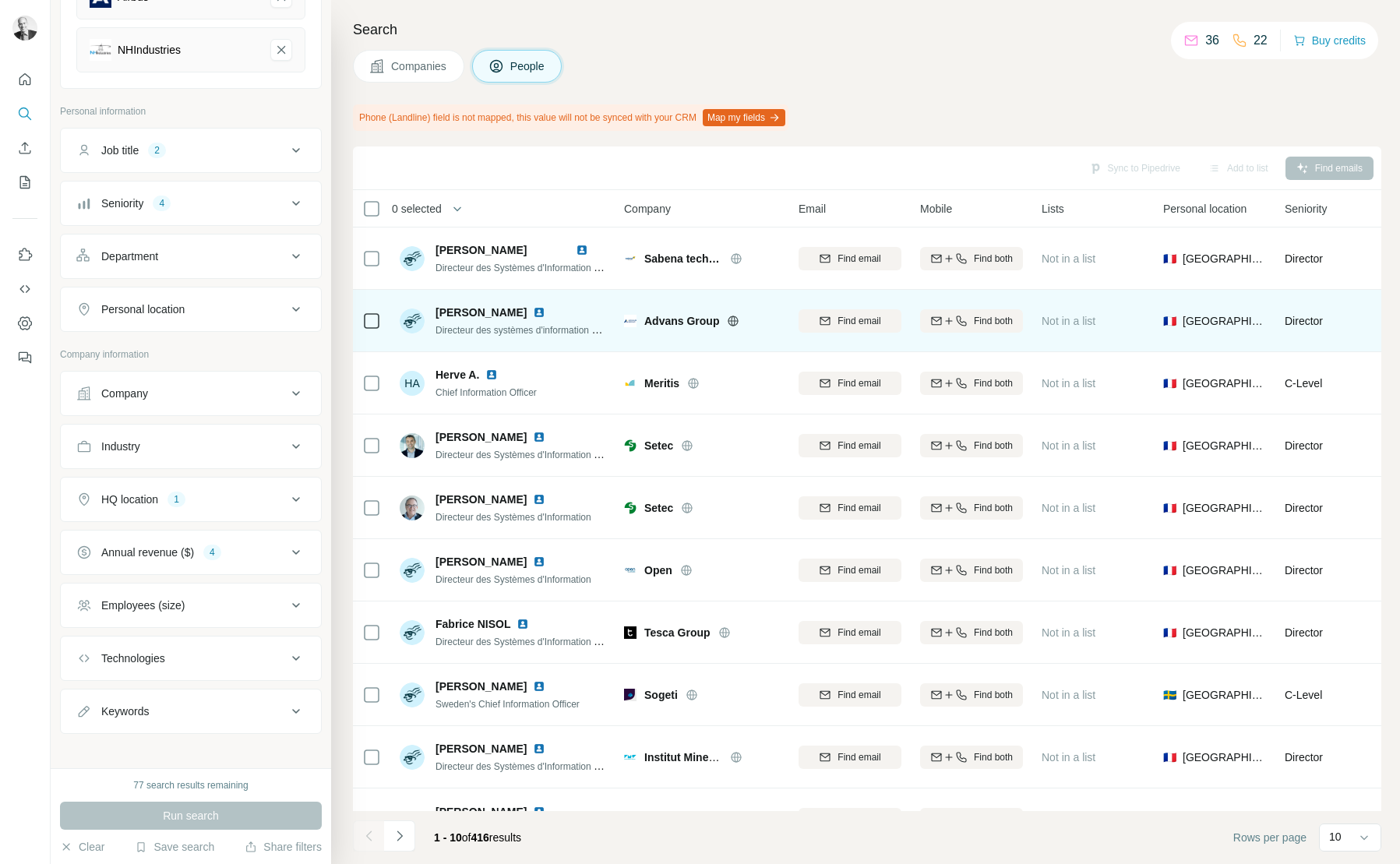
click at [533, 310] on img at bounding box center [539, 312] width 13 height 13
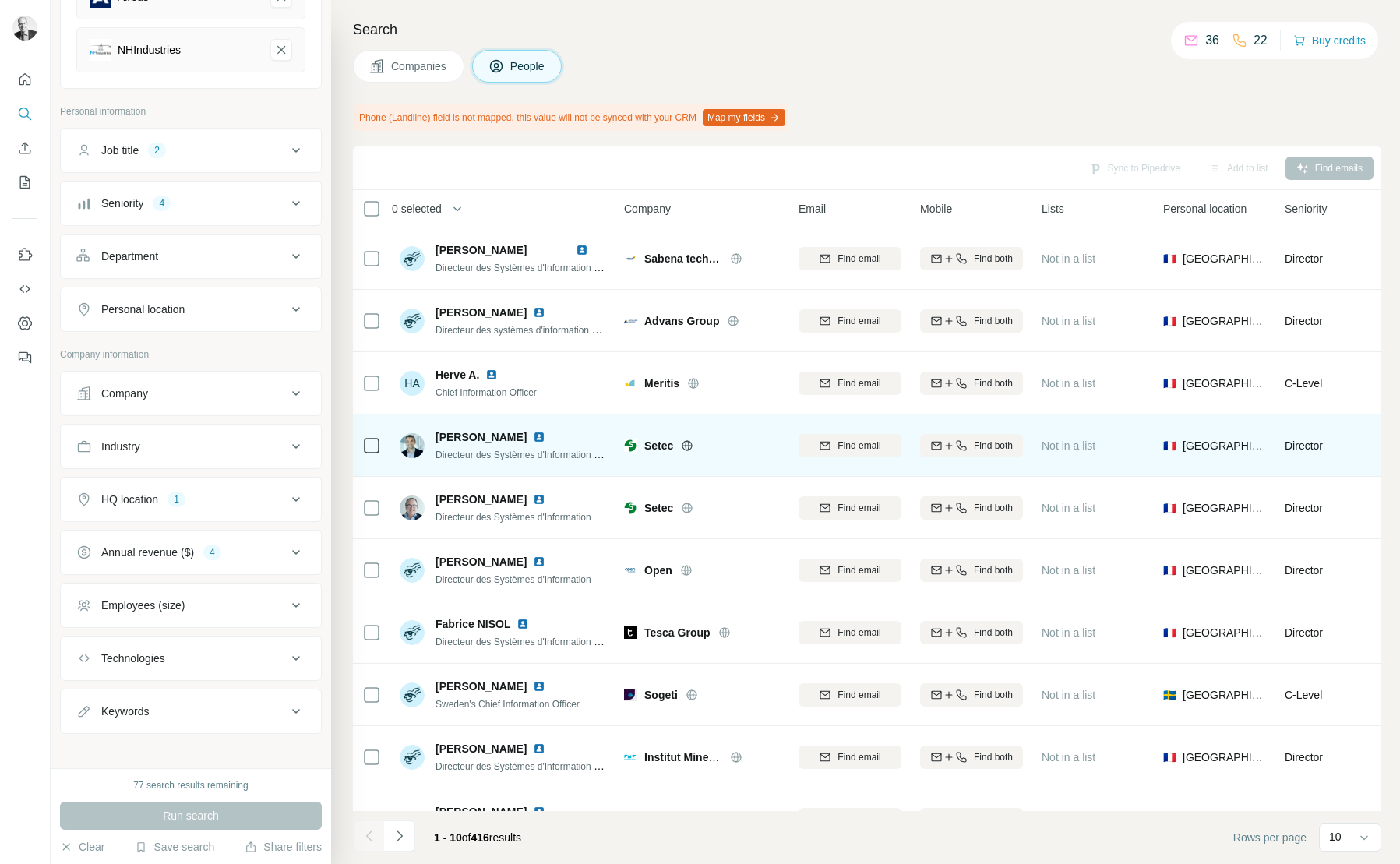
click at [533, 438] on img at bounding box center [539, 437] width 13 height 13
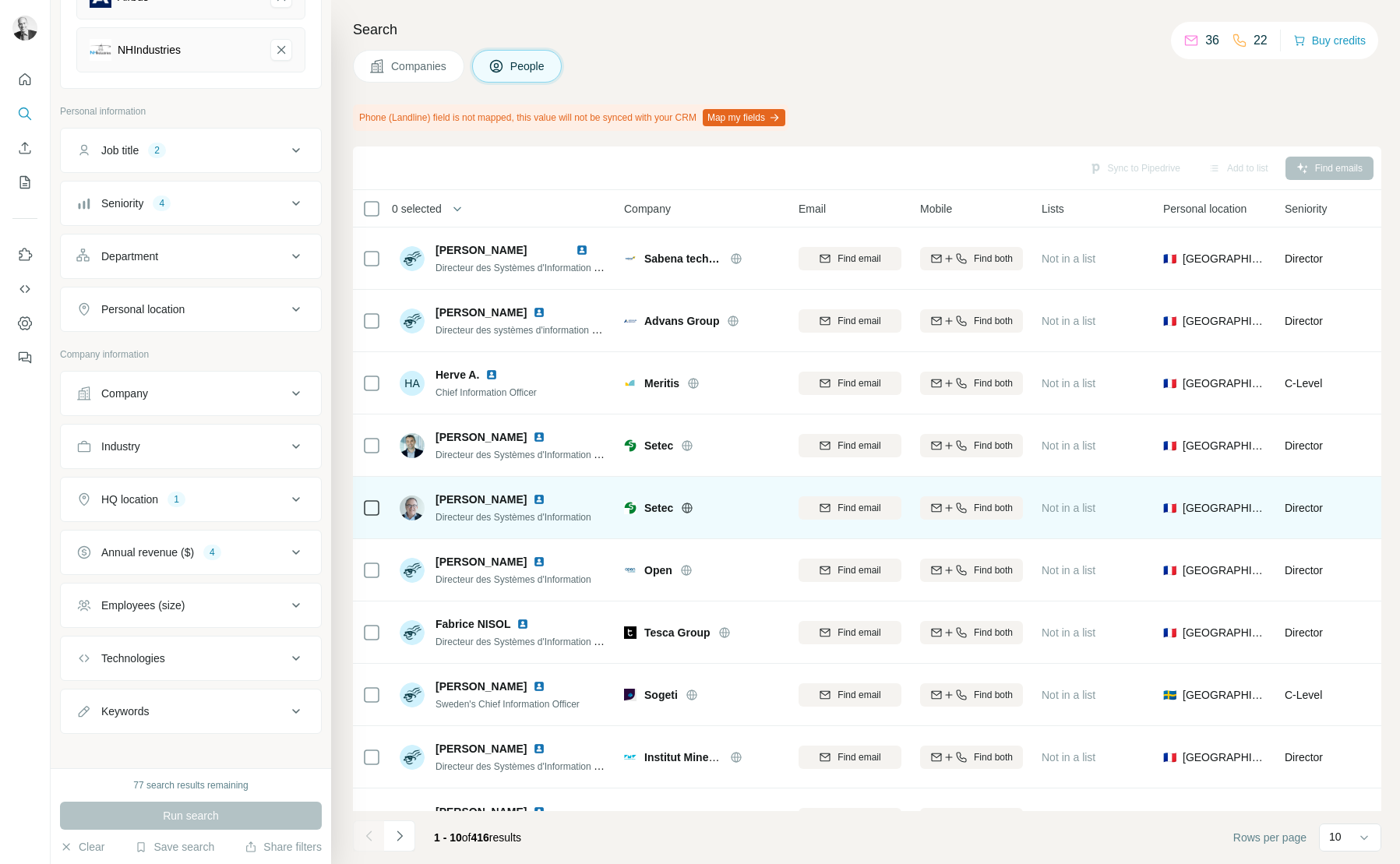
click at [545, 495] on img at bounding box center [539, 500] width 13 height 13
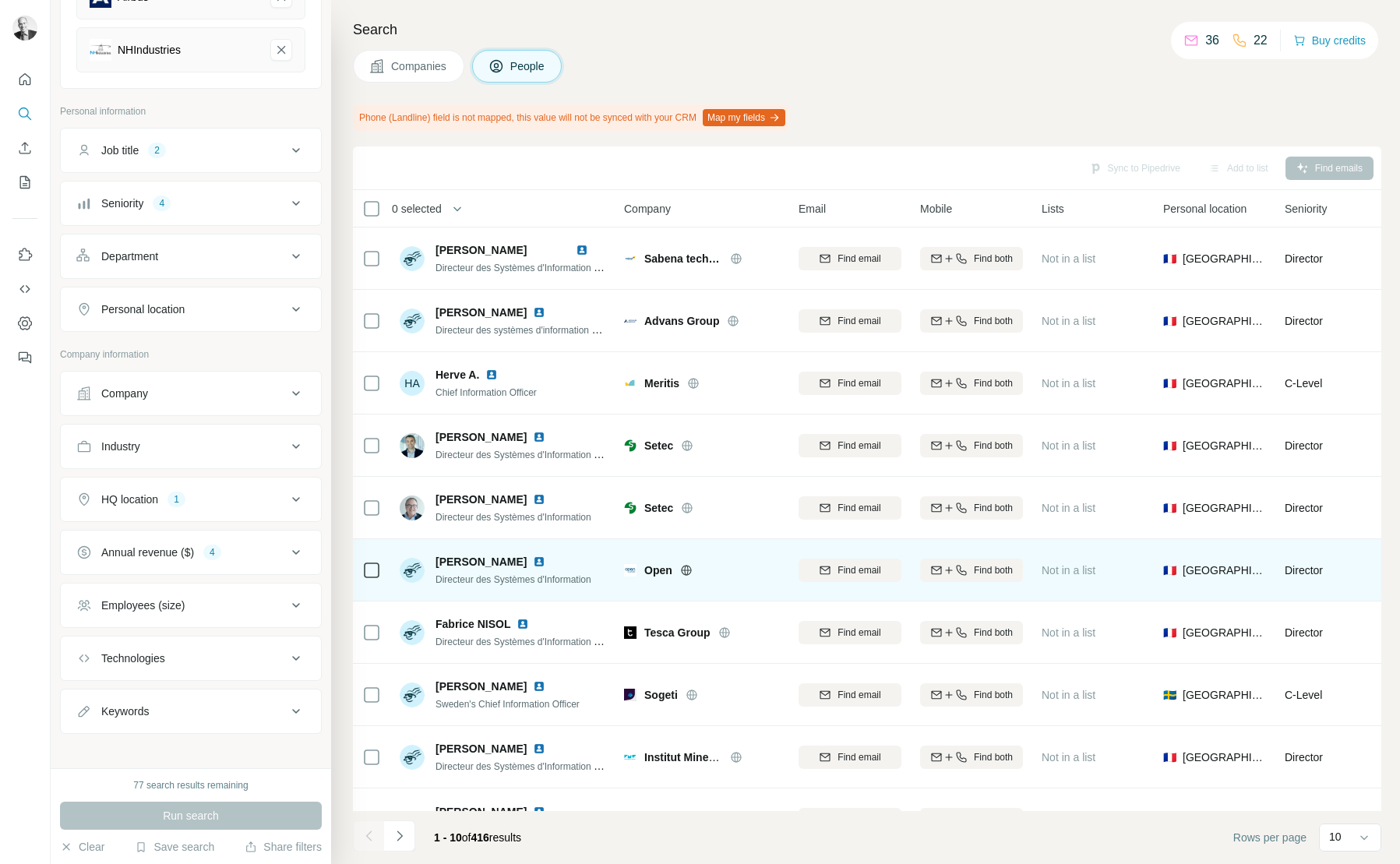
click at [544, 562] on img at bounding box center [539, 562] width 13 height 13
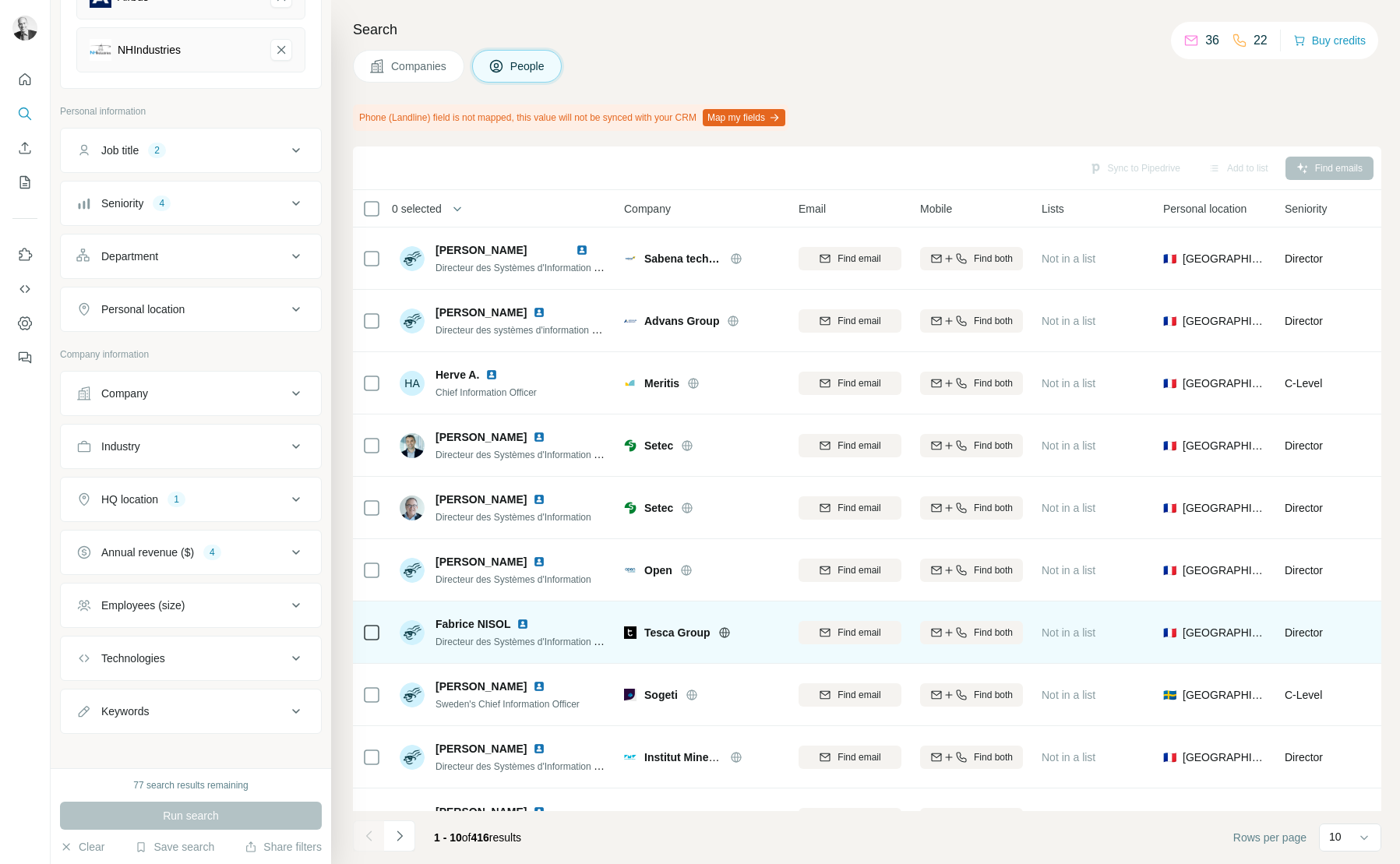
click at [521, 620] on img at bounding box center [522, 624] width 13 height 13
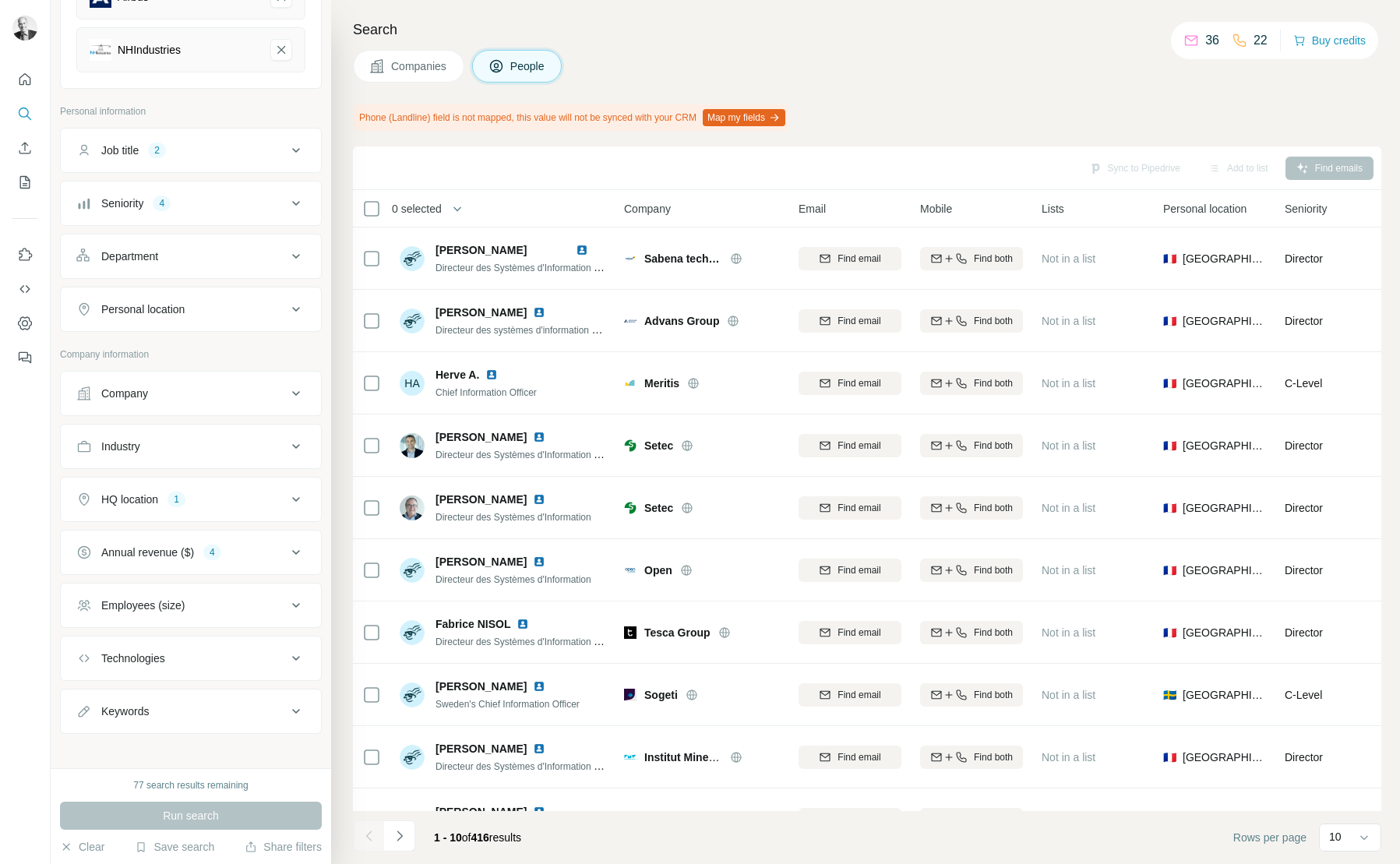
click at [207, 302] on div "Personal location" at bounding box center [182, 310] width 210 height 16
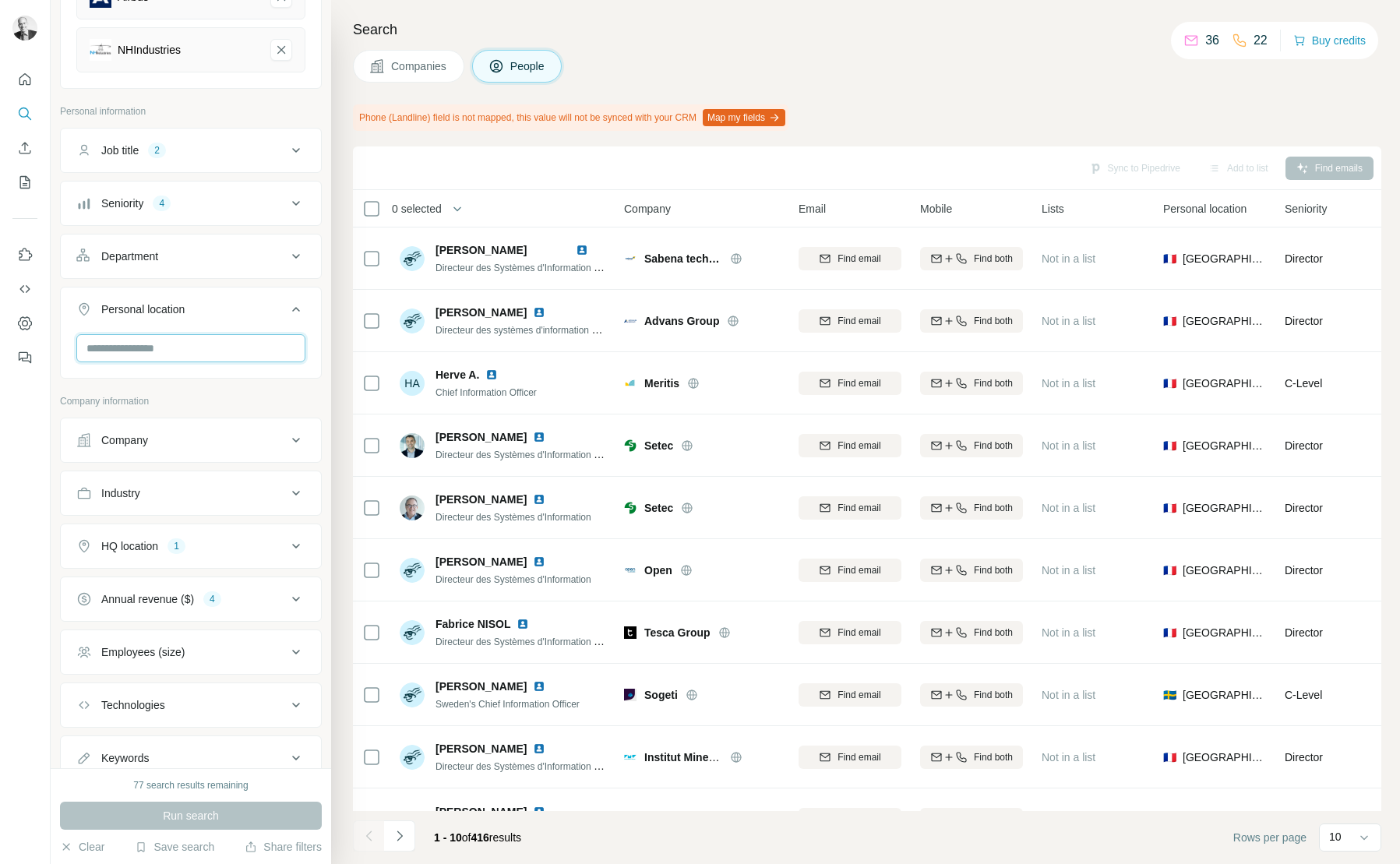
click at [182, 345] on input "text" at bounding box center [191, 349] width 229 height 28
type input "******"
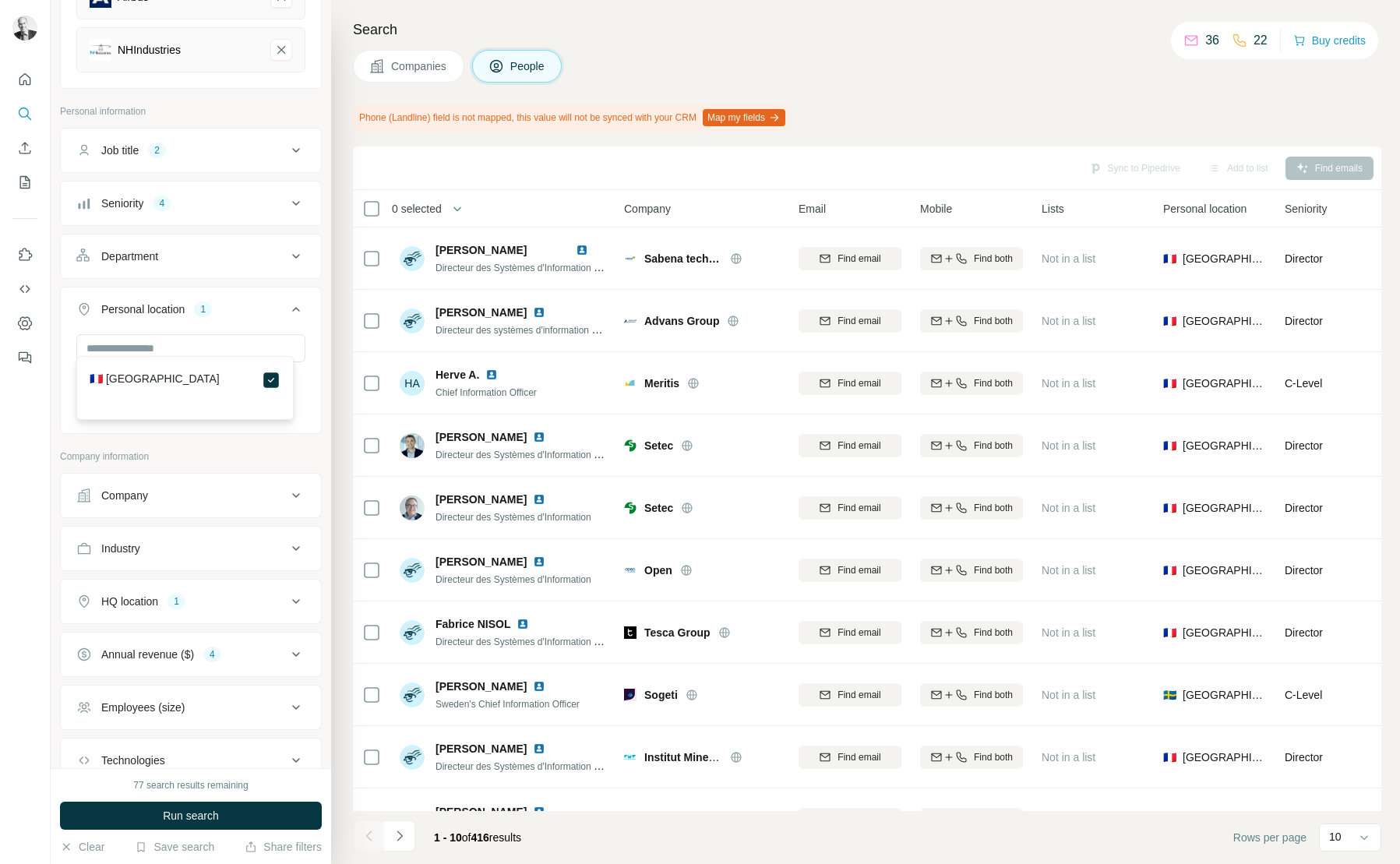
click at [294, 440] on div "Company lookalikes 8 Find companies similar to one you've successfully dealt wi…" at bounding box center [191, 158] width 262 height 1356
click at [185, 816] on span "Run search" at bounding box center [191, 816] width 57 height 16
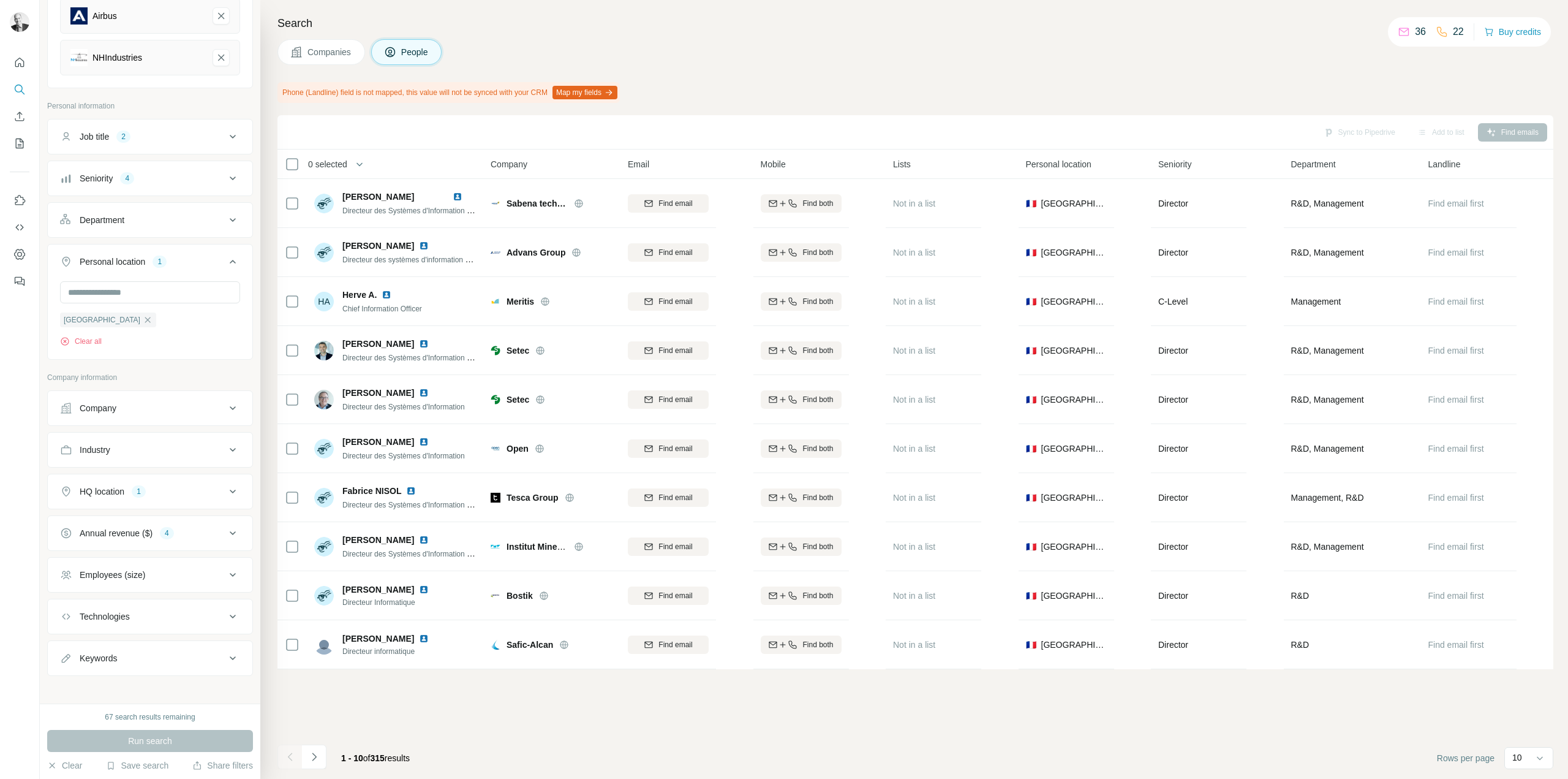
click at [179, 449] on button "Industry" at bounding box center [150, 450] width 204 height 30
click at [153, 474] on input at bounding box center [144, 480] width 151 height 13
type input "**"
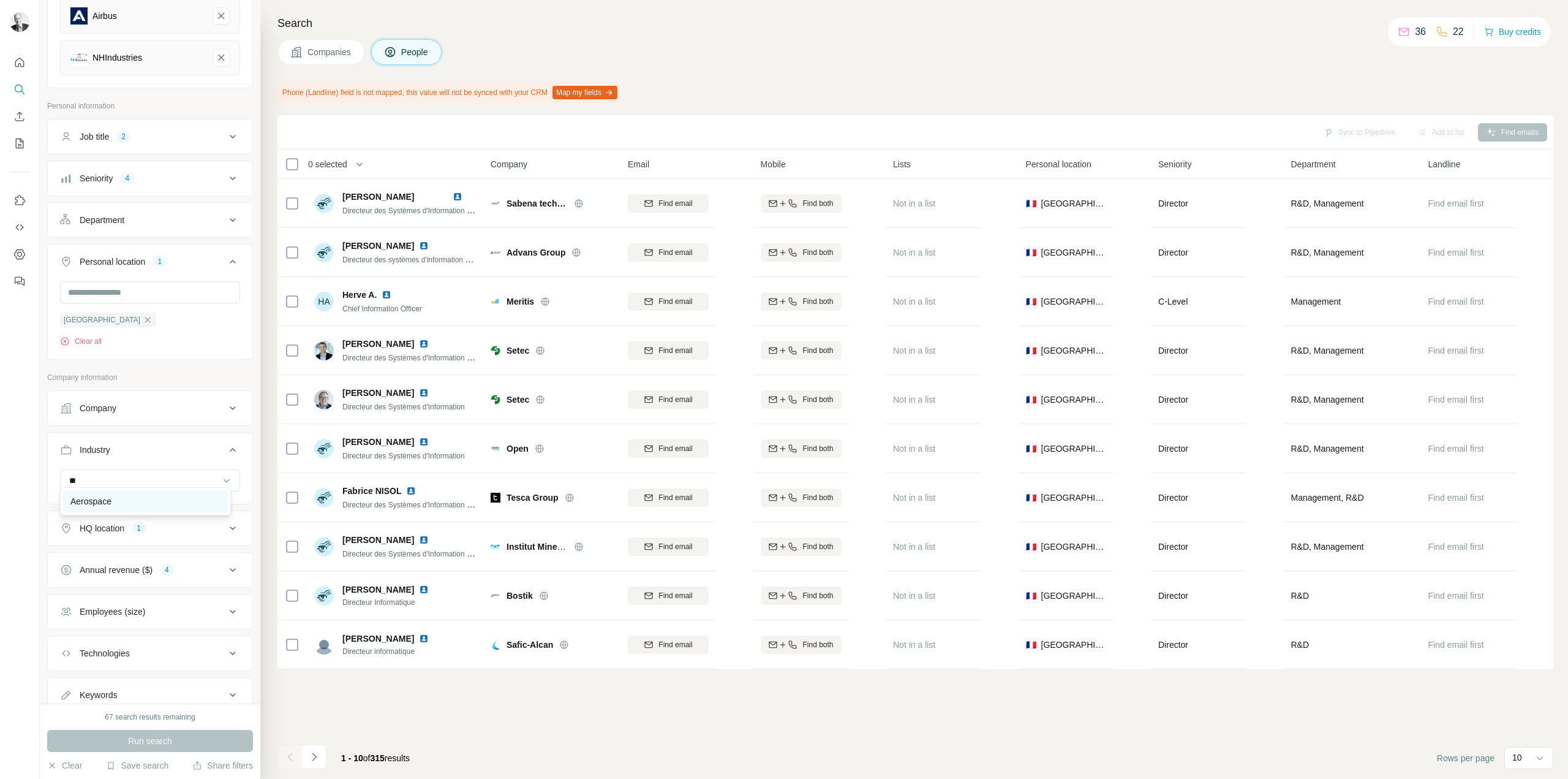
click at [107, 503] on p "Aerospace" at bounding box center [91, 501] width 41 height 12
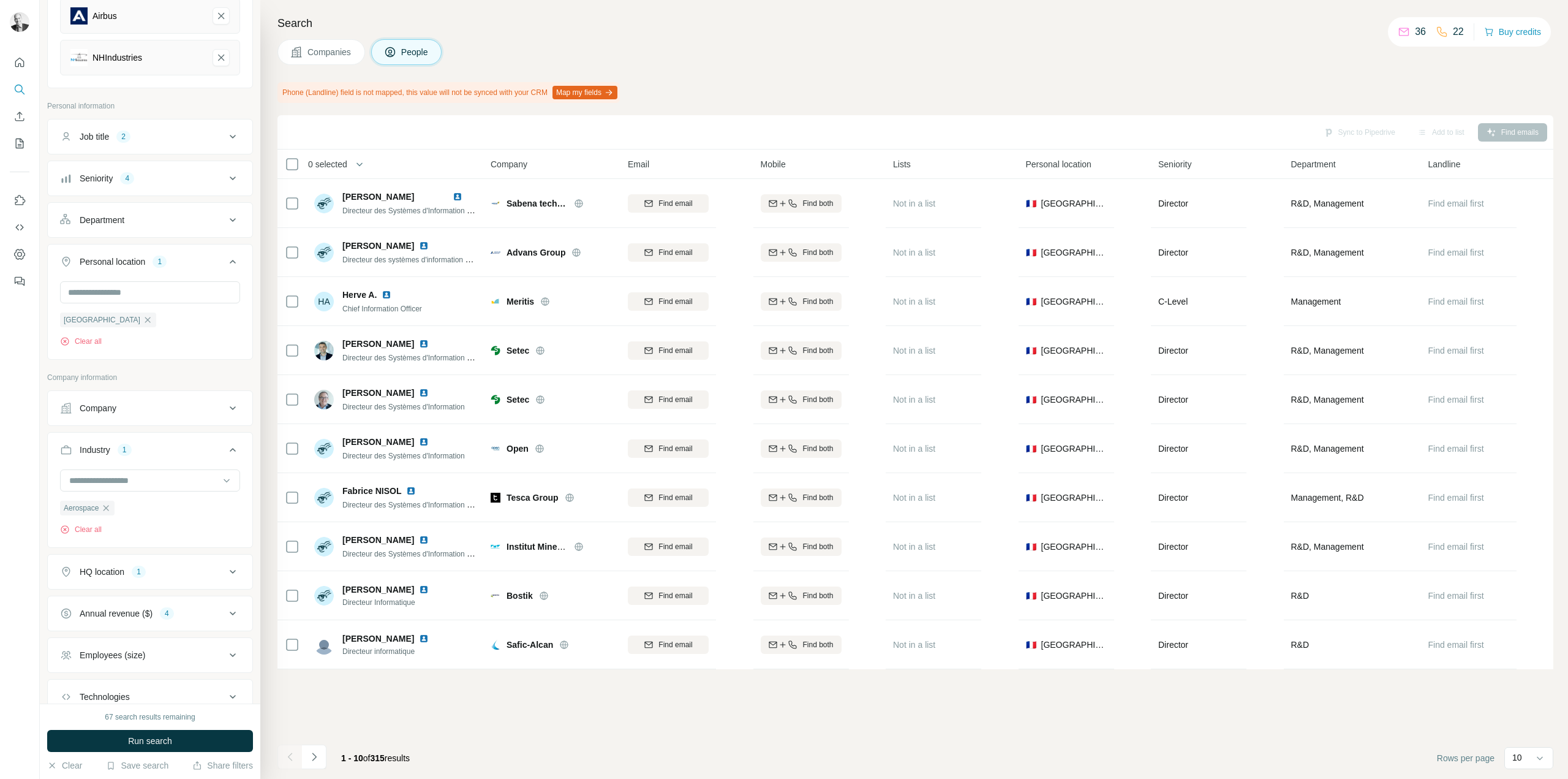
scroll to position [503, 0]
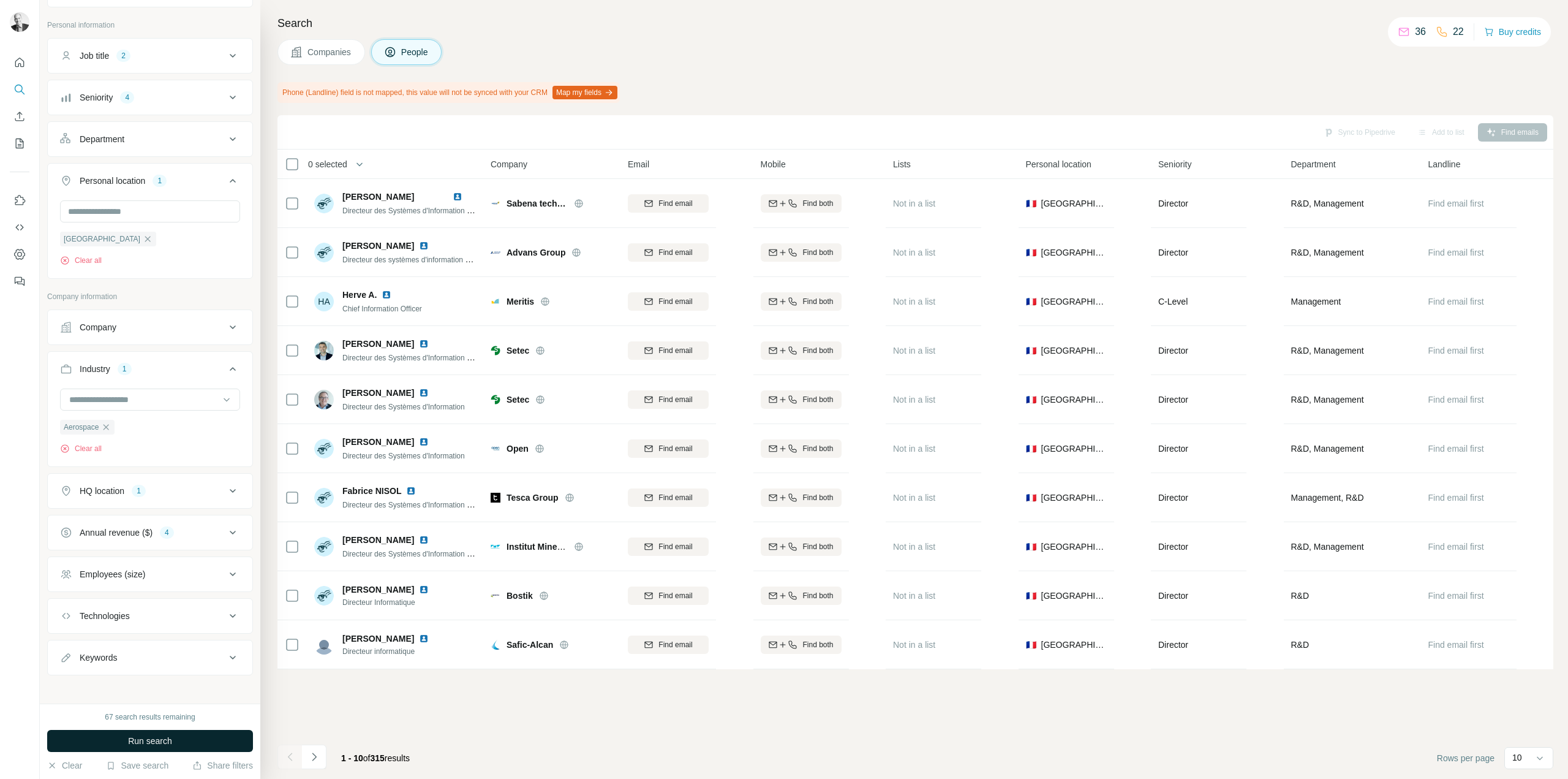
click at [147, 679] on span "Run search" at bounding box center [150, 741] width 44 height 12
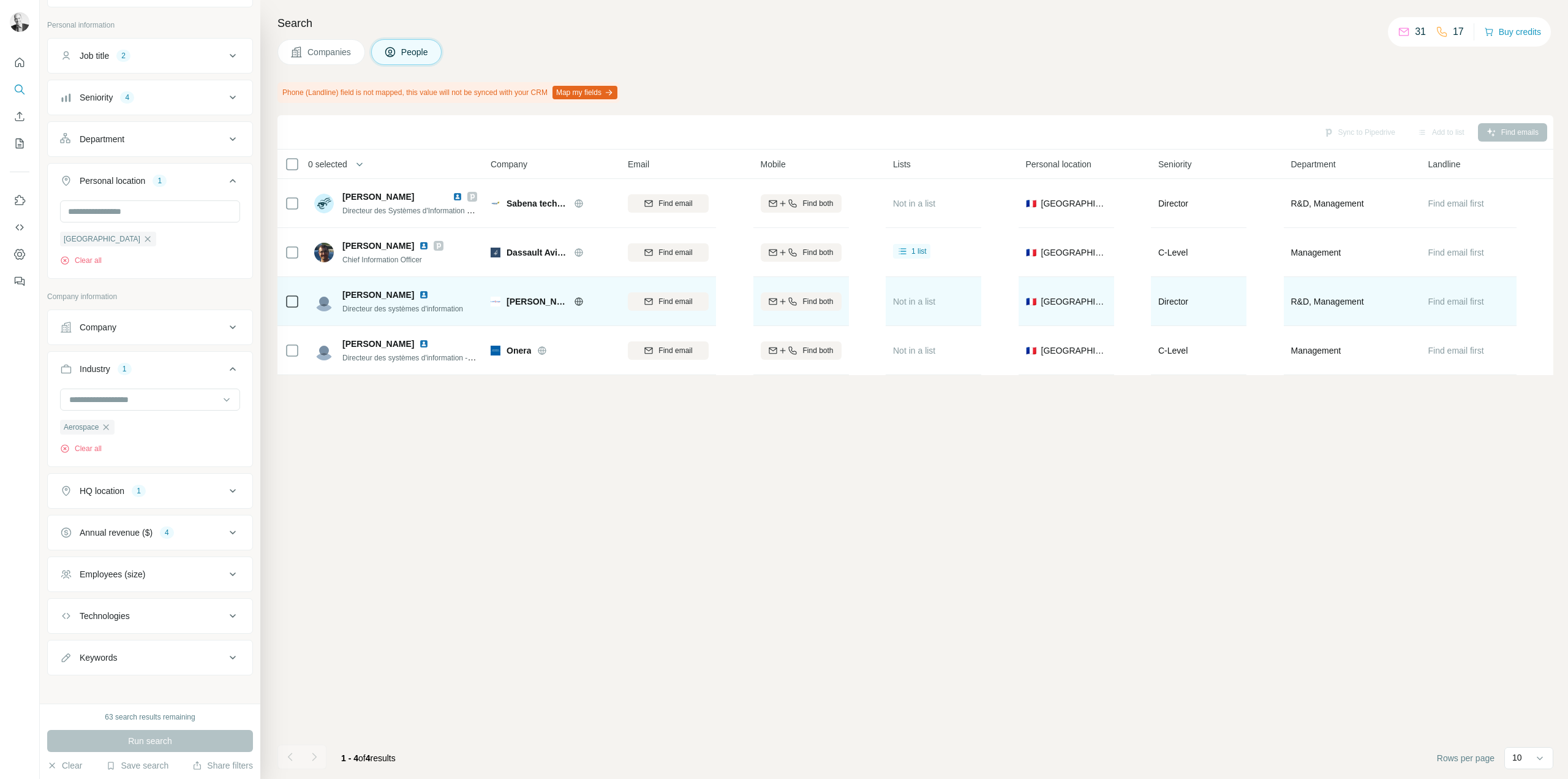
click at [419, 295] on img at bounding box center [424, 294] width 10 height 10
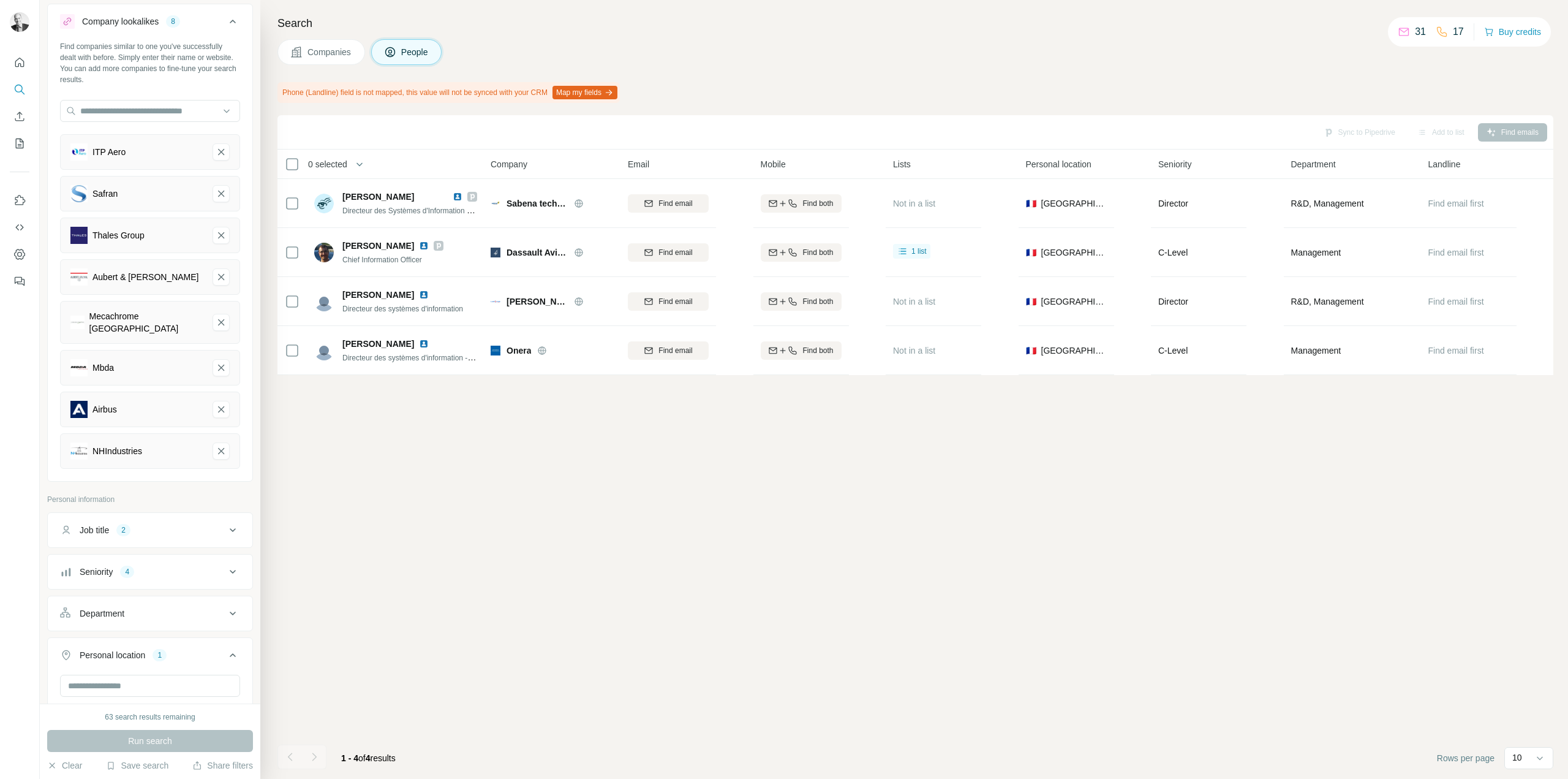
scroll to position [0, 0]
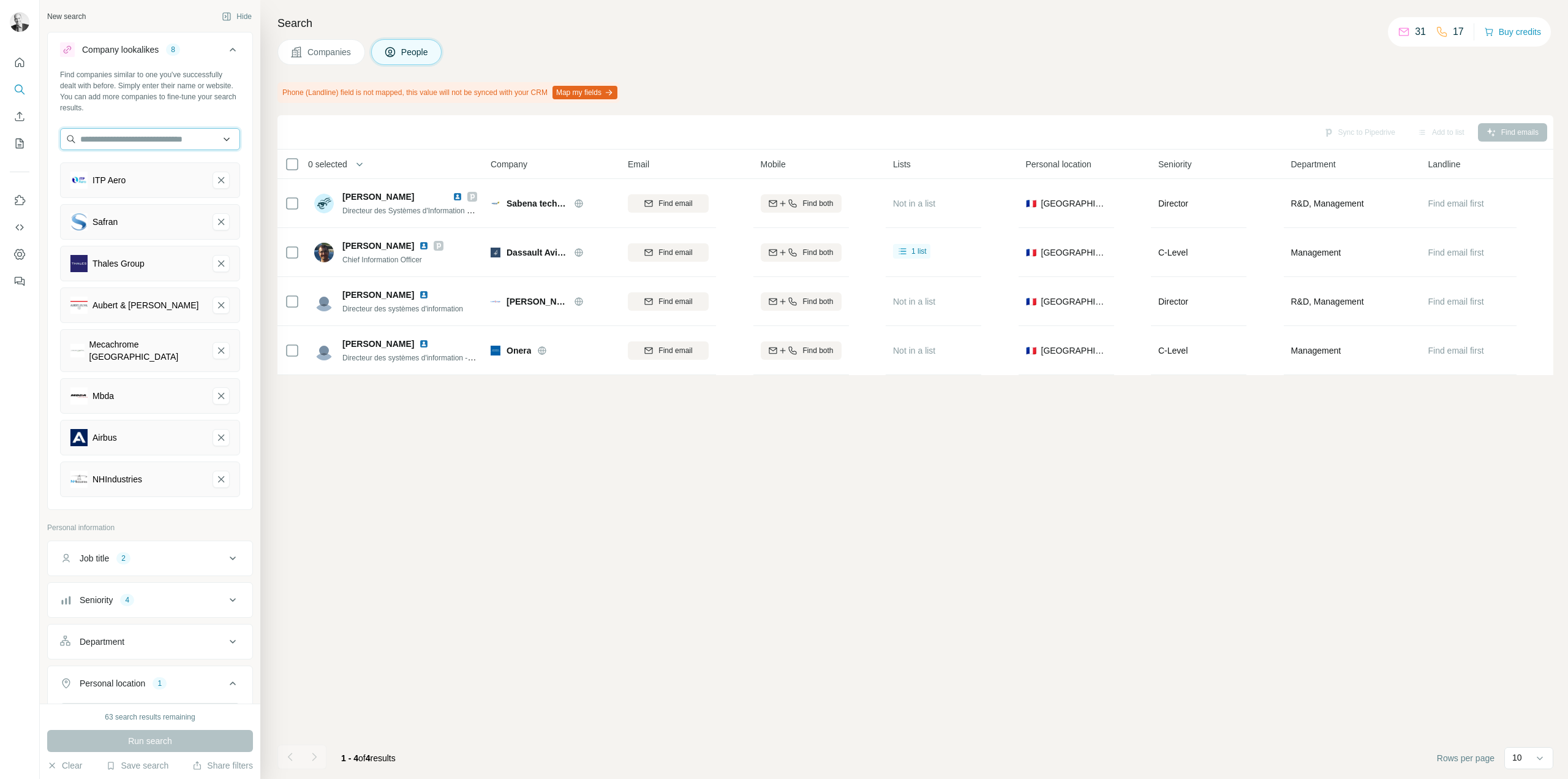
click at [101, 141] on input "text" at bounding box center [150, 139] width 180 height 22
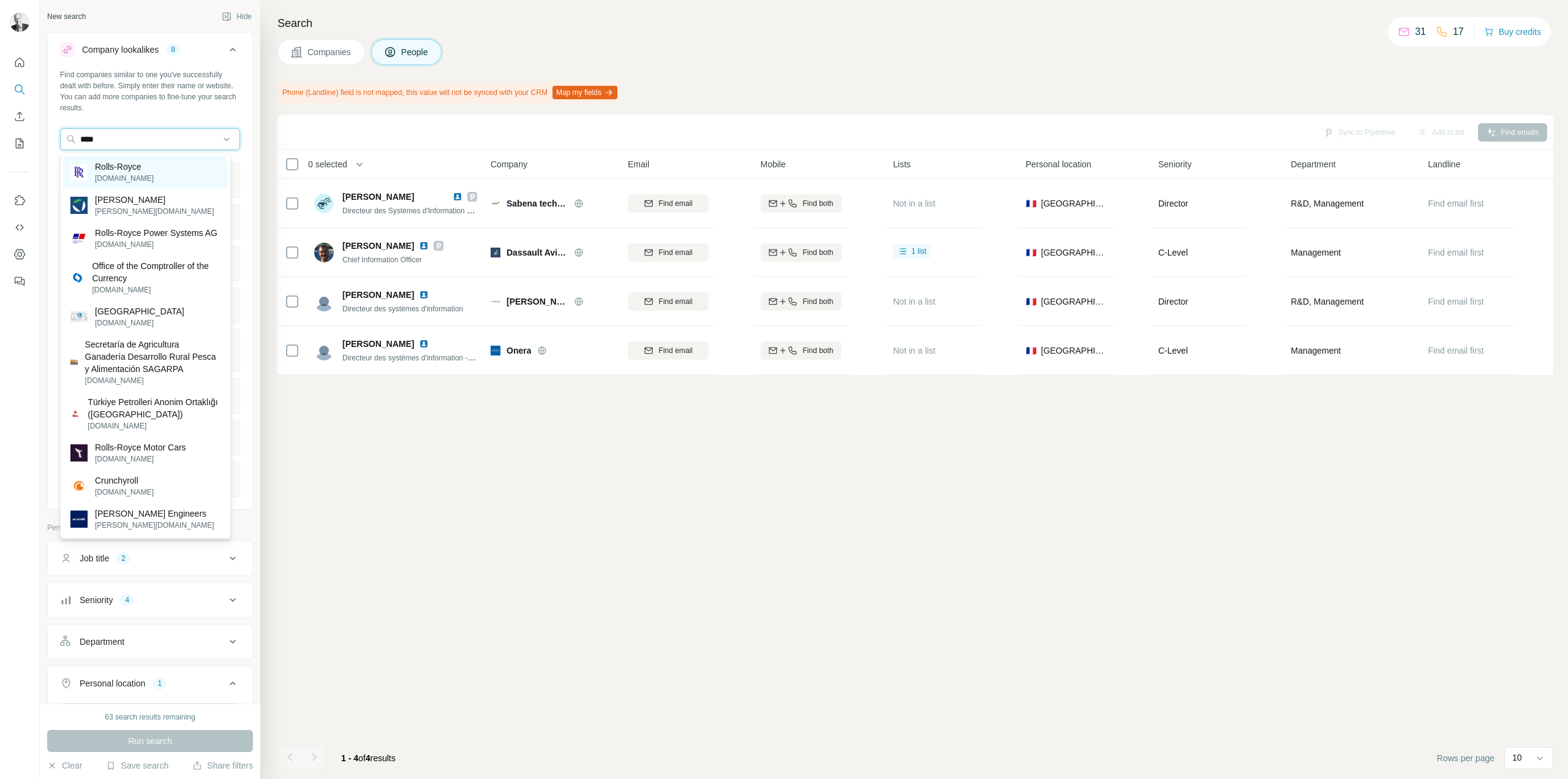
type input "****"
click at [118, 175] on p "[DOMAIN_NAME]" at bounding box center [124, 178] width 59 height 11
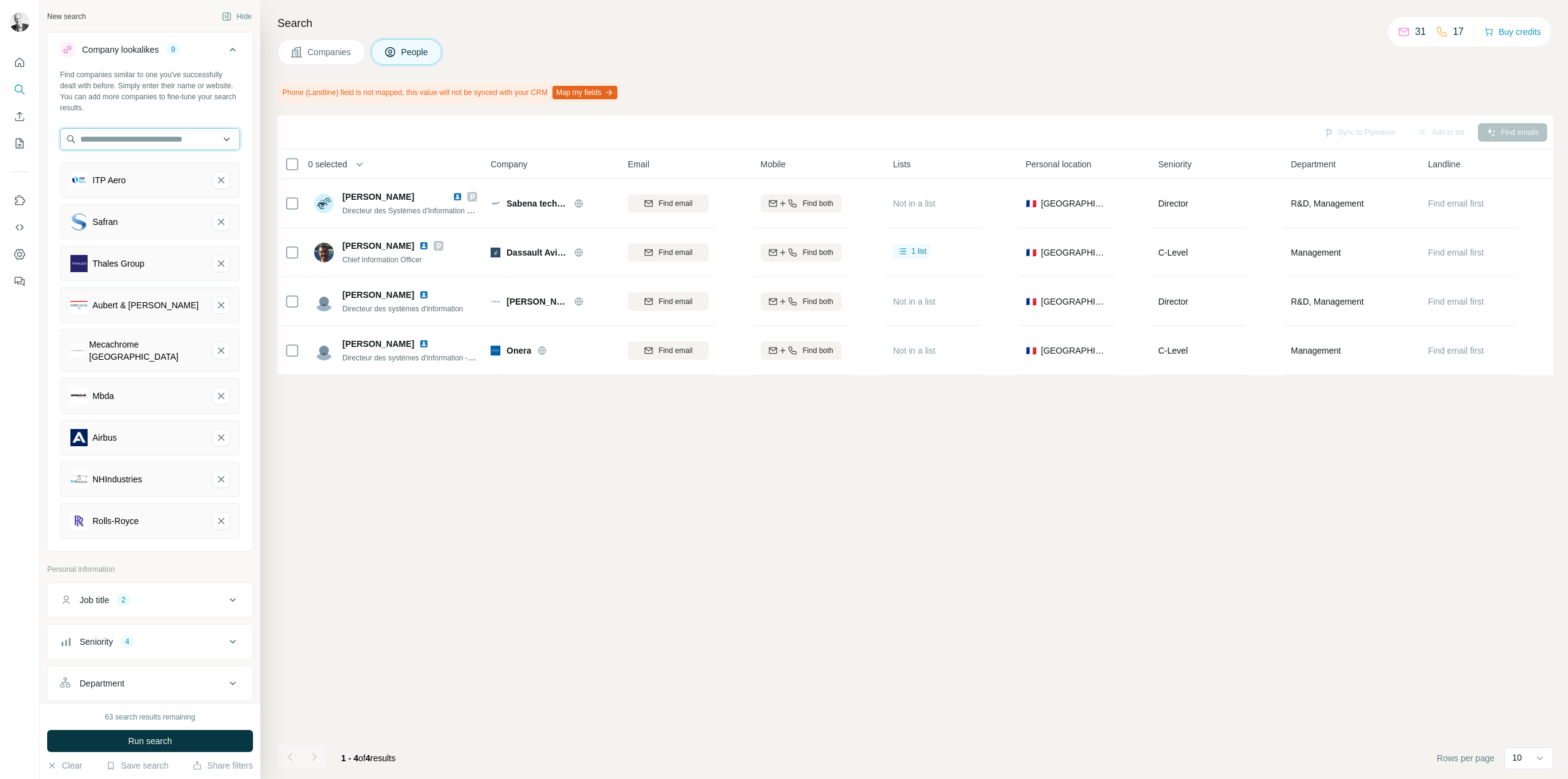
click at [120, 138] on input "text" at bounding box center [150, 139] width 180 height 22
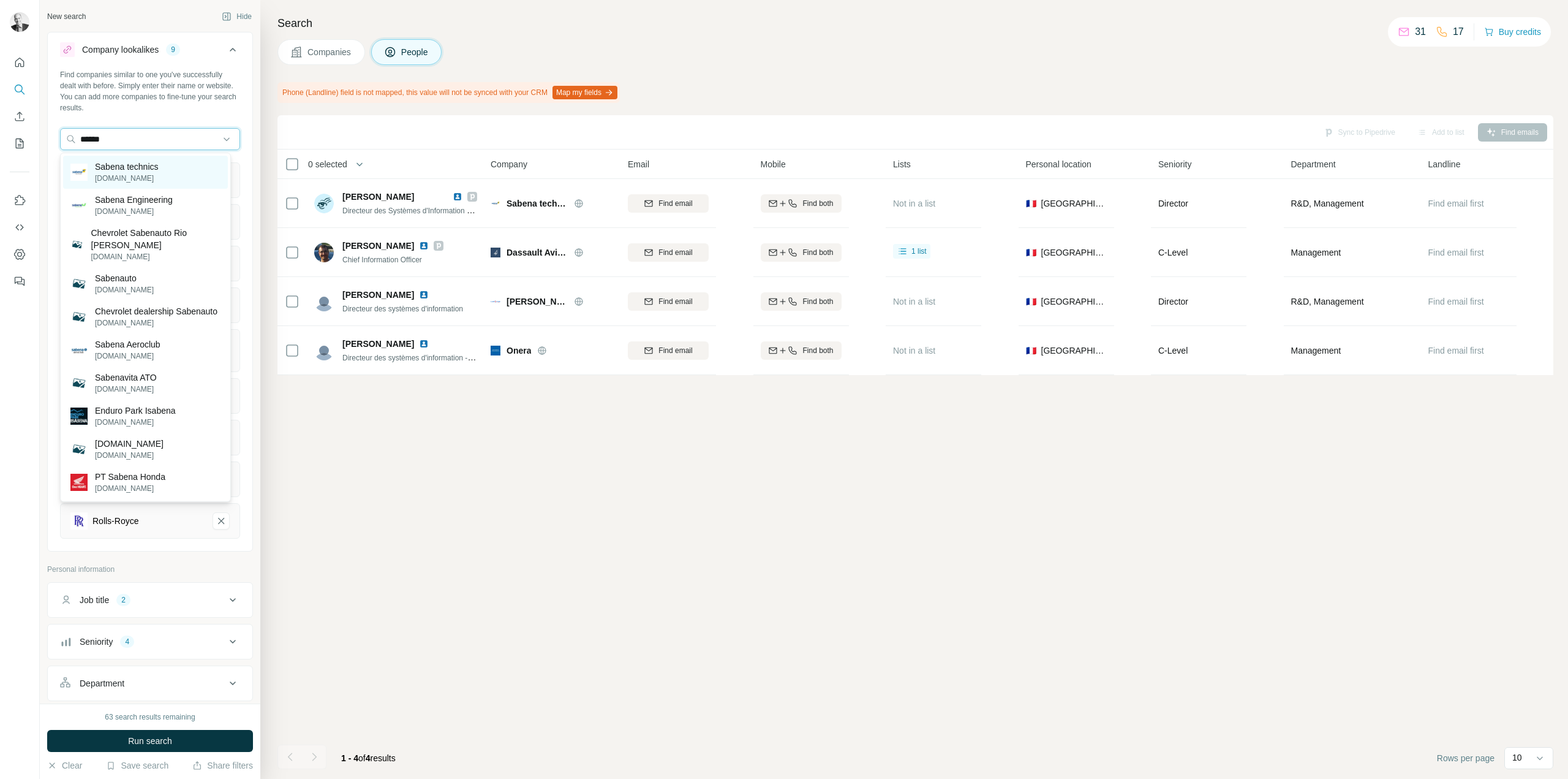
type input "******"
click at [131, 158] on div "Sabena technics sabenatechnics.com" at bounding box center [145, 172] width 165 height 33
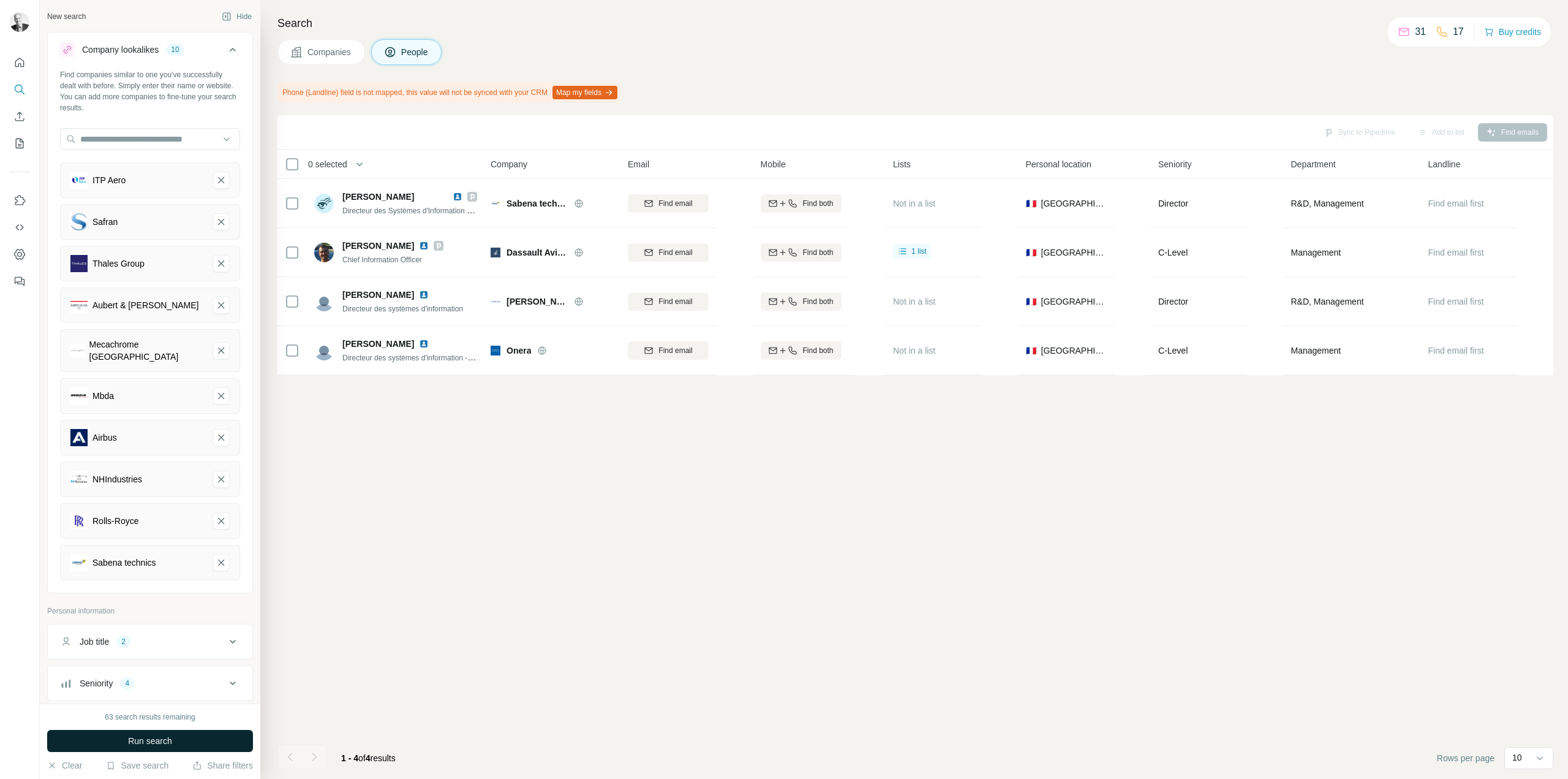
click at [155, 679] on span "Run search" at bounding box center [150, 741] width 44 height 12
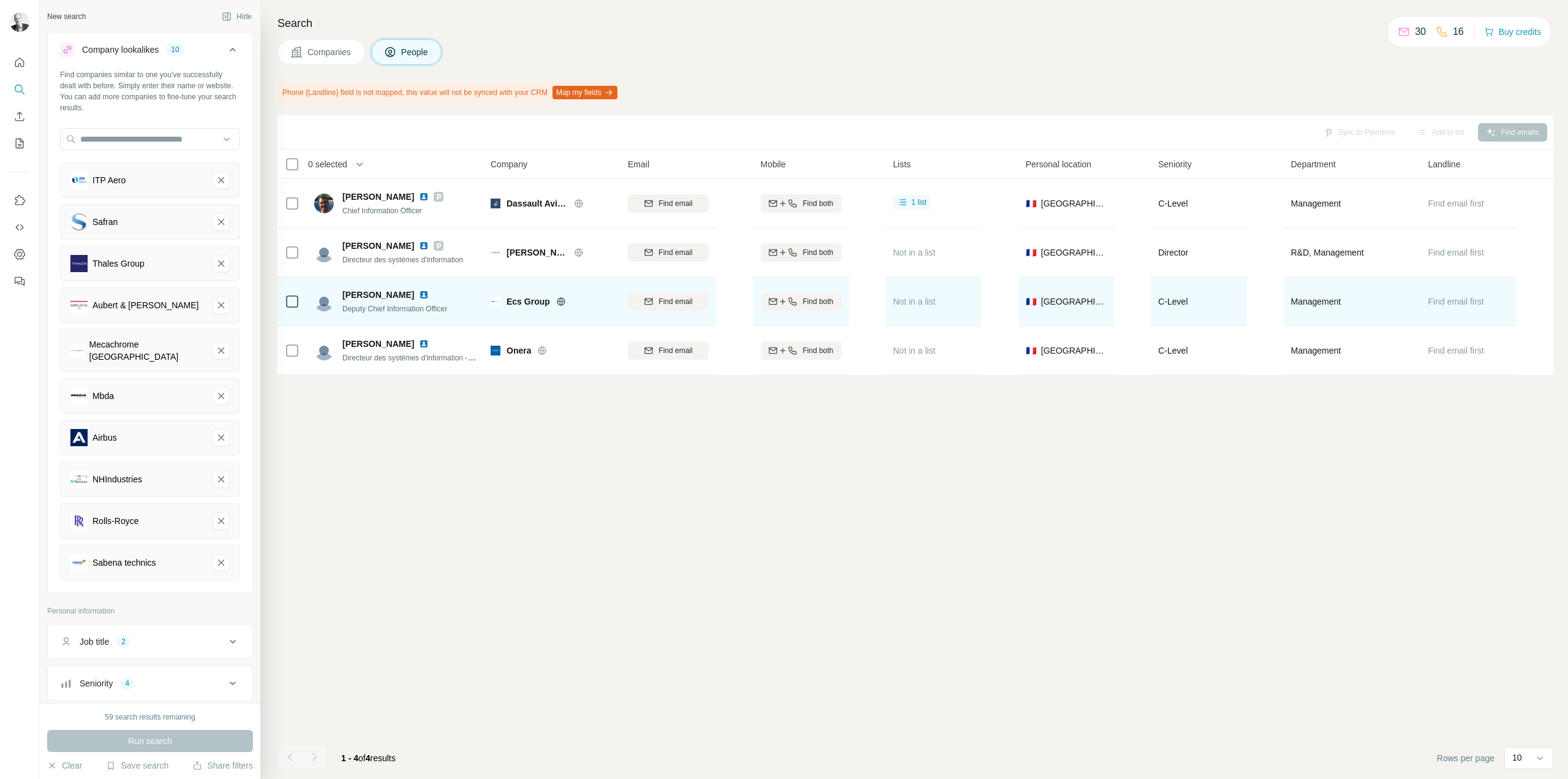
click at [419, 295] on img at bounding box center [424, 294] width 10 height 10
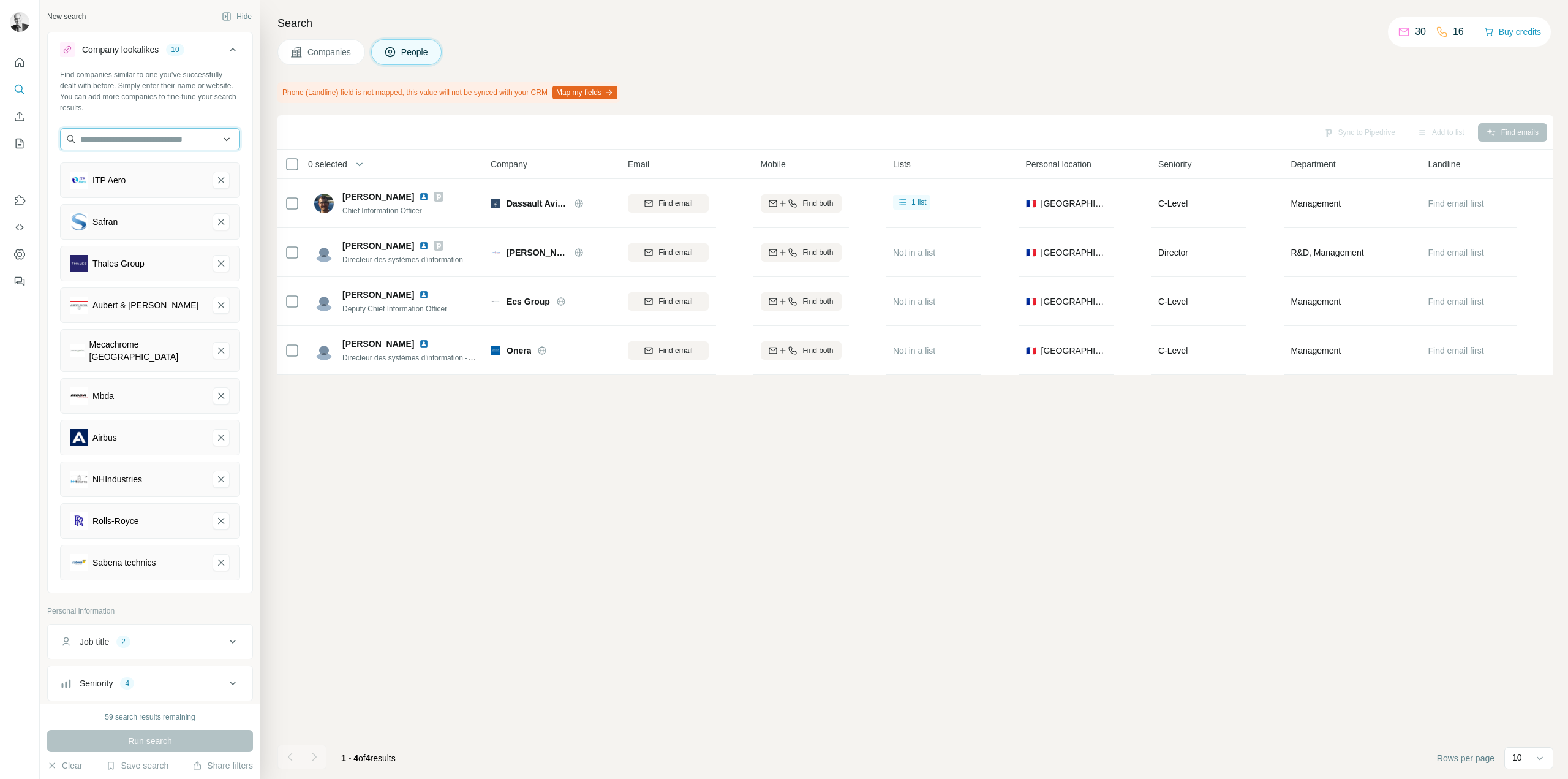
click at [119, 141] on input "text" at bounding box center [150, 139] width 180 height 22
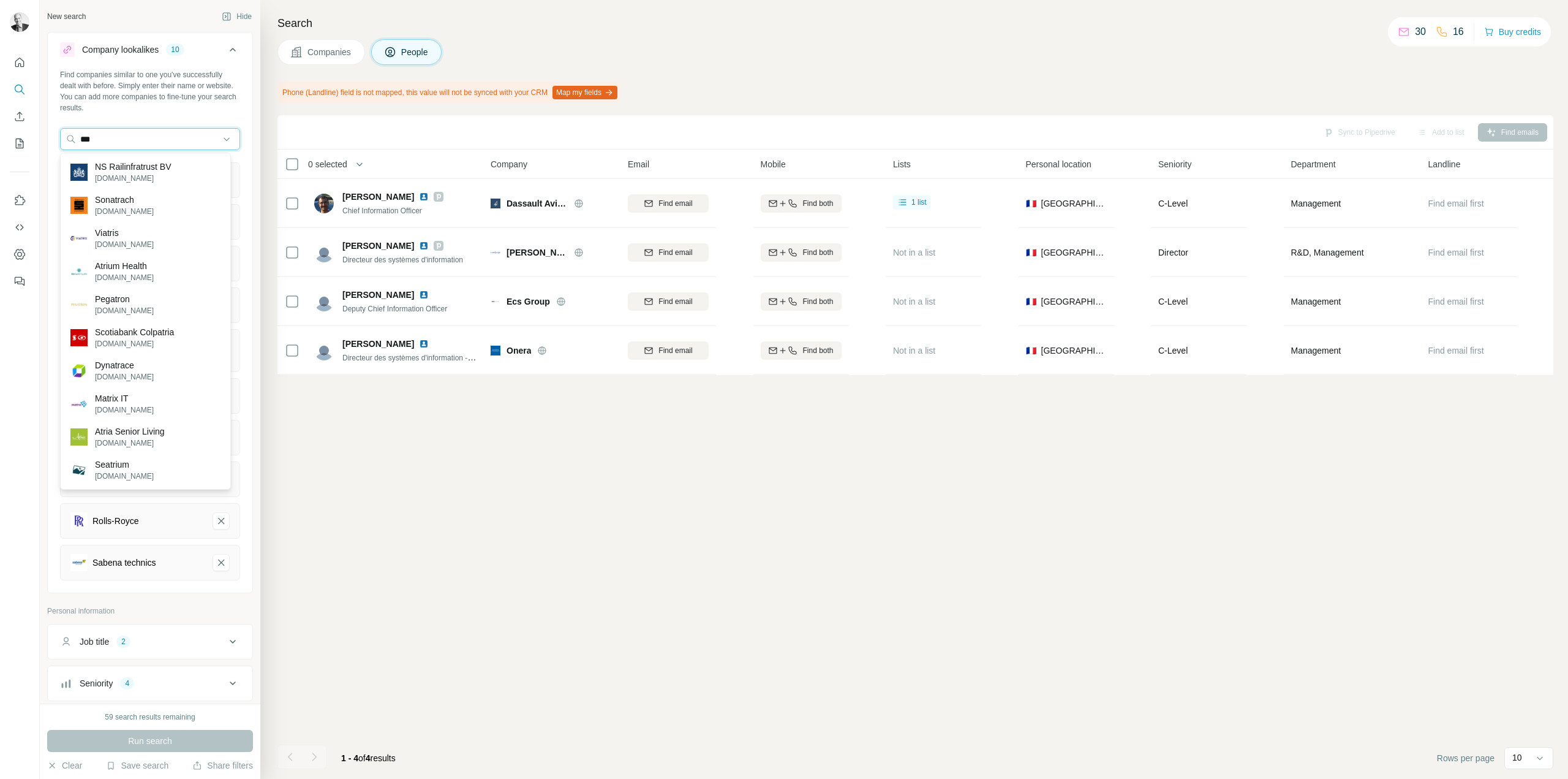
drag, startPoint x: 107, startPoint y: 143, endPoint x: 32, endPoint y: 142, distance: 75.0
click at [32, 142] on div "New search Hide Company lookalikes 10 Find companies similar to one you've succ…" at bounding box center [784, 390] width 1568 height 779
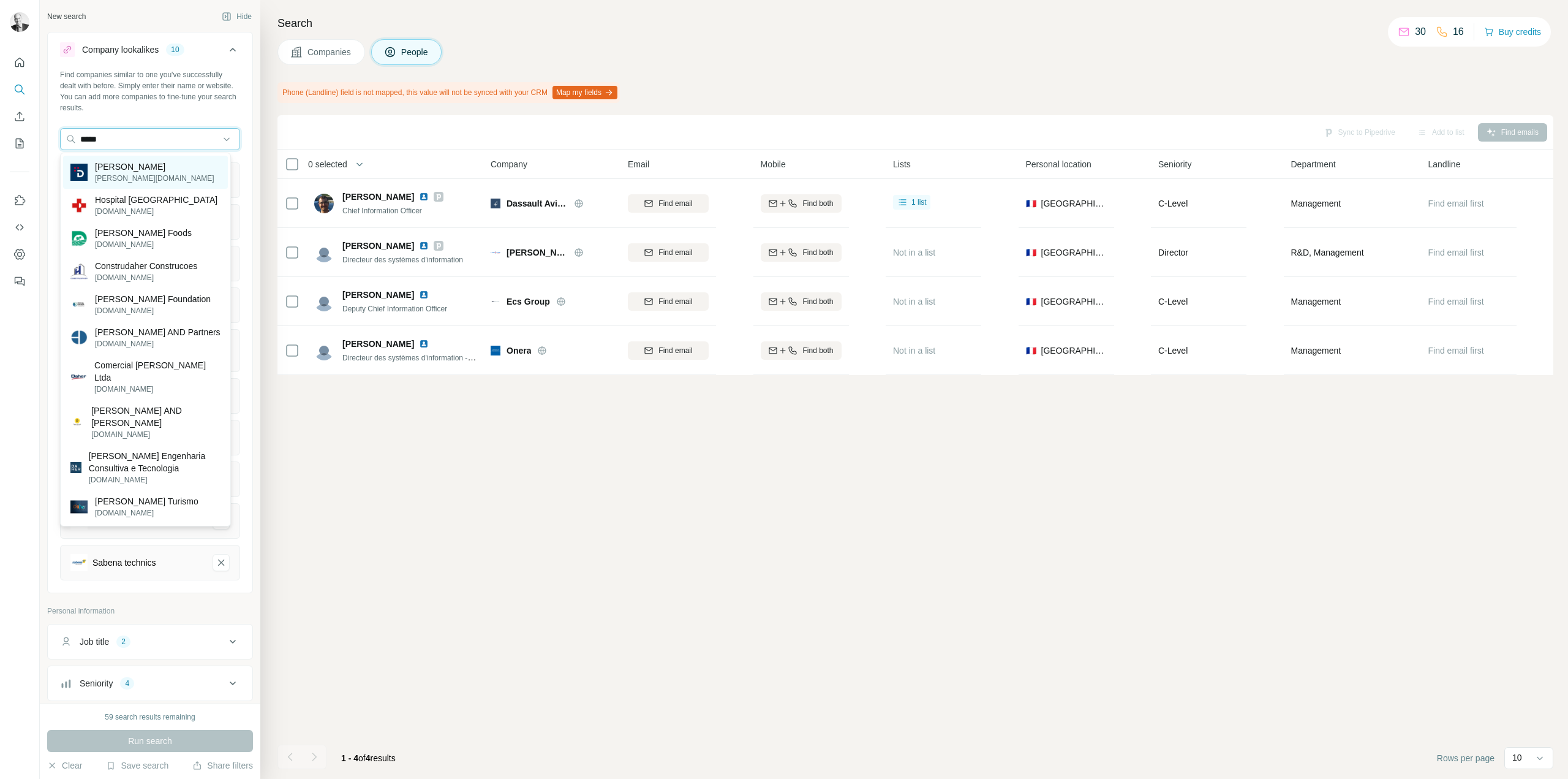
type input "*****"
click at [131, 169] on p "[PERSON_NAME]" at bounding box center [155, 167] width 119 height 12
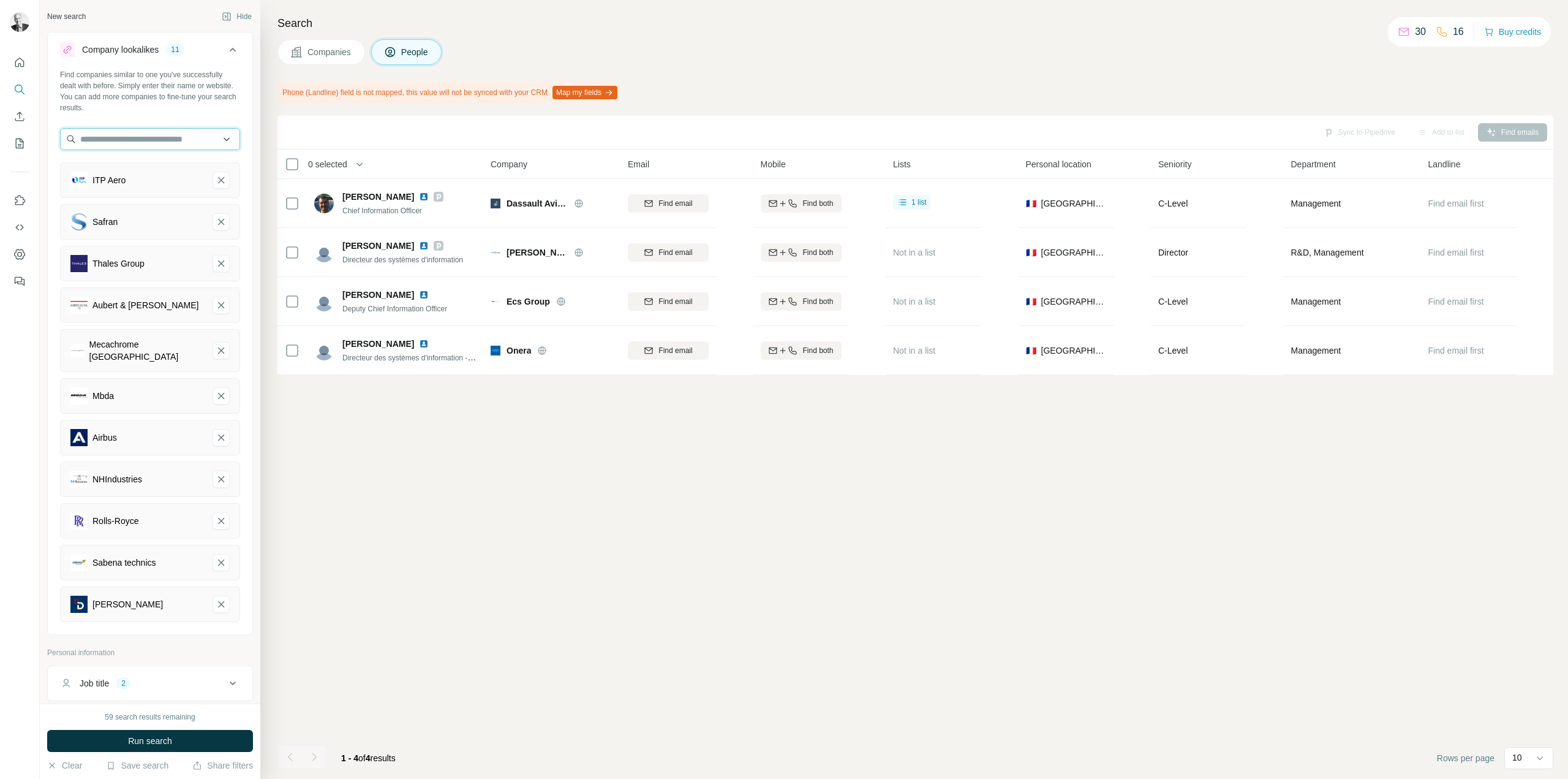
click at [131, 137] on input "text" at bounding box center [150, 139] width 180 height 22
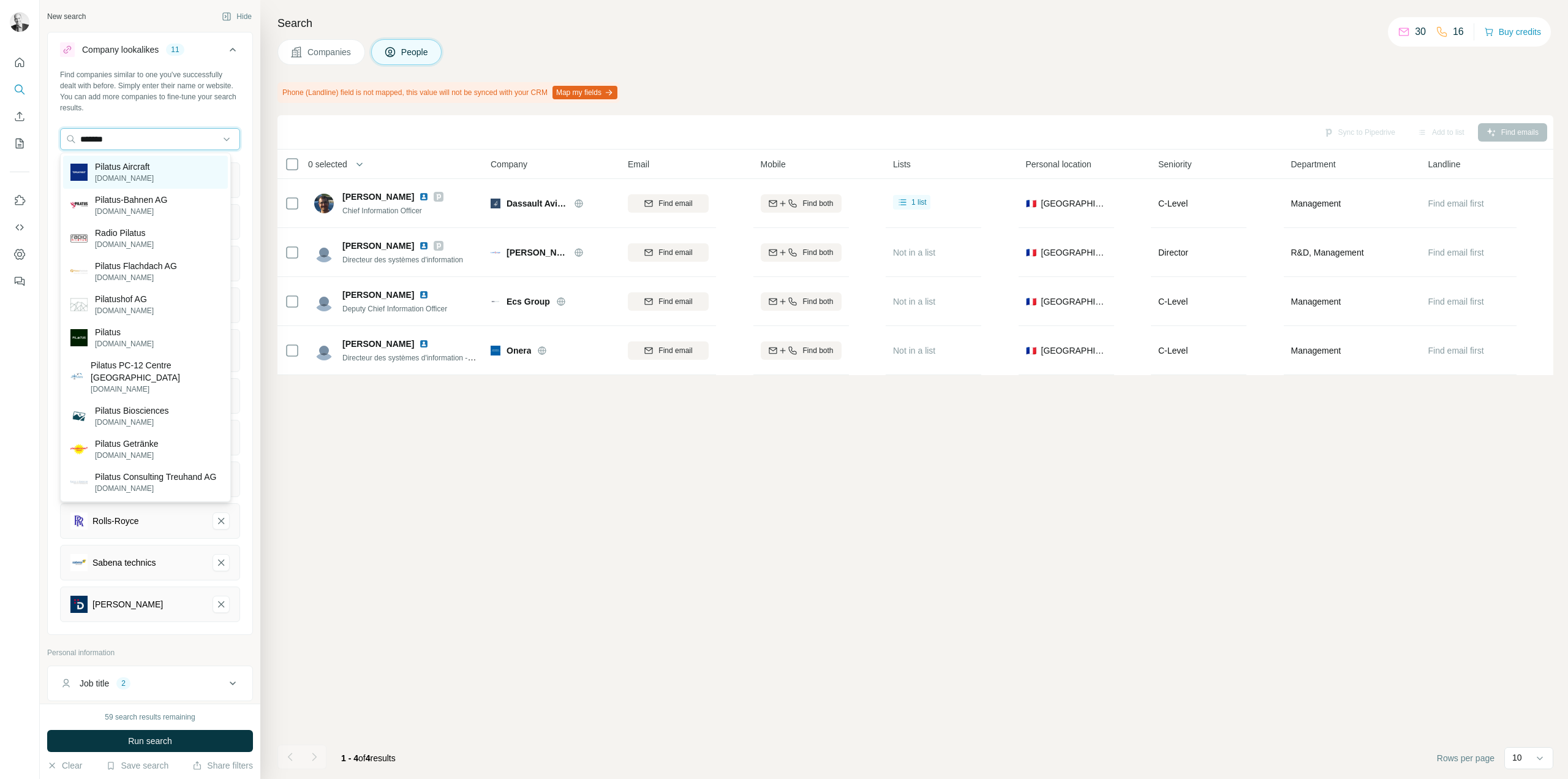
type input "*******"
click at [147, 169] on p "Pilatus Aircraft" at bounding box center [124, 167] width 59 height 12
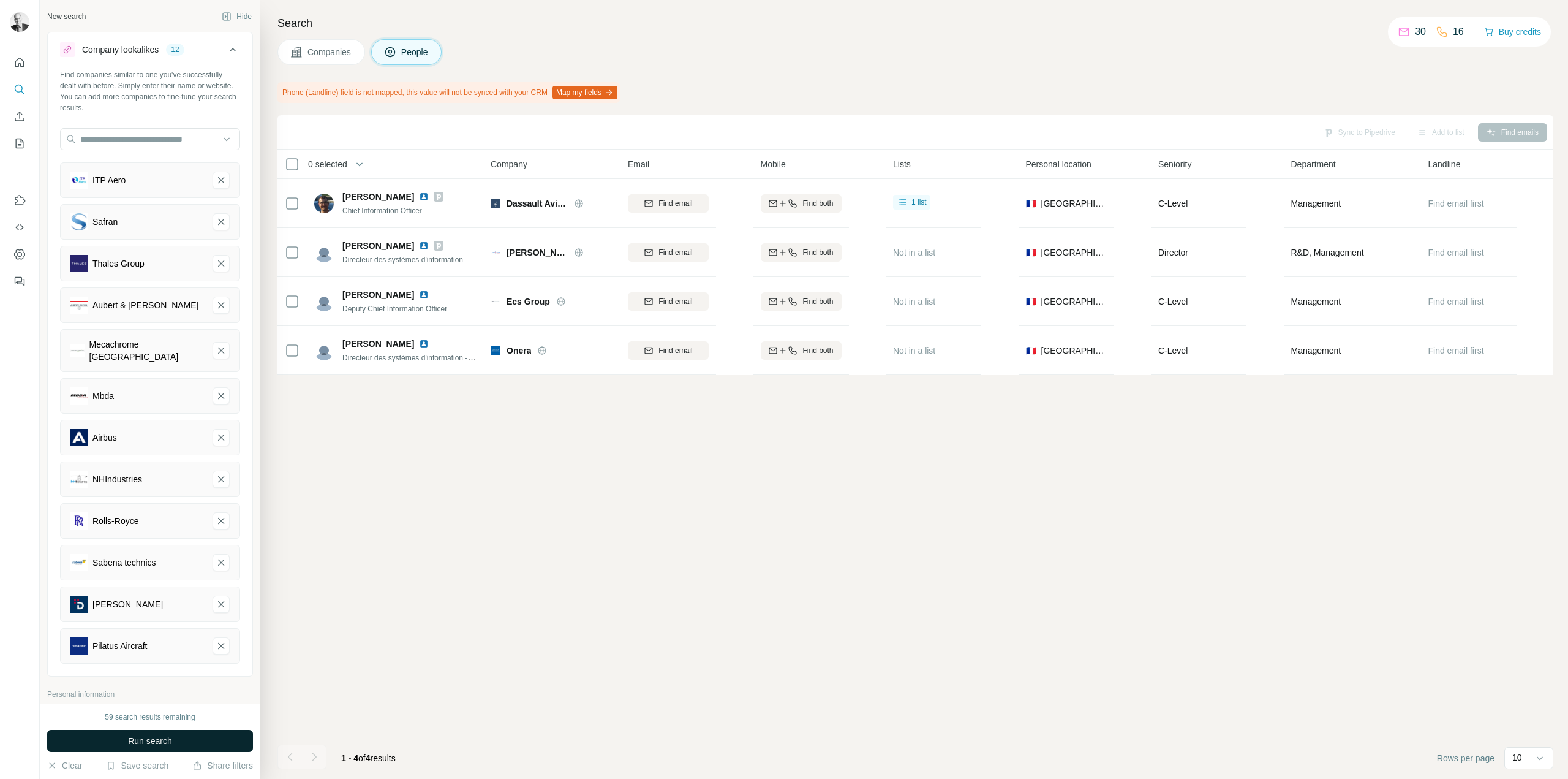
click at [139, 679] on span "Run search" at bounding box center [150, 741] width 44 height 12
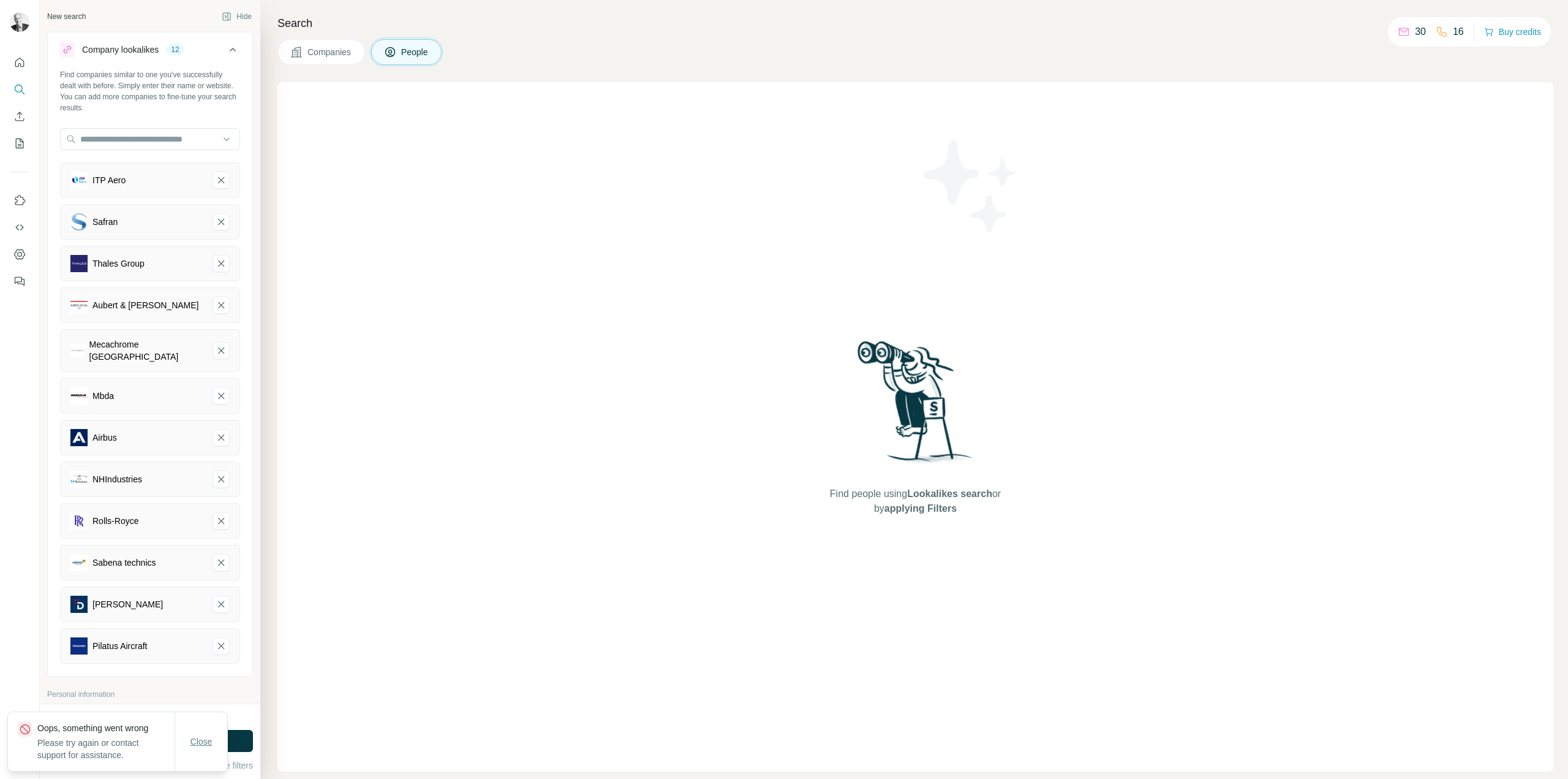
click at [197, 679] on span "Close" at bounding box center [201, 742] width 22 height 12
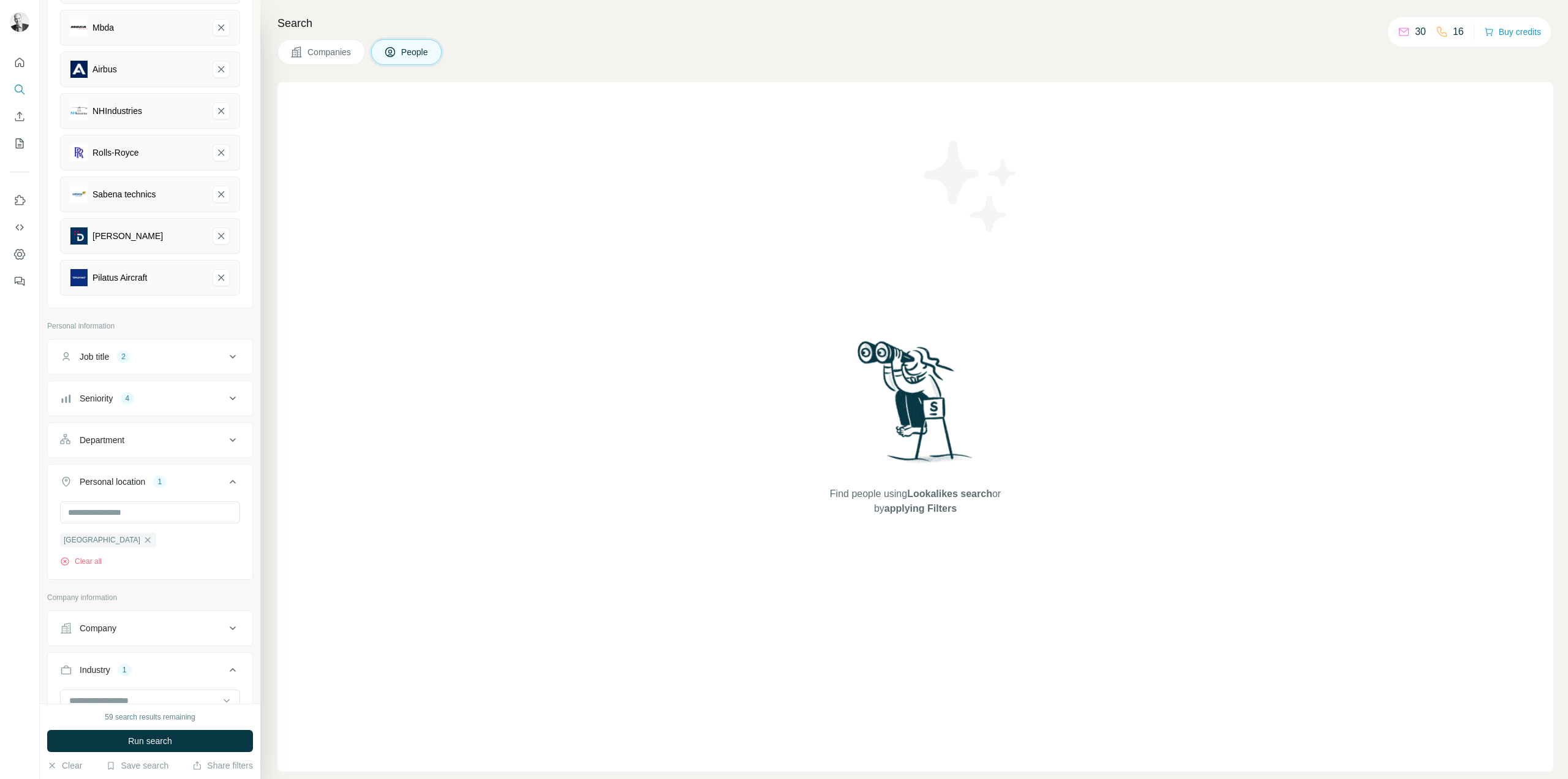
scroll to position [669, 0]
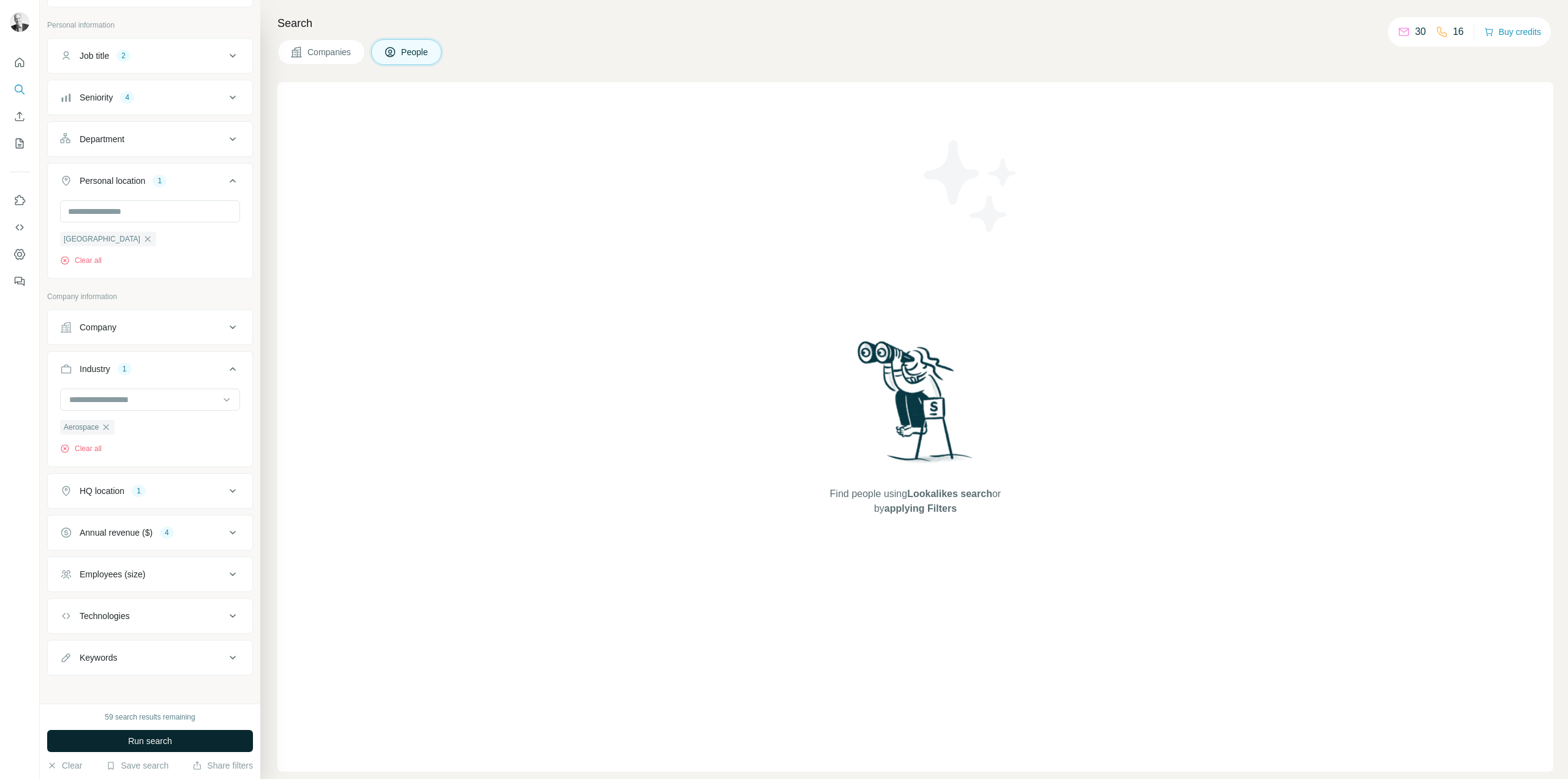
click at [137, 679] on span "Run search" at bounding box center [150, 741] width 44 height 12
click at [127, 675] on div "New search Hide Company lookalikes 12 Find companies similar to one you've succ…" at bounding box center [150, 351] width 221 height 703
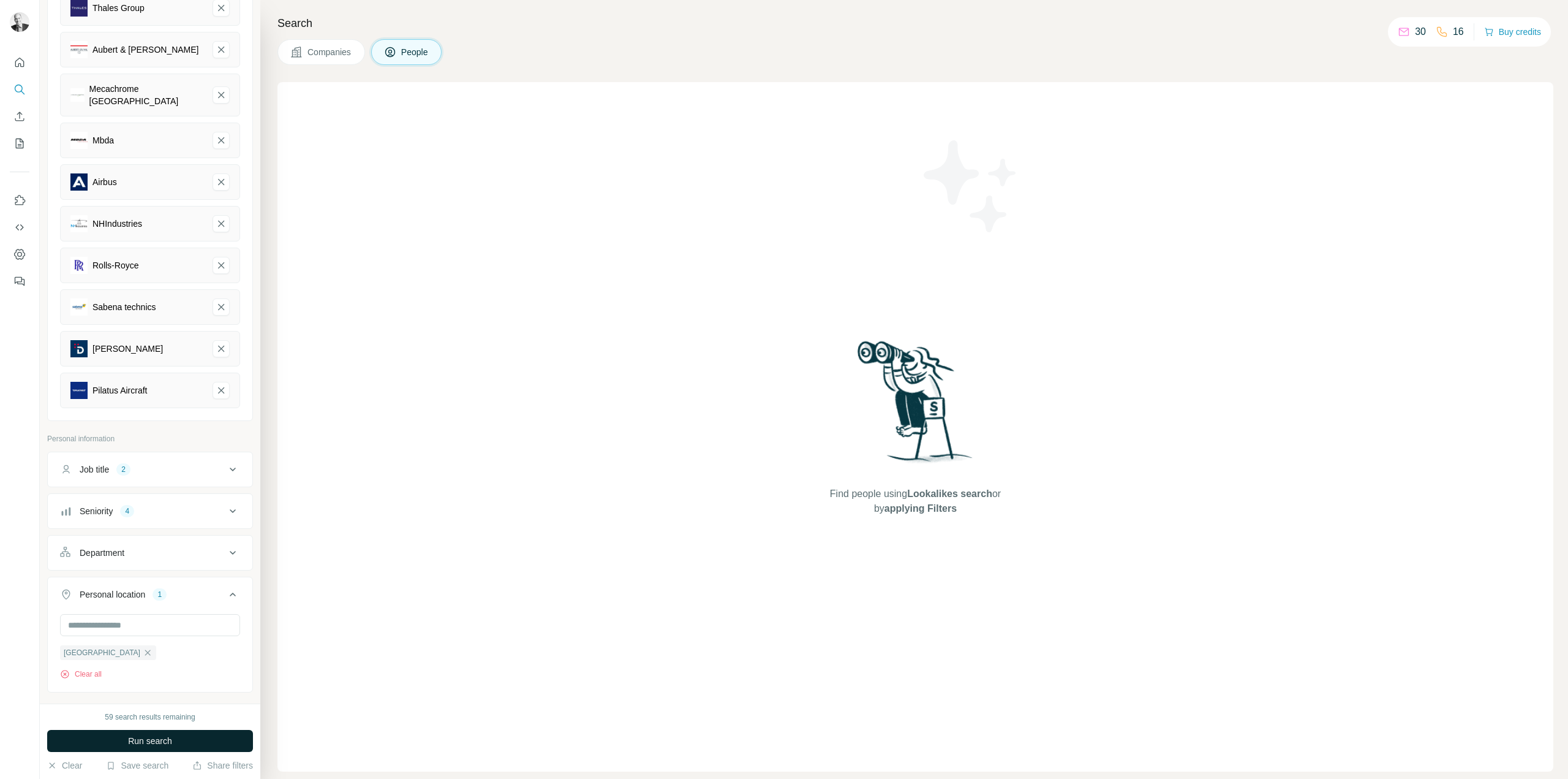
scroll to position [0, 0]
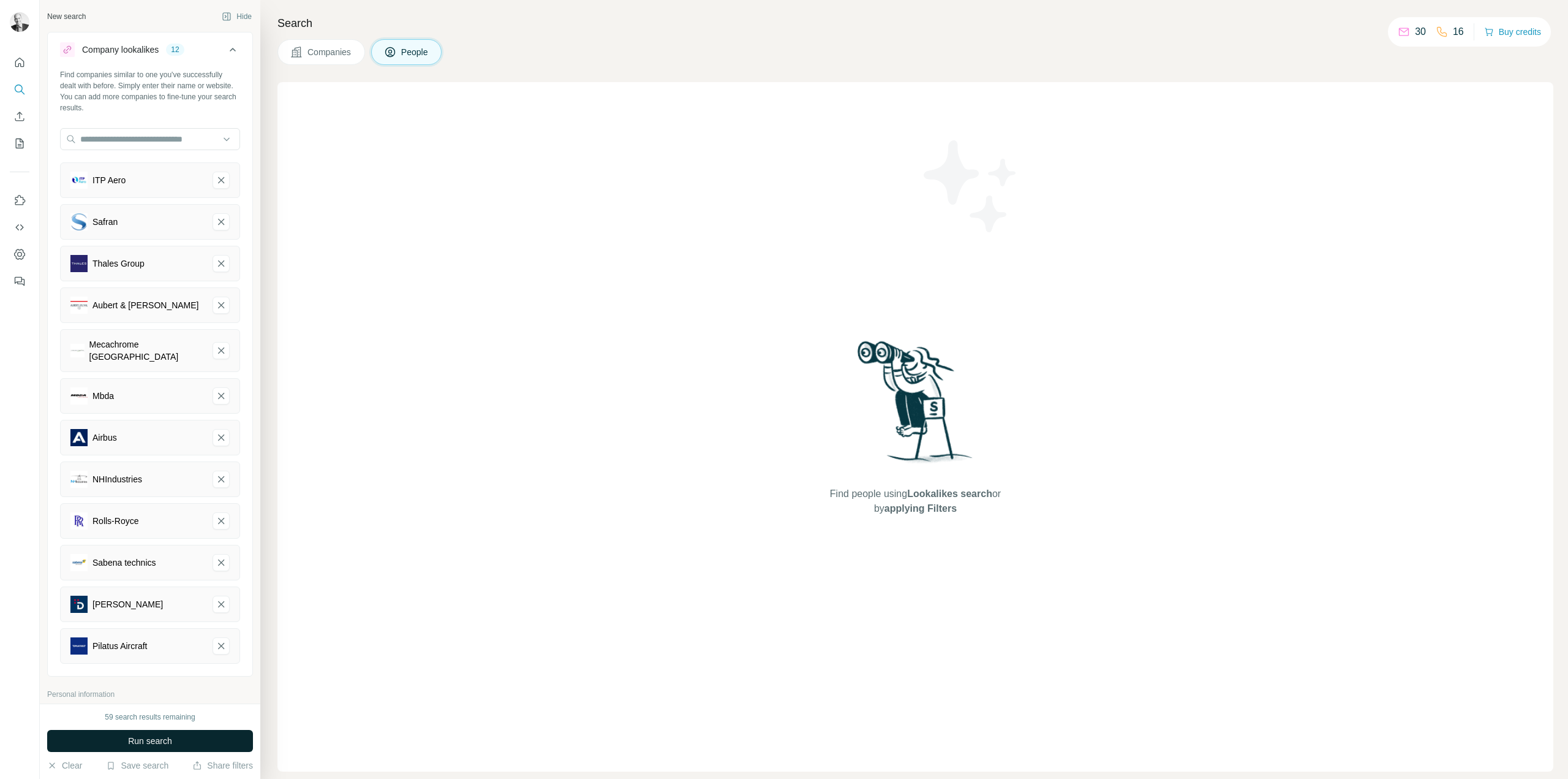
click at [137, 679] on span "Run search" at bounding box center [150, 741] width 44 height 12
click at [215, 515] on icon "Rolls-Royce-remove-button" at bounding box center [221, 521] width 11 height 12
click at [155, 679] on button "Run search" at bounding box center [150, 741] width 206 height 22
click at [206, 679] on span "Close" at bounding box center [201, 742] width 22 height 12
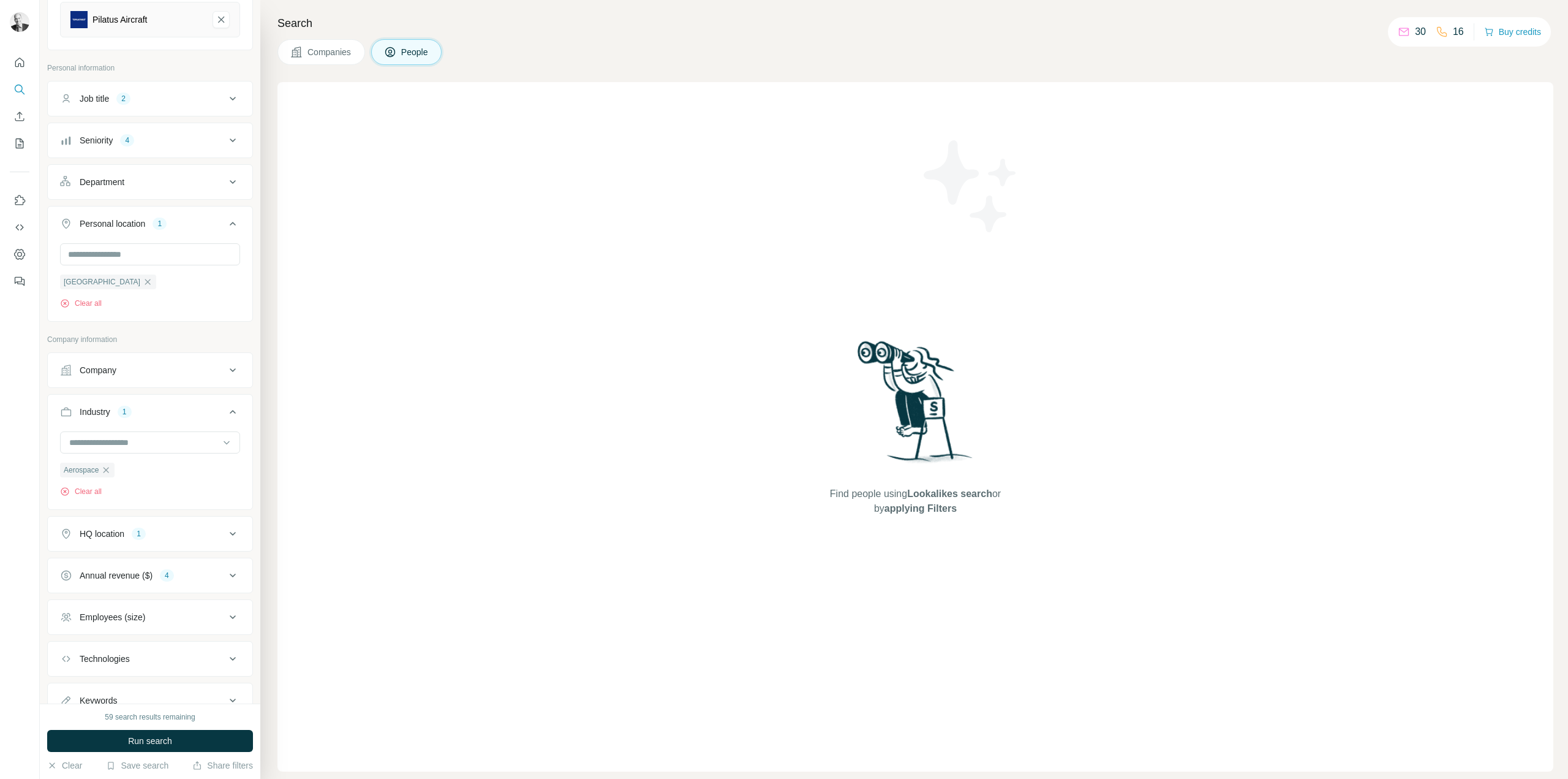
scroll to position [628, 0]
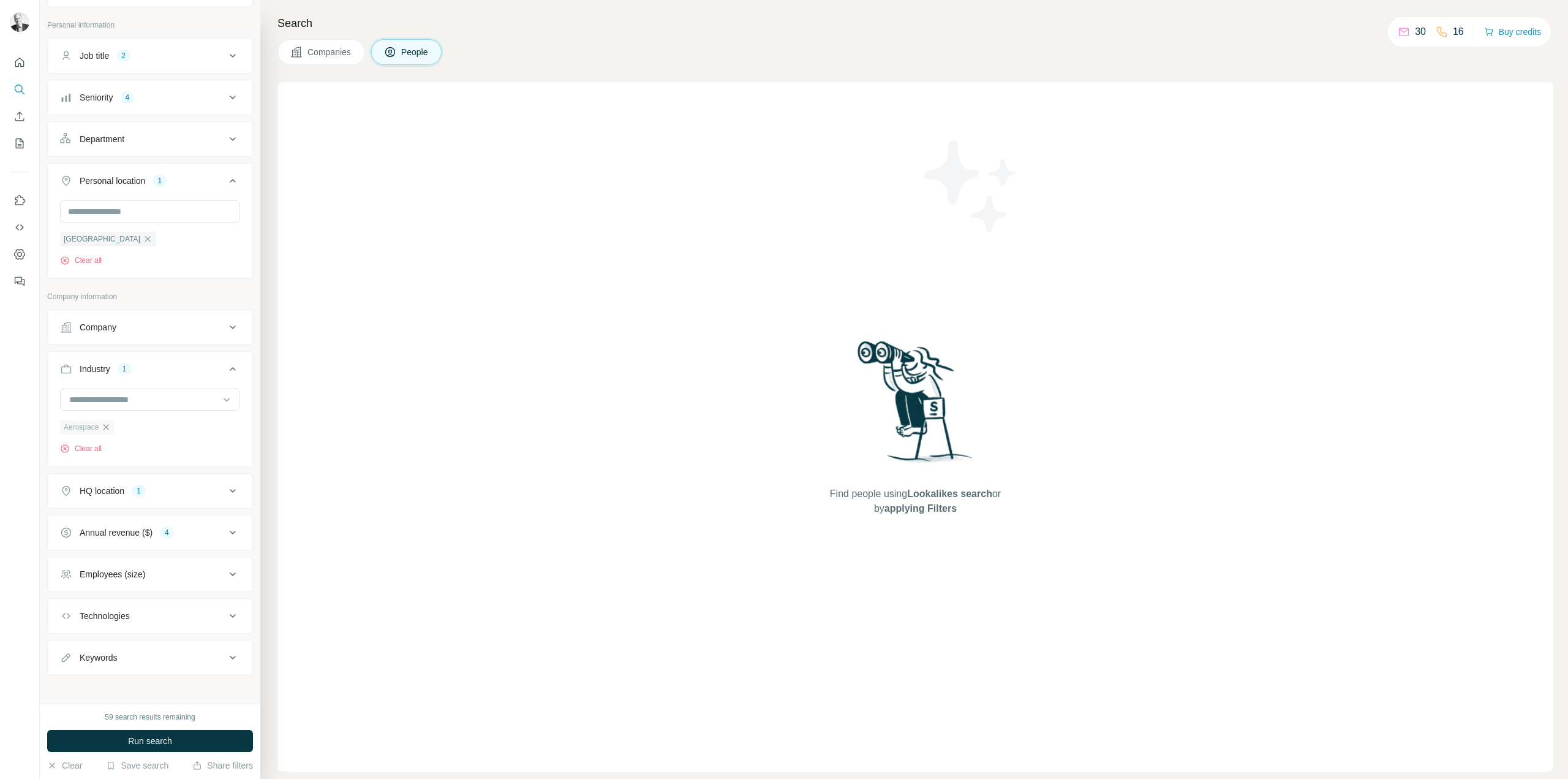
click at [109, 424] on icon "button" at bounding box center [106, 426] width 5 height 5
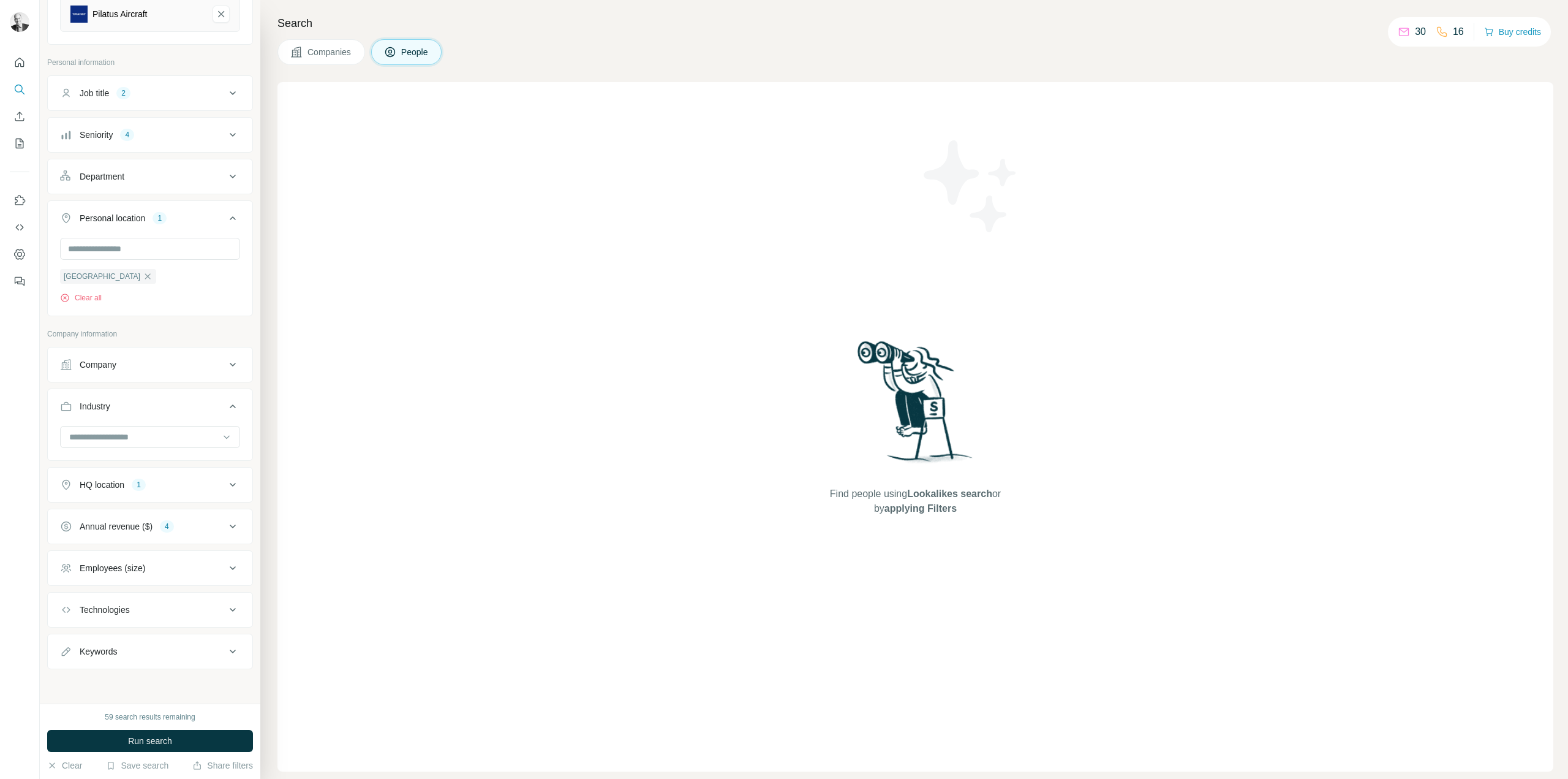
scroll to position [583, 0]
click at [109, 439] on input at bounding box center [144, 443] width 151 height 13
click at [110, 439] on input at bounding box center [144, 443] width 151 height 13
click at [133, 437] on input at bounding box center [144, 443] width 151 height 13
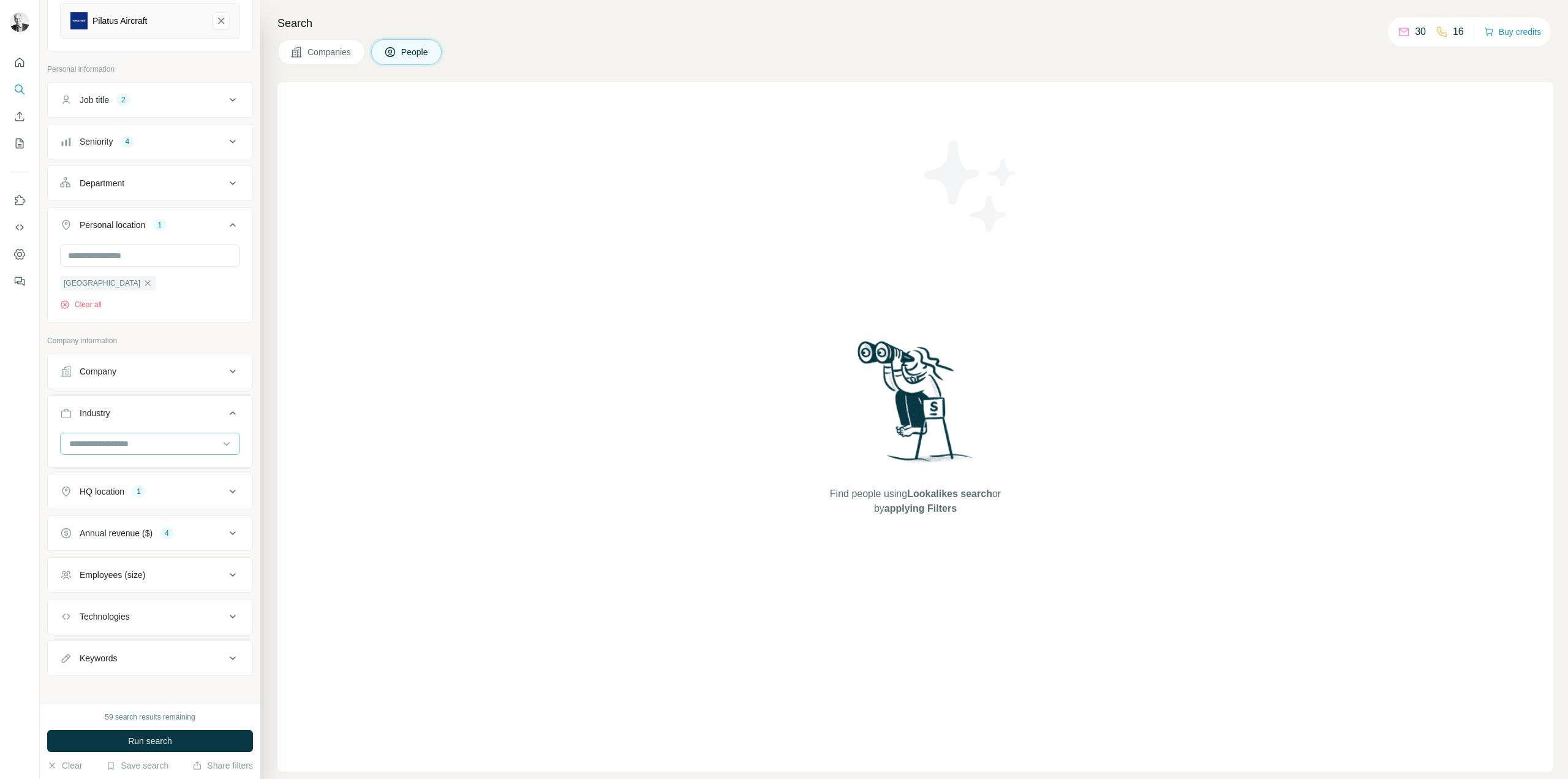
click at [133, 437] on input at bounding box center [144, 443] width 151 height 13
type input "*"
click at [127, 460] on p "Advanced Materials" at bounding box center [108, 464] width 76 height 12
click at [132, 679] on button "Run search" at bounding box center [150, 741] width 206 height 22
click at [204, 679] on span "Close" at bounding box center [201, 742] width 22 height 12
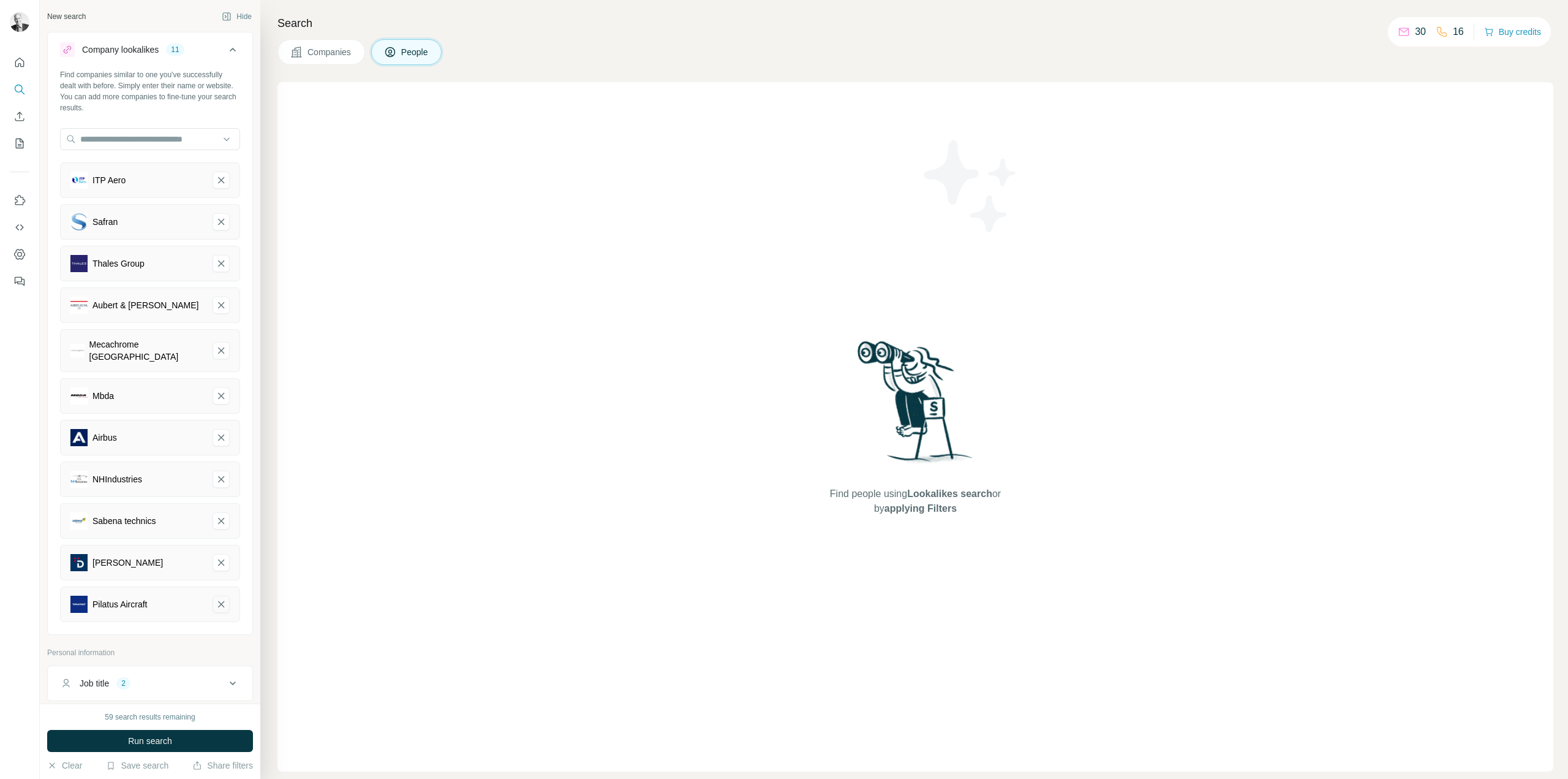
click at [218, 601] on icon "Pilatus Aircraft-remove-button" at bounding box center [221, 604] width 6 height 6
click at [218, 560] on icon "Daher-remove-button" at bounding box center [221, 563] width 6 height 6
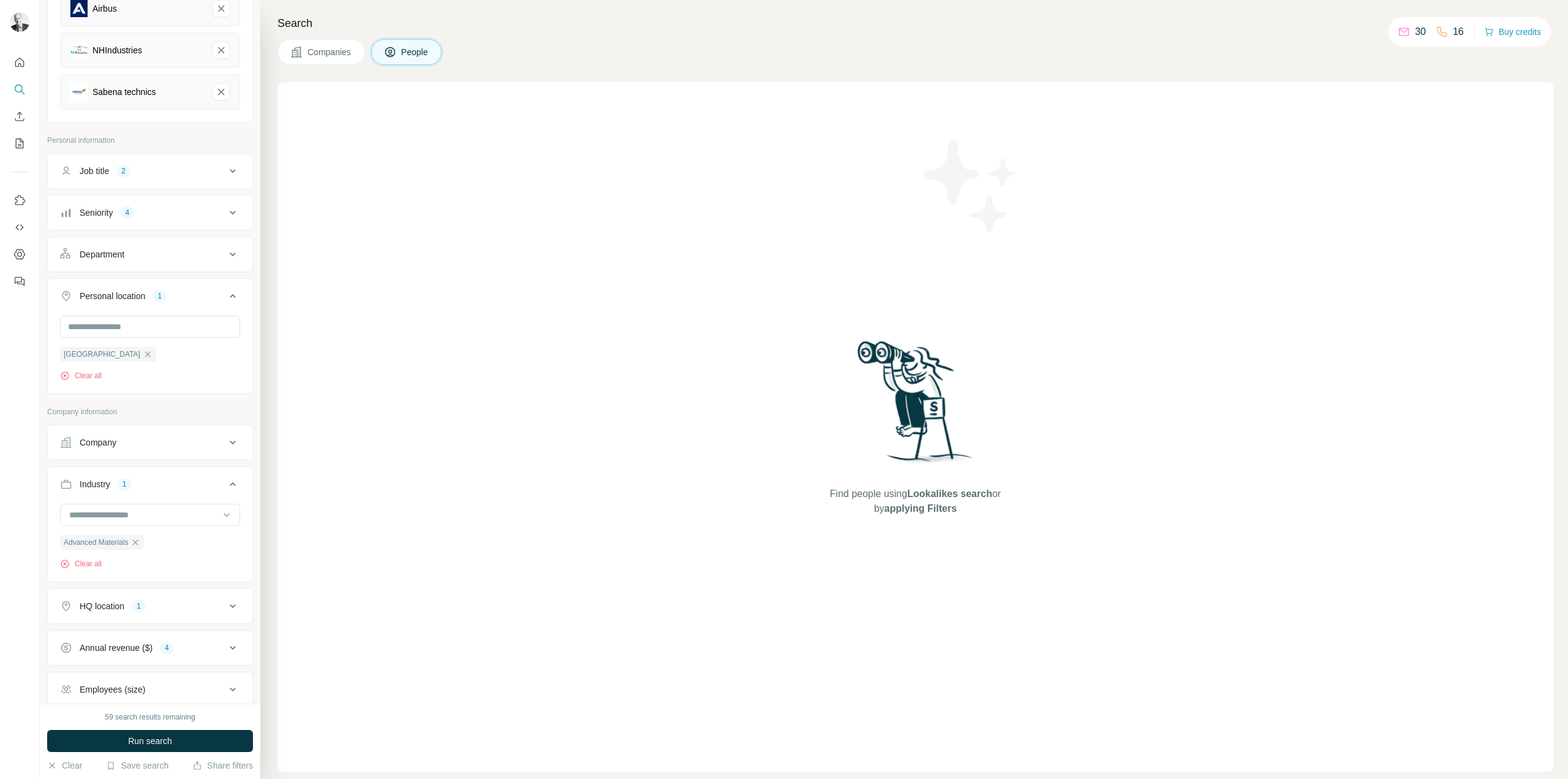
scroll to position [544, 0]
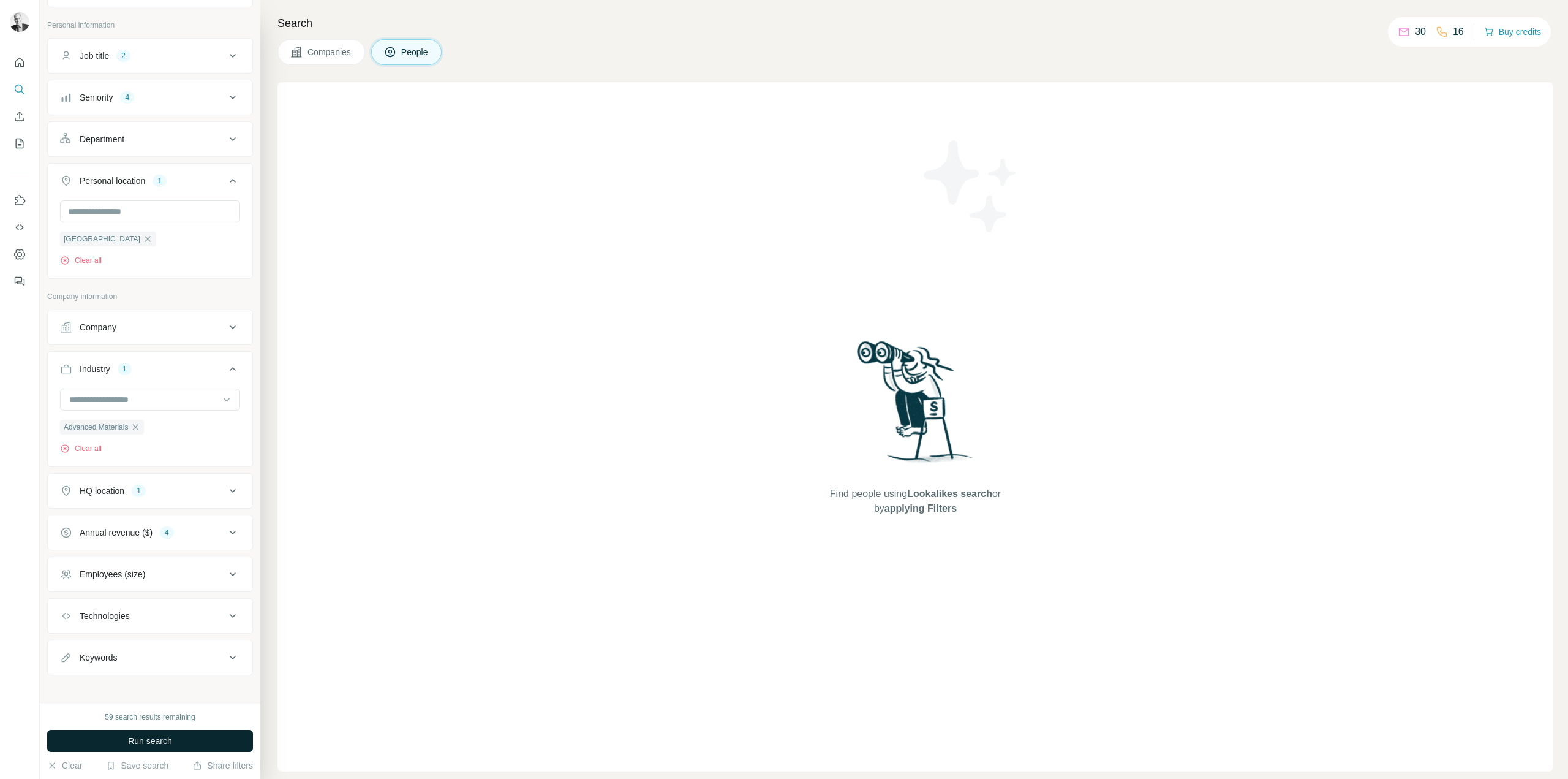
click at [143, 679] on span "Run search" at bounding box center [150, 741] width 44 height 12
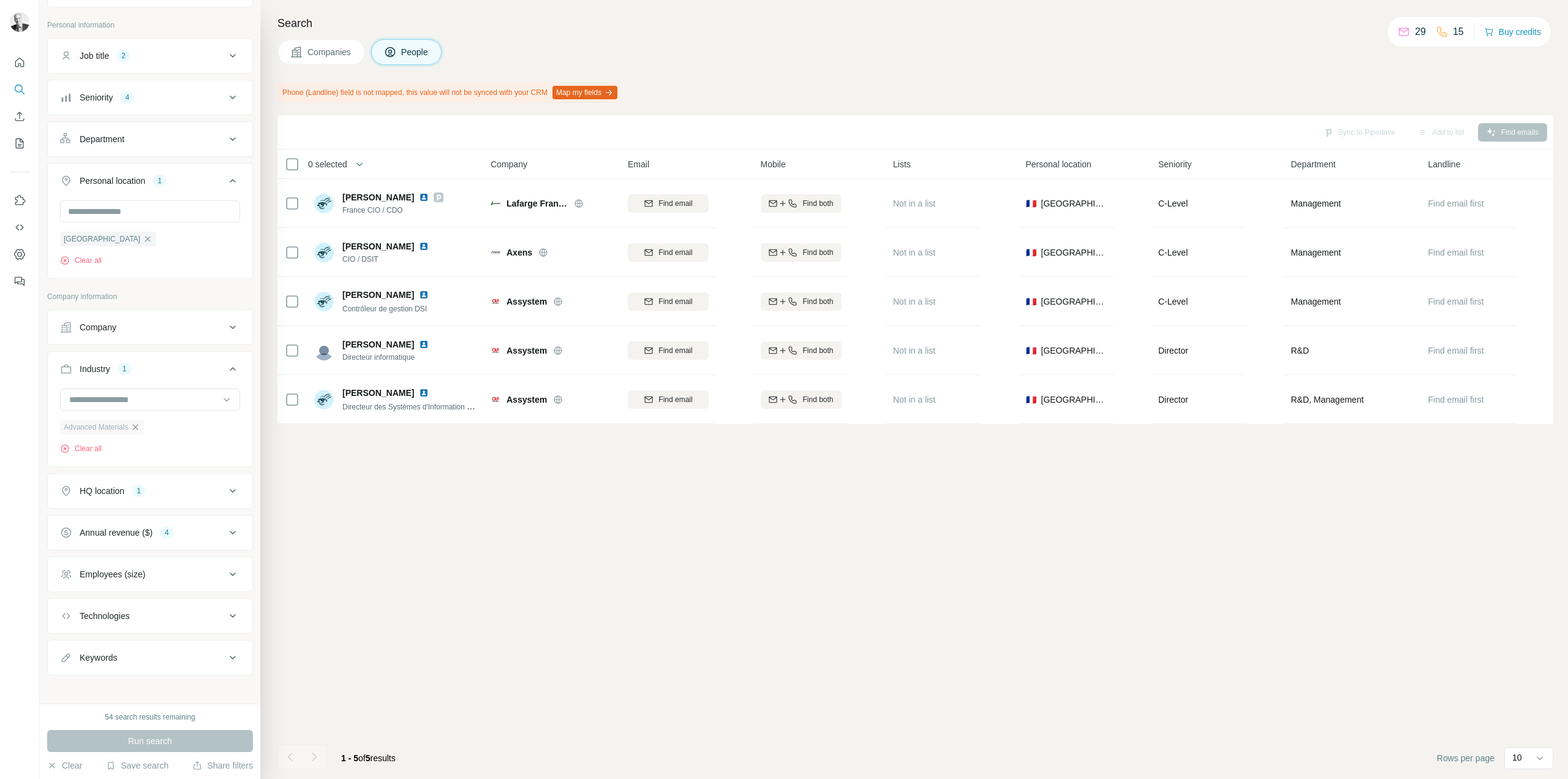
click at [138, 424] on icon "button" at bounding box center [135, 426] width 5 height 5
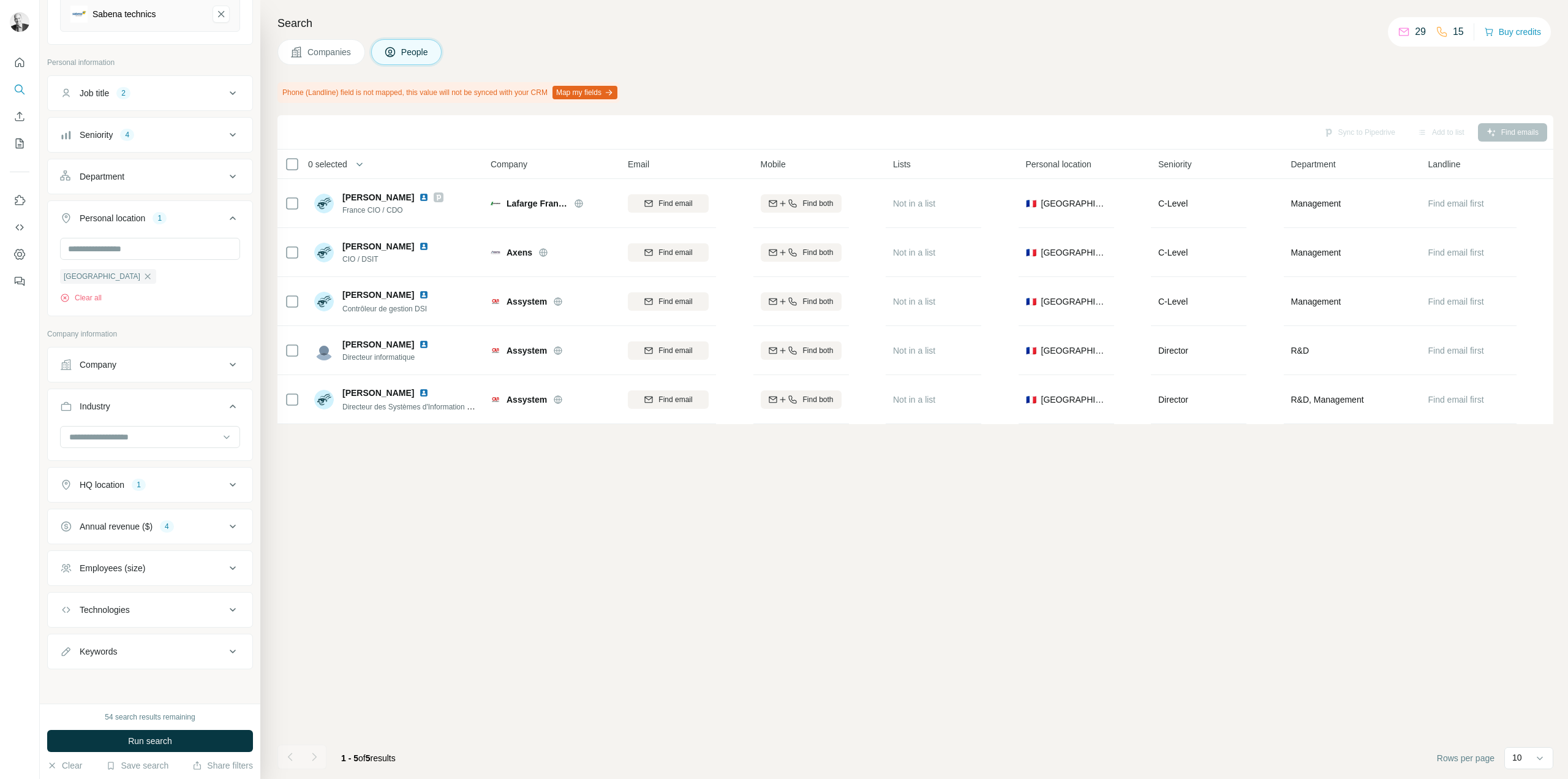
scroll to position [500, 0]
click at [103, 437] on input at bounding box center [144, 443] width 151 height 13
type input "***"
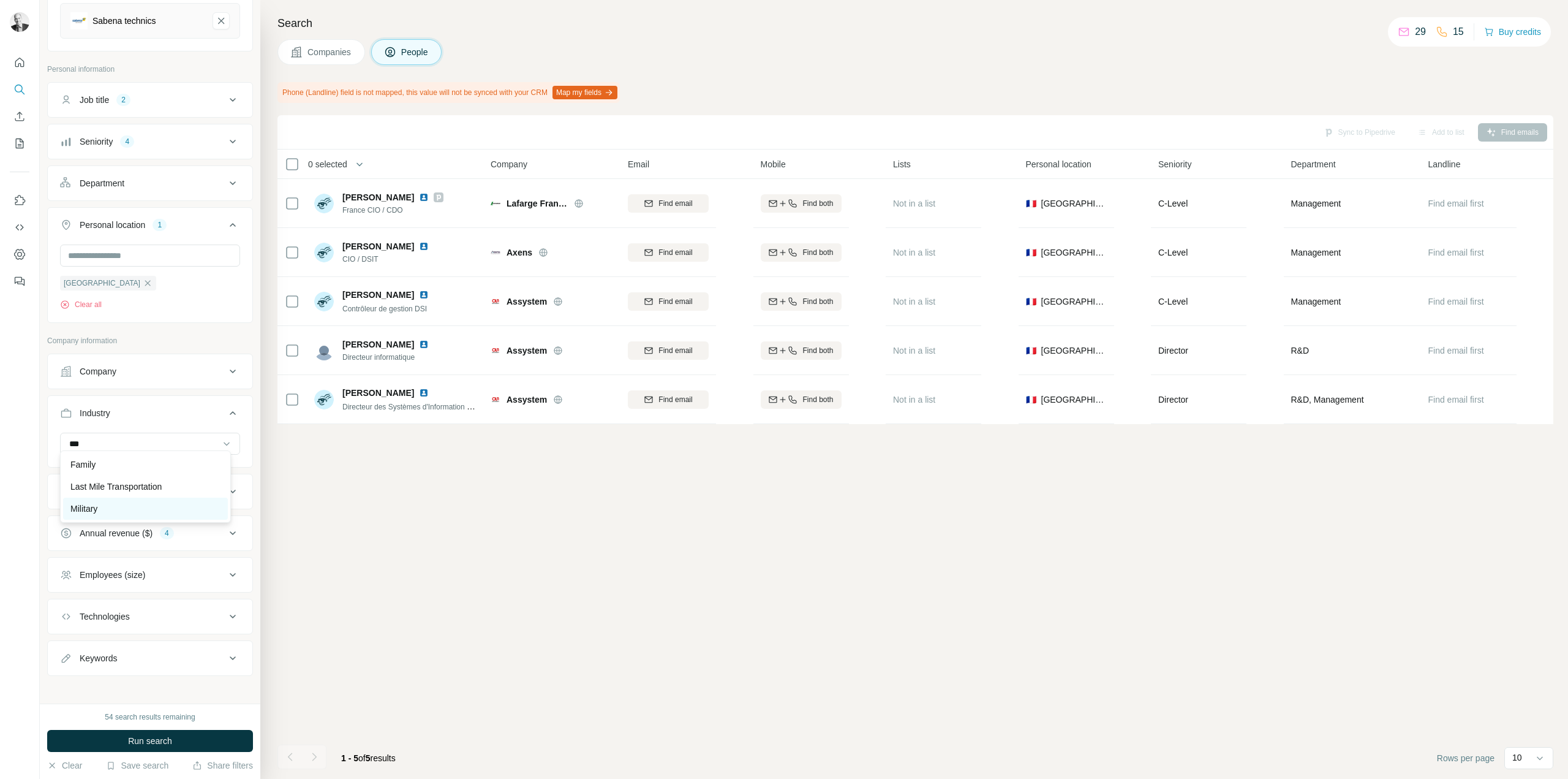
click at [122, 509] on div "Military" at bounding box center [145, 509] width 150 height 12
click at [157, 679] on span "Run search" at bounding box center [150, 741] width 44 height 12
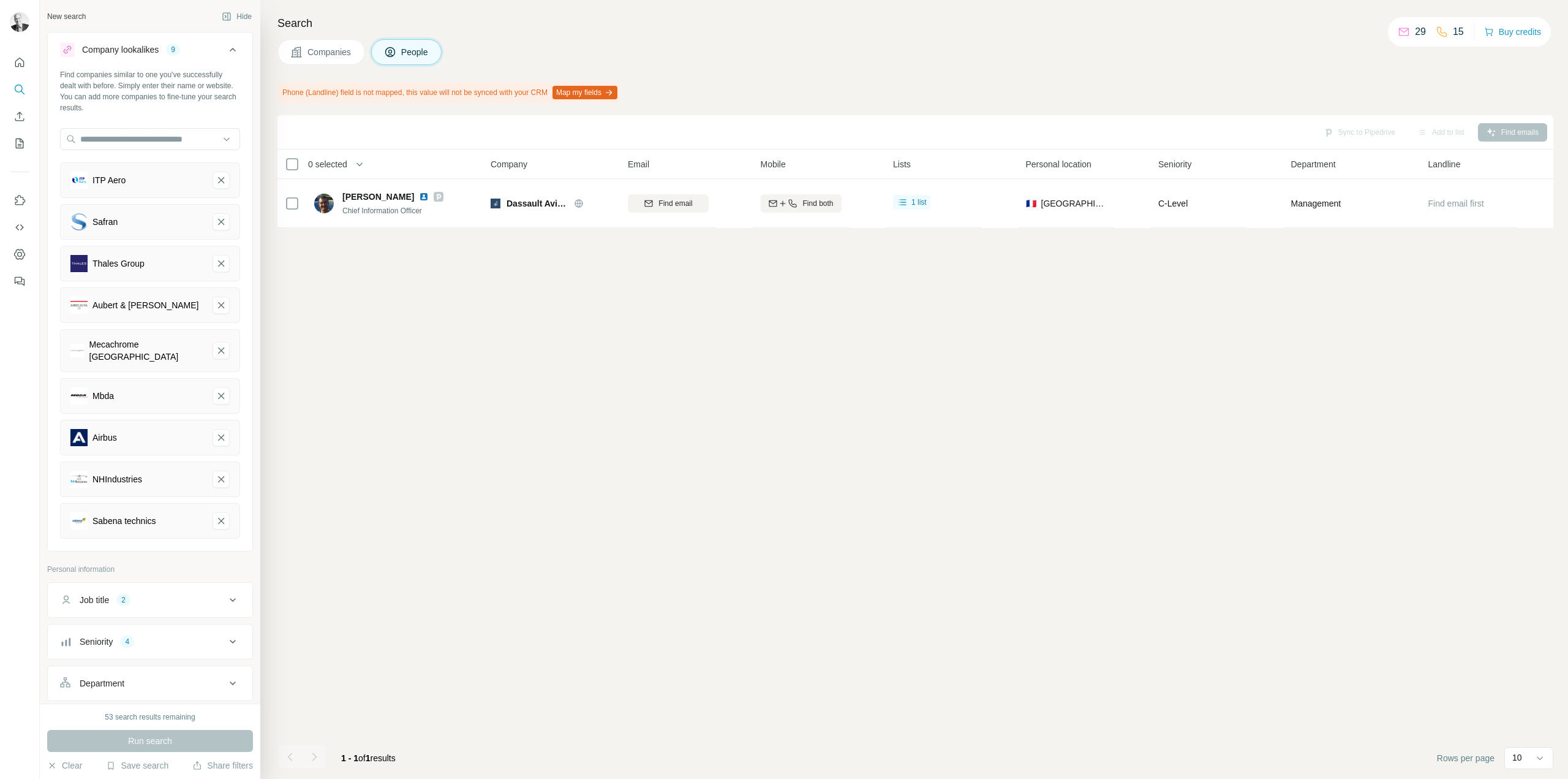
click at [226, 52] on icon at bounding box center [233, 49] width 15 height 15
